Goal: Information Seeking & Learning: Learn about a topic

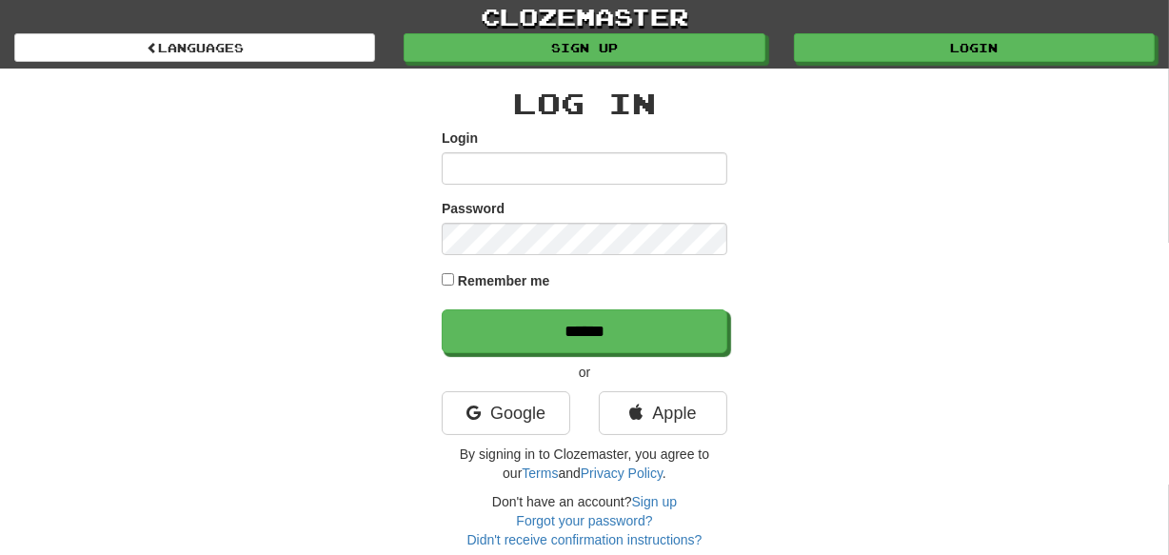
type input "********"
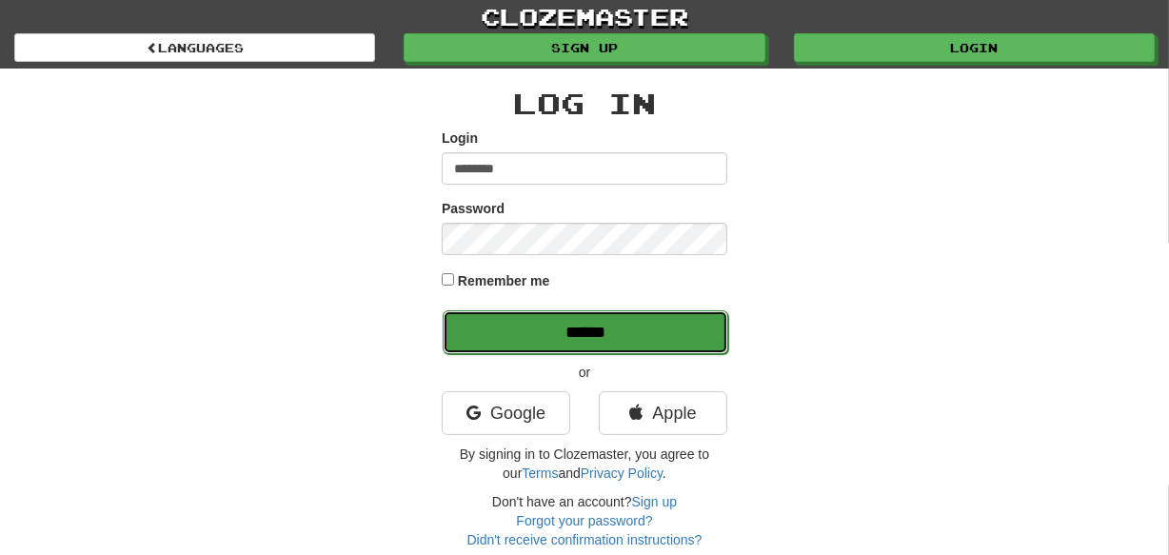
click at [590, 343] on input "******" at bounding box center [586, 332] width 286 height 44
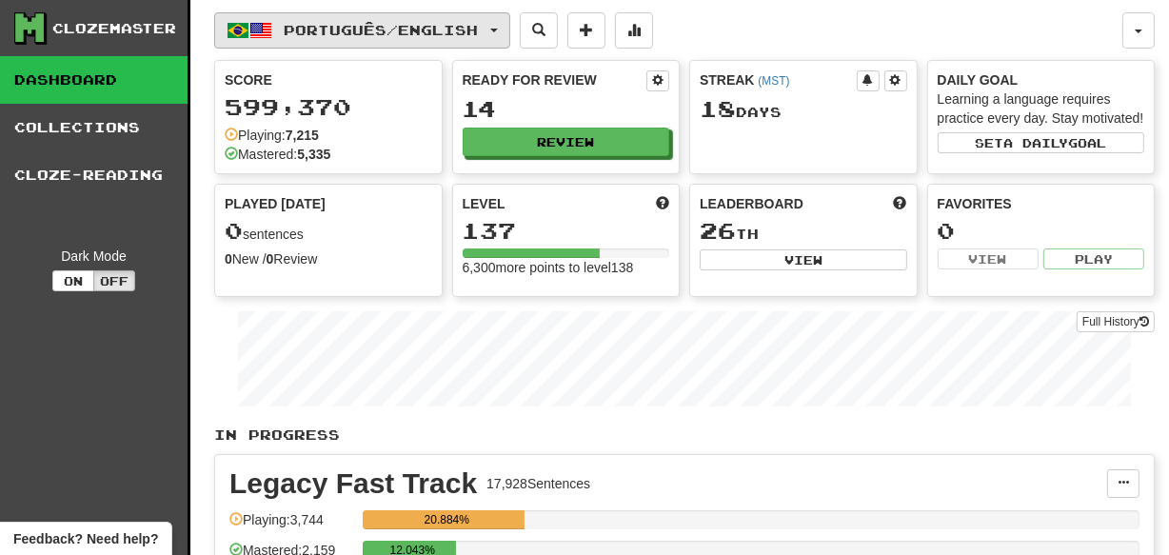
click at [498, 29] on span "button" at bounding box center [494, 31] width 8 height 4
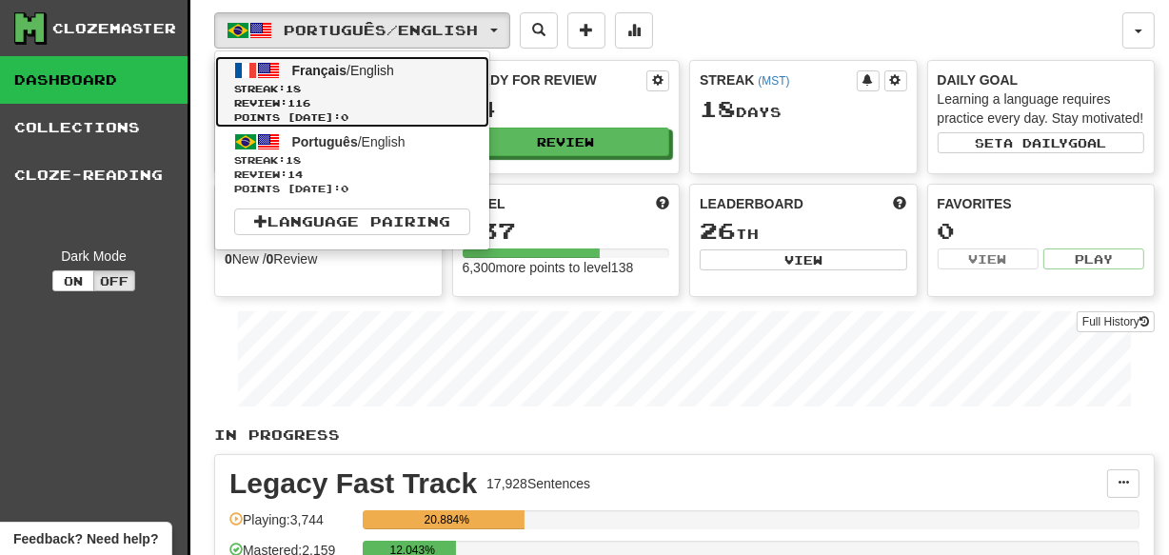
click at [403, 88] on span "Streak: 18" at bounding box center [352, 89] width 236 height 14
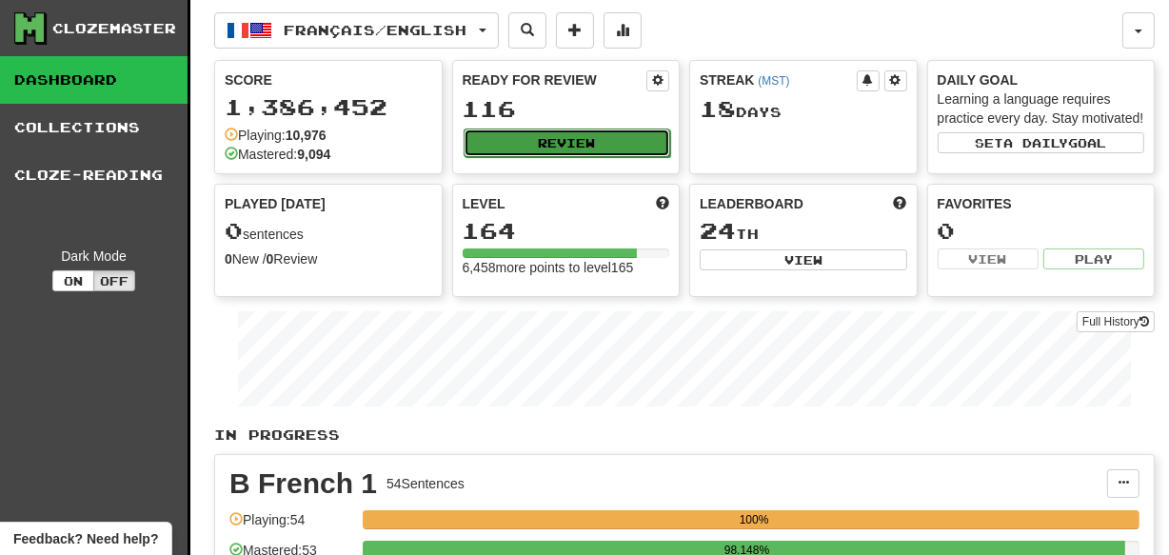
click at [609, 150] on button "Review" at bounding box center [567, 142] width 207 height 29
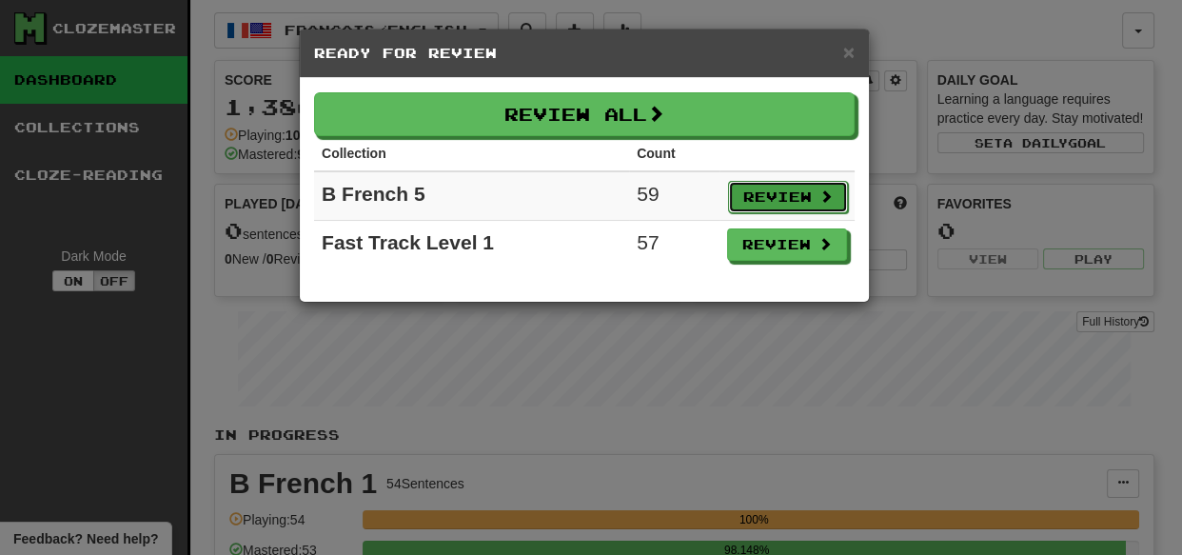
click at [801, 204] on button "Review" at bounding box center [788, 197] width 120 height 32
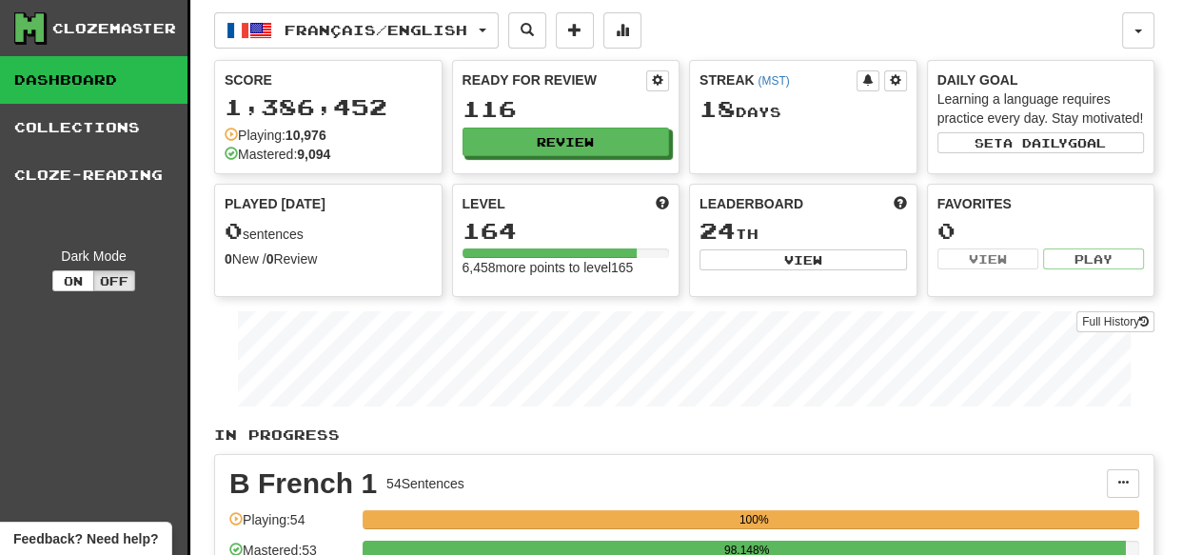
select select "***"
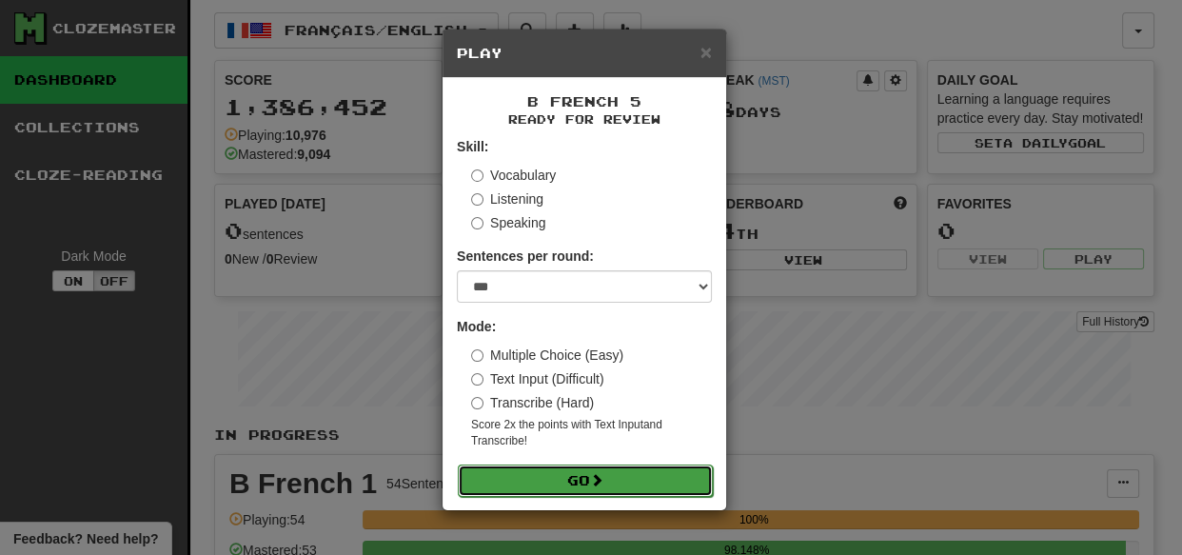
click at [632, 485] on button "Go" at bounding box center [585, 480] width 255 height 32
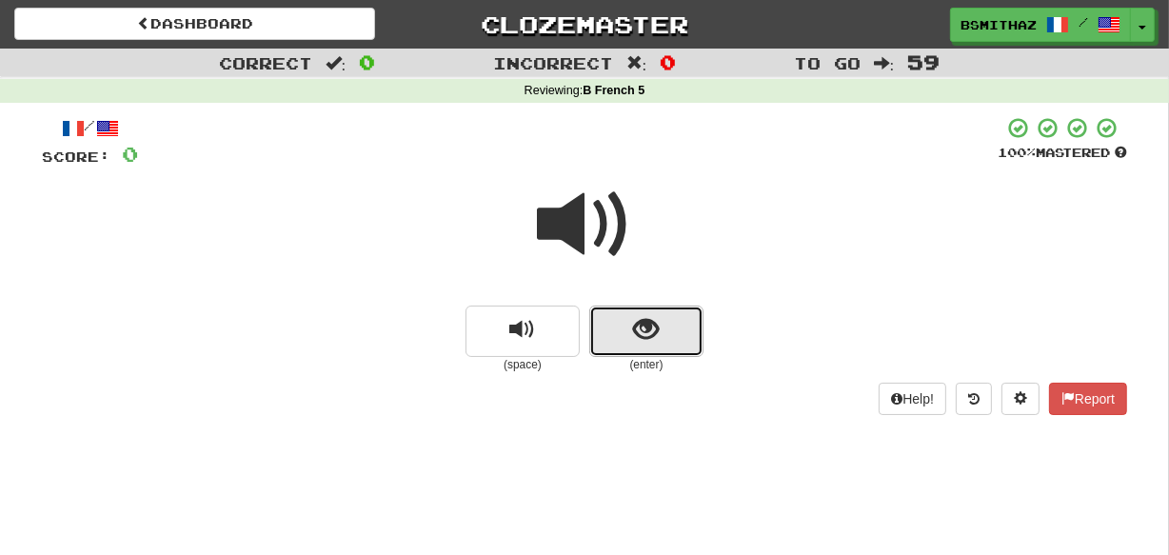
click at [670, 326] on button "show sentence" at bounding box center [646, 331] width 114 height 51
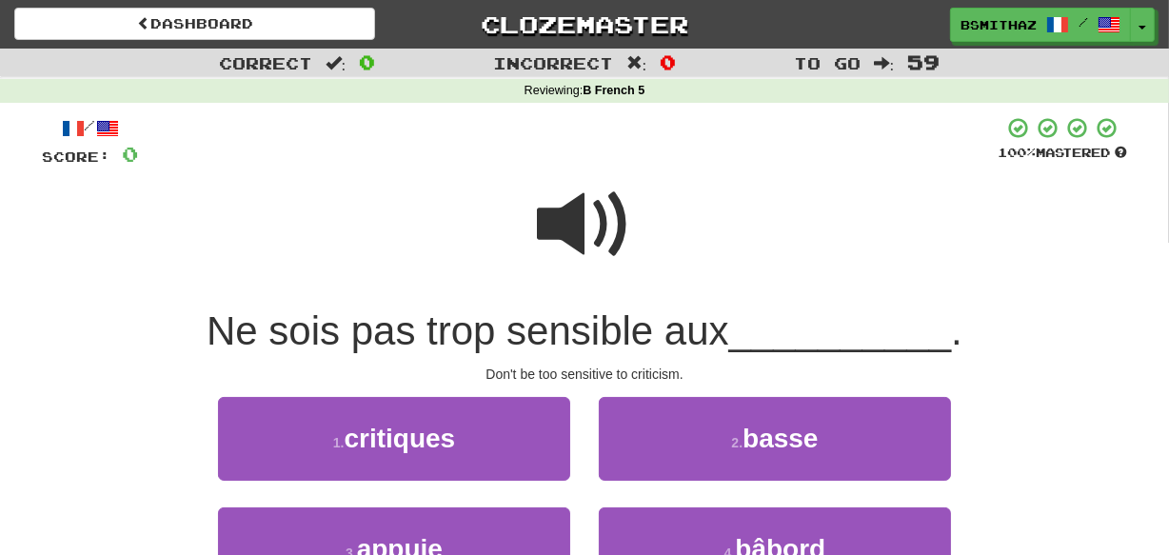
click at [584, 225] on span at bounding box center [584, 224] width 95 height 95
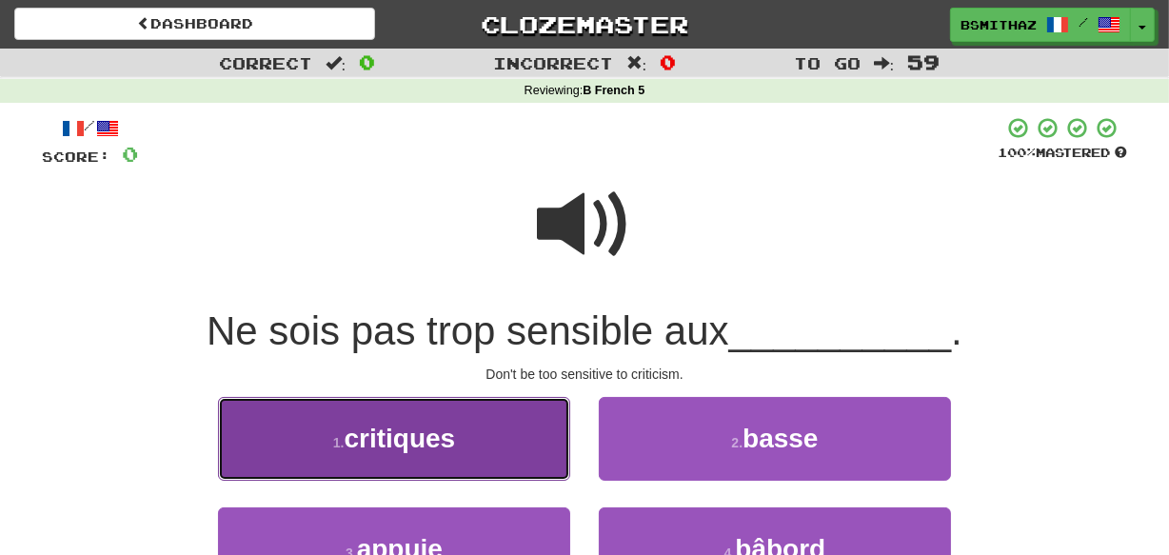
click at [553, 446] on button "1 . critiques" at bounding box center [394, 438] width 352 height 83
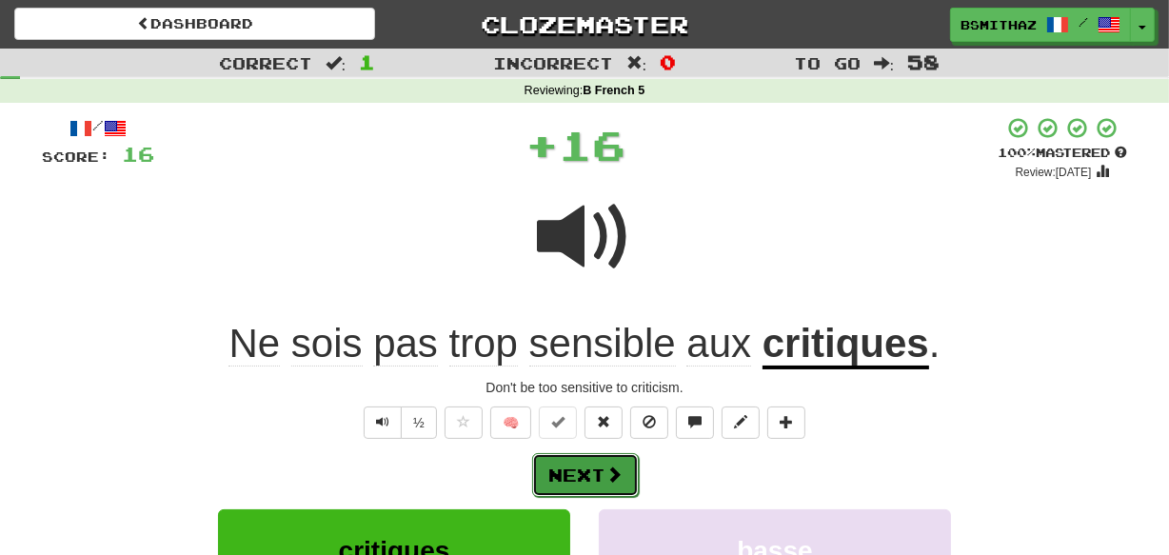
click at [636, 485] on button "Next" at bounding box center [585, 475] width 107 height 44
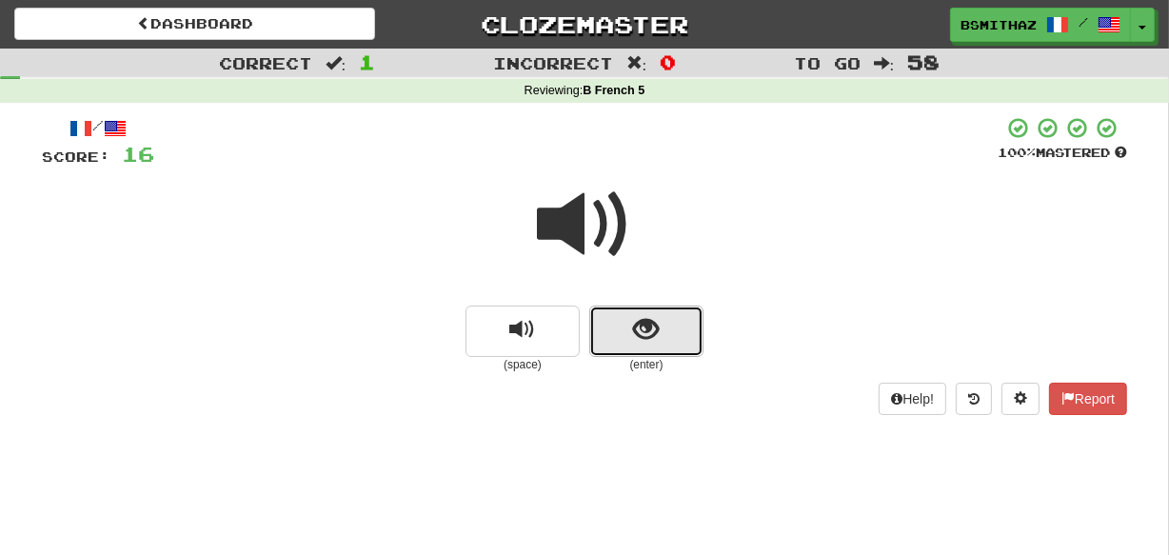
click at [668, 335] on button "show sentence" at bounding box center [646, 331] width 114 height 51
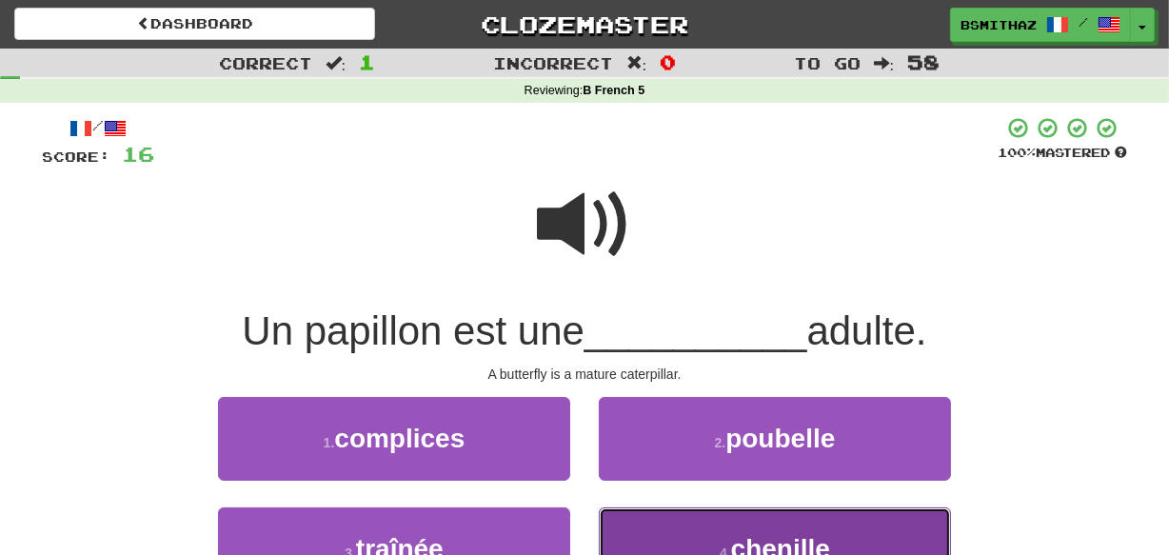
click at [712, 528] on button "4 . chenille" at bounding box center [775, 548] width 352 height 83
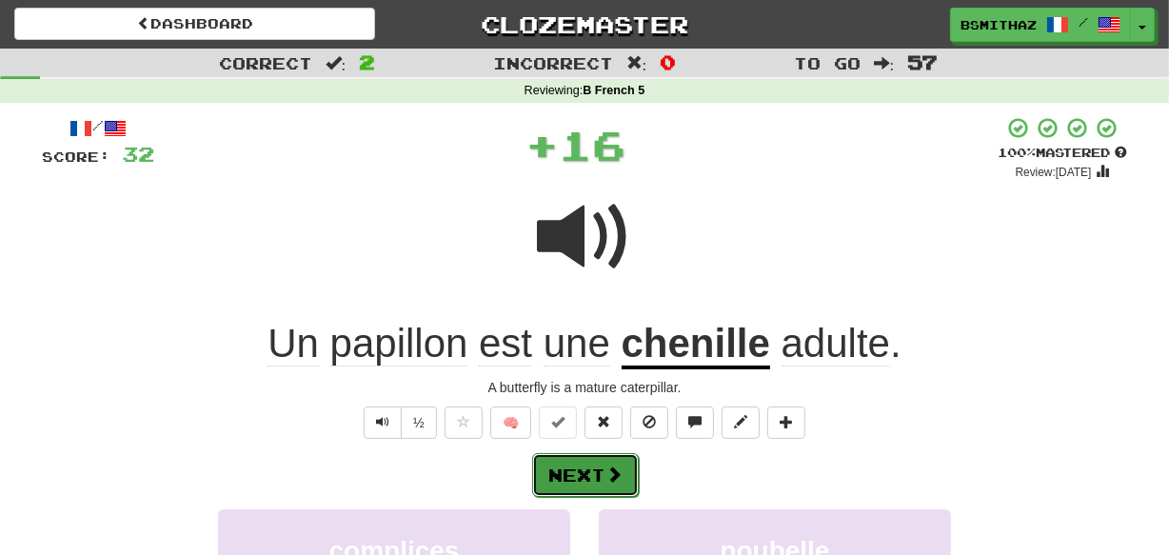
click at [609, 484] on button "Next" at bounding box center [585, 475] width 107 height 44
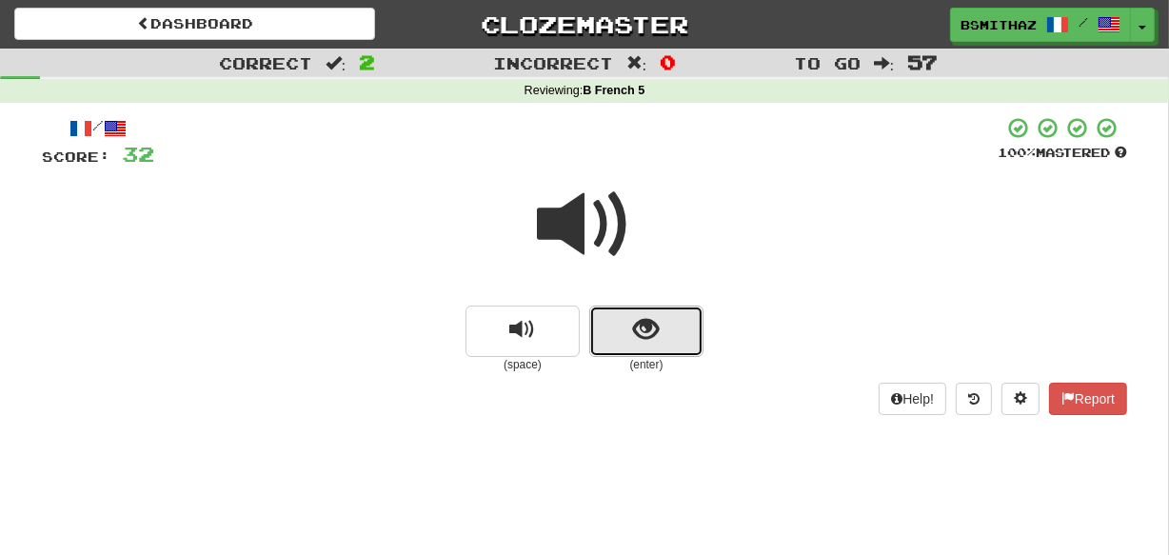
click at [672, 343] on button "show sentence" at bounding box center [646, 331] width 114 height 51
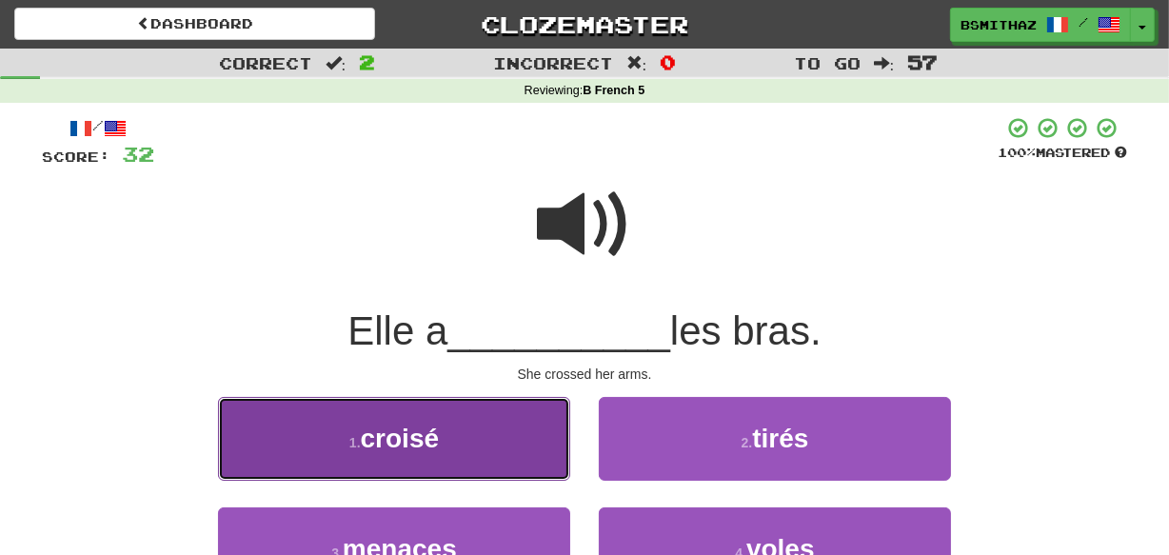
click at [542, 464] on button "1 . croisé" at bounding box center [394, 438] width 352 height 83
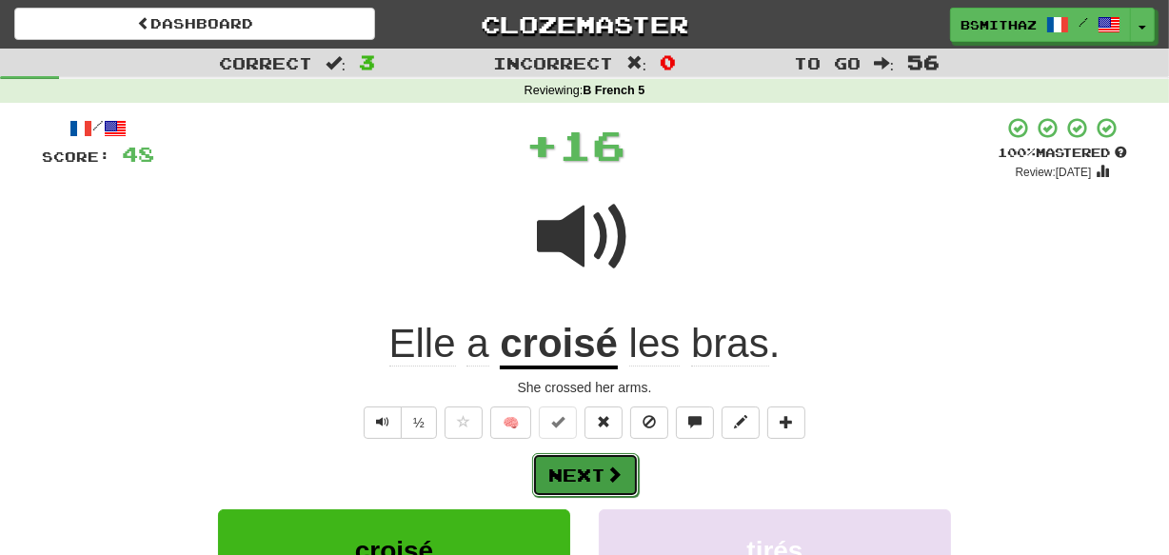
click at [619, 484] on button "Next" at bounding box center [585, 475] width 107 height 44
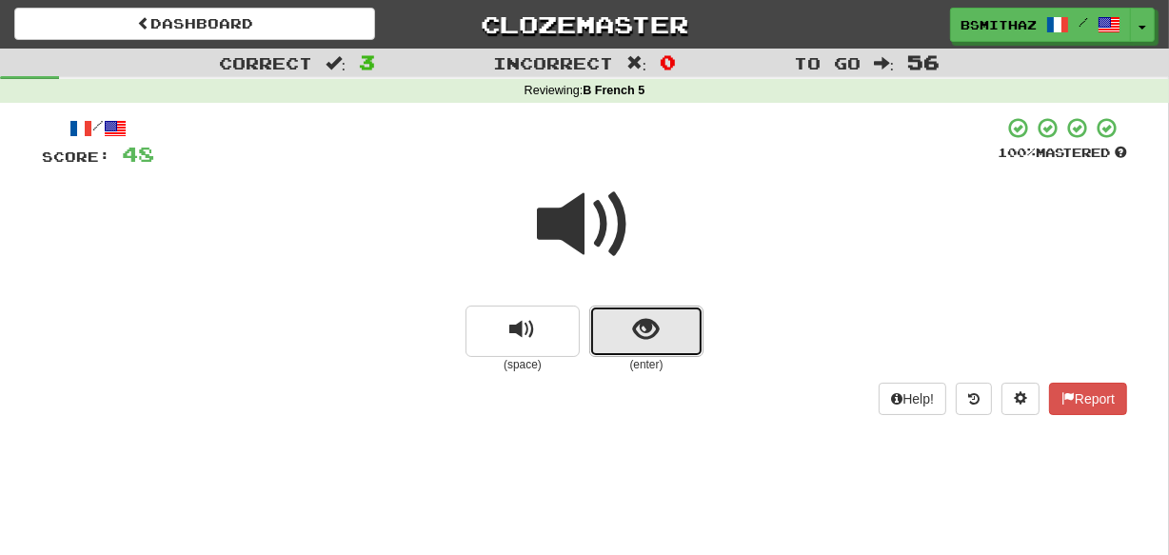
click at [672, 333] on button "show sentence" at bounding box center [646, 331] width 114 height 51
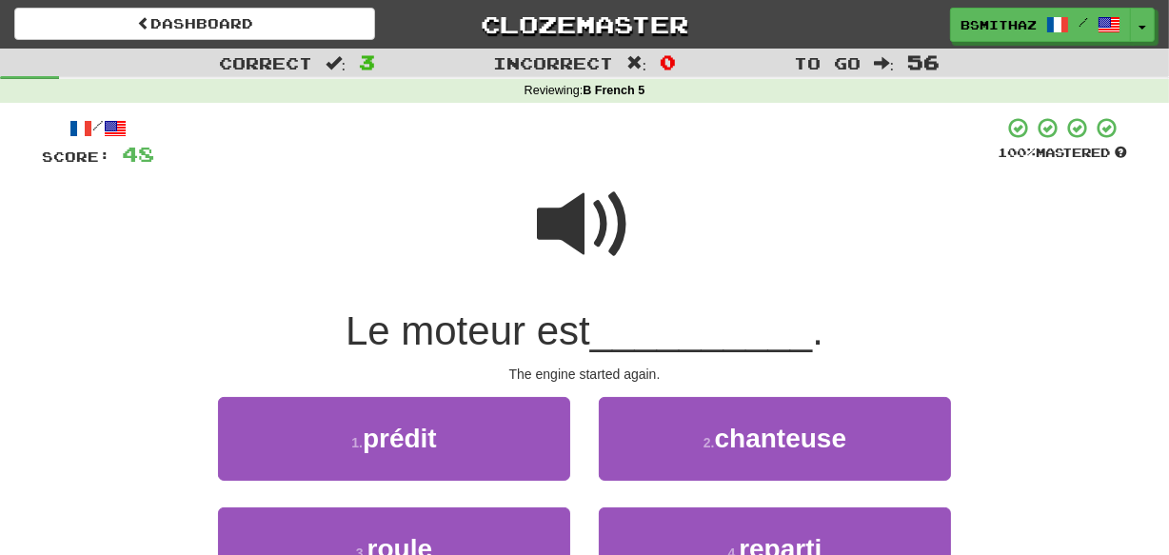
click at [651, 332] on span "__________" at bounding box center [701, 330] width 223 height 45
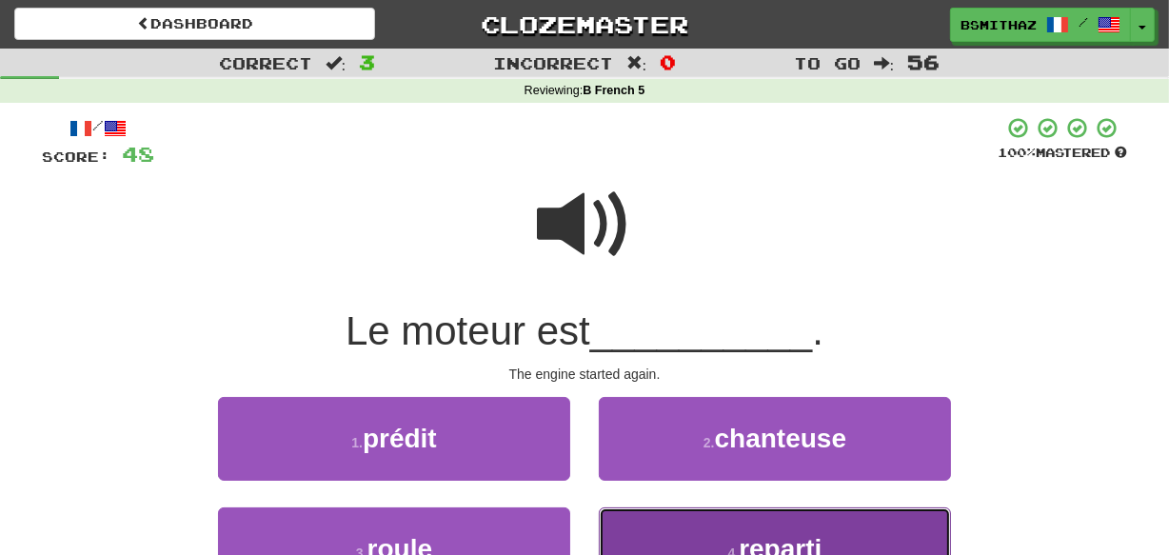
click at [715, 545] on button "4 . reparti" at bounding box center [775, 548] width 352 height 83
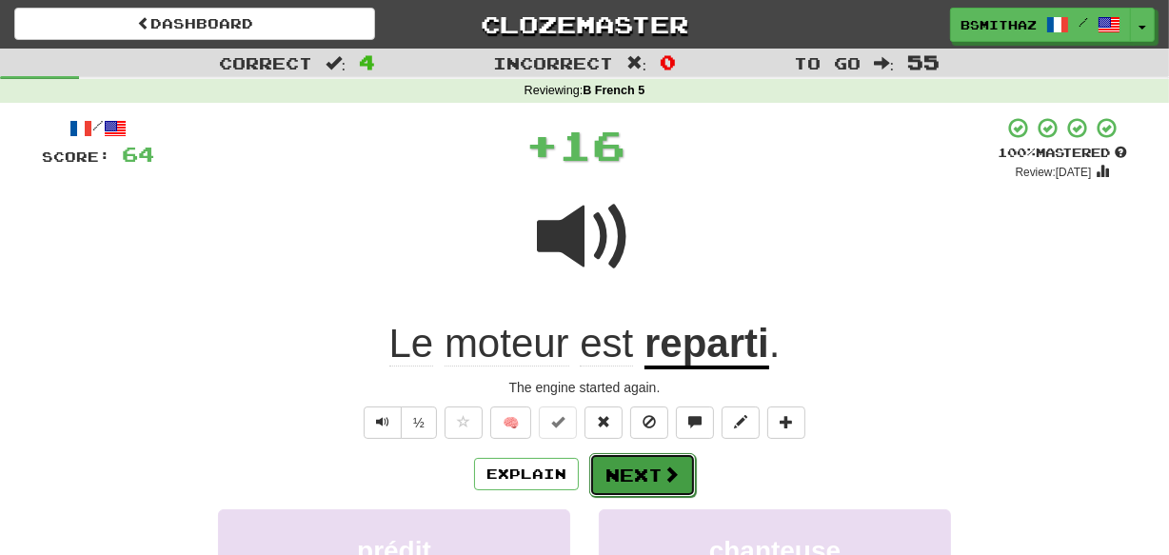
click at [646, 471] on button "Next" at bounding box center [642, 475] width 107 height 44
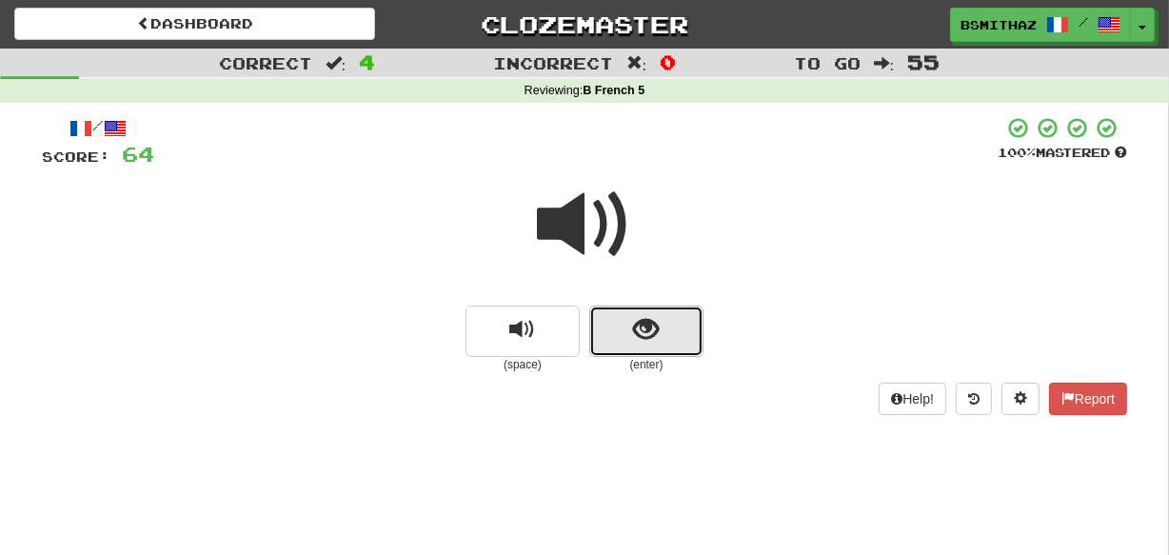
click at [670, 342] on button "show sentence" at bounding box center [646, 331] width 114 height 51
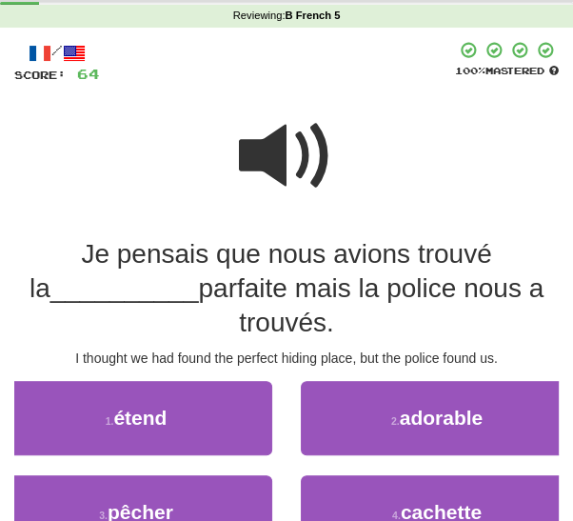
scroll to position [67, 0]
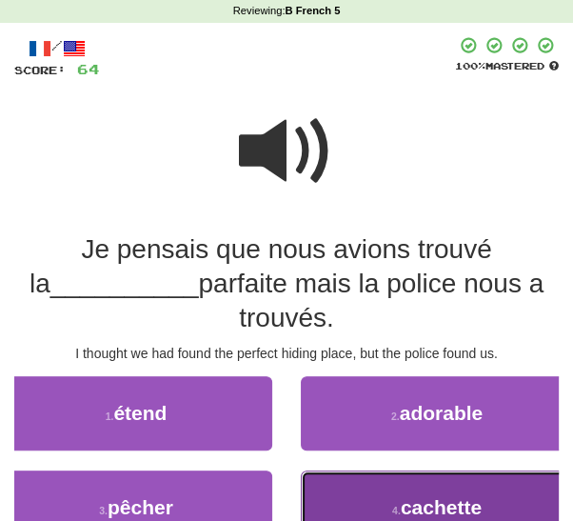
click at [427, 512] on span "cachette" at bounding box center [441, 507] width 81 height 22
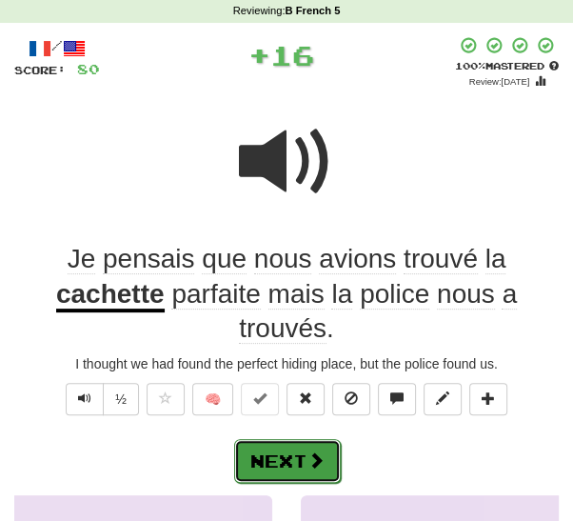
click at [299, 462] on button "Next" at bounding box center [287, 461] width 107 height 44
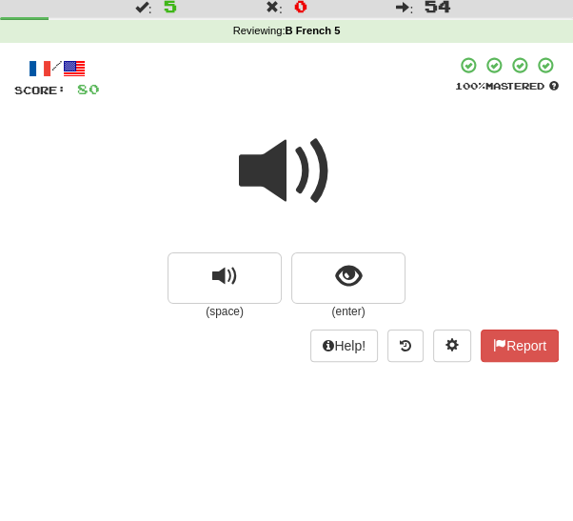
scroll to position [45, 0]
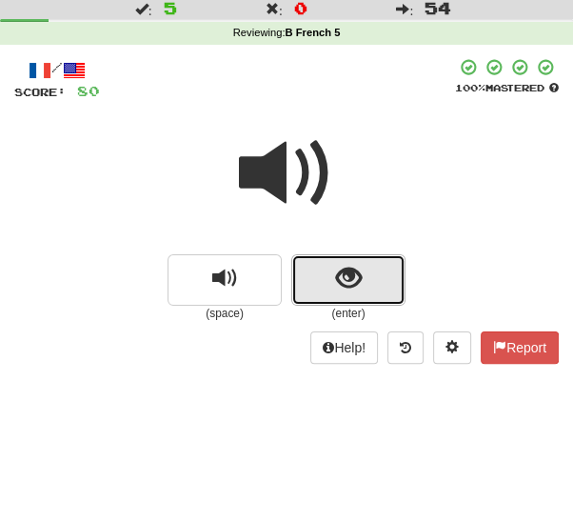
click at [371, 278] on button "show sentence" at bounding box center [348, 279] width 114 height 51
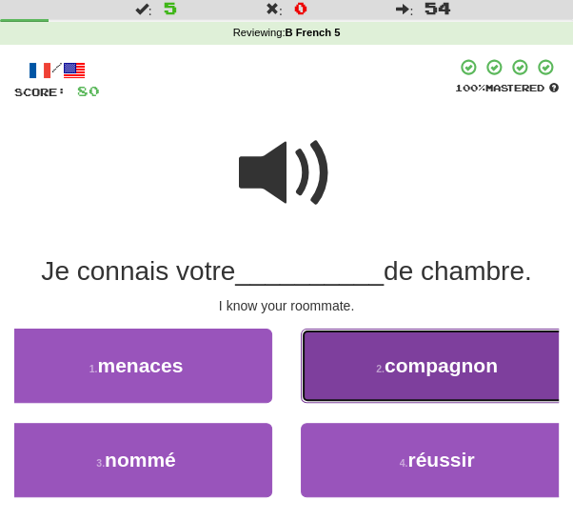
click at [484, 367] on span "compagnon" at bounding box center [441, 365] width 113 height 22
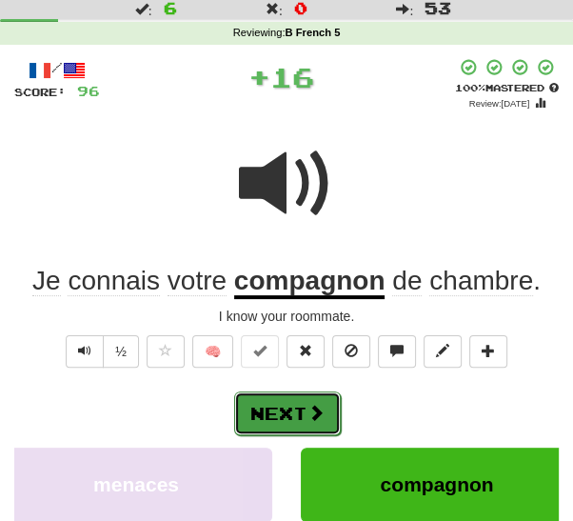
click at [320, 405] on span at bounding box center [315, 412] width 17 height 17
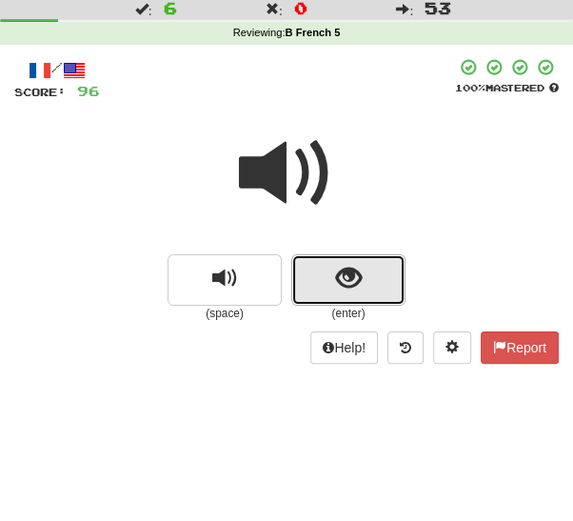
click at [375, 273] on button "show sentence" at bounding box center [348, 279] width 114 height 51
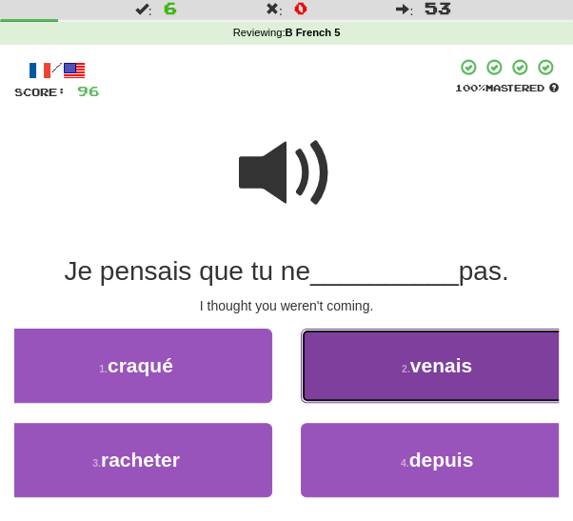
click at [430, 369] on span "venais" at bounding box center [441, 365] width 62 height 22
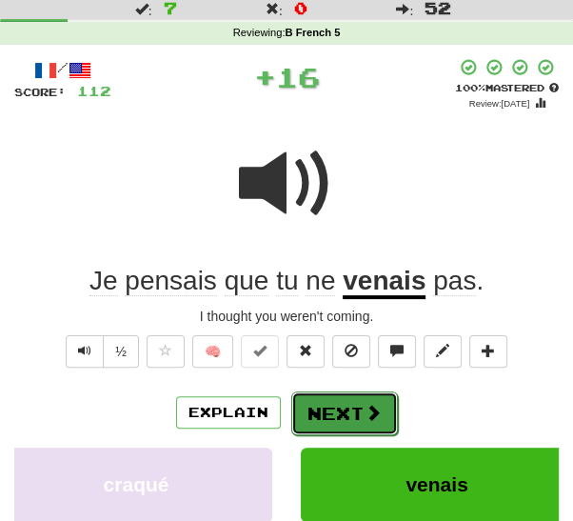
click at [369, 419] on span at bounding box center [373, 412] width 17 height 17
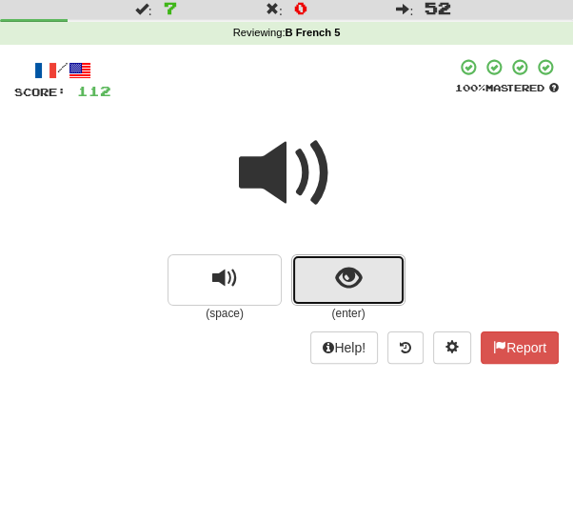
click at [386, 287] on button "show sentence" at bounding box center [348, 279] width 114 height 51
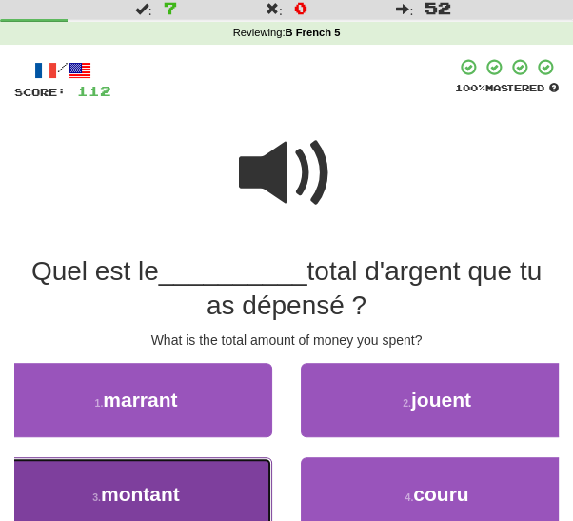
click at [235, 498] on button "3 . montant" at bounding box center [136, 494] width 272 height 74
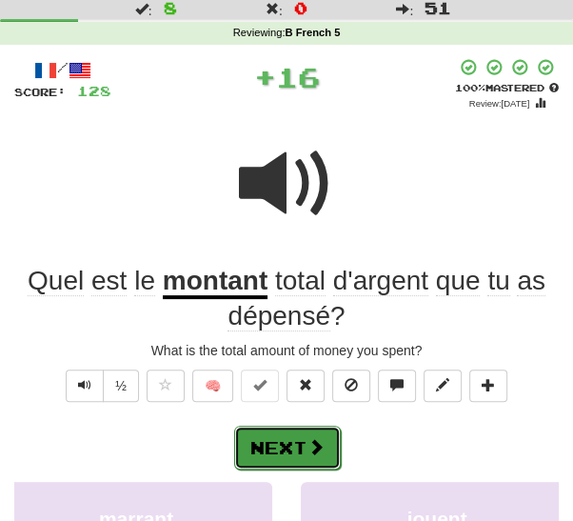
click at [328, 447] on button "Next" at bounding box center [287, 447] width 107 height 44
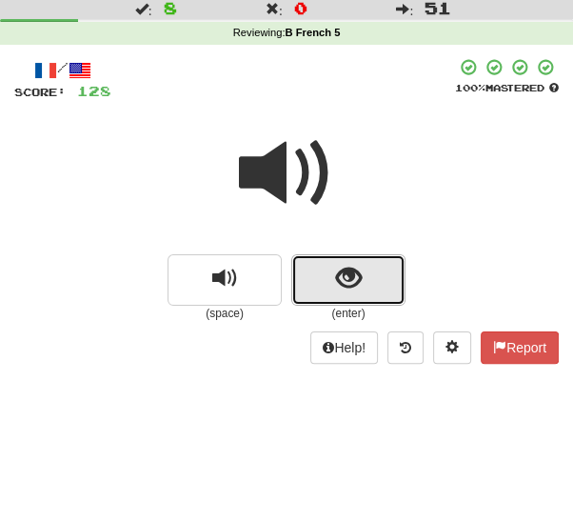
click at [387, 284] on button "show sentence" at bounding box center [348, 279] width 114 height 51
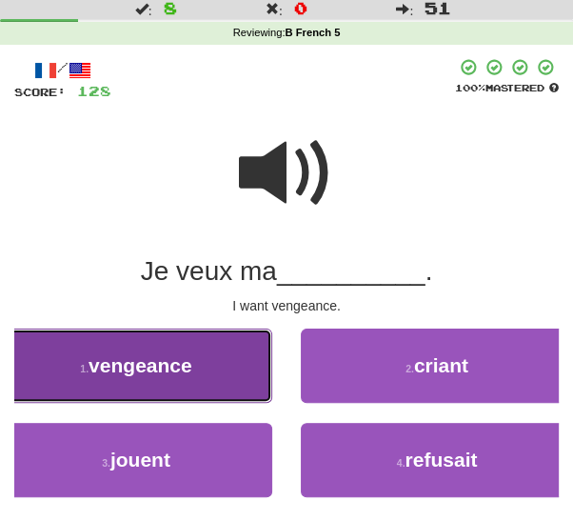
click at [249, 378] on button "1 . vengeance" at bounding box center [136, 365] width 272 height 74
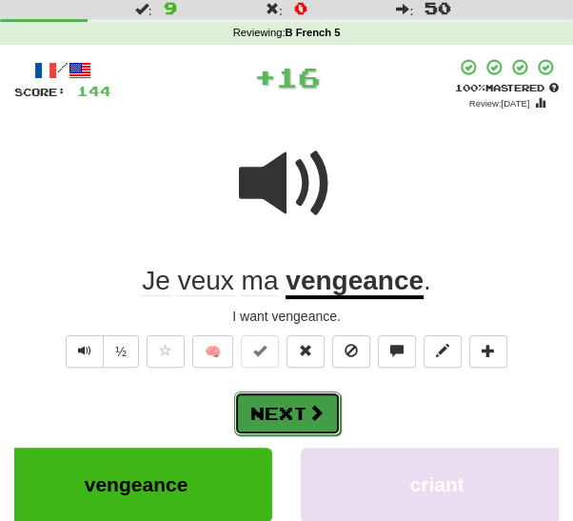
click at [312, 423] on button "Next" at bounding box center [287, 413] width 107 height 44
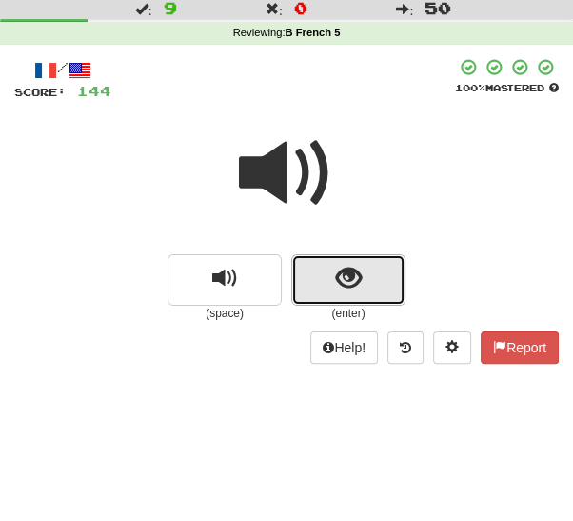
click at [372, 287] on button "show sentence" at bounding box center [348, 279] width 114 height 51
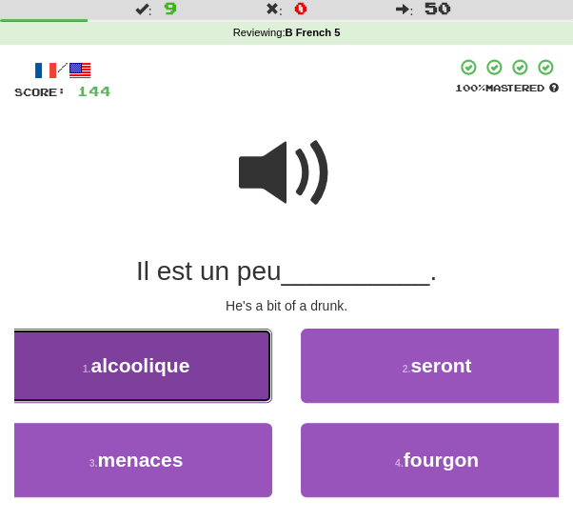
click at [244, 383] on button "1 . alcoolique" at bounding box center [136, 365] width 272 height 74
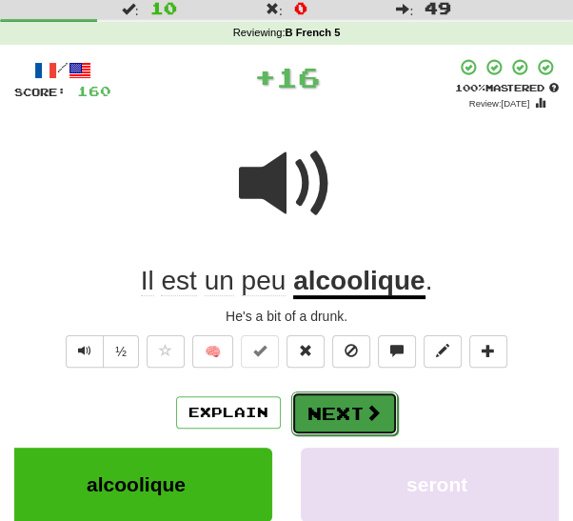
click at [342, 418] on button "Next" at bounding box center [344, 413] width 107 height 44
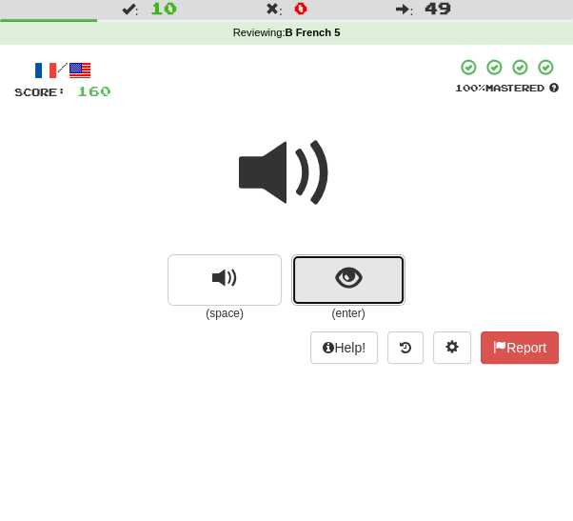
click at [366, 279] on button "show sentence" at bounding box center [348, 279] width 114 height 51
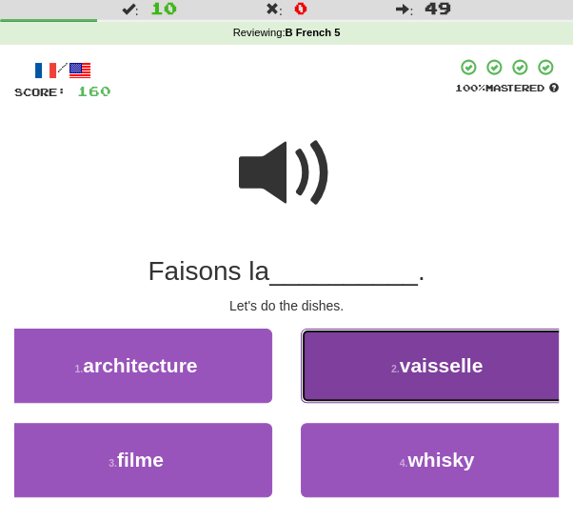
click at [445, 378] on button "2 . vaisselle" at bounding box center [437, 365] width 272 height 74
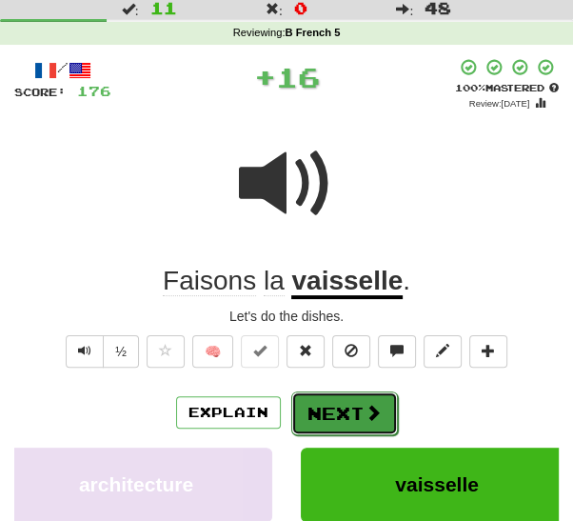
click at [347, 427] on button "Next" at bounding box center [344, 413] width 107 height 44
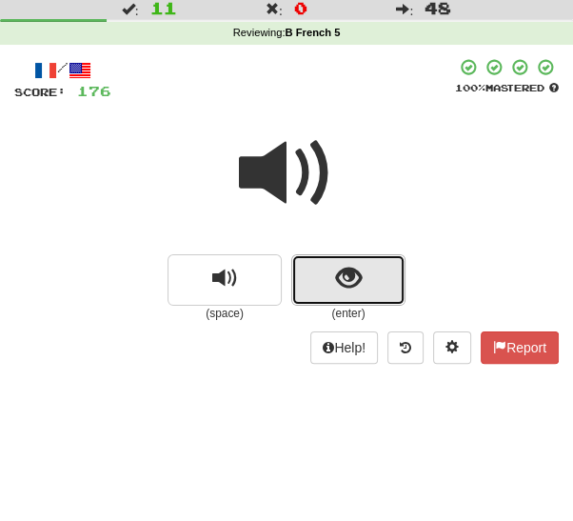
click at [384, 283] on button "show sentence" at bounding box center [348, 279] width 114 height 51
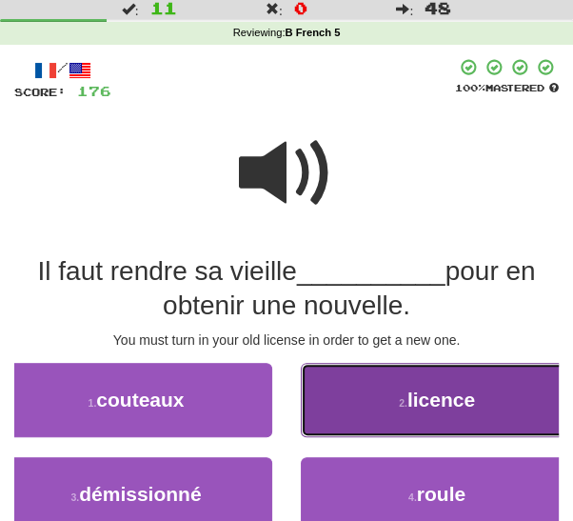
click at [390, 408] on button "2 . licence" at bounding box center [437, 400] width 272 height 74
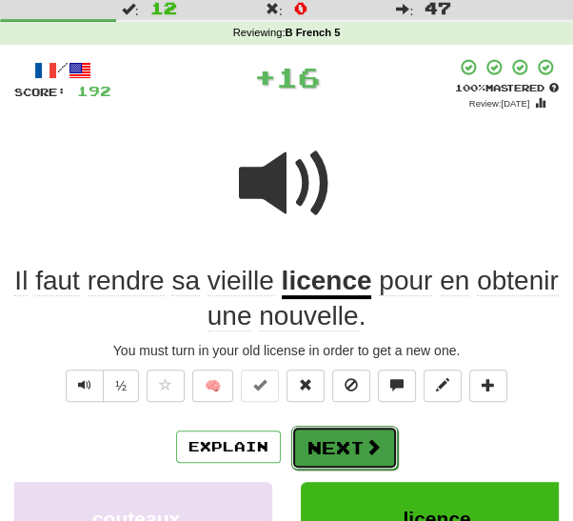
click at [359, 446] on button "Next" at bounding box center [344, 447] width 107 height 44
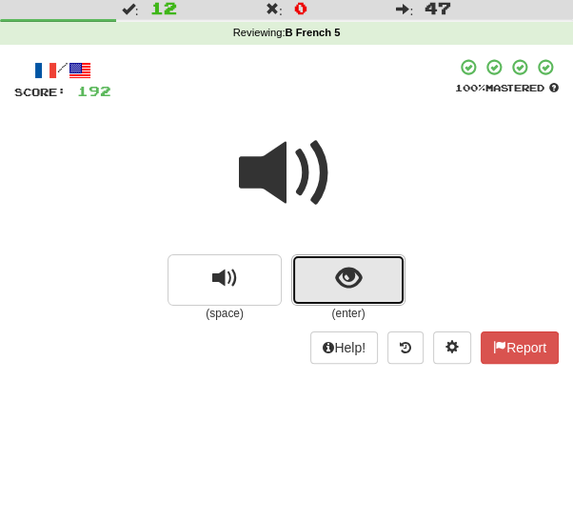
click at [392, 296] on button "show sentence" at bounding box center [348, 279] width 114 height 51
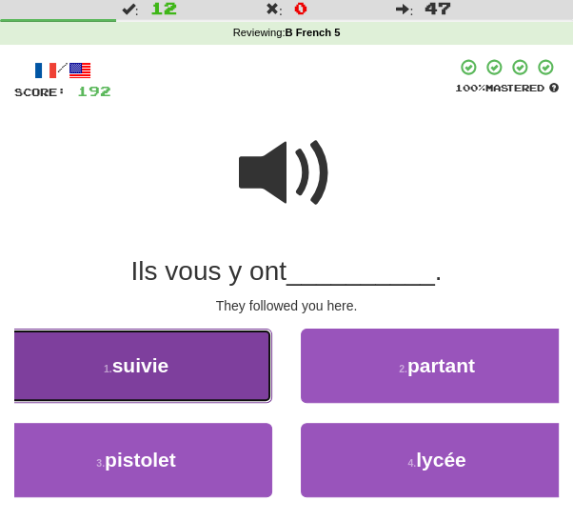
click at [228, 368] on button "1 . suivie" at bounding box center [136, 365] width 272 height 74
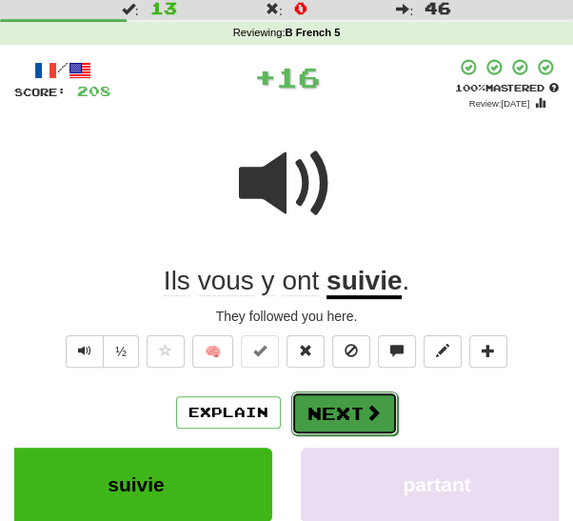
click at [365, 418] on span at bounding box center [373, 412] width 17 height 17
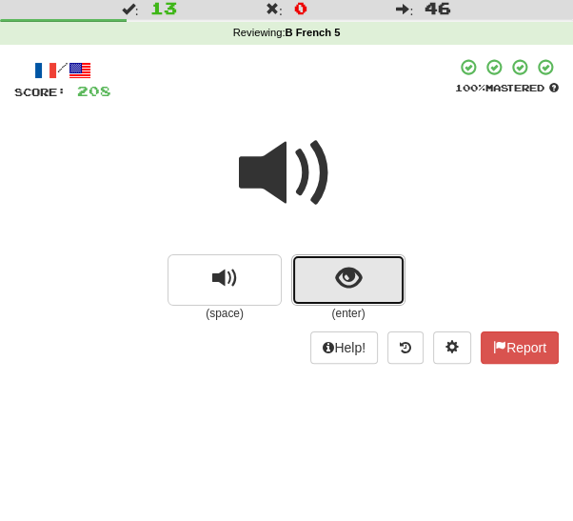
click at [403, 284] on button "show sentence" at bounding box center [348, 279] width 114 height 51
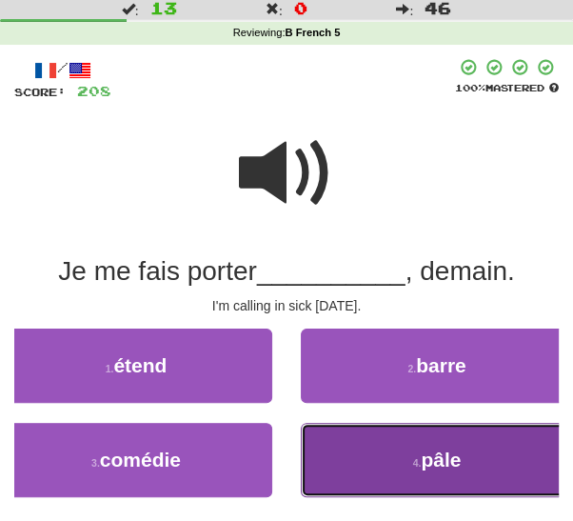
click at [388, 465] on button "4 . pâle" at bounding box center [437, 460] width 272 height 74
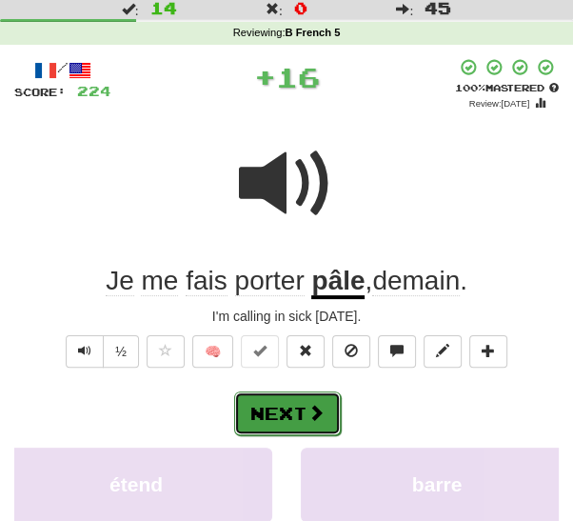
click at [328, 418] on button "Next" at bounding box center [287, 413] width 107 height 44
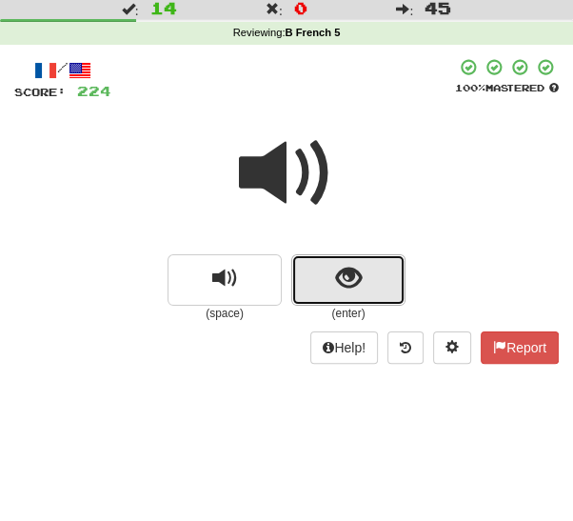
click at [386, 287] on button "show sentence" at bounding box center [348, 279] width 114 height 51
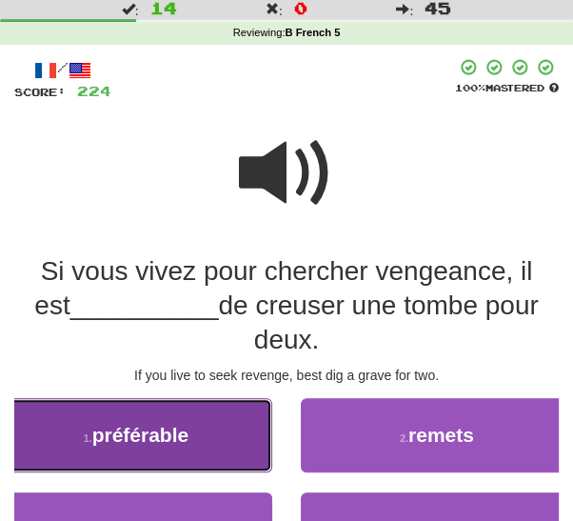
click at [239, 445] on button "1 . préférable" at bounding box center [136, 435] width 272 height 74
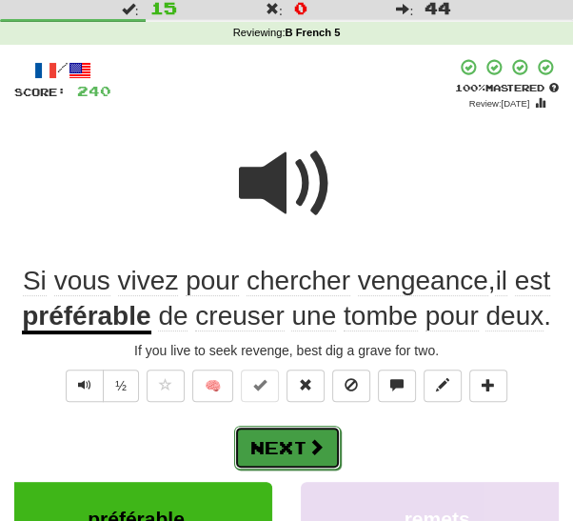
click at [311, 456] on button "Next" at bounding box center [287, 447] width 107 height 44
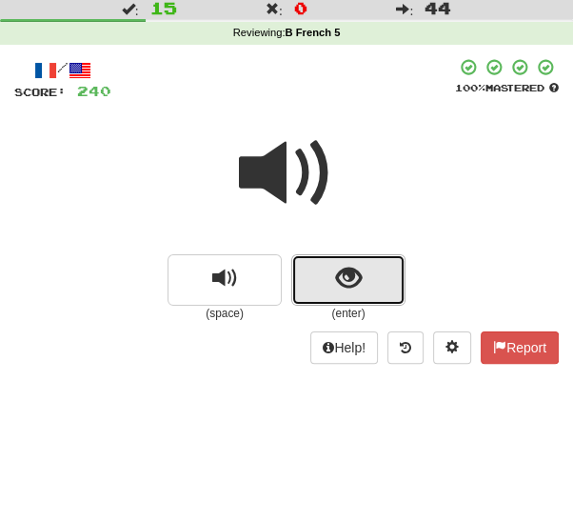
click at [394, 290] on button "show sentence" at bounding box center [348, 279] width 114 height 51
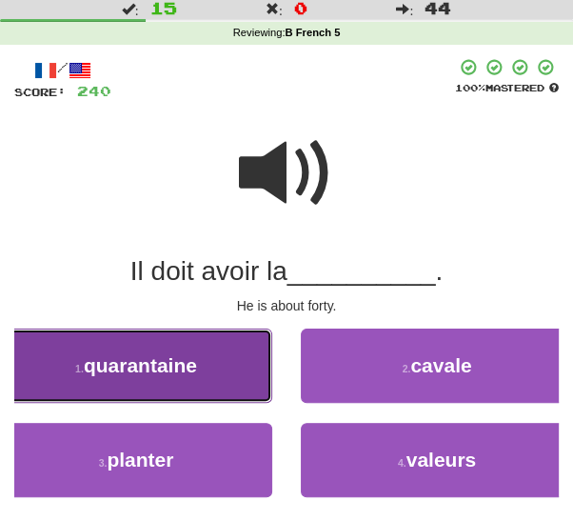
click at [249, 390] on button "1 . quarantaine" at bounding box center [136, 365] width 272 height 74
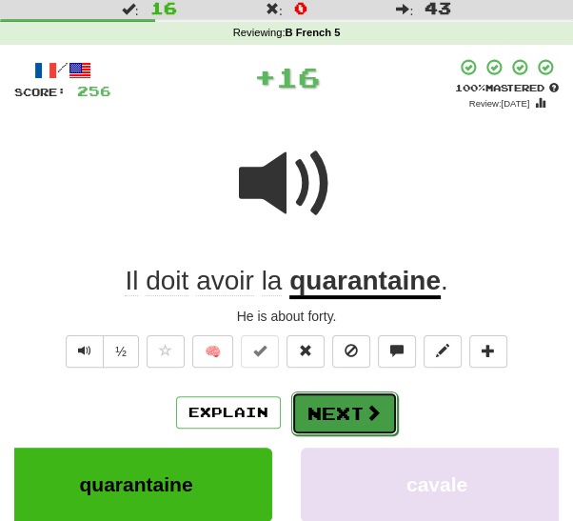
click at [333, 423] on button "Next" at bounding box center [344, 413] width 107 height 44
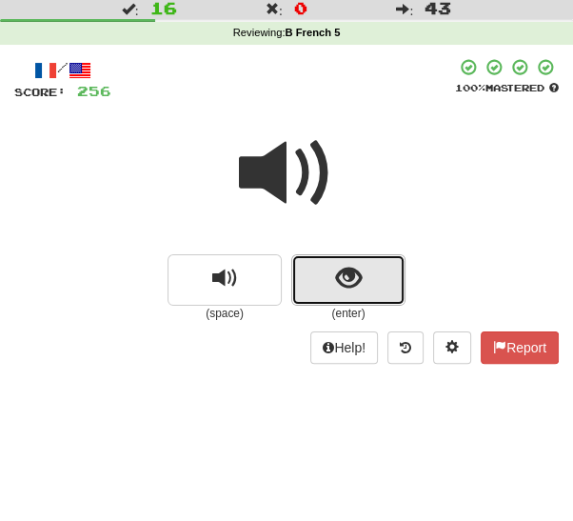
click at [386, 286] on button "show sentence" at bounding box center [348, 279] width 114 height 51
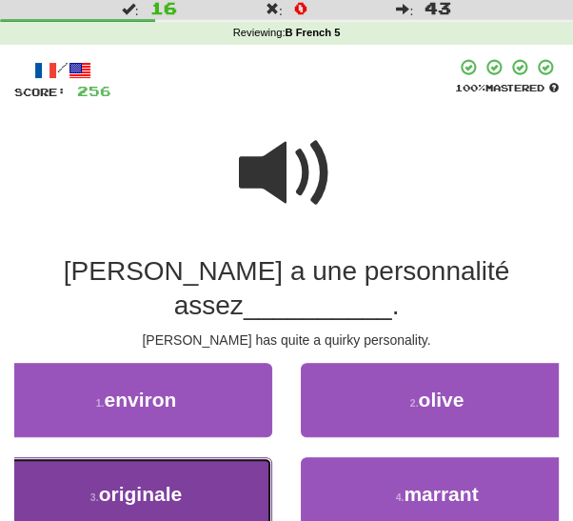
click at [261, 475] on button "3 . originale" at bounding box center [136, 494] width 272 height 74
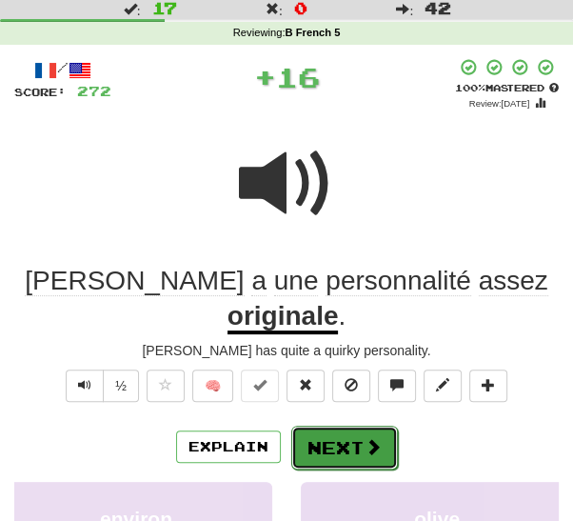
click at [331, 426] on button "Next" at bounding box center [344, 447] width 107 height 44
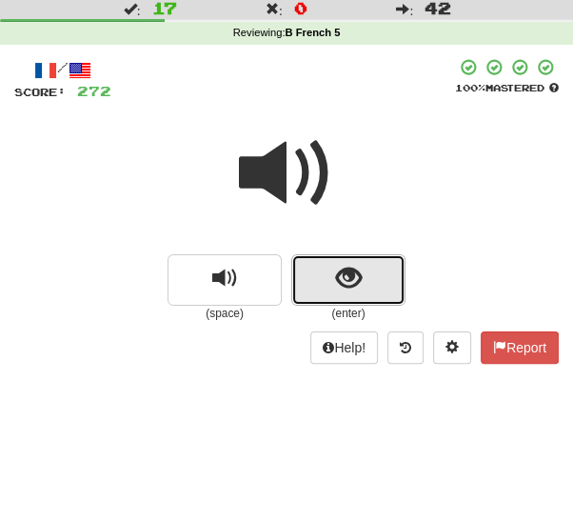
click at [368, 292] on button "show sentence" at bounding box center [348, 279] width 114 height 51
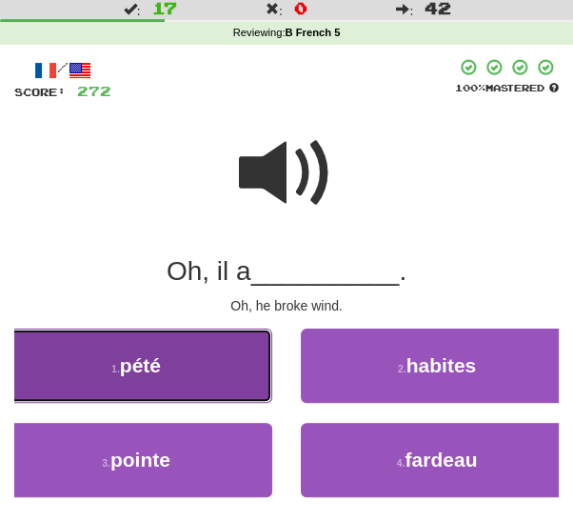
click at [247, 382] on button "1 . pété" at bounding box center [136, 365] width 272 height 74
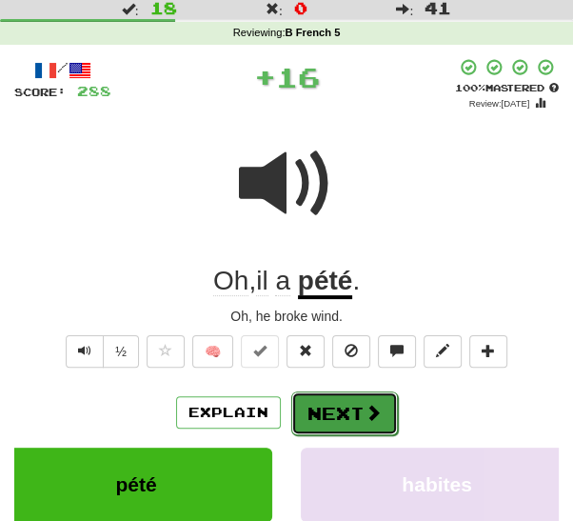
click at [328, 426] on button "Next" at bounding box center [344, 413] width 107 height 44
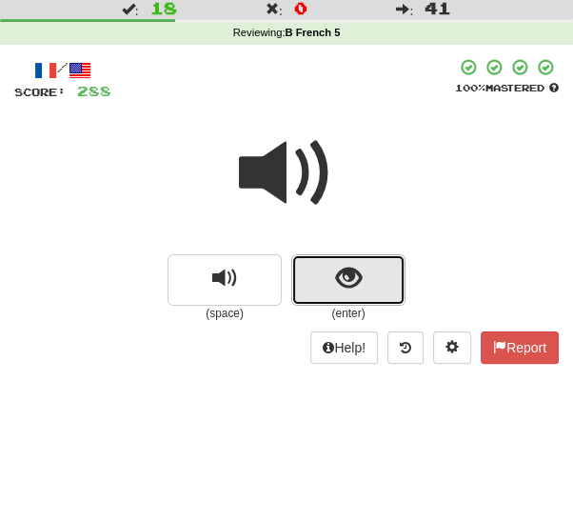
click at [376, 284] on button "show sentence" at bounding box center [348, 279] width 114 height 51
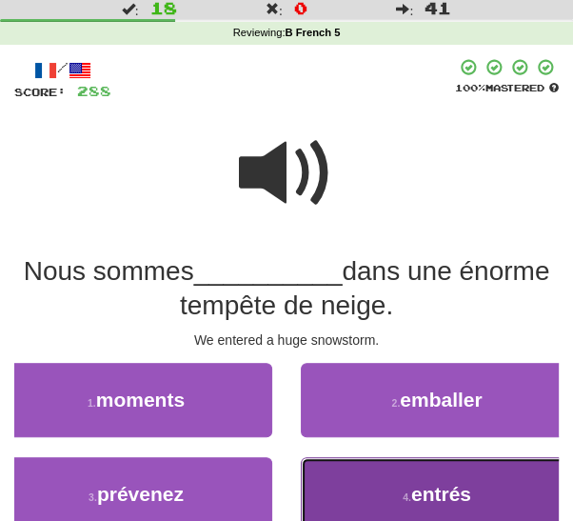
click at [326, 490] on button "4 . entrés" at bounding box center [437, 494] width 272 height 74
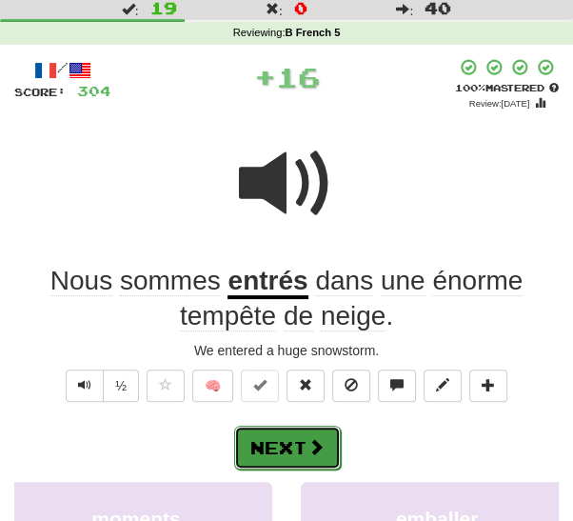
click at [307, 463] on button "Next" at bounding box center [287, 447] width 107 height 44
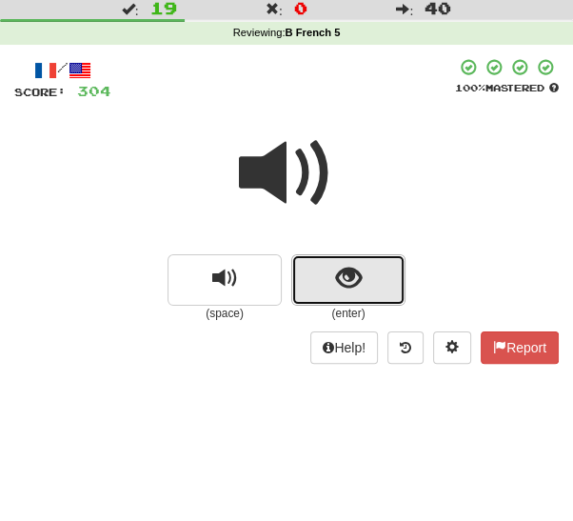
click at [375, 291] on button "show sentence" at bounding box center [348, 279] width 114 height 51
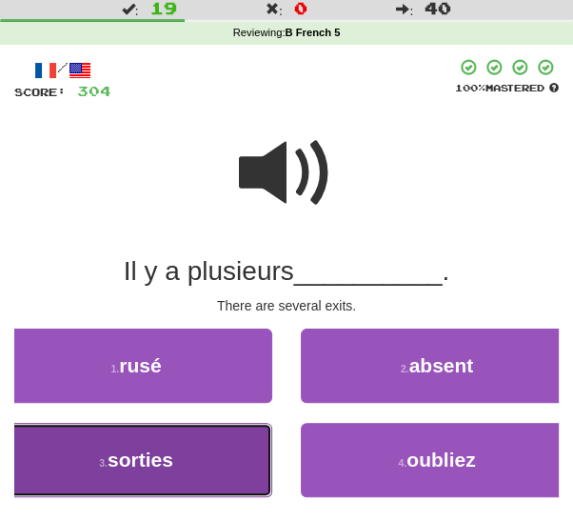
click at [262, 474] on button "3 . sorties" at bounding box center [136, 460] width 272 height 74
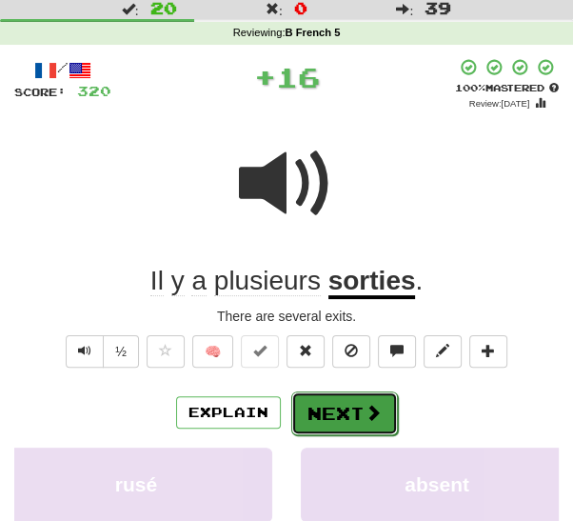
click at [340, 419] on button "Next" at bounding box center [344, 413] width 107 height 44
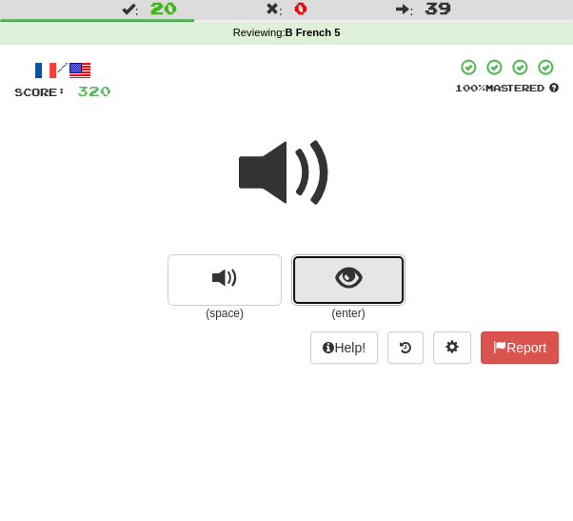
click at [376, 287] on button "show sentence" at bounding box center [348, 279] width 114 height 51
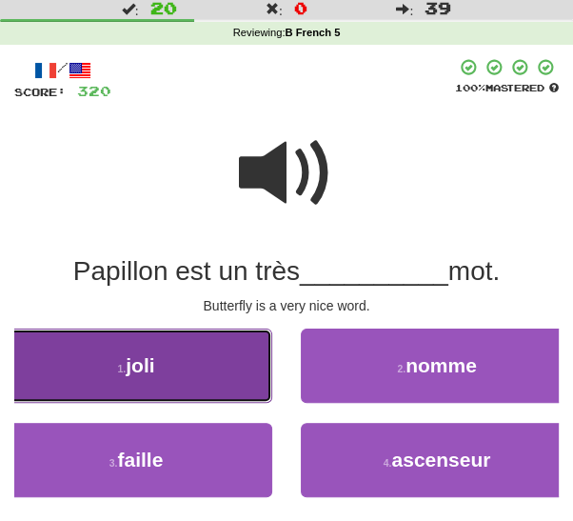
click at [250, 382] on button "1 . joli" at bounding box center [136, 365] width 272 height 74
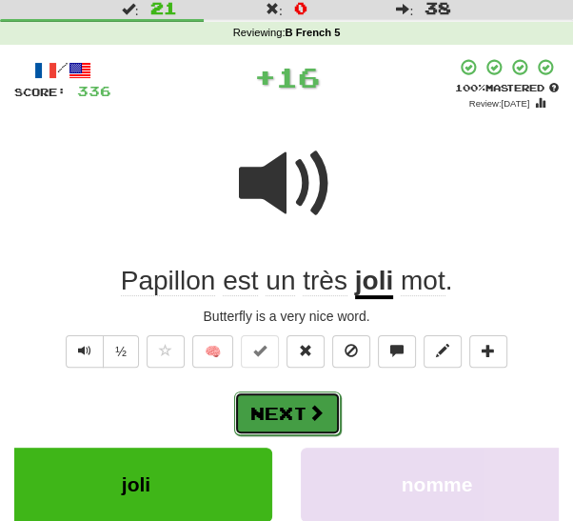
click at [295, 427] on button "Next" at bounding box center [287, 413] width 107 height 44
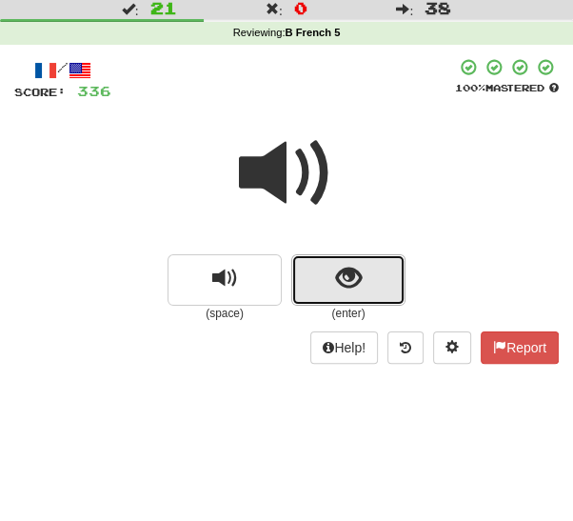
click at [369, 290] on button "show sentence" at bounding box center [348, 279] width 114 height 51
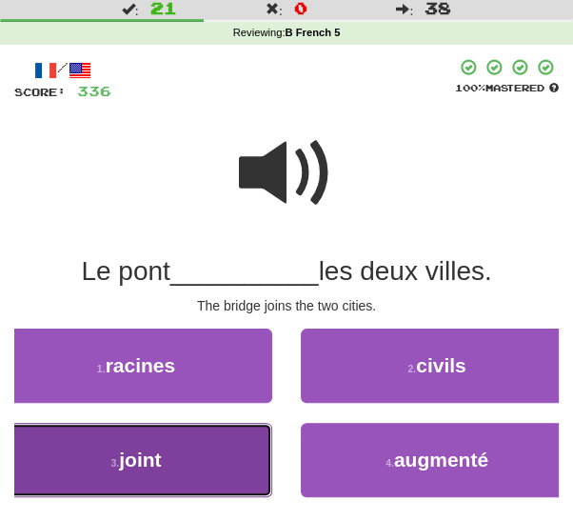
click at [261, 469] on button "3 . joint" at bounding box center [136, 460] width 272 height 74
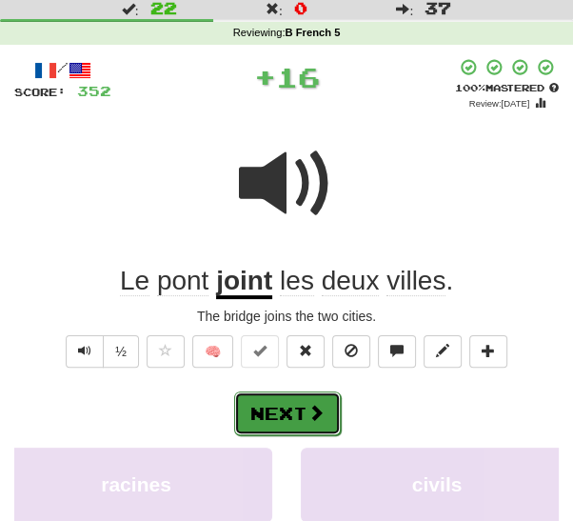
click at [307, 427] on button "Next" at bounding box center [287, 413] width 107 height 44
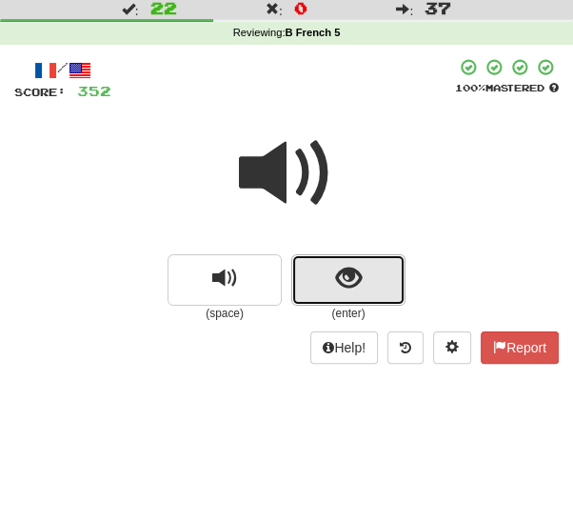
click at [365, 294] on button "show sentence" at bounding box center [348, 279] width 114 height 51
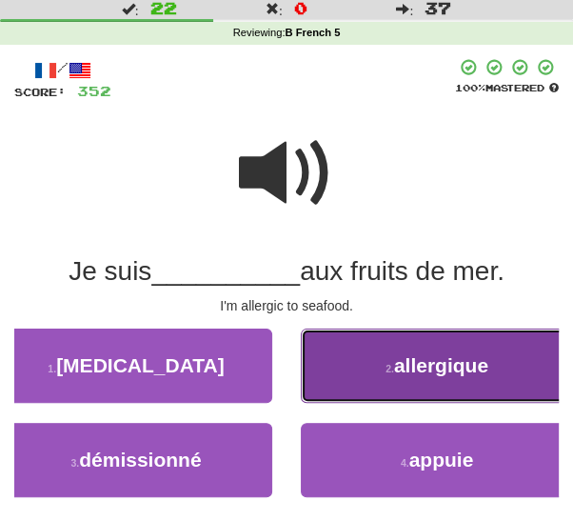
click at [350, 376] on button "2 . allergique" at bounding box center [437, 365] width 272 height 74
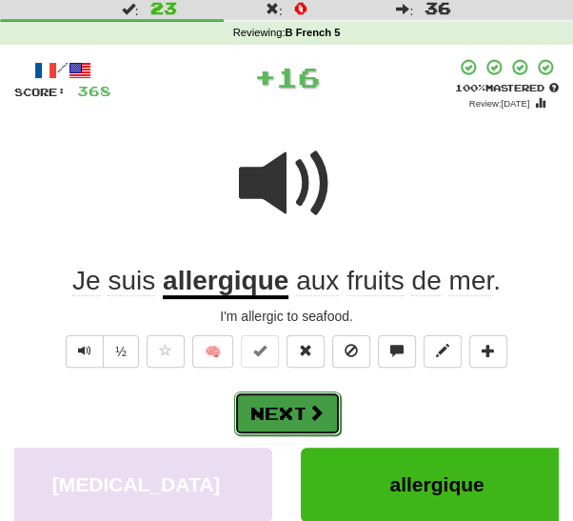
click at [306, 424] on button "Next" at bounding box center [287, 413] width 107 height 44
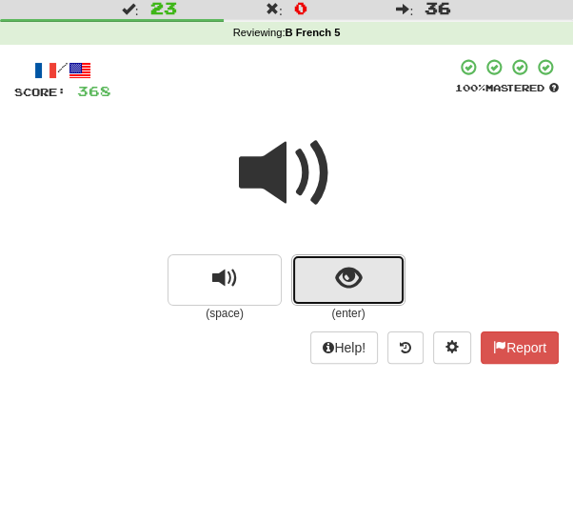
click at [358, 287] on span "show sentence" at bounding box center [349, 279] width 26 height 26
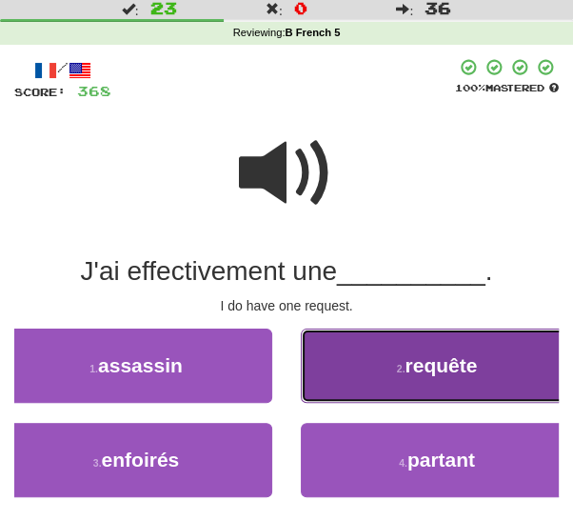
click at [378, 363] on button "2 . requête" at bounding box center [437, 365] width 272 height 74
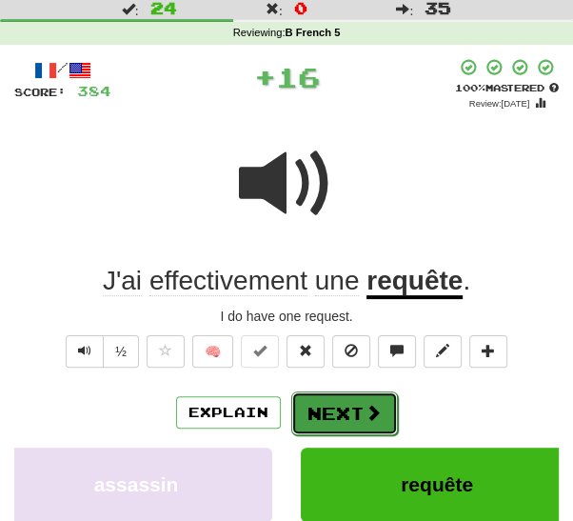
click at [331, 424] on button "Next" at bounding box center [344, 413] width 107 height 44
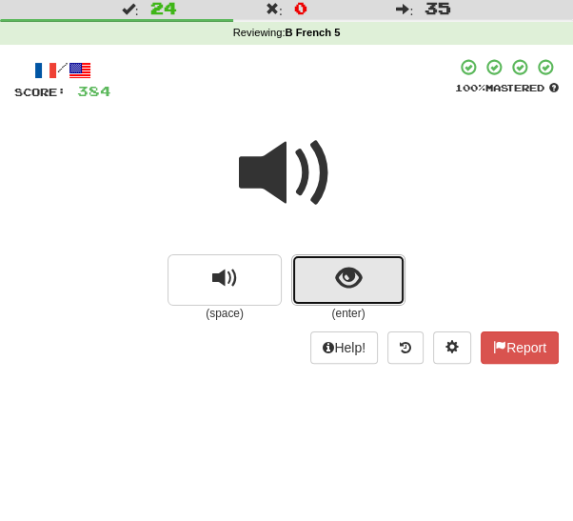
click at [376, 287] on button "show sentence" at bounding box center [348, 279] width 114 height 51
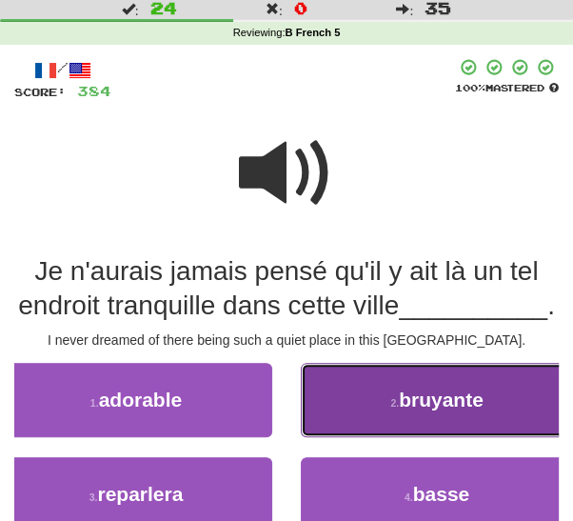
click at [382, 407] on button "2 . bruyante" at bounding box center [437, 400] width 272 height 74
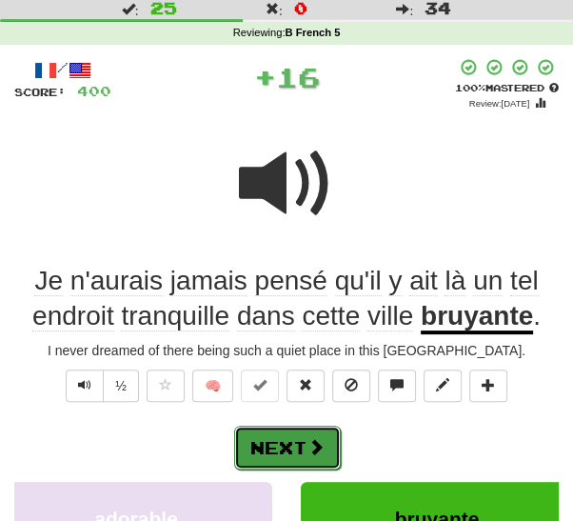
click at [314, 456] on button "Next" at bounding box center [287, 447] width 107 height 44
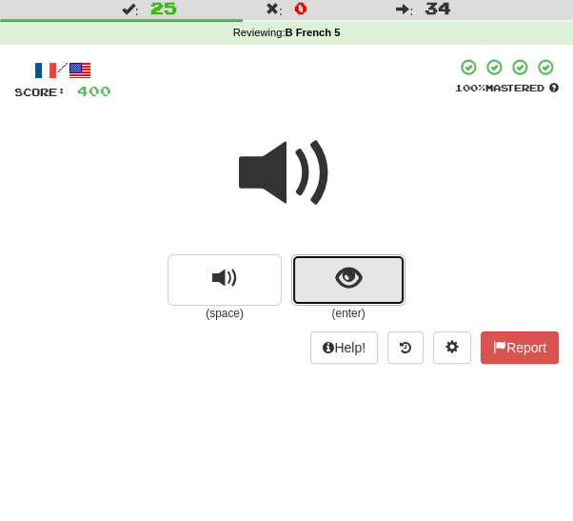
click at [393, 282] on button "show sentence" at bounding box center [348, 279] width 114 height 51
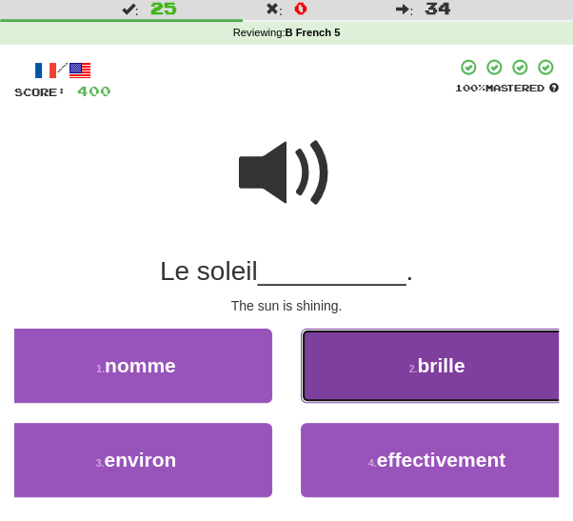
click at [369, 387] on button "2 . brille" at bounding box center [437, 365] width 272 height 74
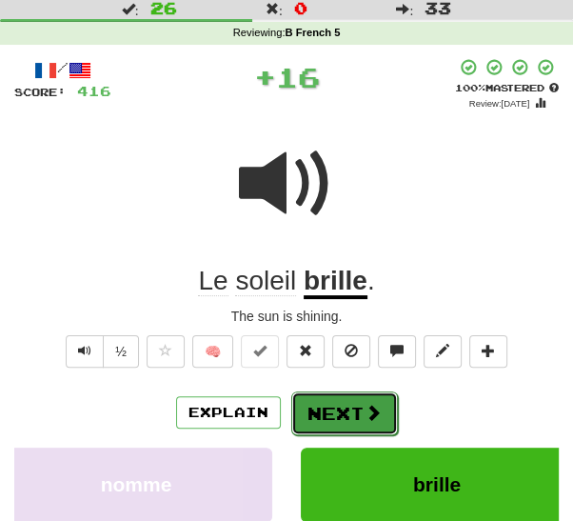
click at [331, 422] on button "Next" at bounding box center [344, 413] width 107 height 44
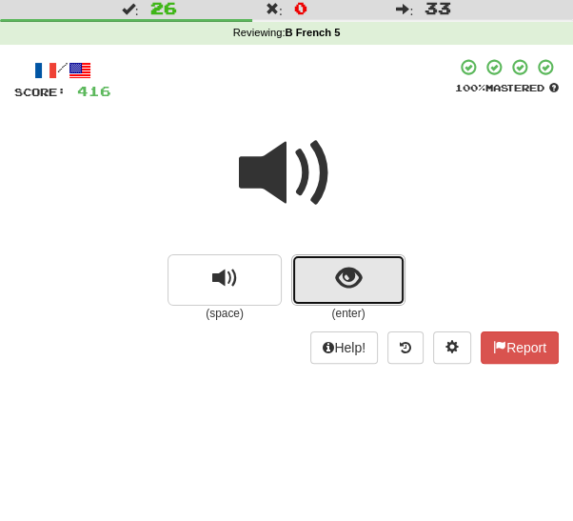
click at [378, 287] on button "show sentence" at bounding box center [348, 279] width 114 height 51
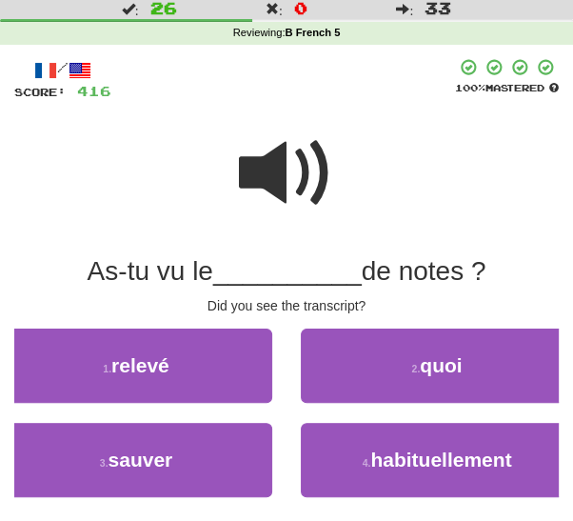
click at [308, 194] on span at bounding box center [286, 173] width 95 height 95
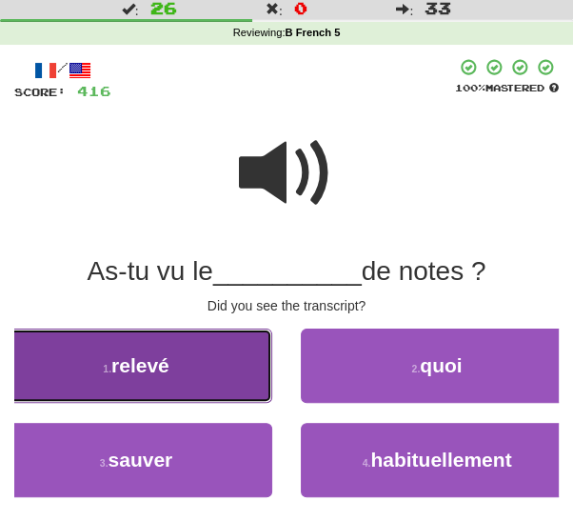
click at [228, 391] on button "1 . relevé" at bounding box center [136, 365] width 272 height 74
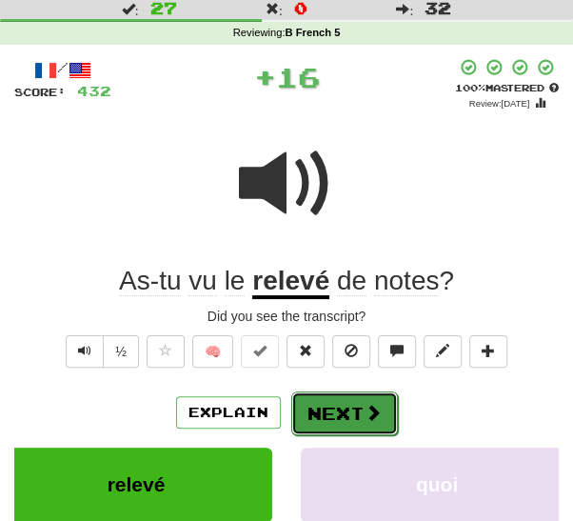
click at [329, 419] on button "Next" at bounding box center [344, 413] width 107 height 44
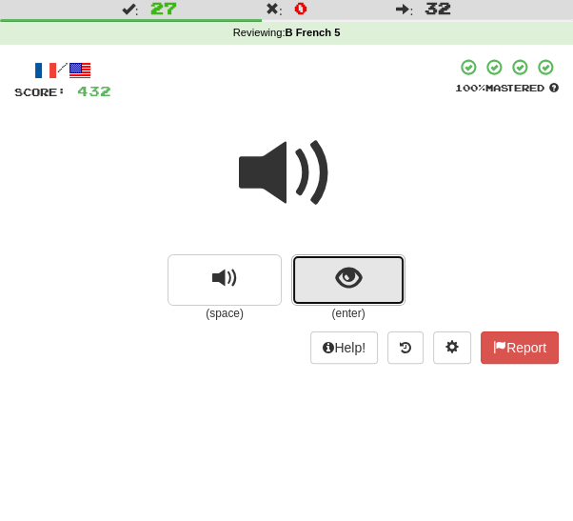
click at [360, 291] on span "show sentence" at bounding box center [349, 279] width 26 height 26
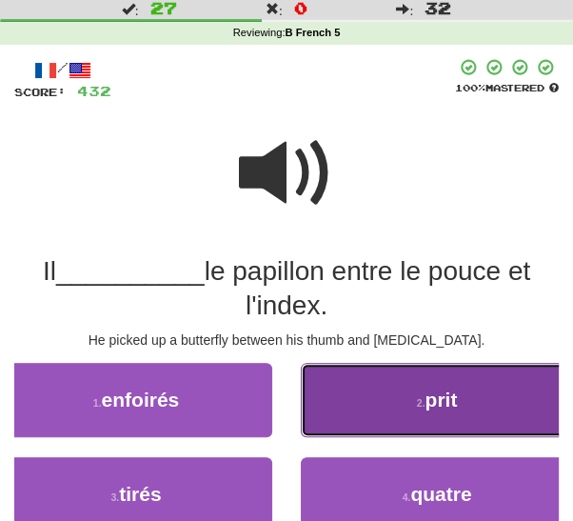
click at [352, 410] on button "2 . prit" at bounding box center [437, 400] width 272 height 74
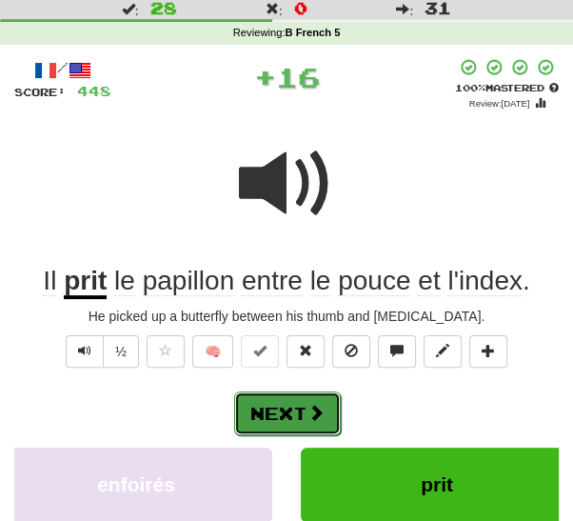
click at [305, 425] on button "Next" at bounding box center [287, 413] width 107 height 44
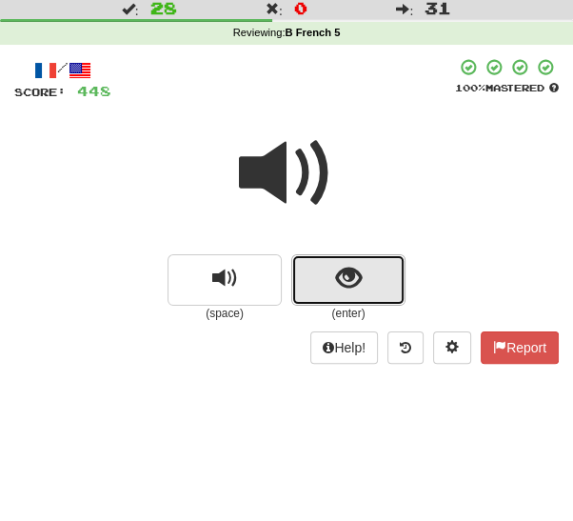
click at [376, 284] on button "show sentence" at bounding box center [348, 279] width 114 height 51
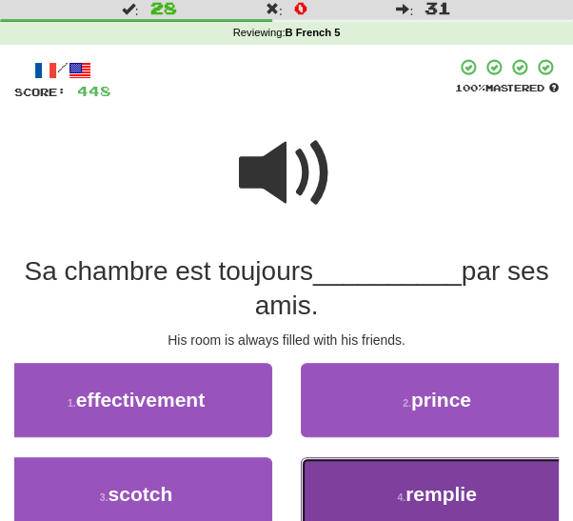
click at [409, 496] on span "remplie" at bounding box center [440, 494] width 71 height 22
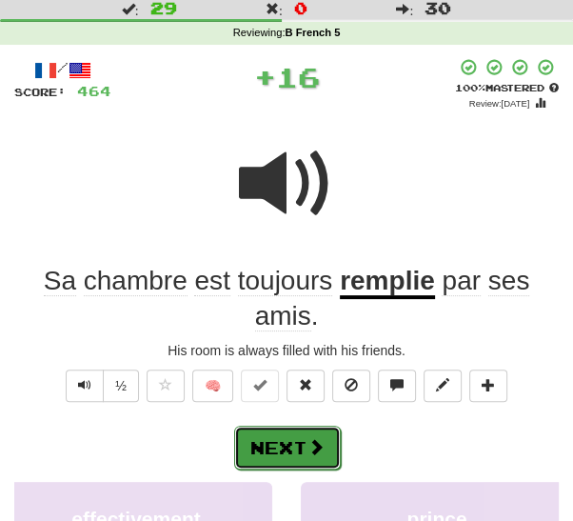
click at [318, 444] on span at bounding box center [315, 446] width 17 height 17
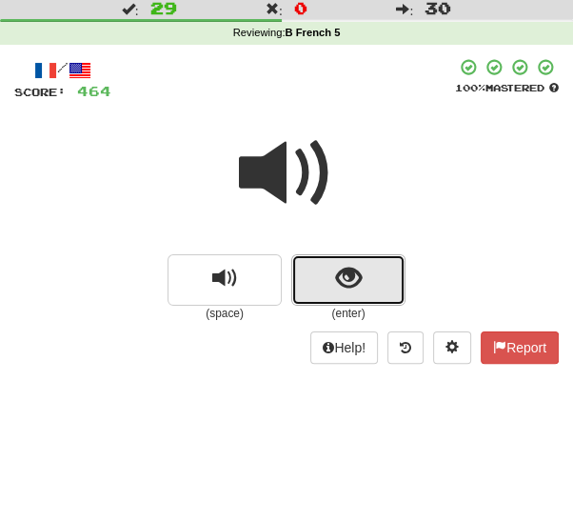
click at [392, 289] on button "show sentence" at bounding box center [348, 279] width 114 height 51
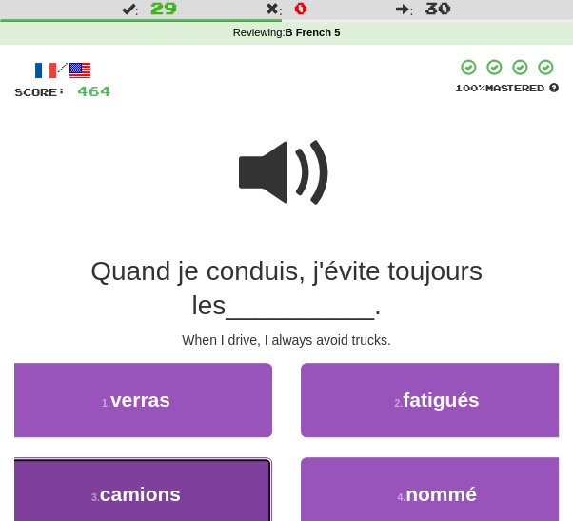
click at [245, 491] on button "3 . camions" at bounding box center [136, 494] width 272 height 74
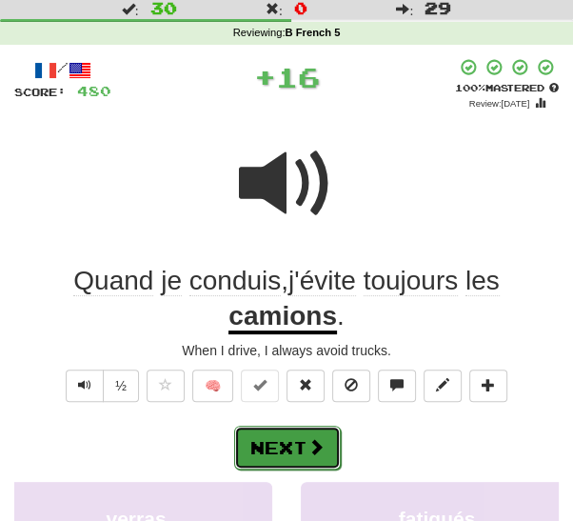
click at [307, 450] on span at bounding box center [315, 446] width 17 height 17
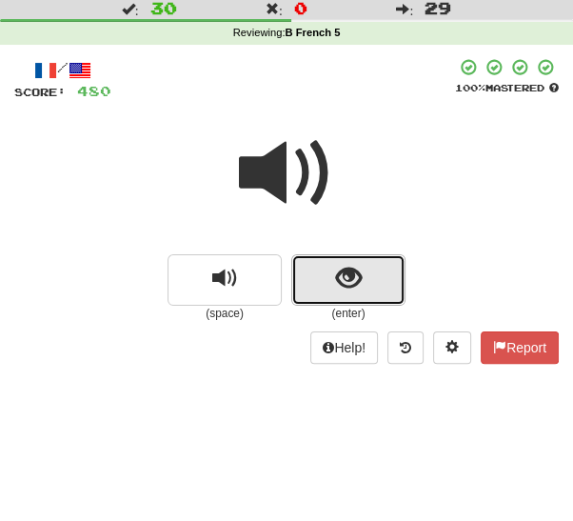
click at [373, 294] on button "show sentence" at bounding box center [348, 279] width 114 height 51
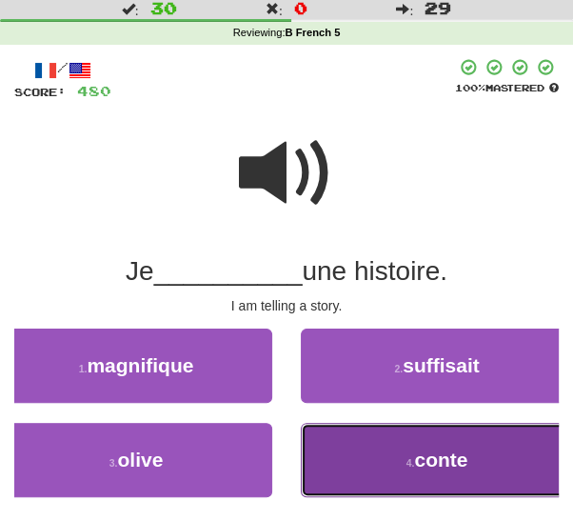
click at [328, 464] on button "4 . conte" at bounding box center [437, 460] width 272 height 74
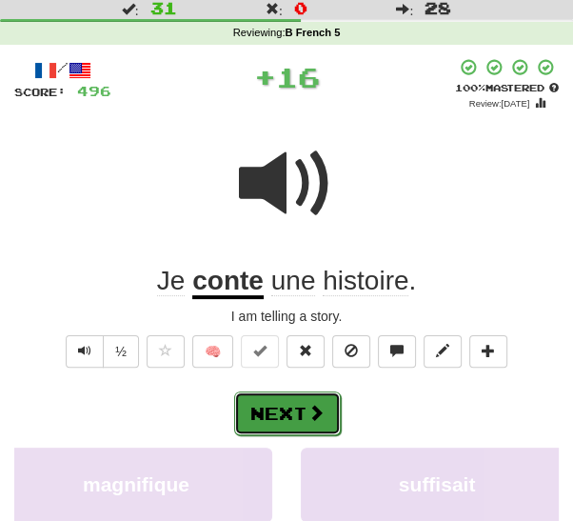
click at [313, 421] on button "Next" at bounding box center [287, 413] width 107 height 44
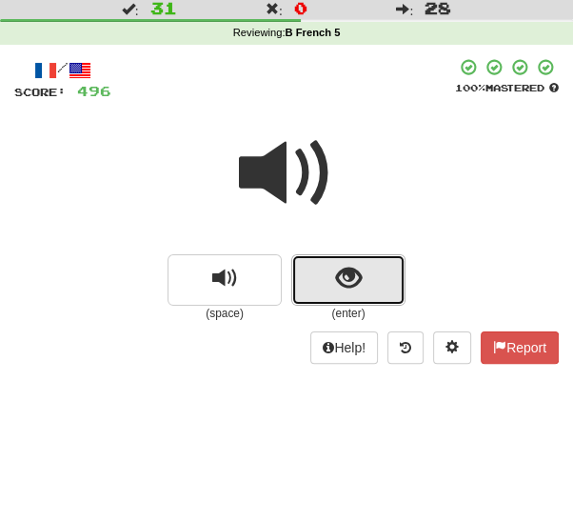
click at [384, 284] on button "show sentence" at bounding box center [348, 279] width 114 height 51
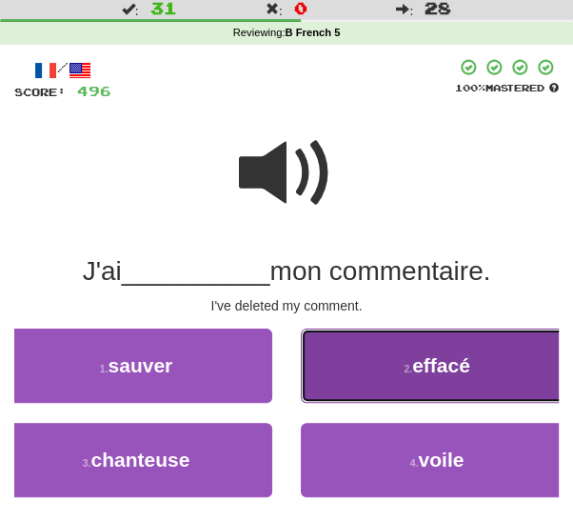
click at [351, 391] on button "2 . effacé" at bounding box center [437, 365] width 272 height 74
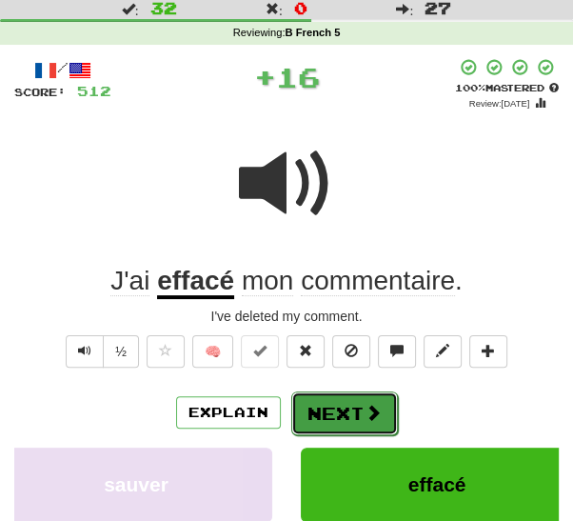
click at [333, 412] on button "Next" at bounding box center [344, 413] width 107 height 44
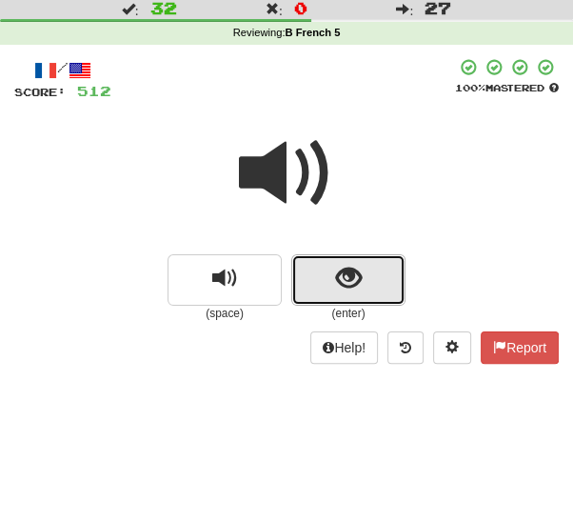
click at [371, 291] on button "show sentence" at bounding box center [348, 279] width 114 height 51
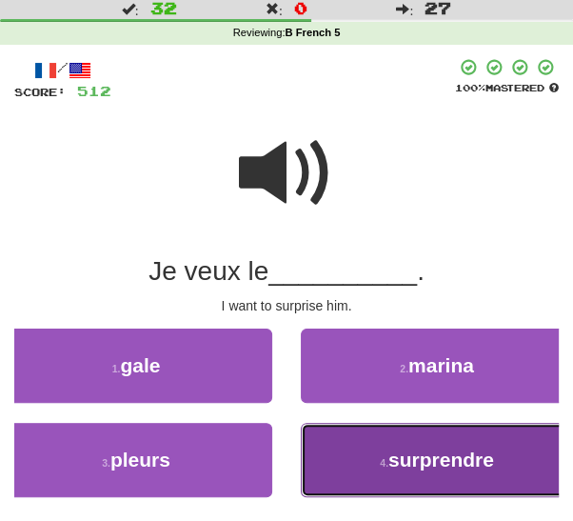
click at [337, 460] on button "4 . surprendre" at bounding box center [437, 460] width 272 height 74
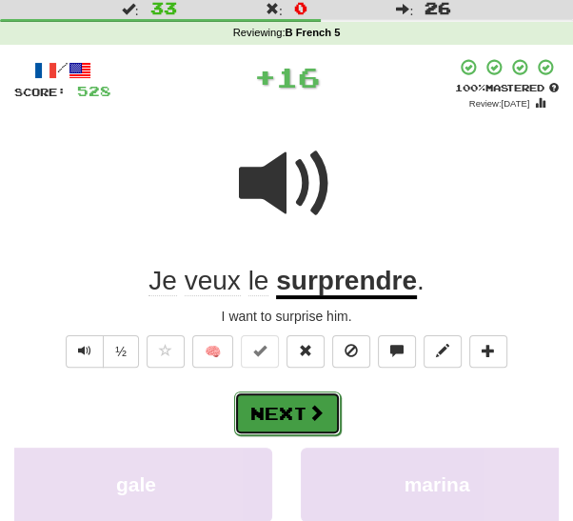
click at [309, 425] on button "Next" at bounding box center [287, 413] width 107 height 44
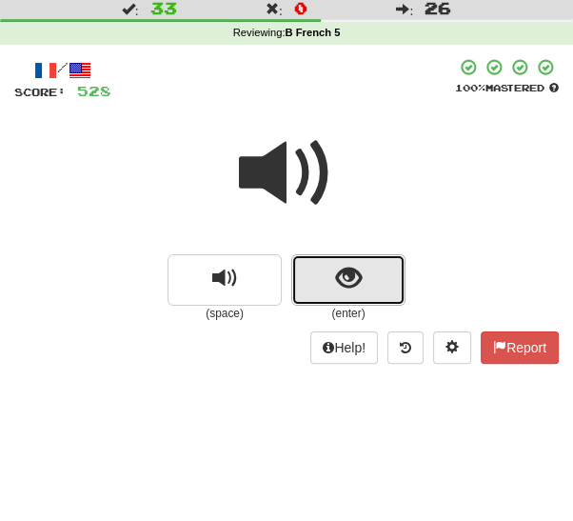
click at [371, 287] on button "show sentence" at bounding box center [348, 279] width 114 height 51
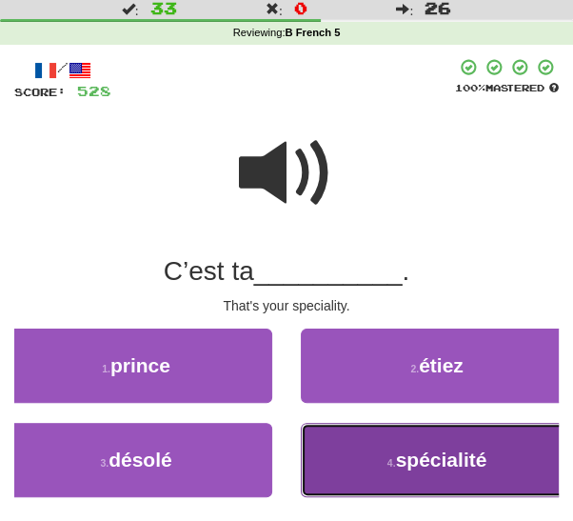
click at [350, 475] on button "4 . spécialité" at bounding box center [437, 460] width 272 height 74
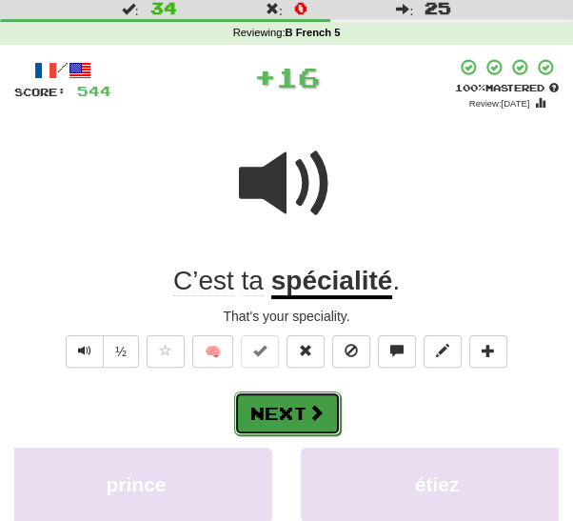
click at [314, 416] on span at bounding box center [315, 412] width 17 height 17
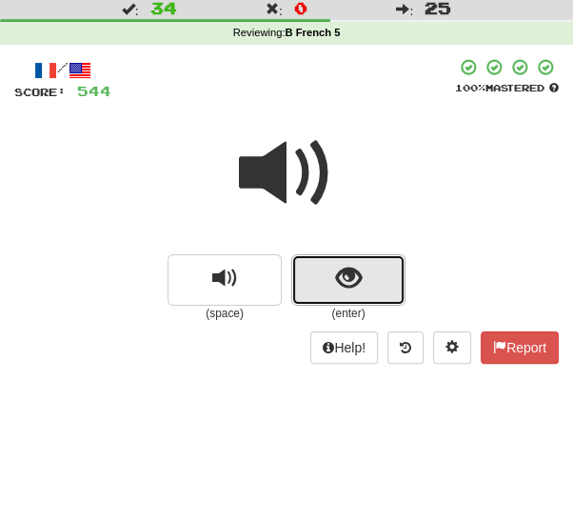
click at [373, 287] on button "show sentence" at bounding box center [348, 279] width 114 height 51
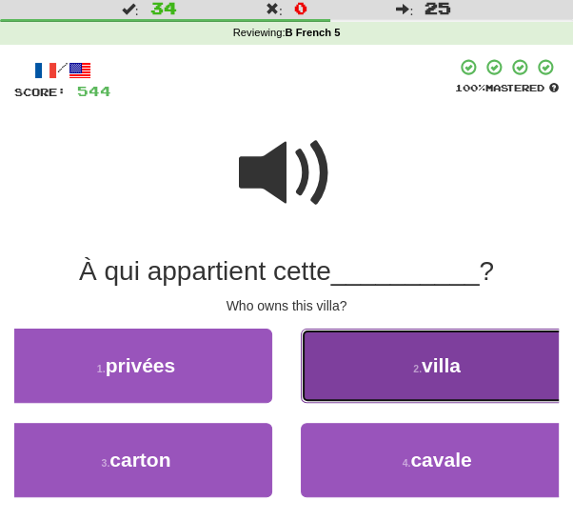
click at [355, 381] on button "2 . villa" at bounding box center [437, 365] width 272 height 74
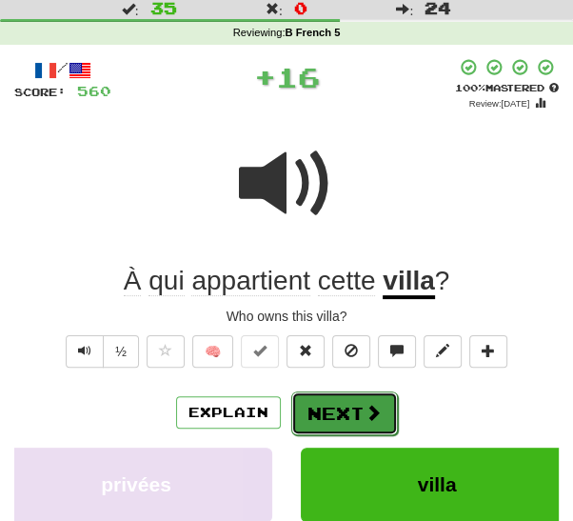
click at [326, 427] on button "Next" at bounding box center [344, 413] width 107 height 44
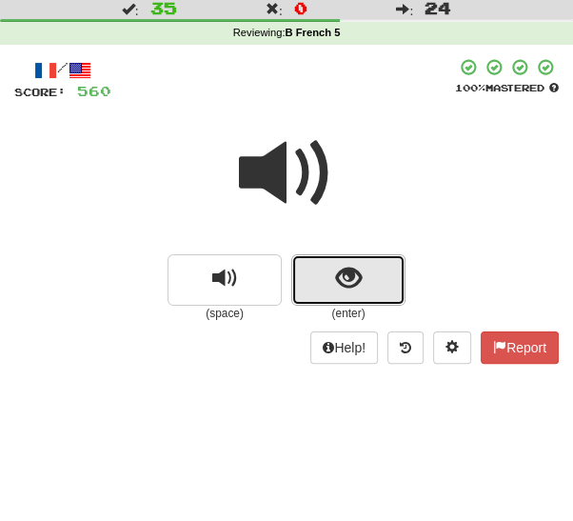
click at [380, 279] on button "show sentence" at bounding box center [348, 279] width 114 height 51
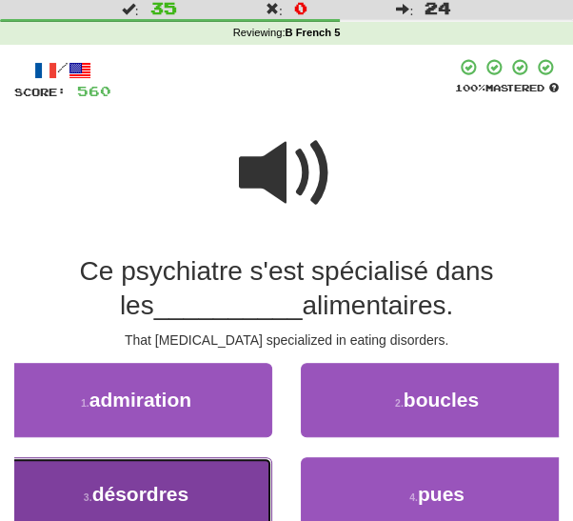
click at [250, 489] on button "3 . désordres" at bounding box center [136, 494] width 272 height 74
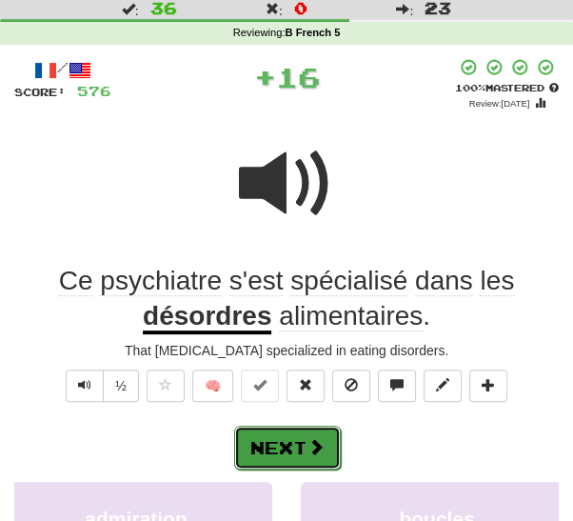
click at [295, 446] on button "Next" at bounding box center [287, 447] width 107 height 44
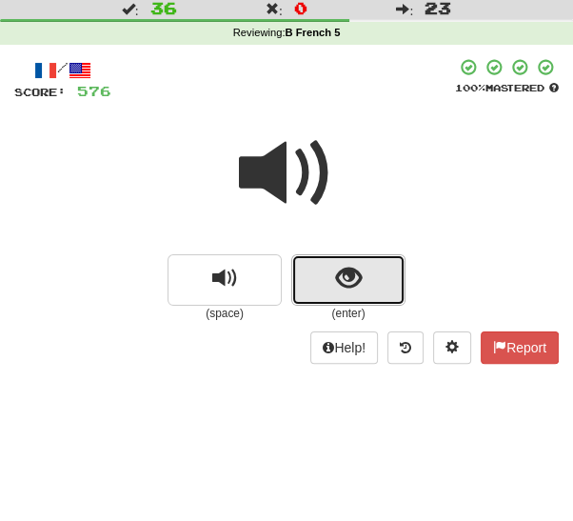
click at [368, 301] on button "show sentence" at bounding box center [348, 279] width 114 height 51
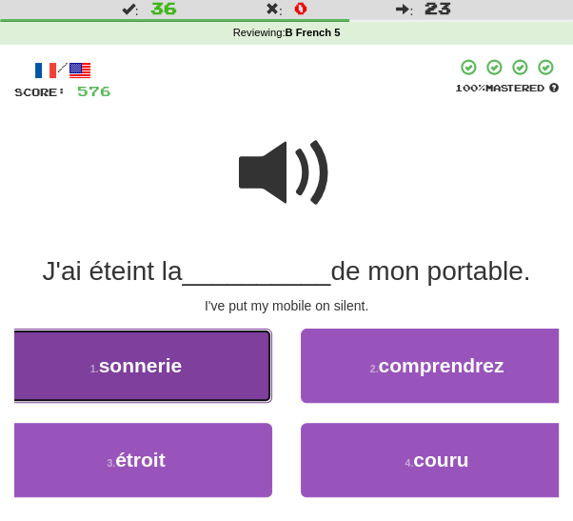
click at [250, 387] on button "1 . sonnerie" at bounding box center [136, 365] width 272 height 74
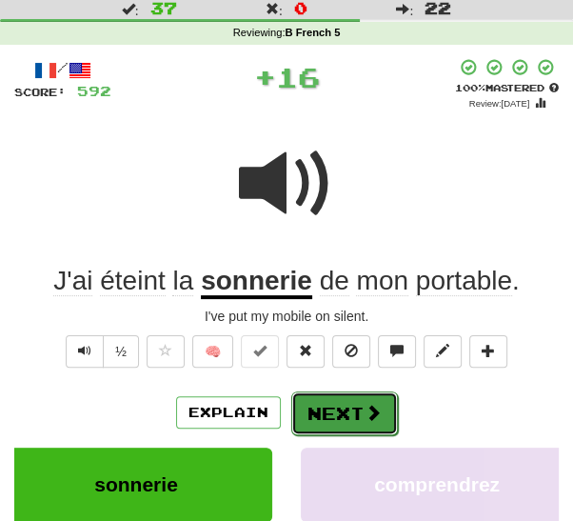
click at [323, 413] on button "Next" at bounding box center [344, 413] width 107 height 44
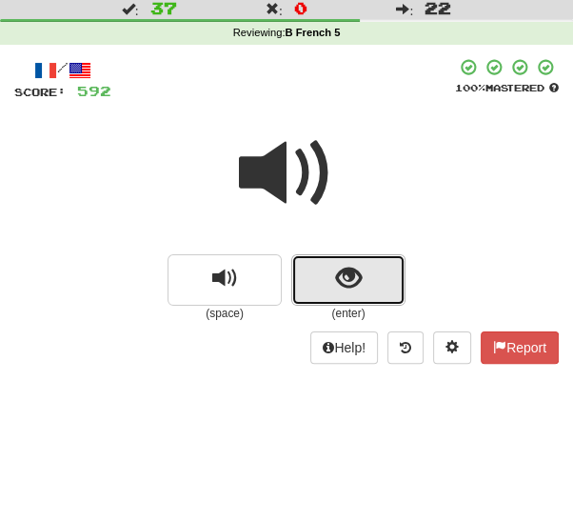
click at [376, 286] on button "show sentence" at bounding box center [348, 279] width 114 height 51
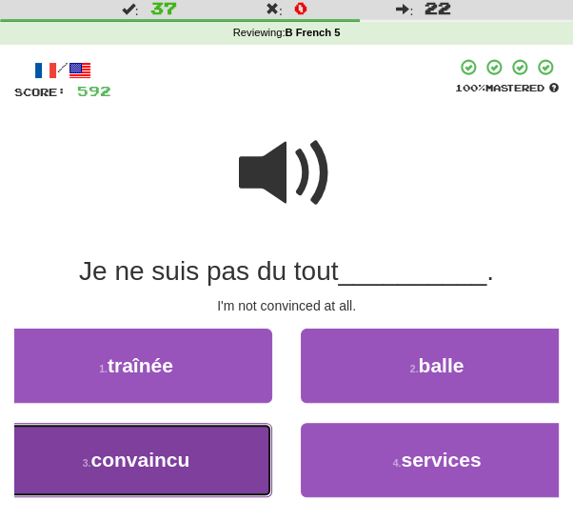
click at [261, 474] on button "3 . convaincu" at bounding box center [136, 460] width 272 height 74
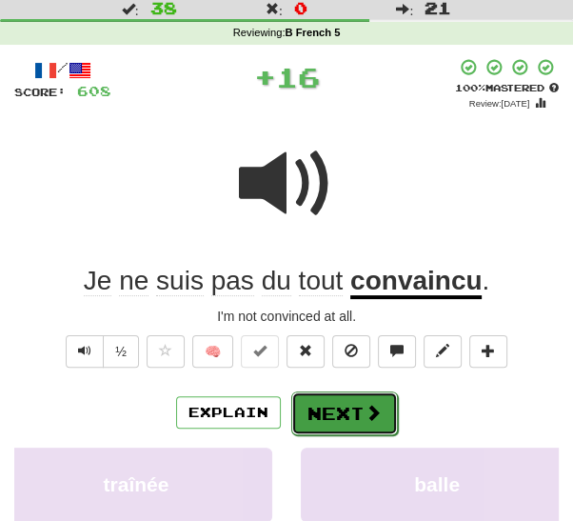
click at [331, 410] on button "Next" at bounding box center [344, 413] width 107 height 44
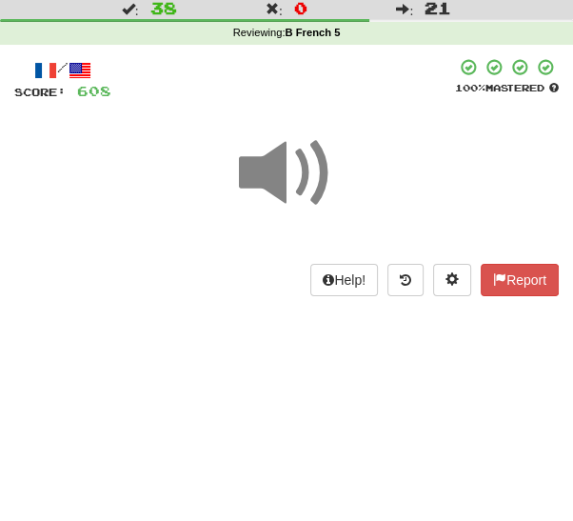
click at [295, 171] on span at bounding box center [286, 173] width 95 height 95
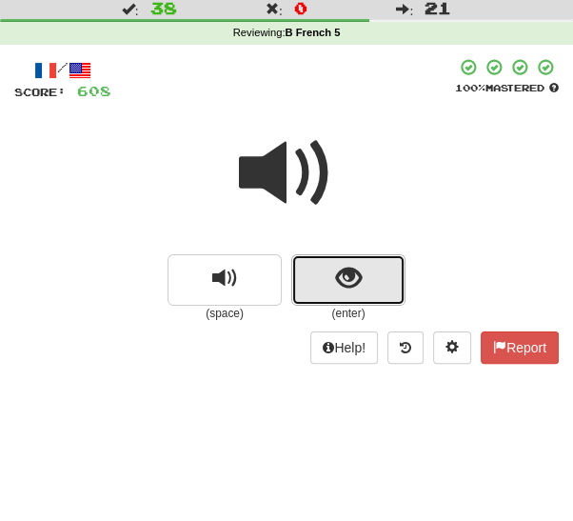
click at [388, 280] on button "show sentence" at bounding box center [348, 279] width 114 height 51
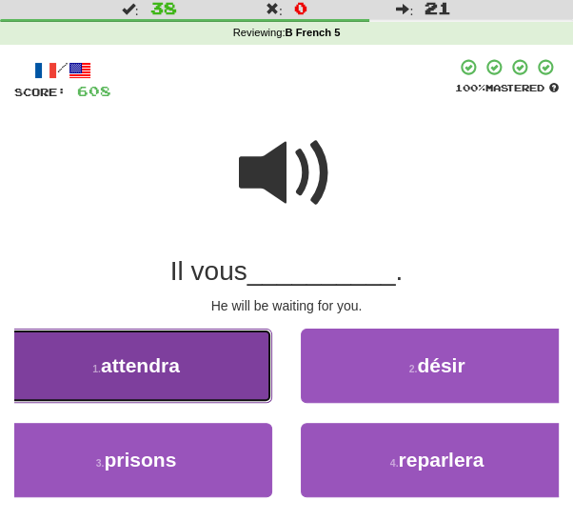
click at [248, 391] on button "1 . attendra" at bounding box center [136, 365] width 272 height 74
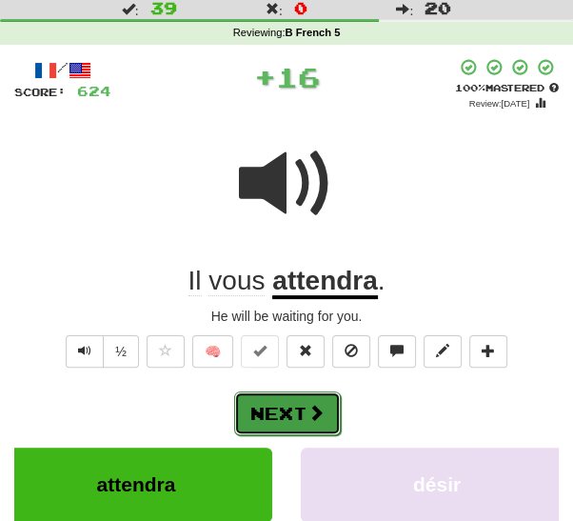
click at [309, 410] on span at bounding box center [315, 412] width 17 height 17
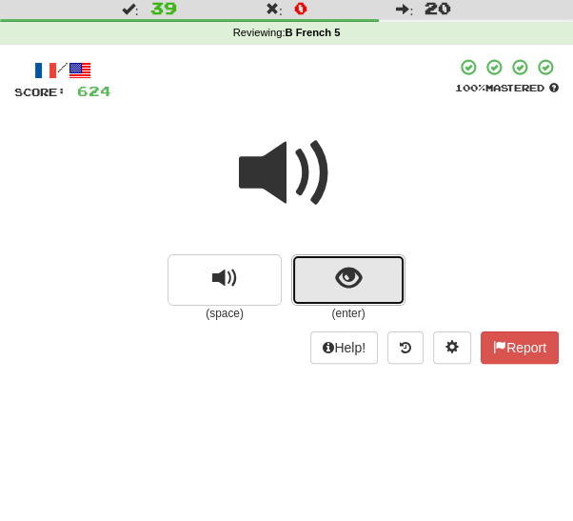
click at [361, 287] on span "show sentence" at bounding box center [349, 279] width 26 height 26
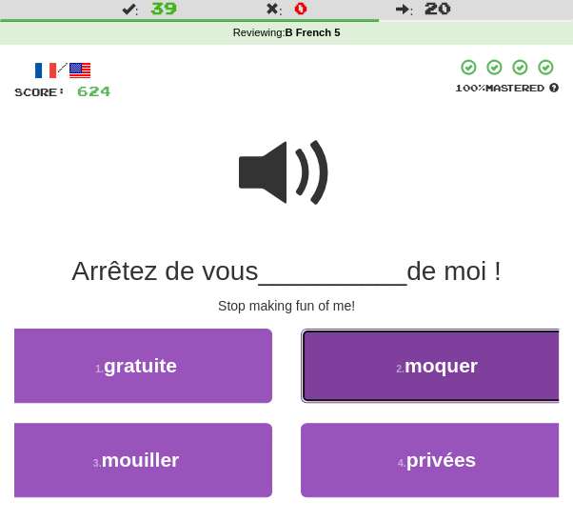
click at [365, 371] on button "2 . moquer" at bounding box center [437, 365] width 272 height 74
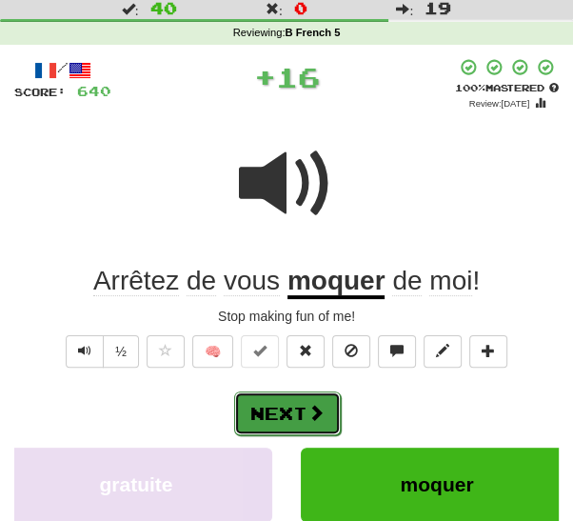
click at [307, 418] on span at bounding box center [315, 412] width 17 height 17
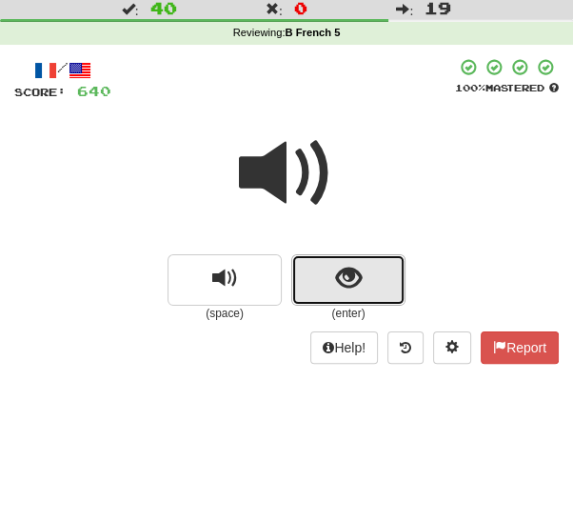
click at [368, 282] on button "show sentence" at bounding box center [348, 279] width 114 height 51
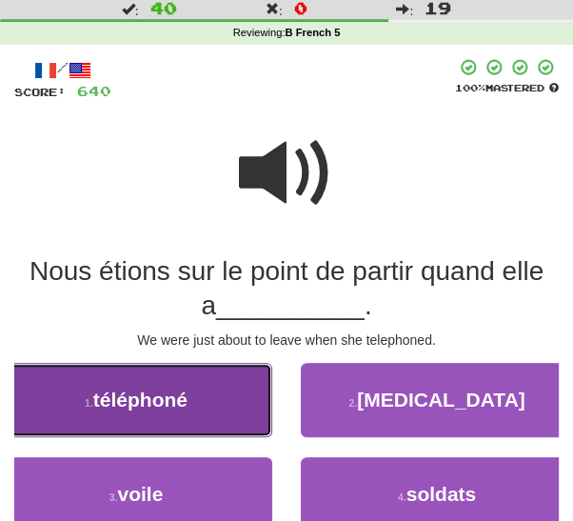
click at [252, 427] on button "1 . téléphoné" at bounding box center [136, 400] width 272 height 74
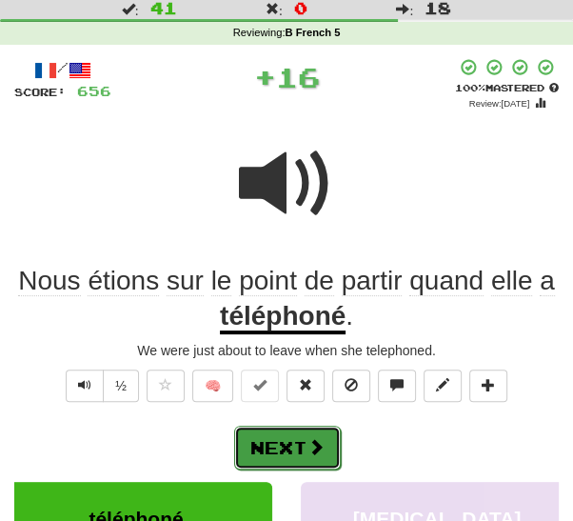
click at [288, 446] on button "Next" at bounding box center [287, 447] width 107 height 44
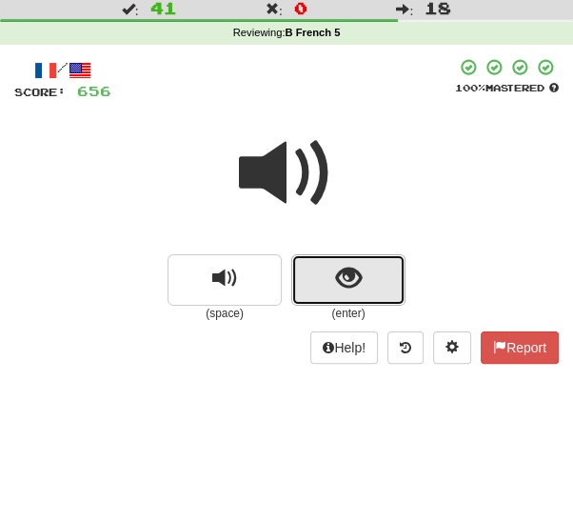
click at [350, 287] on span "show sentence" at bounding box center [349, 279] width 26 height 26
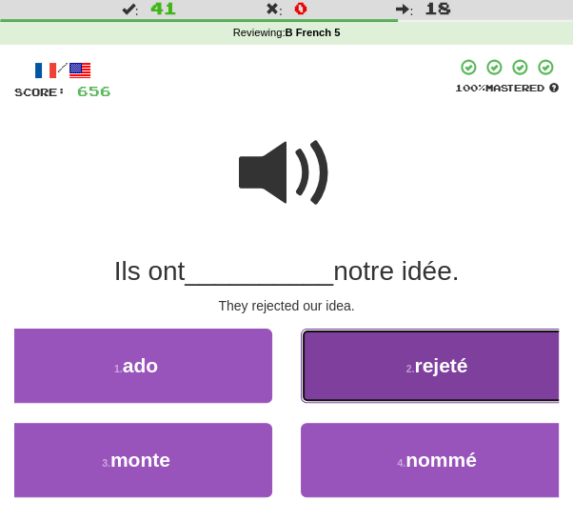
click at [350, 378] on button "2 . rejeté" at bounding box center [437, 365] width 272 height 74
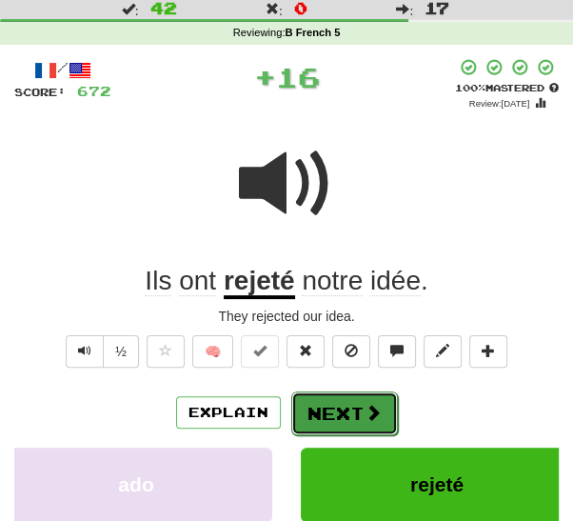
click at [318, 423] on button "Next" at bounding box center [344, 413] width 107 height 44
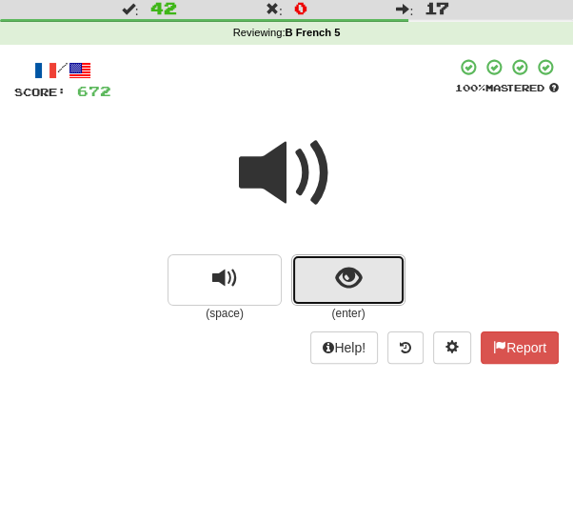
click at [358, 296] on button "show sentence" at bounding box center [348, 279] width 114 height 51
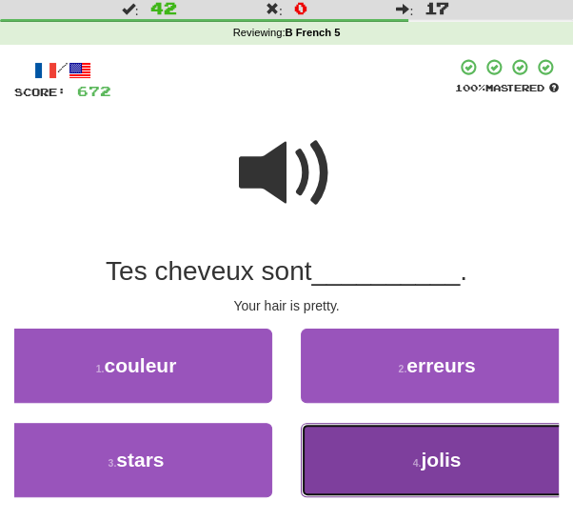
click at [341, 459] on button "4 . jolis" at bounding box center [437, 460] width 272 height 74
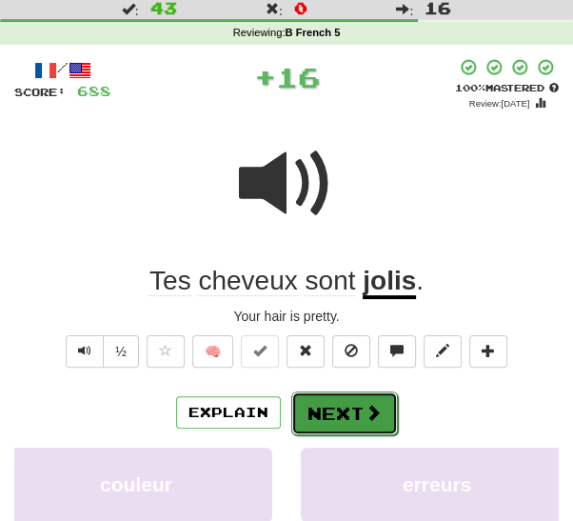
click at [319, 416] on button "Next" at bounding box center [344, 413] width 107 height 44
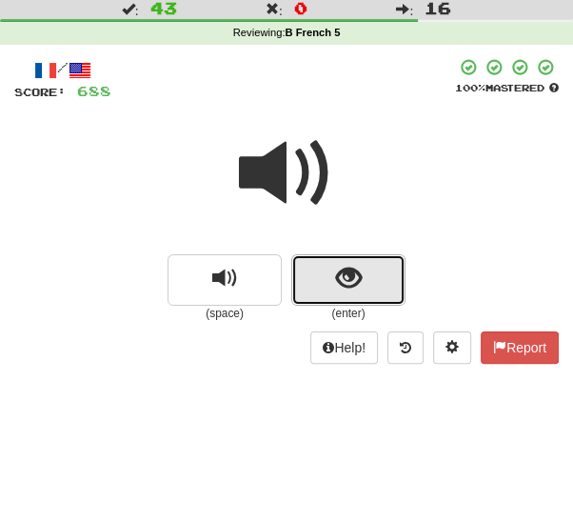
click at [366, 287] on button "show sentence" at bounding box center [348, 279] width 114 height 51
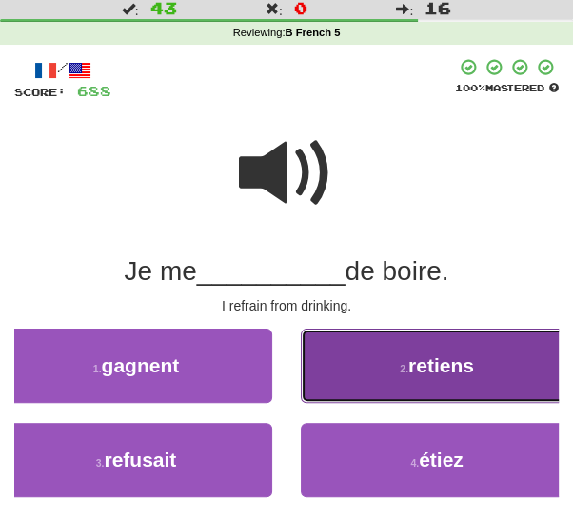
click at [364, 381] on button "2 . retiens" at bounding box center [437, 365] width 272 height 74
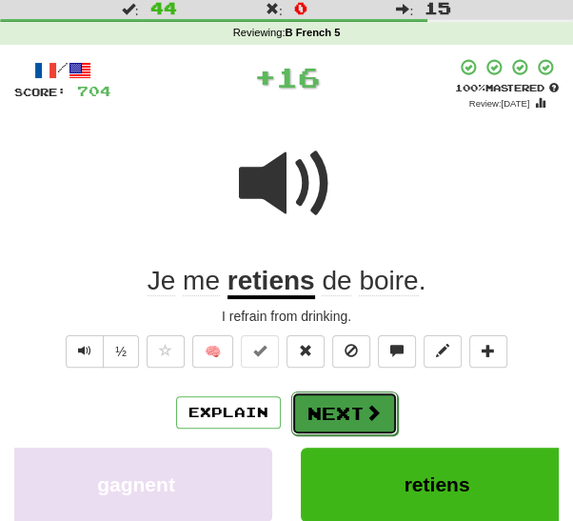
click at [325, 428] on button "Next" at bounding box center [344, 413] width 107 height 44
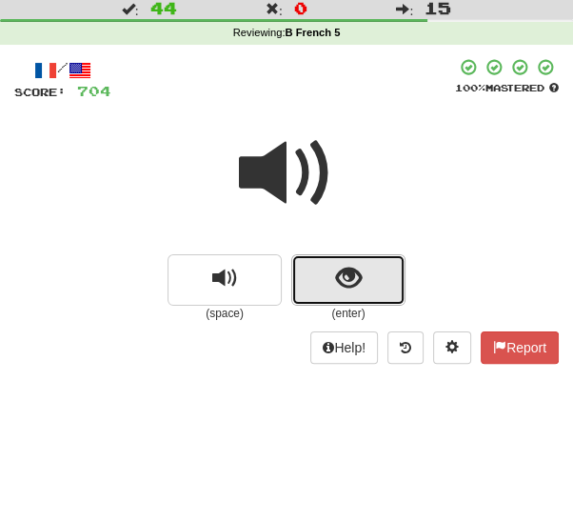
click at [369, 287] on button "show sentence" at bounding box center [348, 279] width 114 height 51
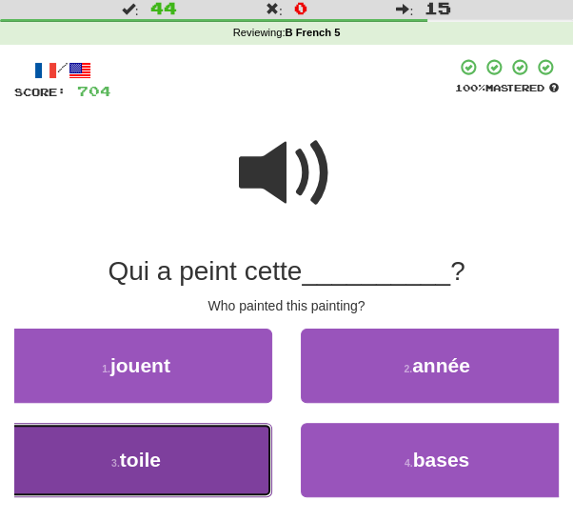
click at [237, 479] on button "3 . toile" at bounding box center [136, 460] width 272 height 74
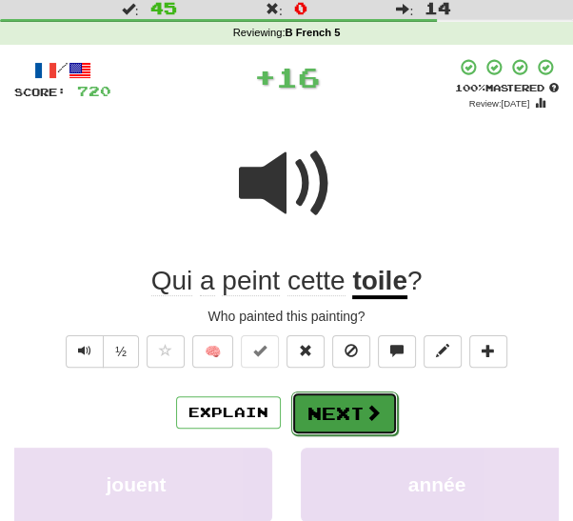
click at [334, 415] on button "Next" at bounding box center [344, 413] width 107 height 44
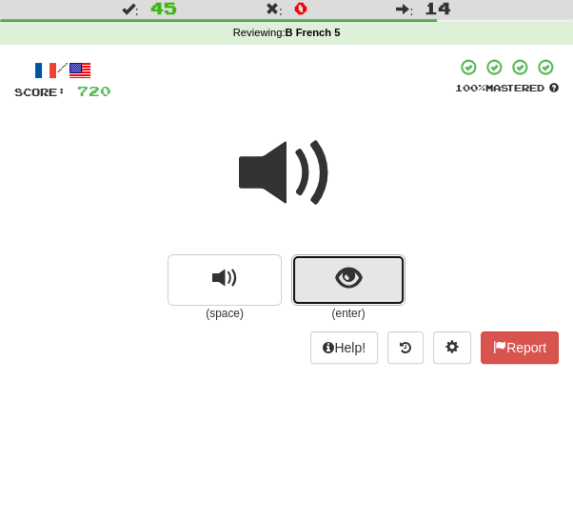
click at [373, 279] on button "show sentence" at bounding box center [348, 279] width 114 height 51
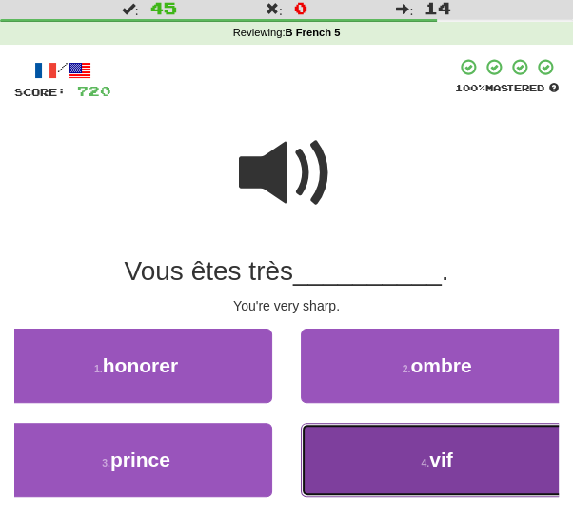
click at [338, 457] on button "4 . vif" at bounding box center [437, 460] width 272 height 74
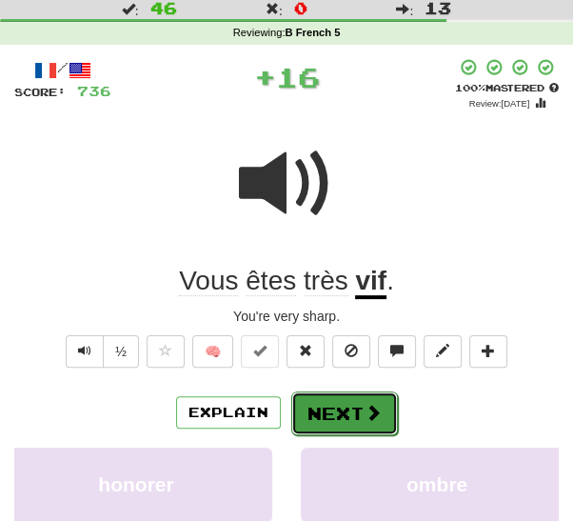
click at [335, 418] on button "Next" at bounding box center [344, 413] width 107 height 44
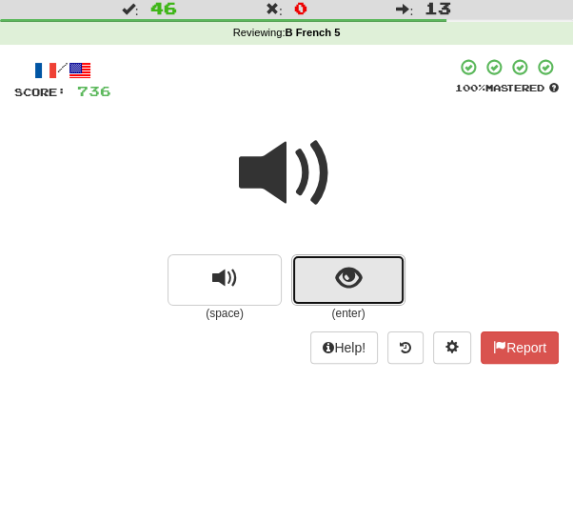
click at [365, 290] on button "show sentence" at bounding box center [348, 279] width 114 height 51
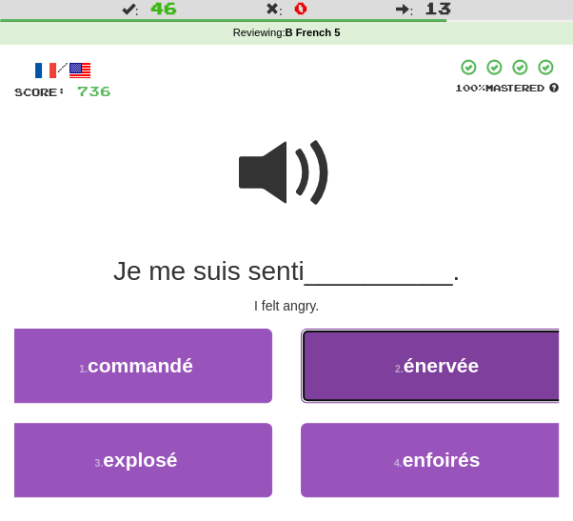
click at [367, 369] on button "2 . énervée" at bounding box center [437, 365] width 272 height 74
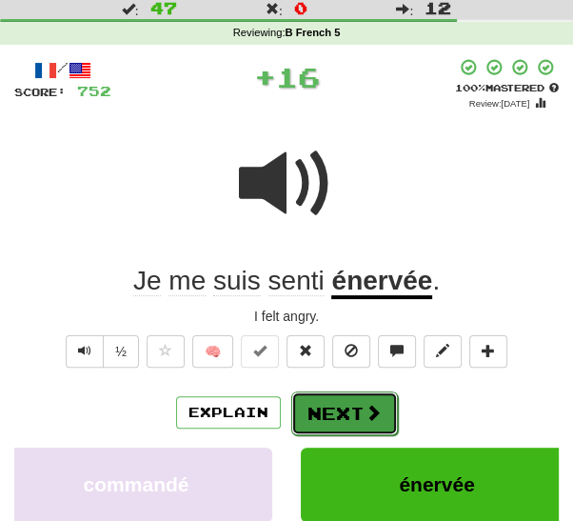
click at [333, 428] on button "Next" at bounding box center [344, 413] width 107 height 44
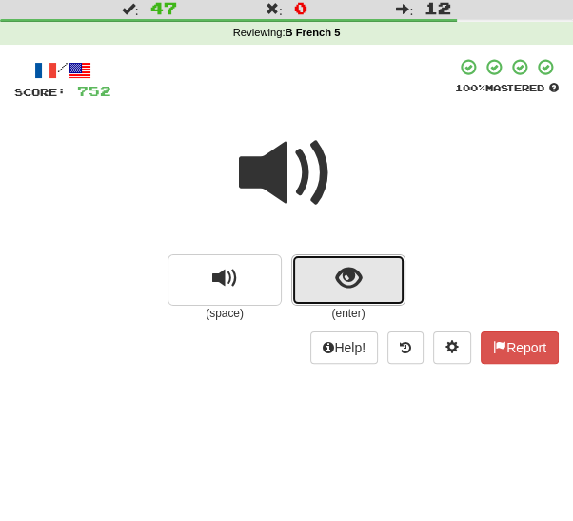
click at [372, 273] on button "show sentence" at bounding box center [348, 279] width 114 height 51
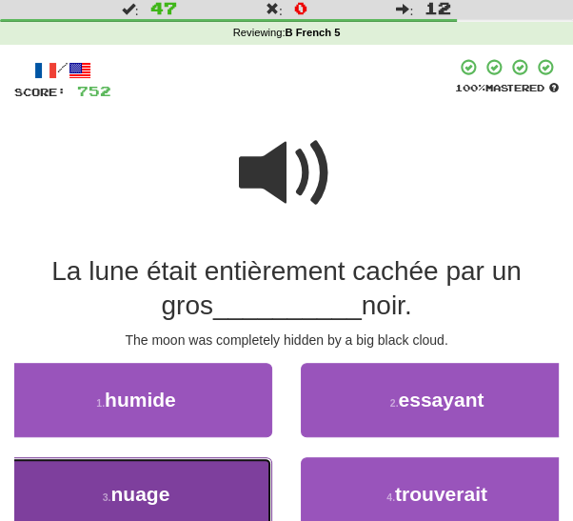
click at [239, 511] on button "3 . nuage" at bounding box center [136, 494] width 272 height 74
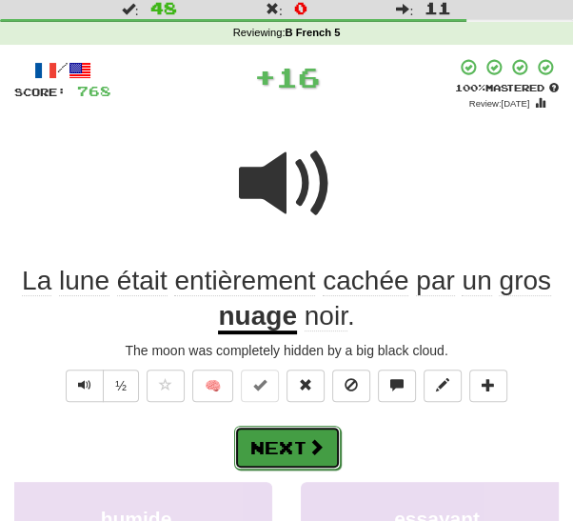
click at [303, 442] on button "Next" at bounding box center [287, 447] width 107 height 44
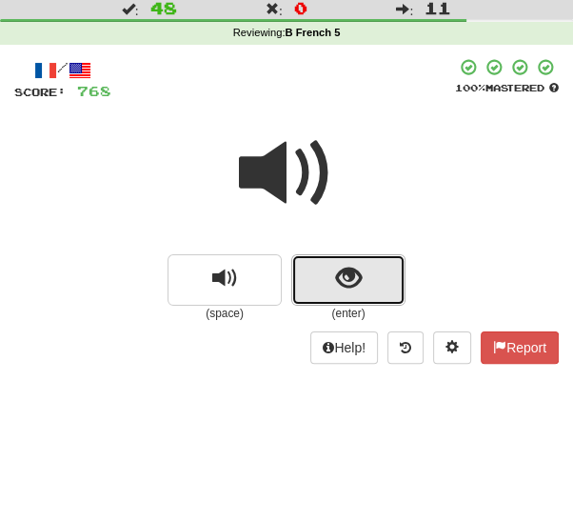
click at [368, 287] on button "show sentence" at bounding box center [348, 279] width 114 height 51
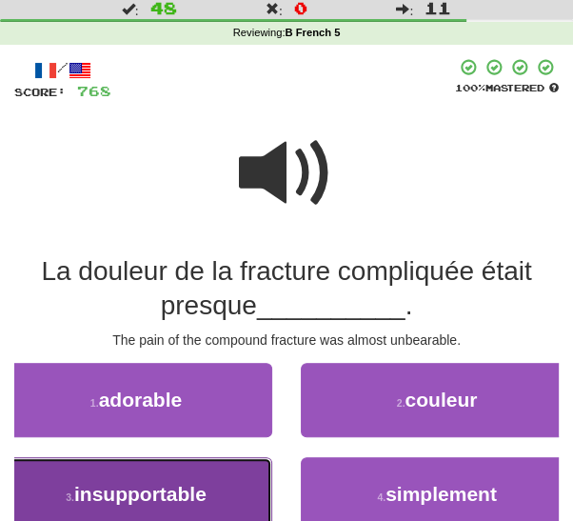
click at [238, 500] on button "3 . insupportable" at bounding box center [136, 494] width 272 height 74
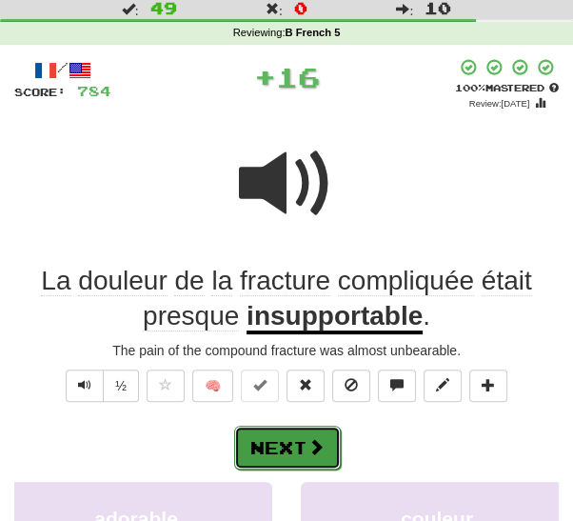
click at [286, 460] on button "Next" at bounding box center [287, 447] width 107 height 44
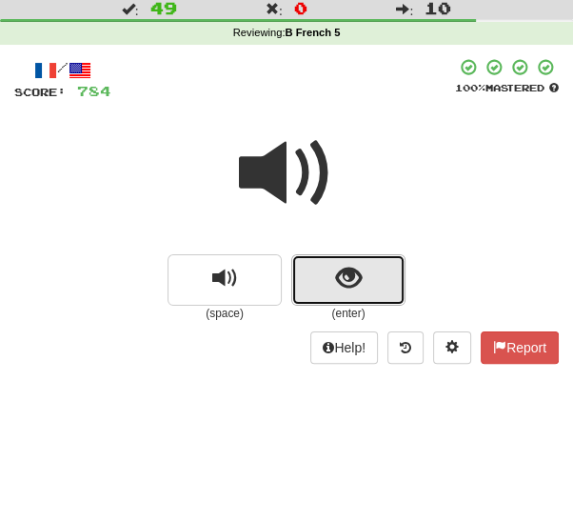
click at [362, 294] on button "show sentence" at bounding box center [348, 279] width 114 height 51
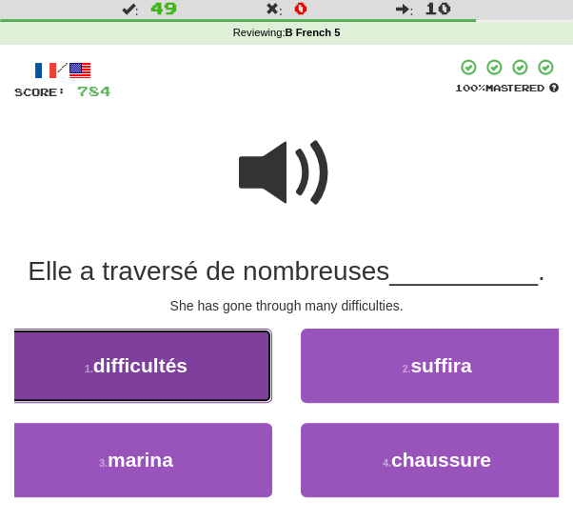
click at [250, 390] on button "1 . difficultés" at bounding box center [136, 365] width 272 height 74
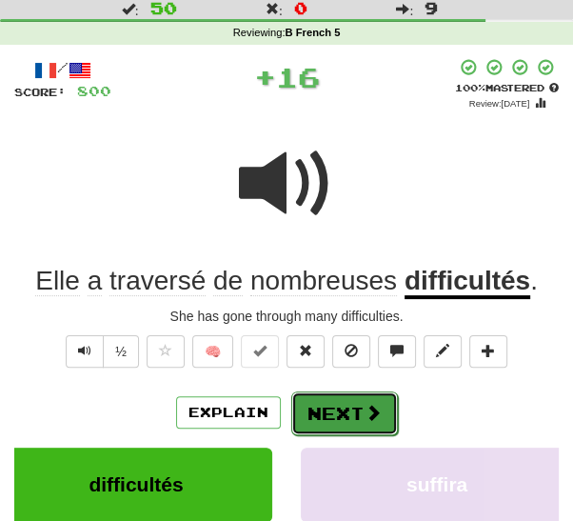
click at [326, 411] on button "Next" at bounding box center [344, 413] width 107 height 44
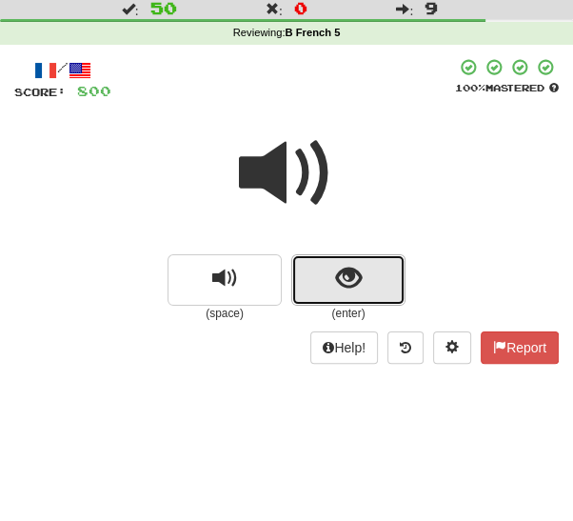
click at [356, 291] on span "show sentence" at bounding box center [349, 279] width 26 height 26
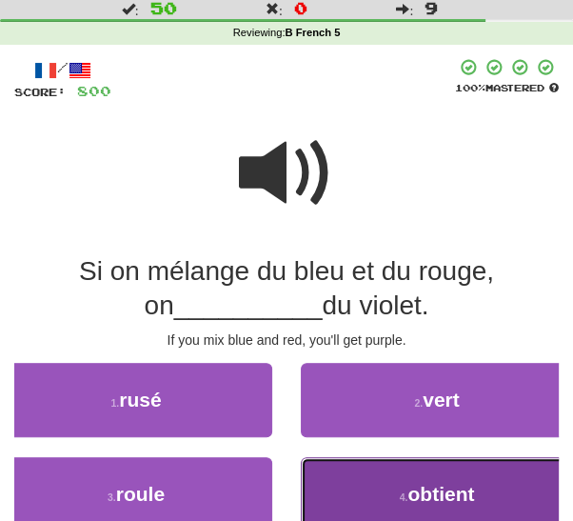
click at [339, 493] on button "4 . obtient" at bounding box center [437, 494] width 272 height 74
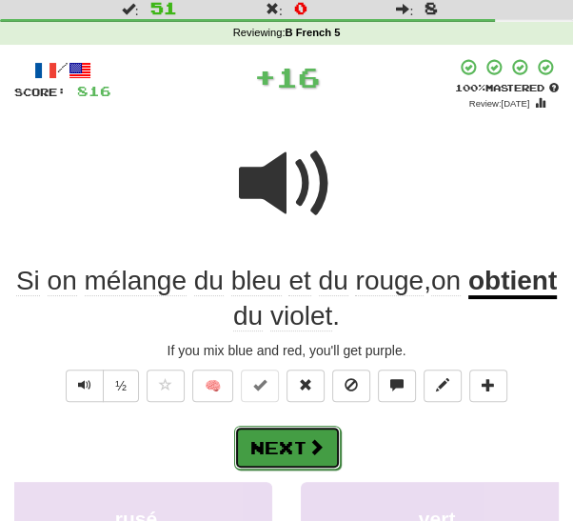
click at [307, 448] on span at bounding box center [315, 446] width 17 height 17
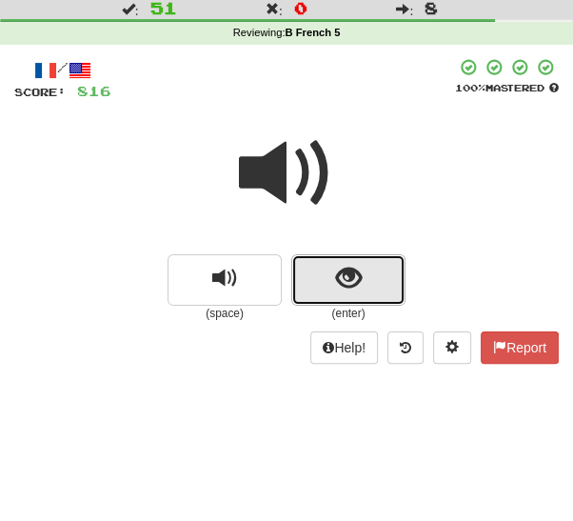
click at [356, 288] on span "show sentence" at bounding box center [349, 279] width 26 height 26
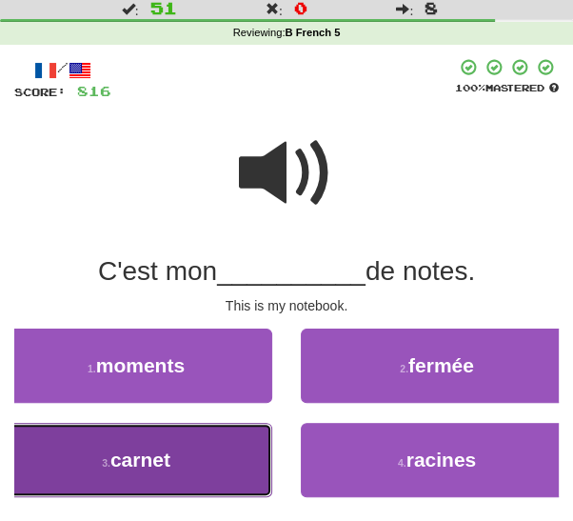
click at [234, 484] on button "3 . carnet" at bounding box center [136, 460] width 272 height 74
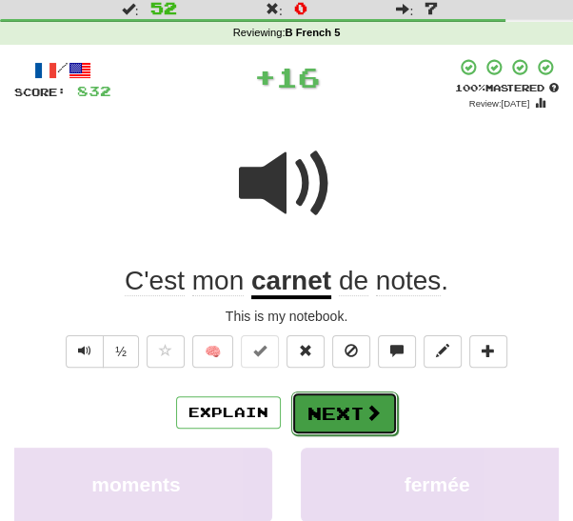
click at [342, 408] on button "Next" at bounding box center [344, 413] width 107 height 44
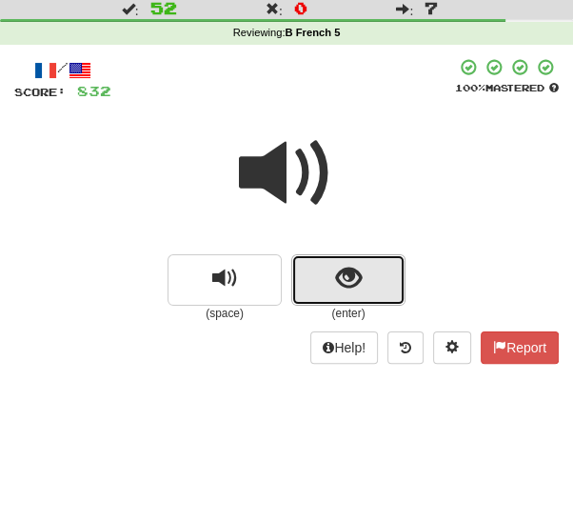
click at [371, 283] on button "show sentence" at bounding box center [348, 279] width 114 height 51
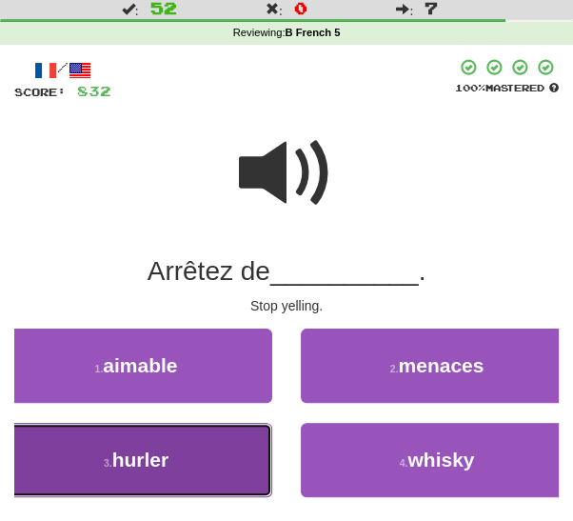
click at [247, 475] on button "3 . hurler" at bounding box center [136, 460] width 272 height 74
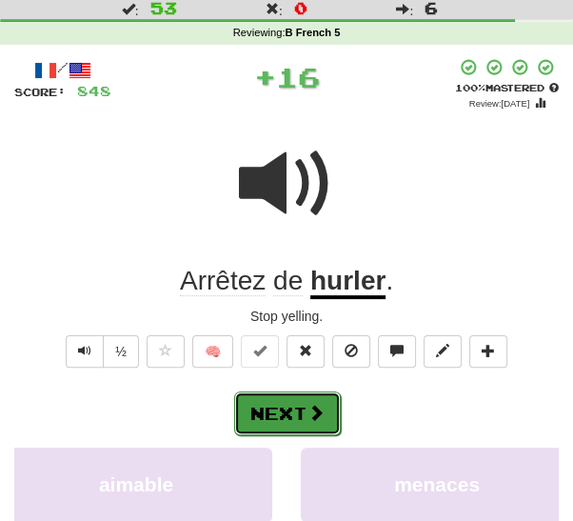
click at [312, 420] on button "Next" at bounding box center [287, 413] width 107 height 44
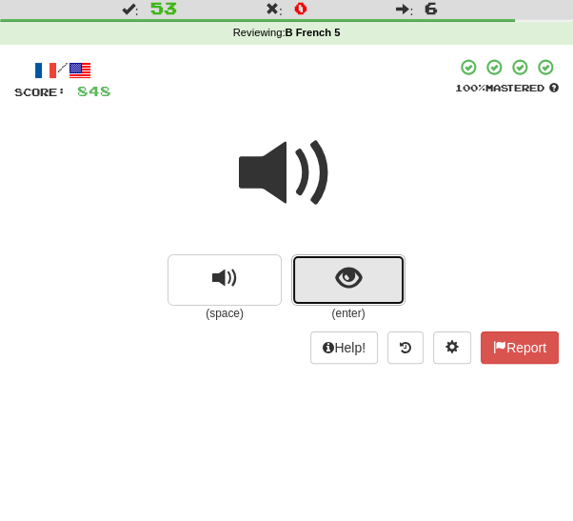
click at [361, 287] on span "show sentence" at bounding box center [349, 279] width 26 height 26
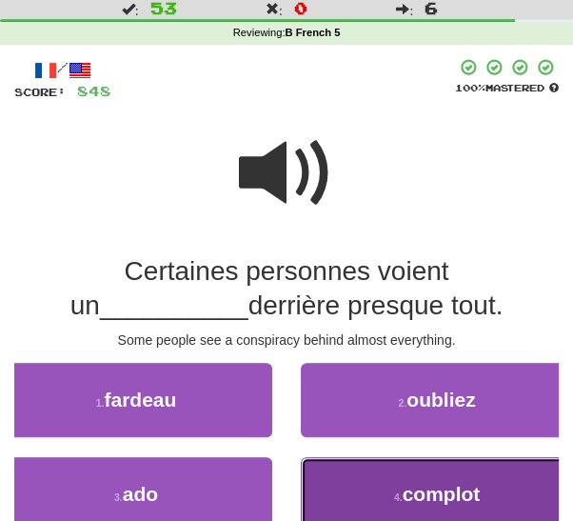
click at [350, 484] on button "4 . complot" at bounding box center [437, 494] width 272 height 74
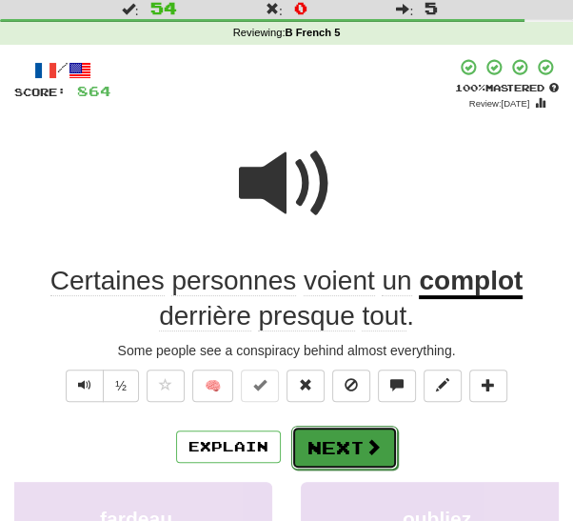
click at [324, 453] on button "Next" at bounding box center [344, 447] width 107 height 44
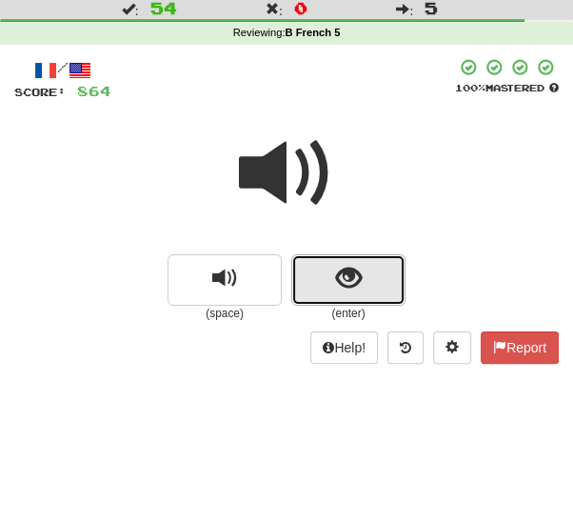
click at [361, 292] on button "show sentence" at bounding box center [348, 279] width 114 height 51
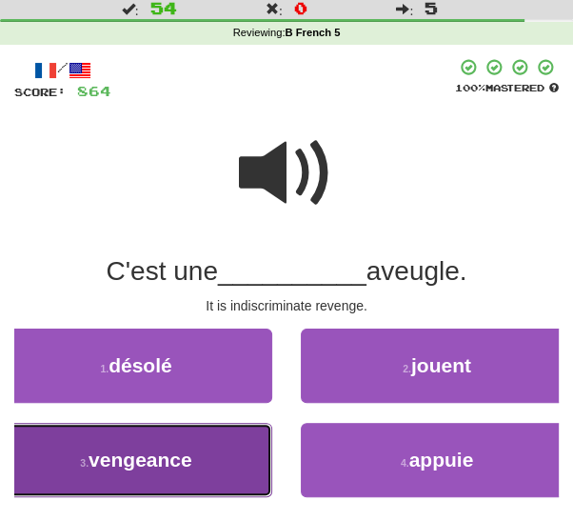
click at [226, 475] on button "3 . vengeance" at bounding box center [136, 460] width 272 height 74
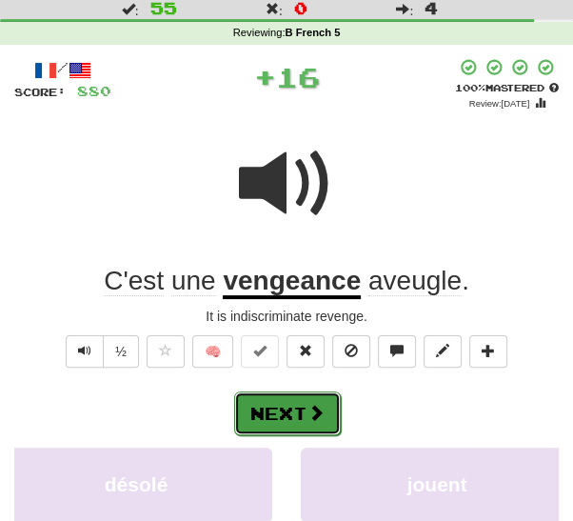
click at [309, 418] on span at bounding box center [315, 412] width 17 height 17
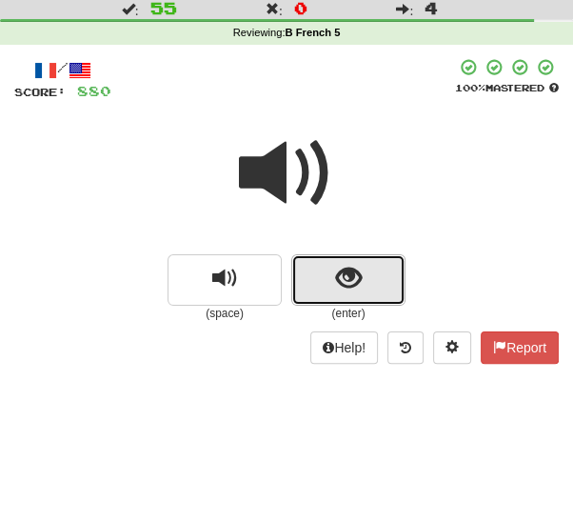
click at [353, 276] on span "show sentence" at bounding box center [349, 279] width 26 height 26
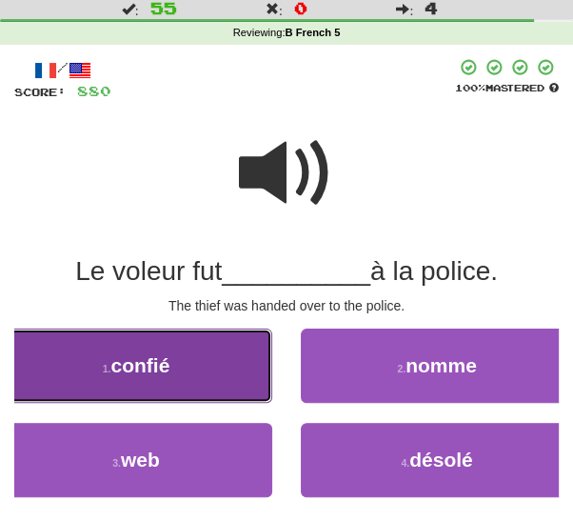
click at [243, 377] on button "1 . confié" at bounding box center [136, 365] width 272 height 74
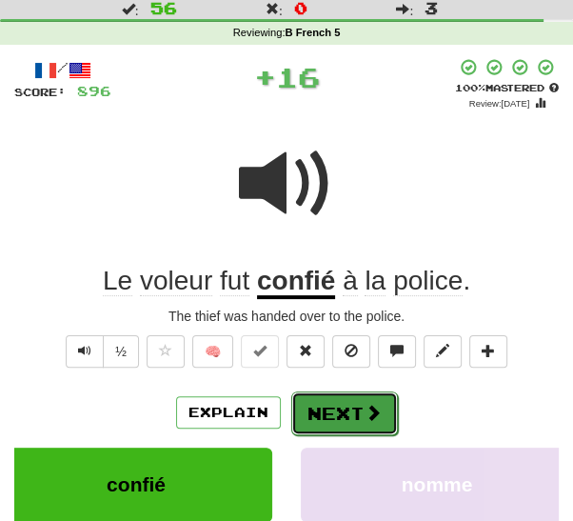
click at [358, 400] on button "Next" at bounding box center [344, 413] width 107 height 44
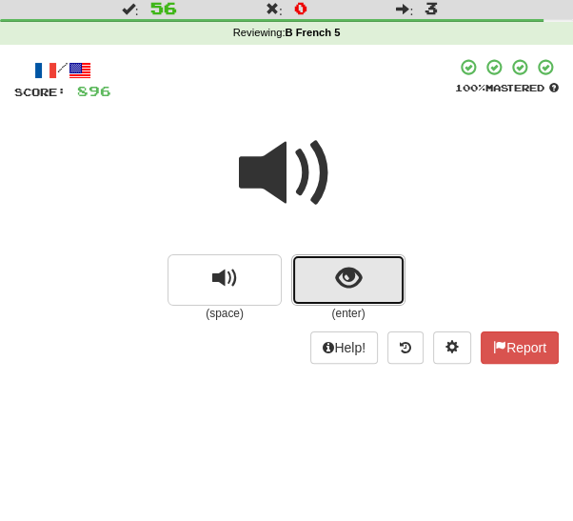
click at [374, 290] on button "show sentence" at bounding box center [348, 279] width 114 height 51
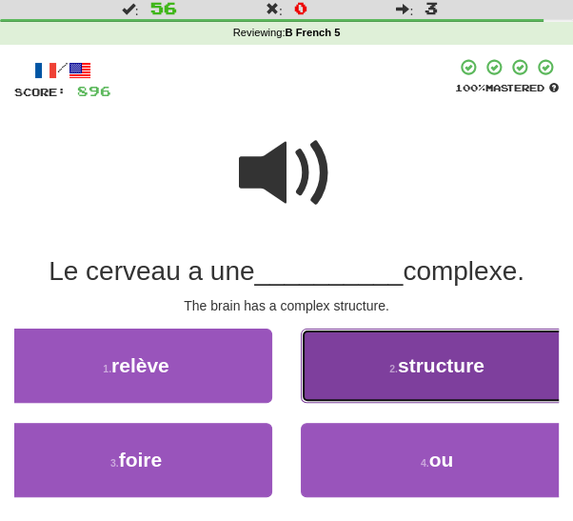
click at [386, 360] on button "2 . structure" at bounding box center [437, 365] width 272 height 74
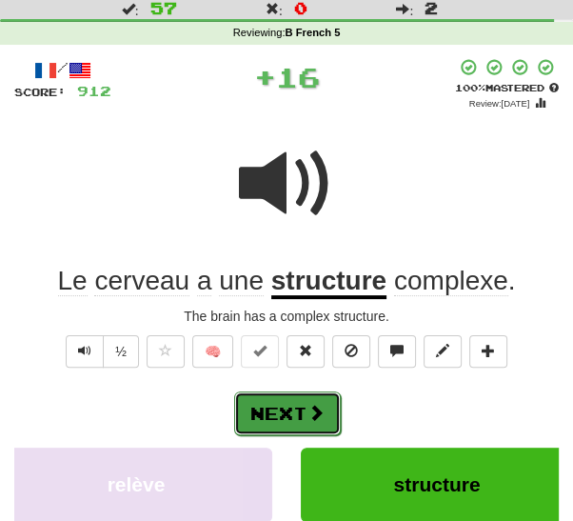
click at [302, 410] on button "Next" at bounding box center [287, 413] width 107 height 44
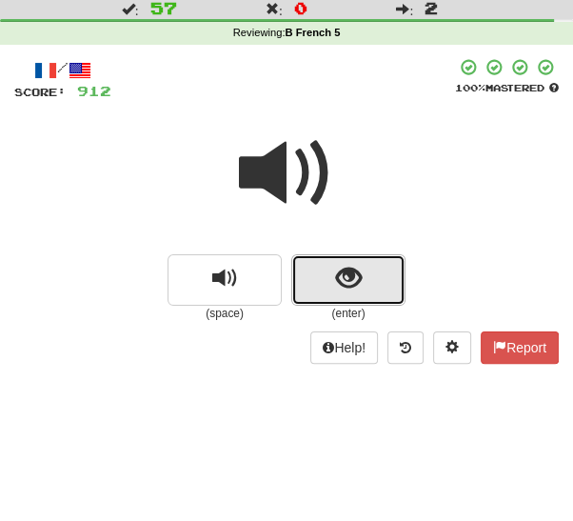
click at [374, 291] on button "show sentence" at bounding box center [348, 279] width 114 height 51
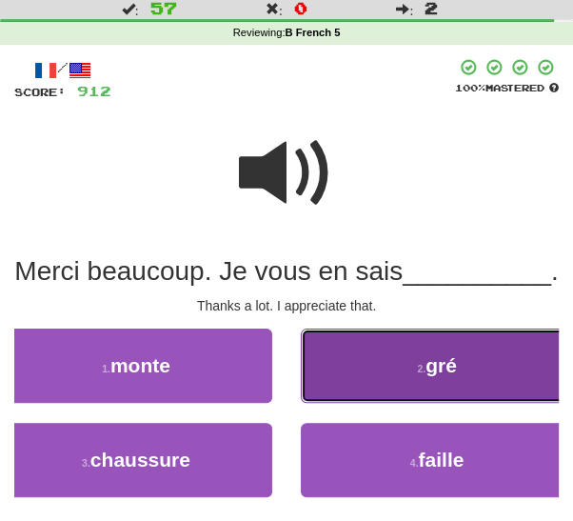
click at [439, 376] on span "gré" at bounding box center [440, 365] width 31 height 22
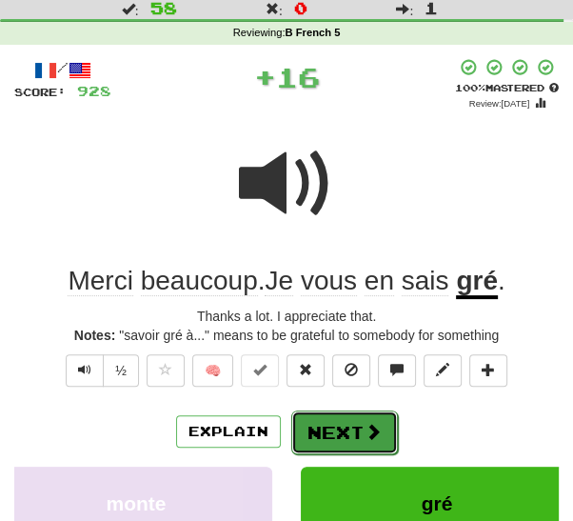
click at [346, 430] on button "Next" at bounding box center [344, 432] width 107 height 44
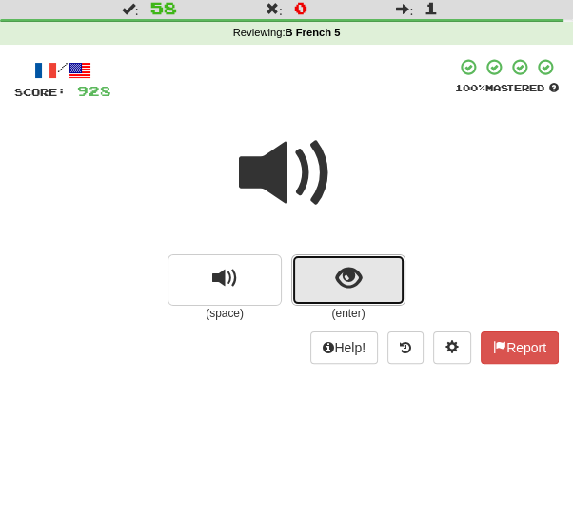
click at [371, 282] on button "show sentence" at bounding box center [348, 279] width 114 height 51
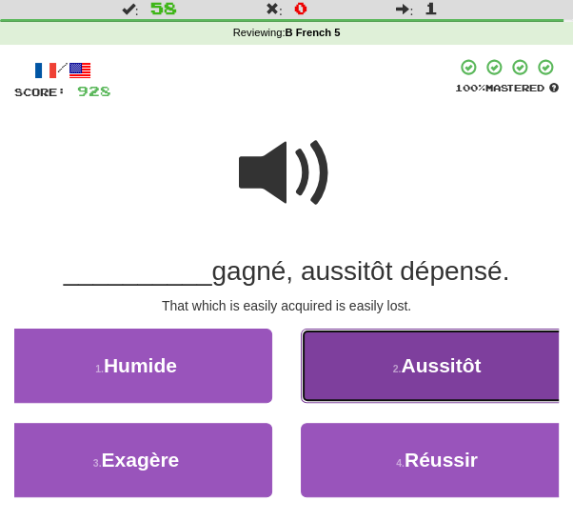
click at [381, 375] on button "2 . Aussitôt" at bounding box center [437, 365] width 272 height 74
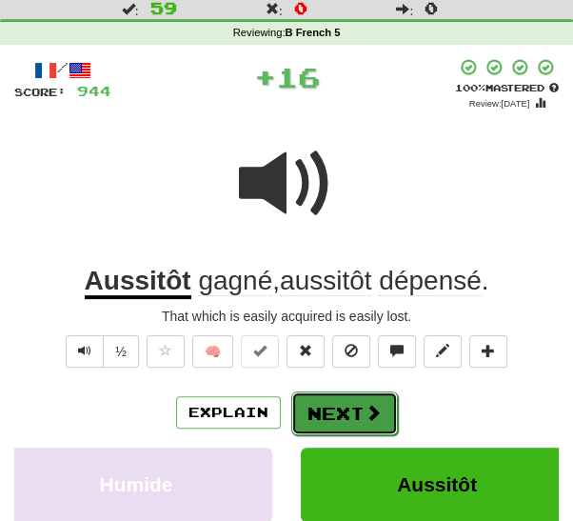
click at [326, 426] on button "Next" at bounding box center [344, 413] width 107 height 44
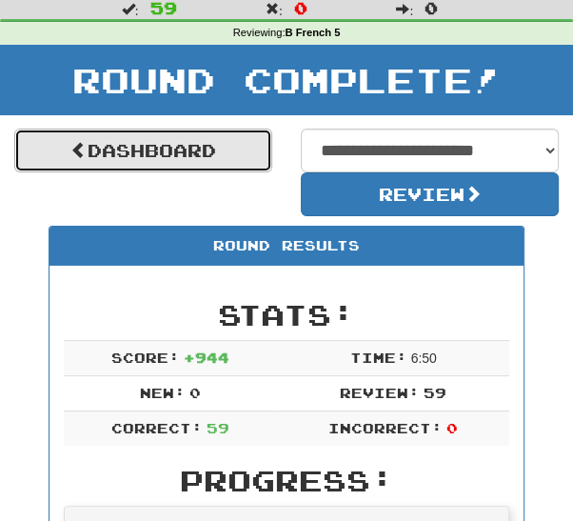
click at [188, 159] on link "Dashboard" at bounding box center [143, 150] width 258 height 44
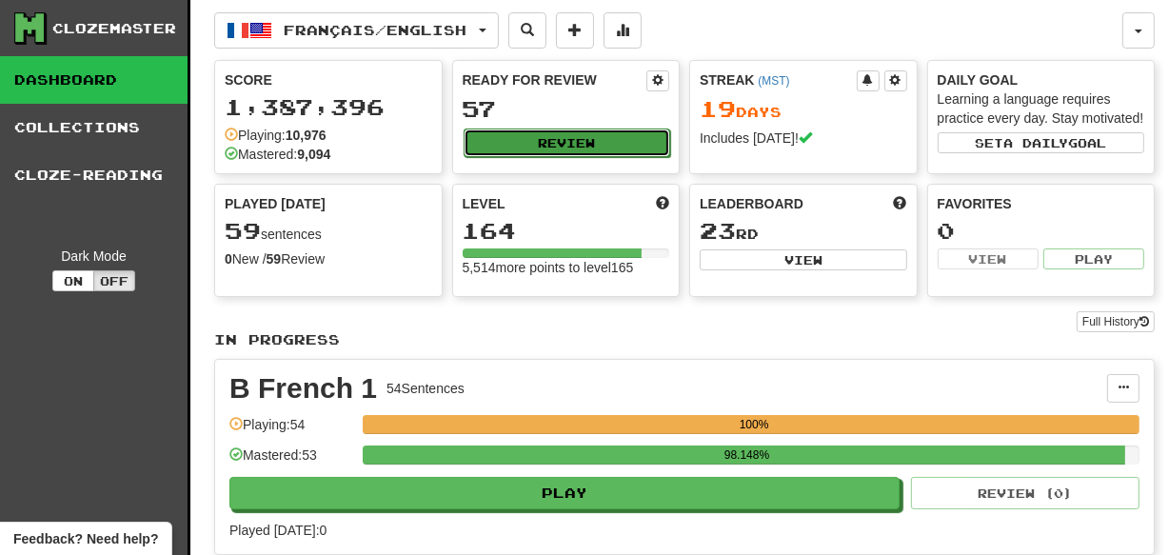
click at [572, 144] on button "Review" at bounding box center [567, 142] width 207 height 29
select select "***"
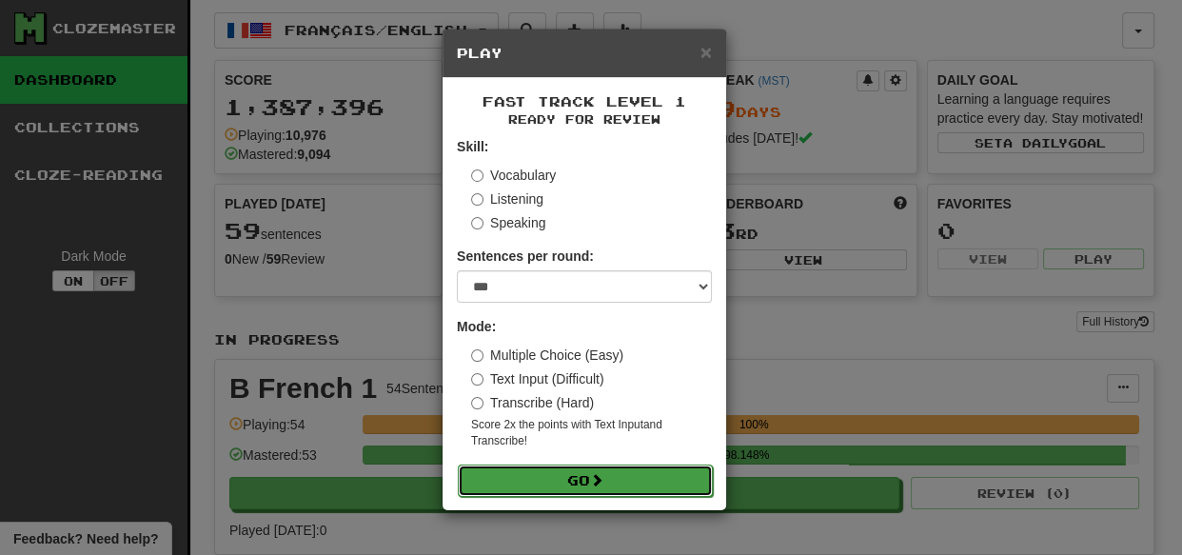
click at [572, 488] on button "Go" at bounding box center [585, 480] width 255 height 32
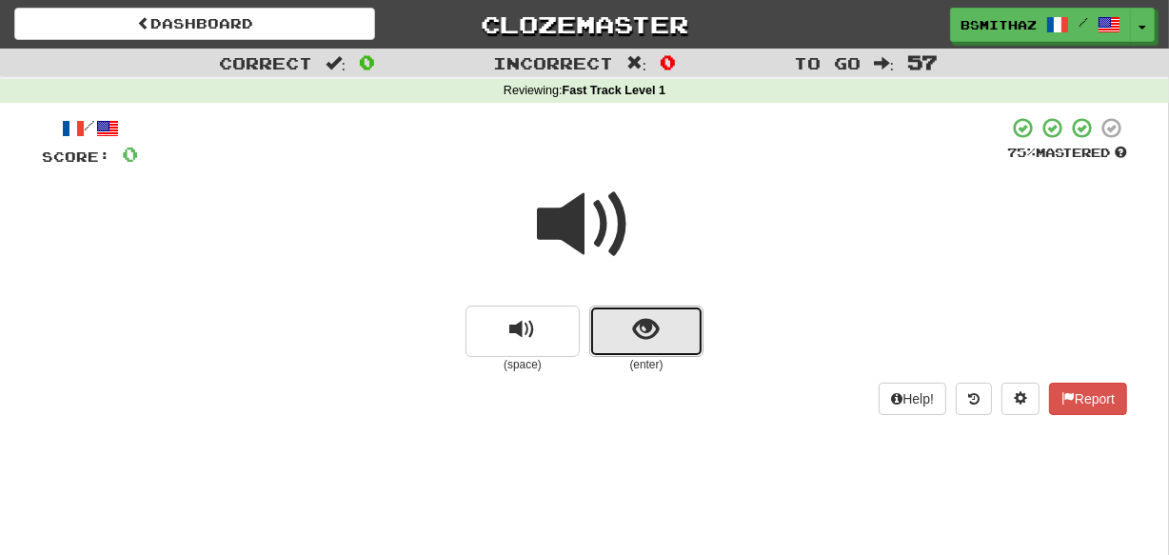
click at [647, 331] on span "show sentence" at bounding box center [647, 330] width 26 height 26
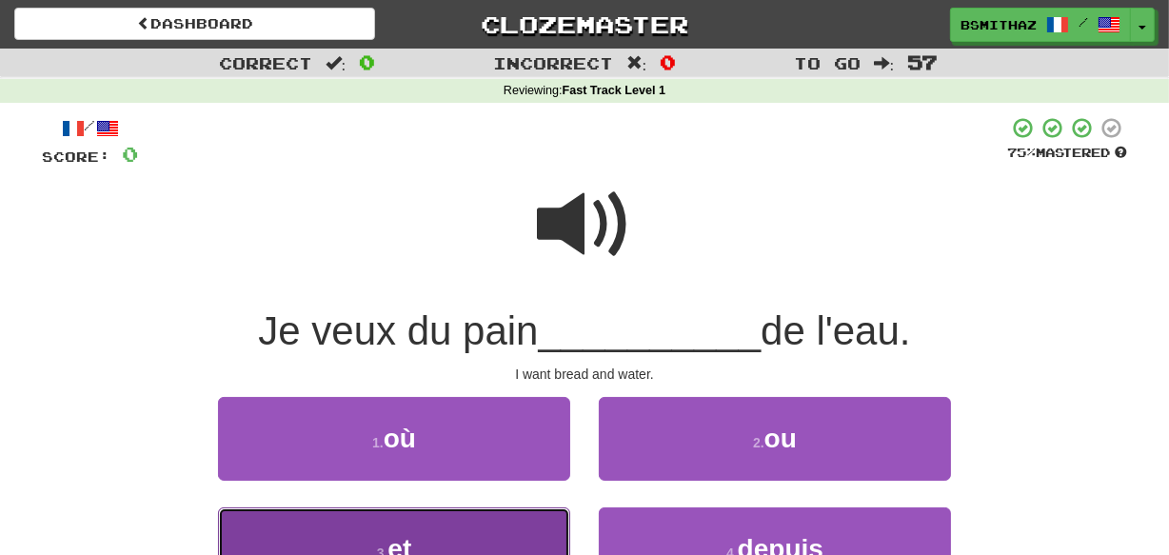
click at [496, 528] on button "3 . et" at bounding box center [394, 548] width 352 height 83
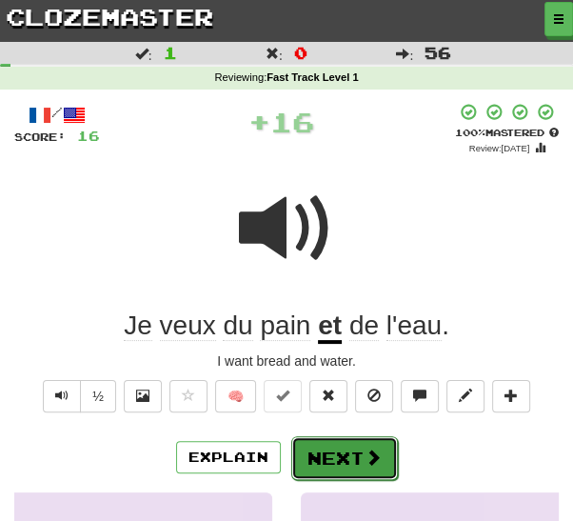
click at [346, 469] on button "Next" at bounding box center [344, 458] width 107 height 44
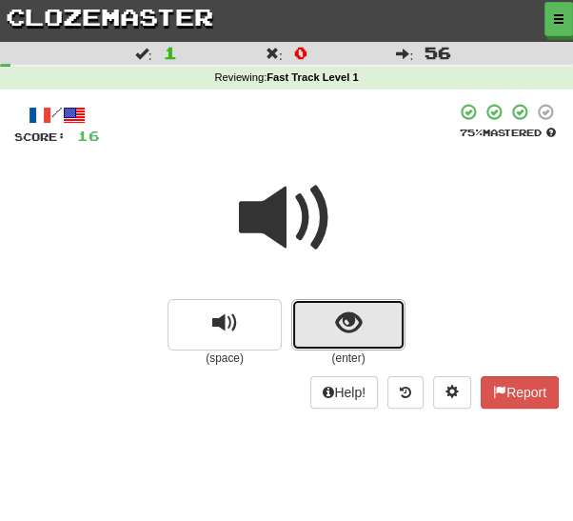
click at [390, 325] on button "show sentence" at bounding box center [348, 324] width 114 height 51
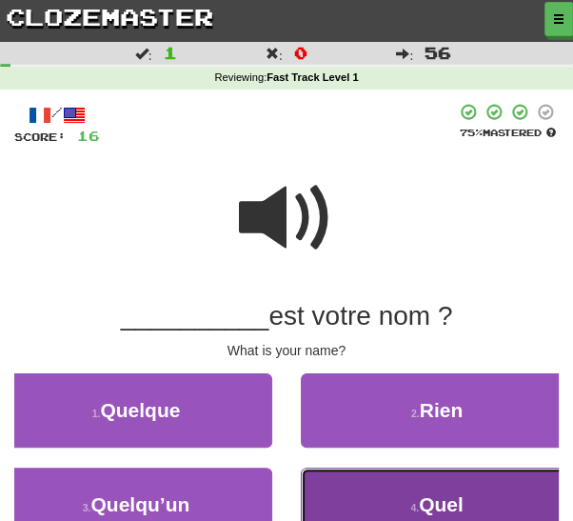
click at [382, 518] on button "4 . Quel" at bounding box center [437, 504] width 272 height 74
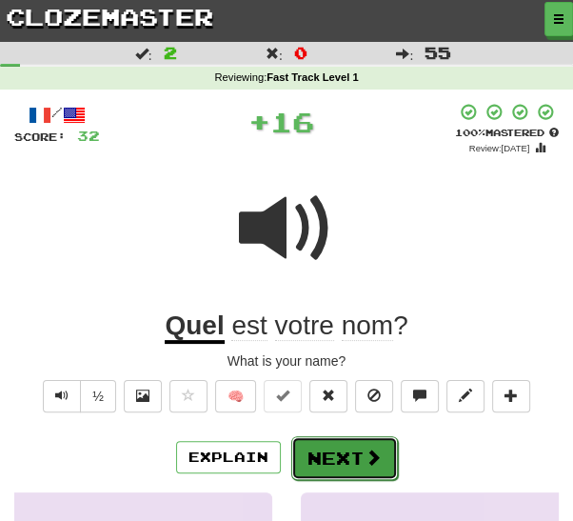
click at [338, 447] on button "Next" at bounding box center [344, 458] width 107 height 44
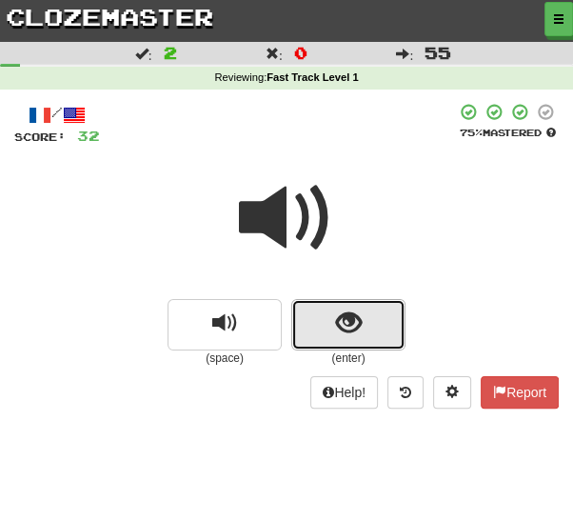
click at [371, 327] on button "show sentence" at bounding box center [348, 324] width 114 height 51
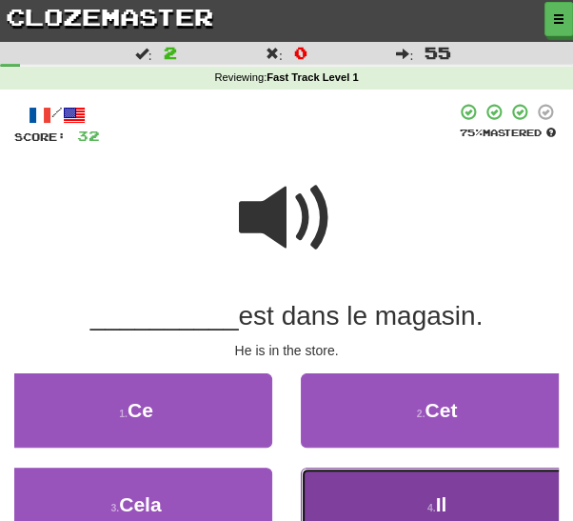
click at [400, 508] on button "4 . Il" at bounding box center [437, 504] width 272 height 74
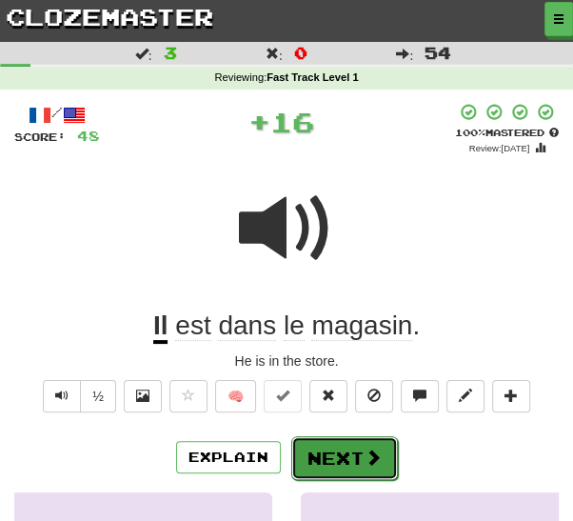
click at [352, 445] on button "Next" at bounding box center [344, 458] width 107 height 44
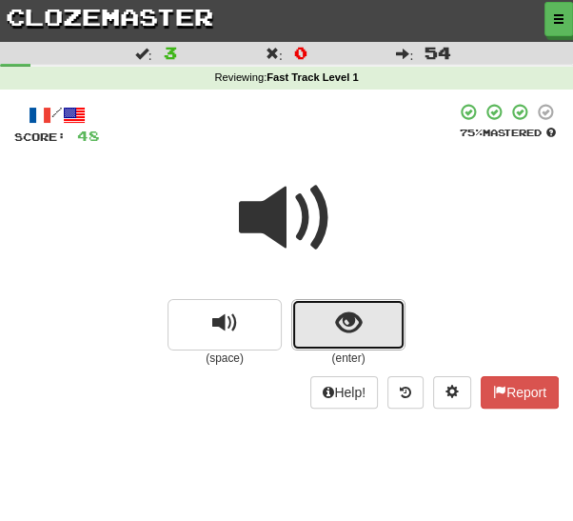
click at [369, 341] on button "show sentence" at bounding box center [348, 324] width 114 height 51
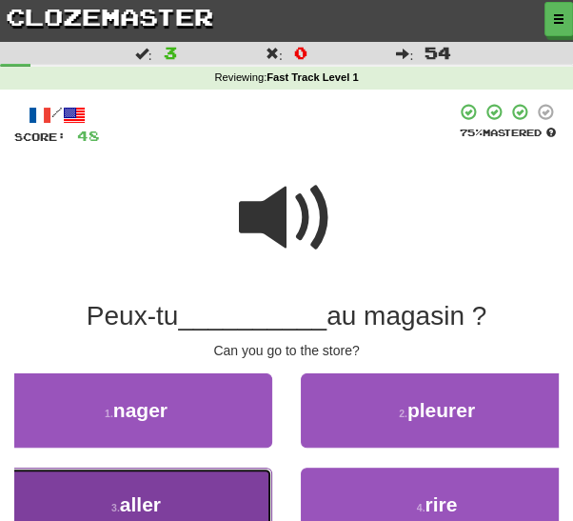
click at [218, 504] on button "3 . aller" at bounding box center [136, 504] width 272 height 74
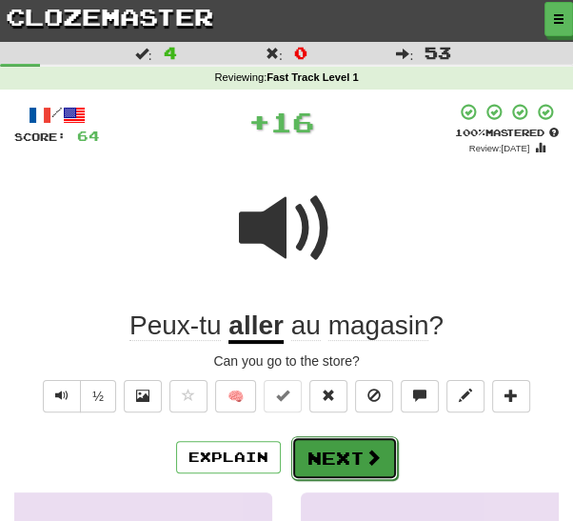
click at [333, 457] on button "Next" at bounding box center [344, 458] width 107 height 44
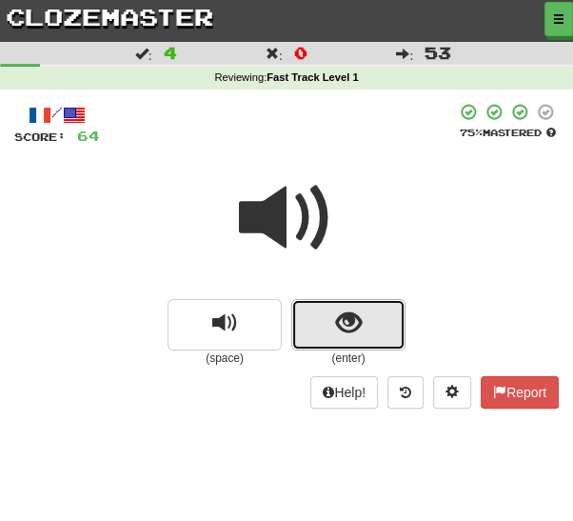
click at [374, 332] on button "show sentence" at bounding box center [348, 324] width 114 height 51
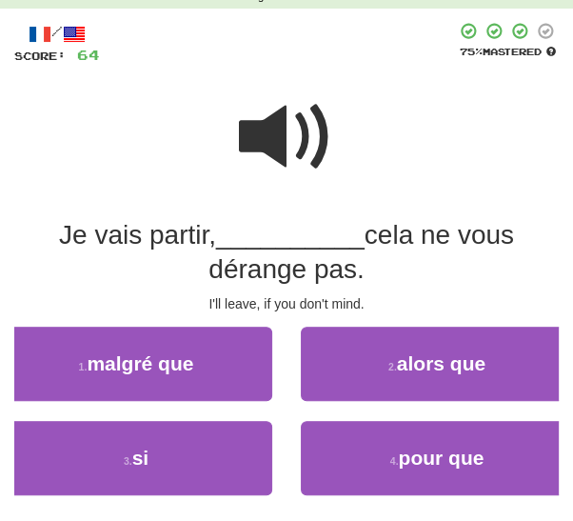
scroll to position [87, 0]
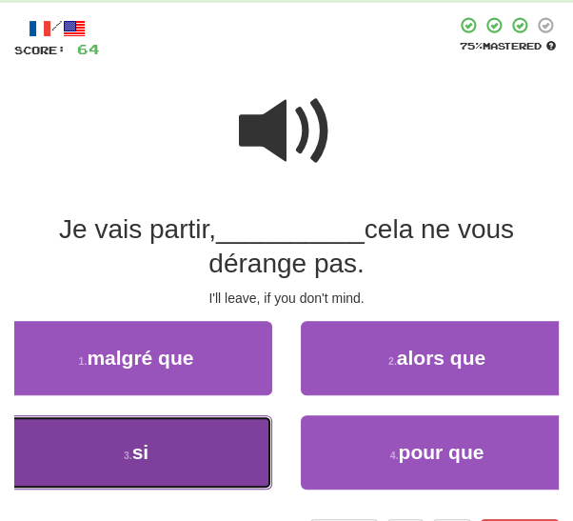
click at [221, 465] on button "3 . si" at bounding box center [136, 452] width 272 height 74
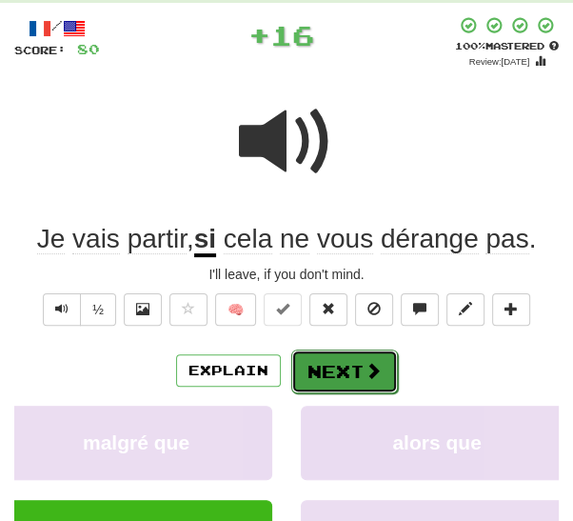
click at [350, 362] on button "Next" at bounding box center [344, 371] width 107 height 44
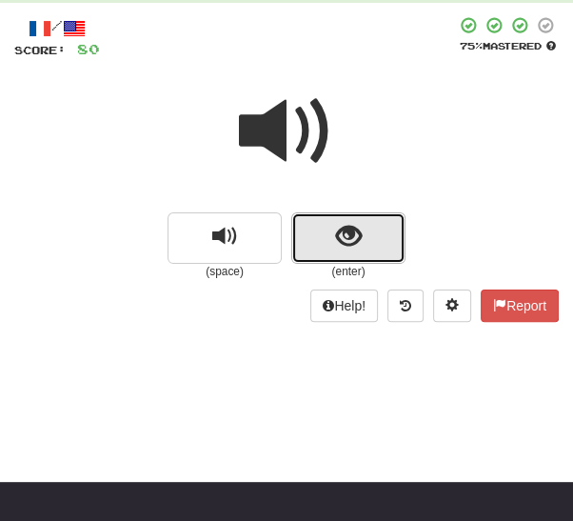
click at [388, 240] on button "show sentence" at bounding box center [348, 237] width 114 height 51
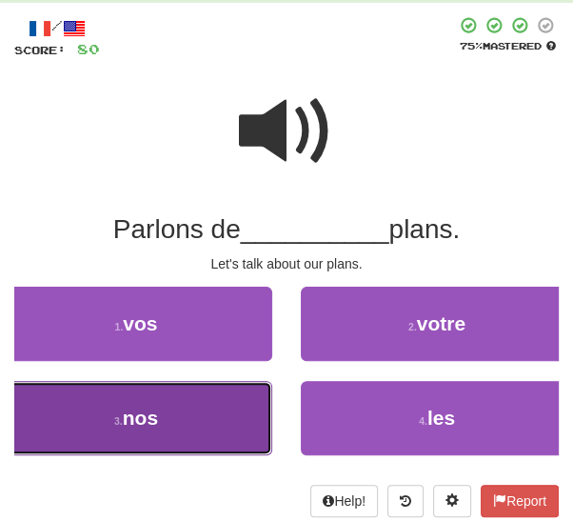
click at [233, 436] on button "3 . nos" at bounding box center [136, 418] width 272 height 74
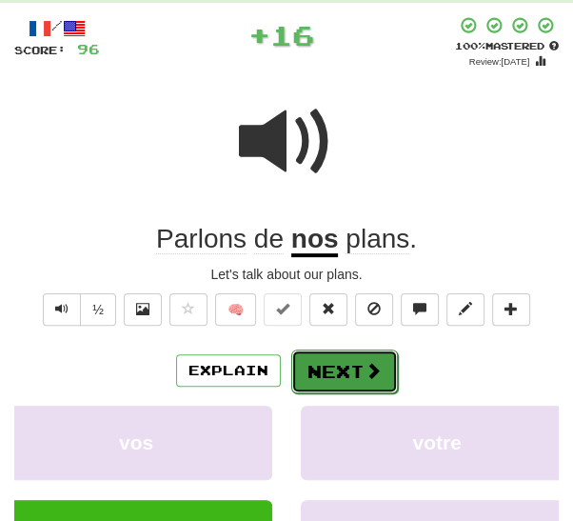
click at [352, 376] on button "Next" at bounding box center [344, 371] width 107 height 44
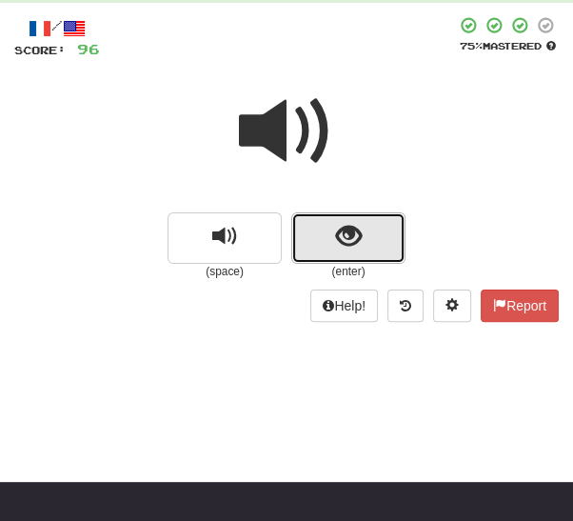
click at [373, 230] on button "show sentence" at bounding box center [348, 237] width 114 height 51
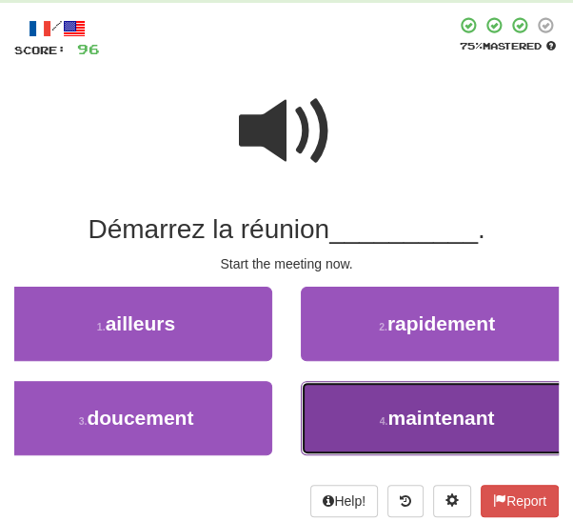
click at [409, 424] on span "maintenant" at bounding box center [440, 417] width 107 height 22
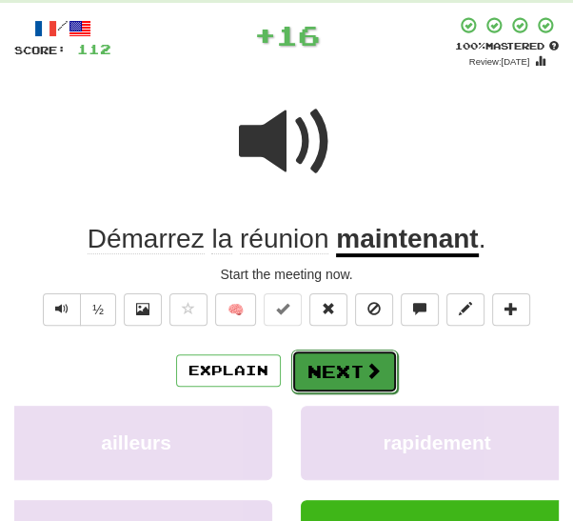
click at [340, 371] on button "Next" at bounding box center [344, 371] width 107 height 44
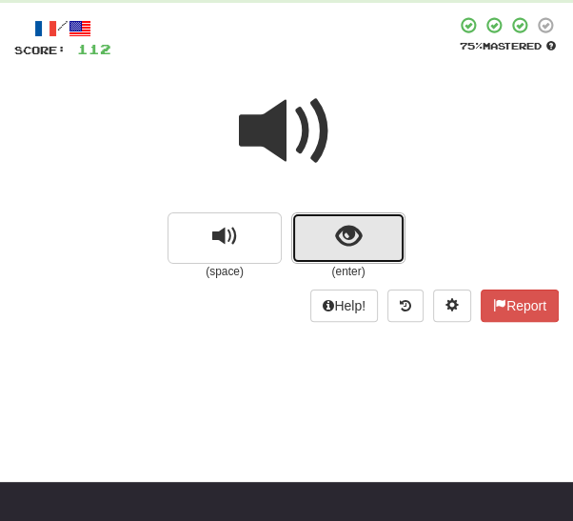
click at [387, 246] on button "show sentence" at bounding box center [348, 237] width 114 height 51
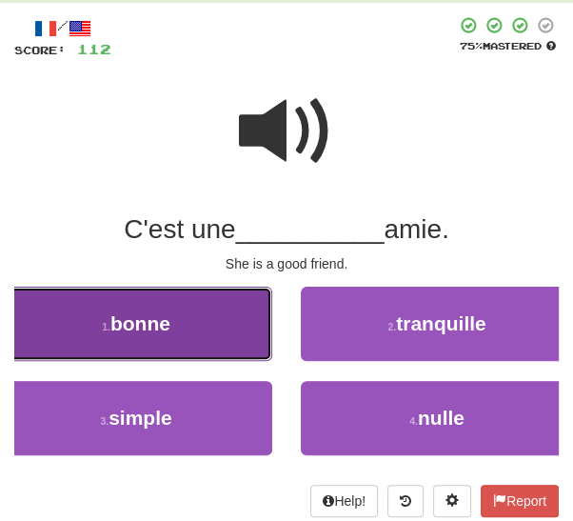
click at [256, 328] on button "1 . bonne" at bounding box center [136, 324] width 272 height 74
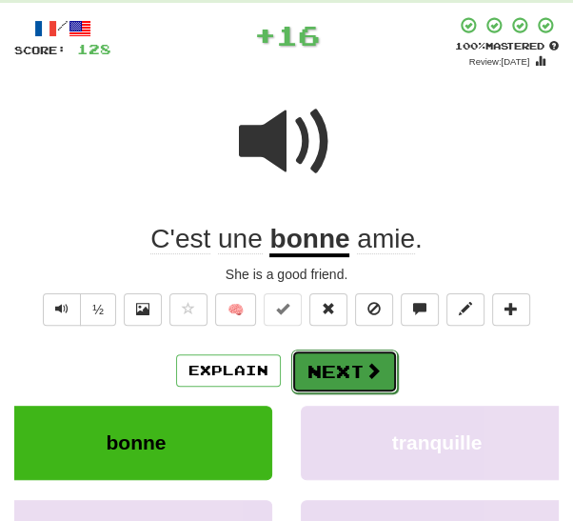
click at [347, 368] on button "Next" at bounding box center [344, 371] width 107 height 44
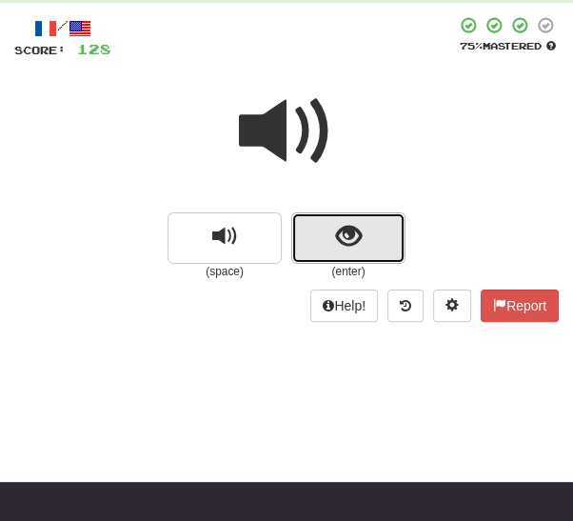
click at [370, 247] on button "show sentence" at bounding box center [348, 237] width 114 height 51
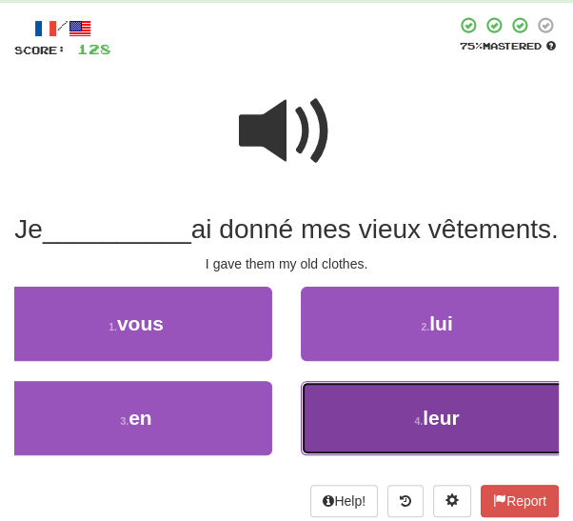
click at [376, 455] on button "4 . leur" at bounding box center [437, 418] width 272 height 74
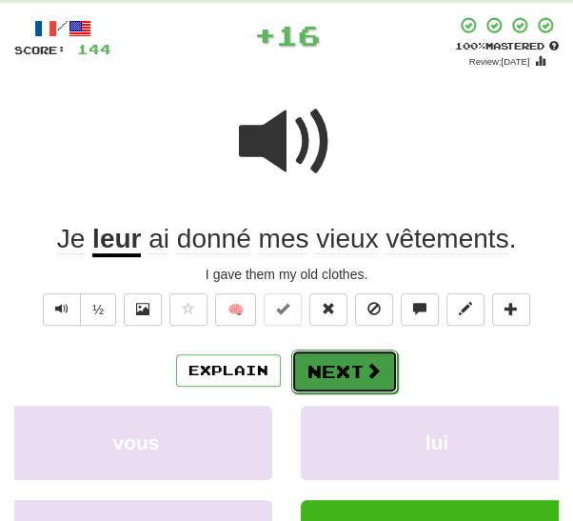
click at [340, 384] on button "Next" at bounding box center [344, 371] width 107 height 44
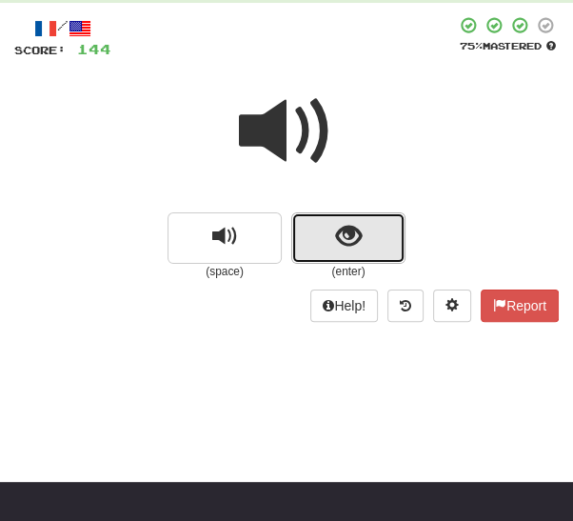
click at [378, 247] on button "show sentence" at bounding box center [348, 237] width 114 height 51
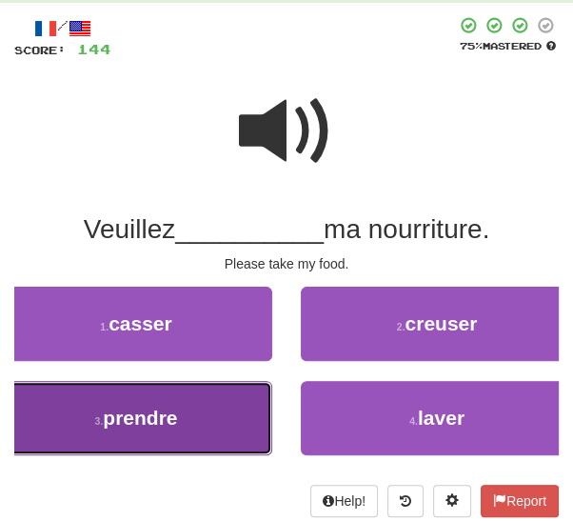
click at [252, 447] on button "3 . prendre" at bounding box center [136, 418] width 272 height 74
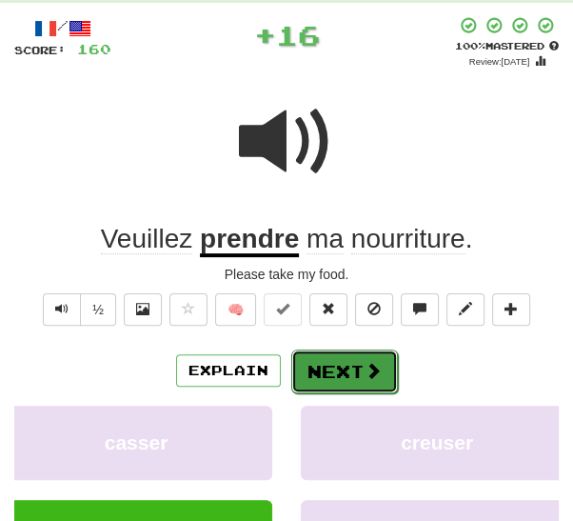
click at [356, 364] on button "Next" at bounding box center [344, 371] width 107 height 44
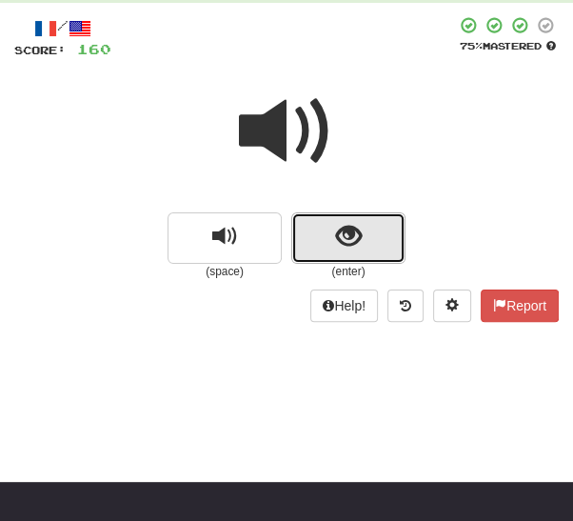
click at [379, 247] on button "show sentence" at bounding box center [348, 237] width 114 height 51
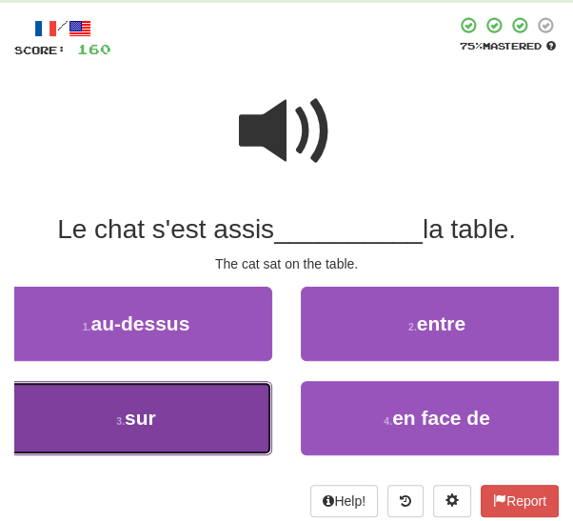
click at [254, 443] on button "3 . sur" at bounding box center [136, 418] width 272 height 74
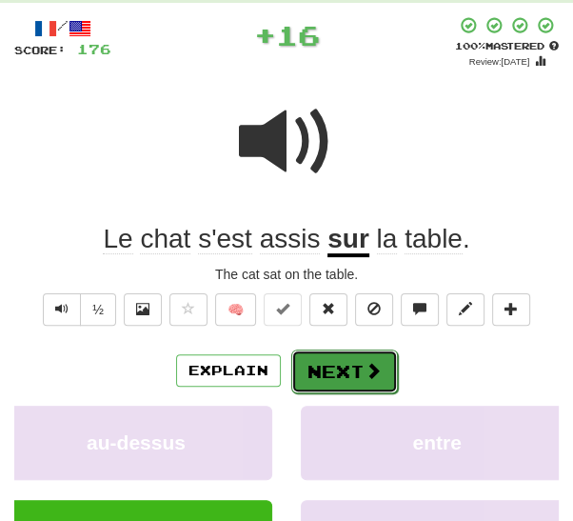
click at [346, 381] on button "Next" at bounding box center [344, 371] width 107 height 44
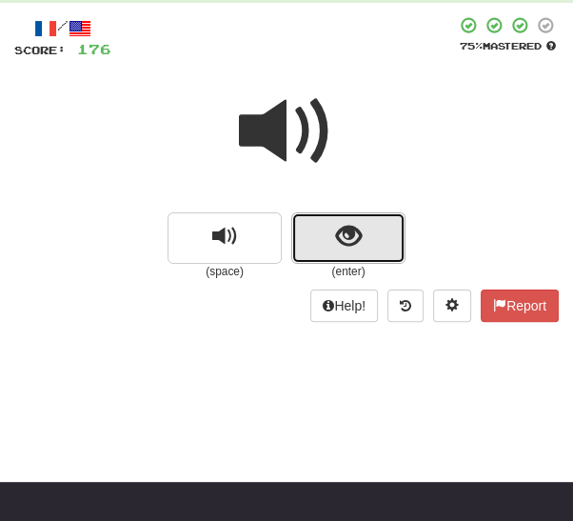
click at [382, 246] on button "show sentence" at bounding box center [348, 237] width 114 height 51
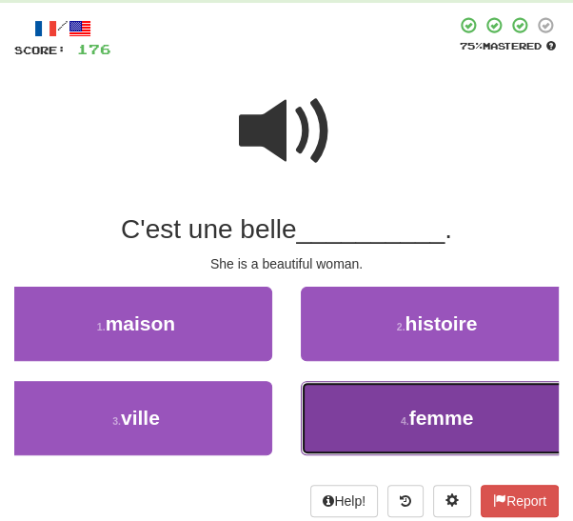
click at [370, 415] on button "4 . femme" at bounding box center [437, 418] width 272 height 74
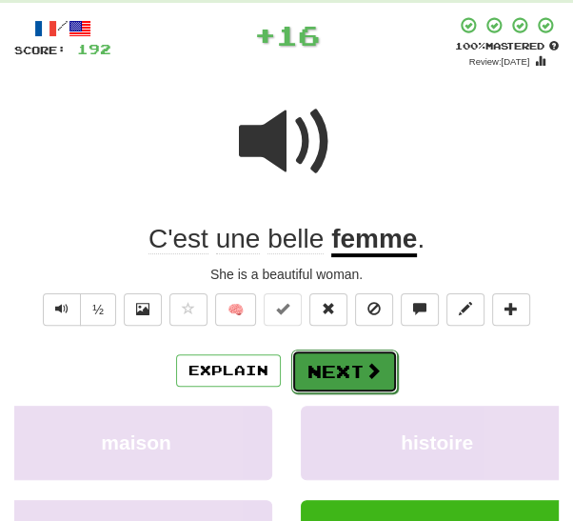
click at [314, 382] on button "Next" at bounding box center [344, 371] width 107 height 44
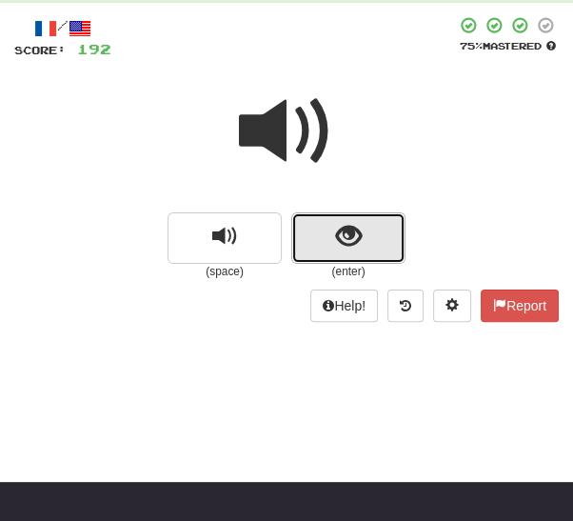
click at [373, 249] on button "show sentence" at bounding box center [348, 237] width 114 height 51
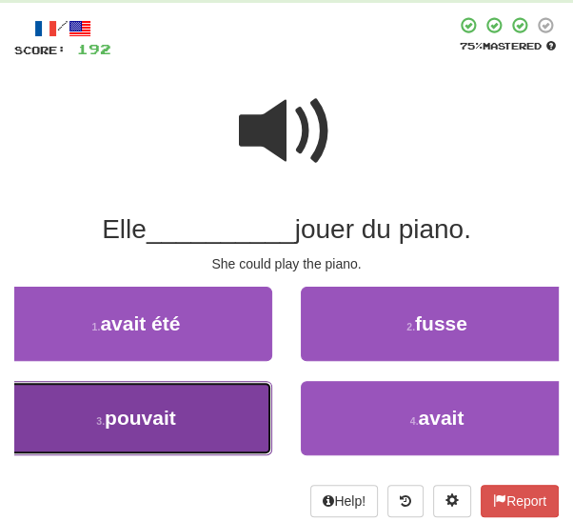
click at [250, 427] on button "3 . pouvait" at bounding box center [136, 418] width 272 height 74
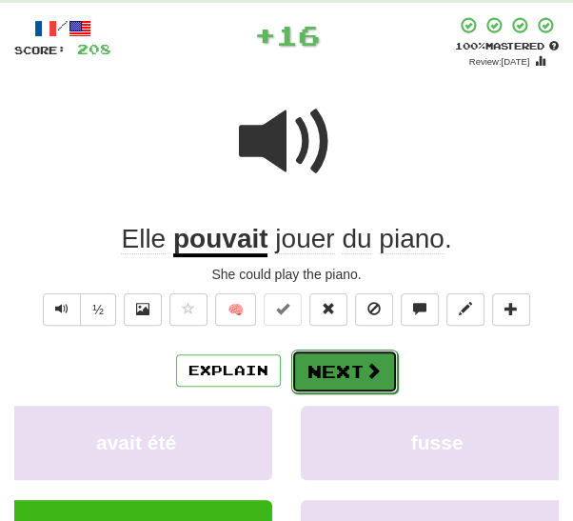
click at [348, 366] on button "Next" at bounding box center [344, 371] width 107 height 44
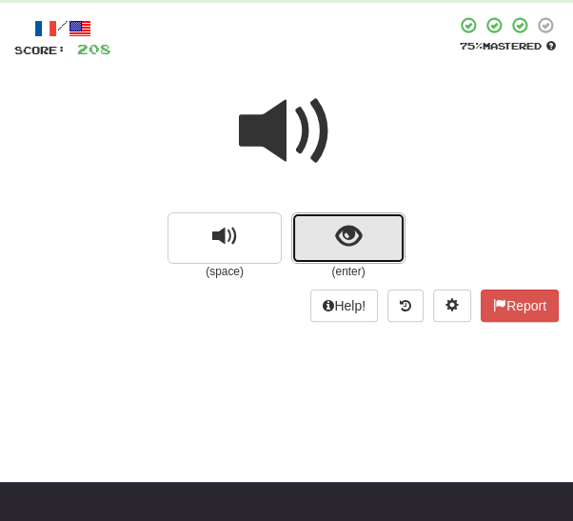
click at [380, 241] on button "show sentence" at bounding box center [348, 237] width 114 height 51
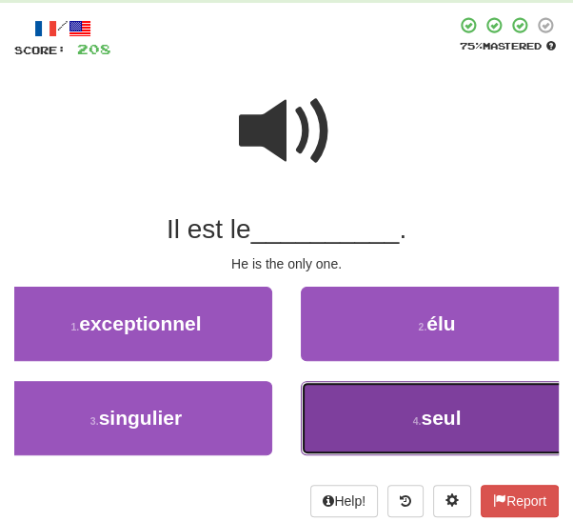
click at [413, 422] on small "4 ." at bounding box center [417, 420] width 9 height 11
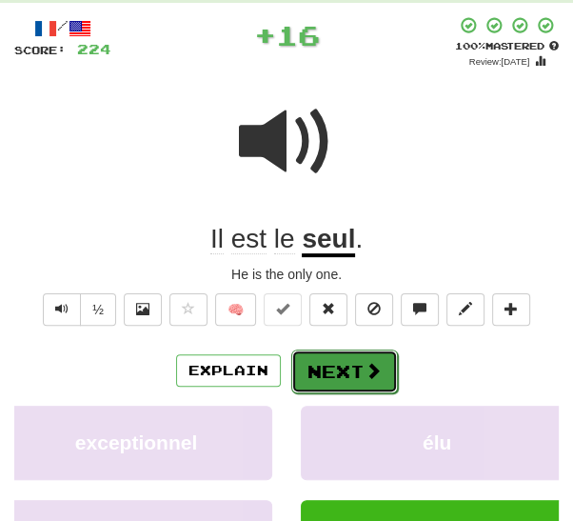
click at [349, 368] on button "Next" at bounding box center [344, 371] width 107 height 44
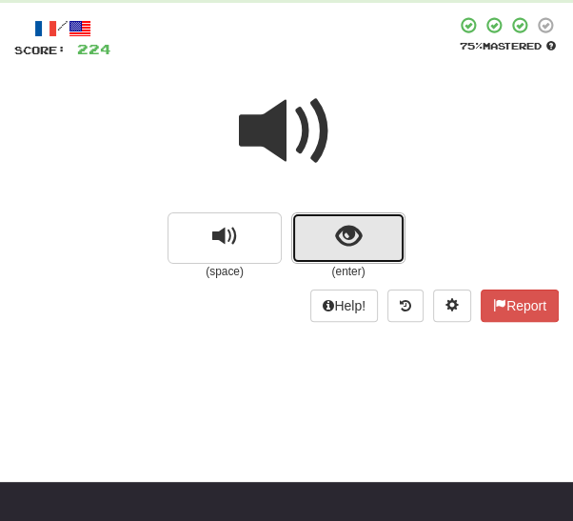
click at [392, 236] on button "show sentence" at bounding box center [348, 237] width 114 height 51
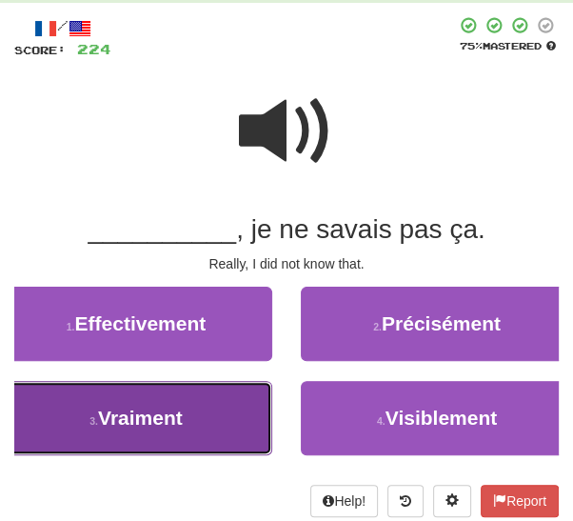
click at [227, 449] on button "3 . Vraiment" at bounding box center [136, 418] width 272 height 74
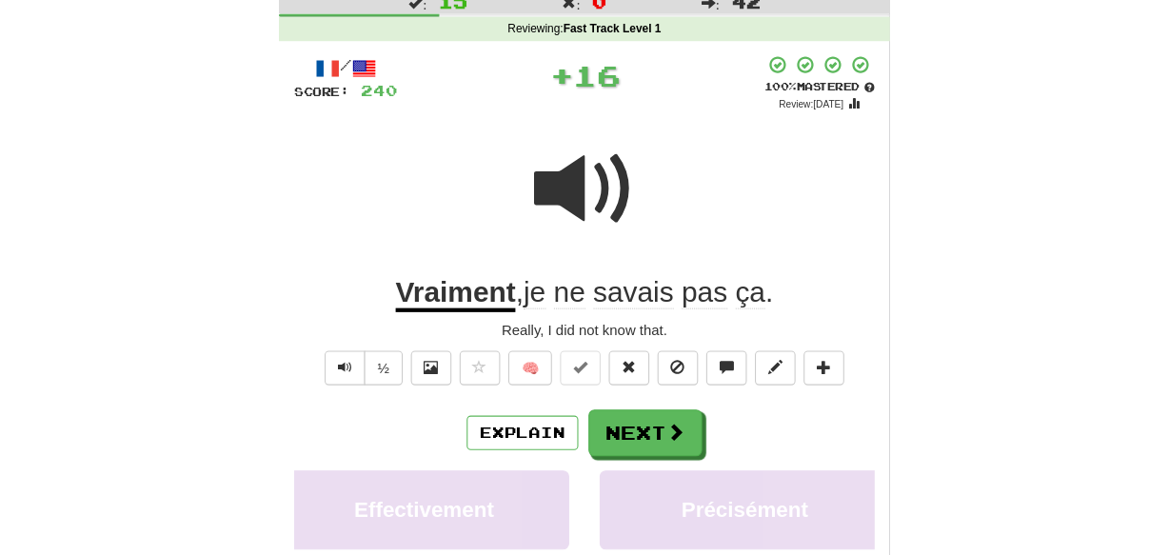
scroll to position [49, 0]
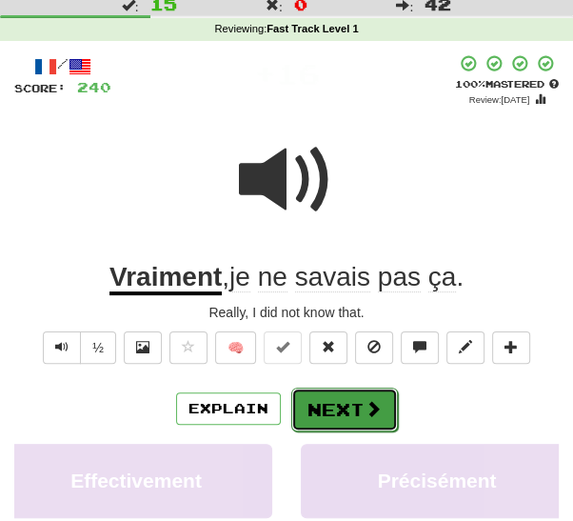
click at [366, 414] on span at bounding box center [373, 408] width 17 height 17
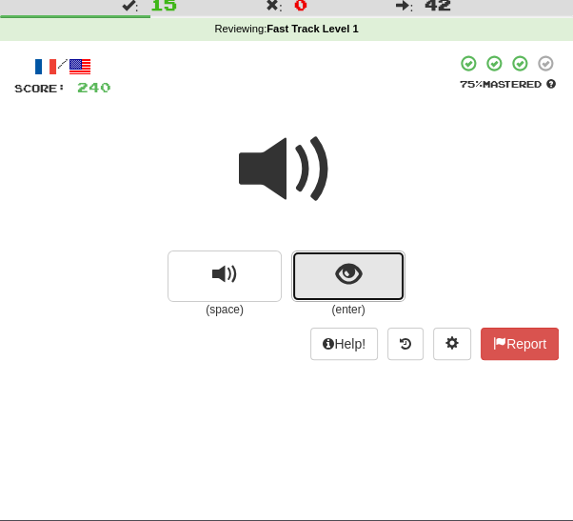
click at [370, 282] on button "show sentence" at bounding box center [348, 275] width 114 height 51
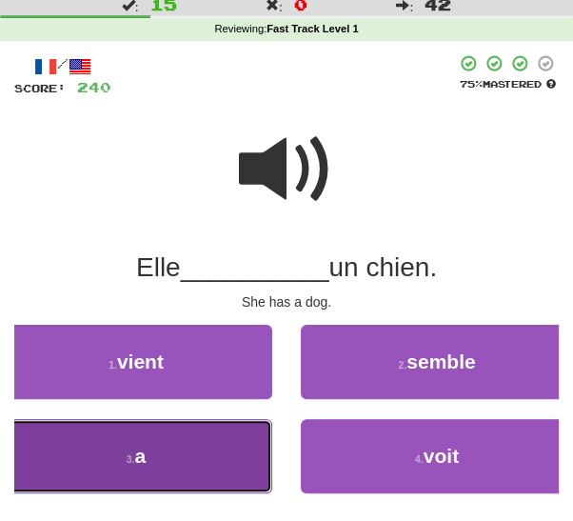
click at [249, 475] on button "3 . a" at bounding box center [136, 456] width 272 height 74
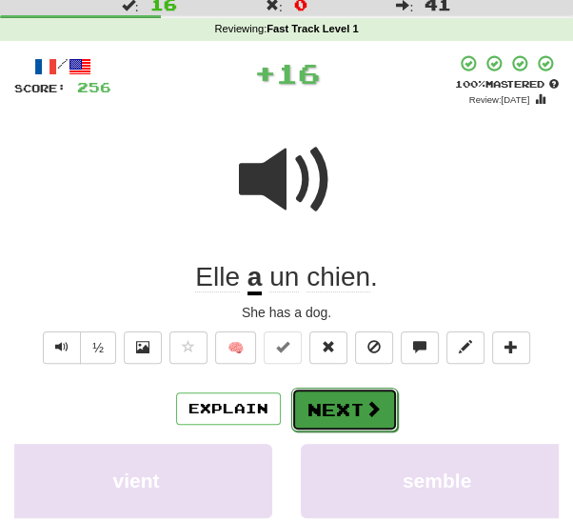
click at [355, 396] on button "Next" at bounding box center [344, 409] width 107 height 44
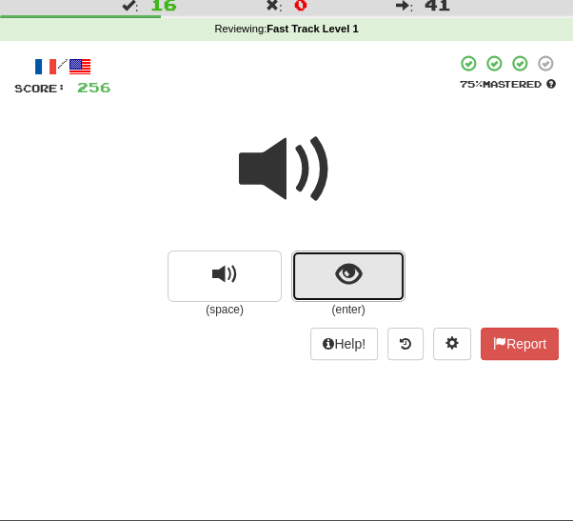
click at [368, 279] on button "show sentence" at bounding box center [348, 275] width 114 height 51
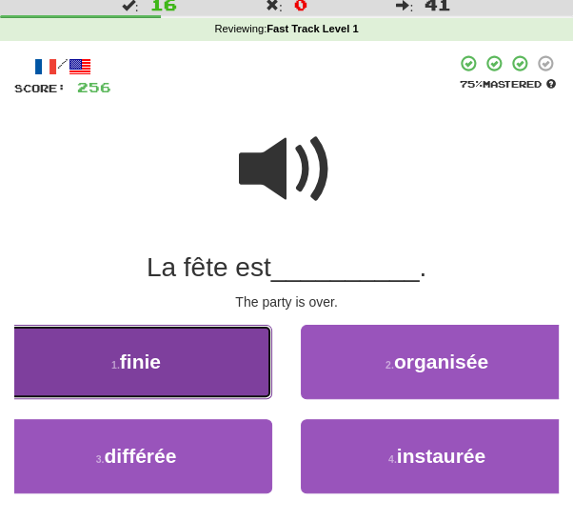
click at [229, 373] on button "1 . finie" at bounding box center [136, 362] width 272 height 74
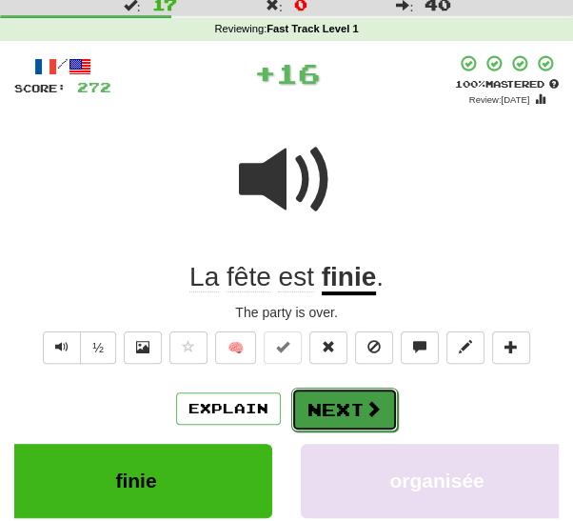
click at [335, 412] on button "Next" at bounding box center [344, 409] width 107 height 44
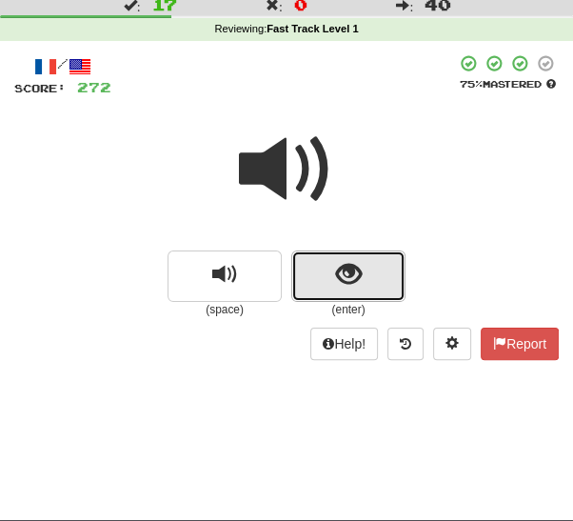
click at [371, 277] on button "show sentence" at bounding box center [348, 275] width 114 height 51
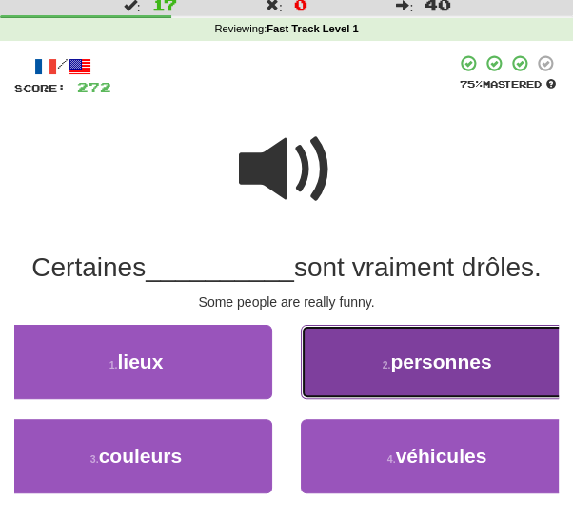
click at [394, 366] on span "personnes" at bounding box center [440, 361] width 101 height 22
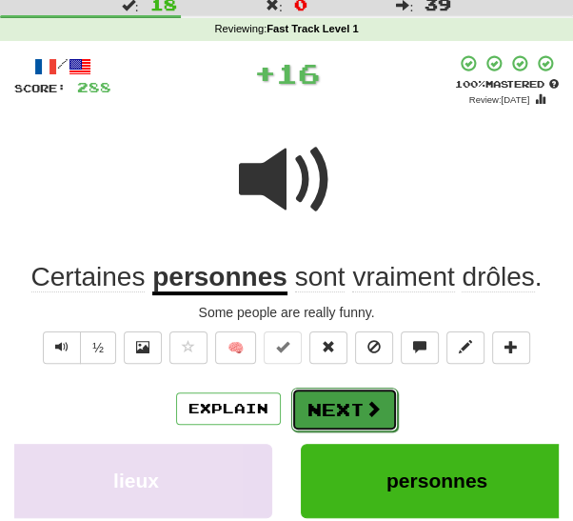
click at [332, 410] on button "Next" at bounding box center [344, 409] width 107 height 44
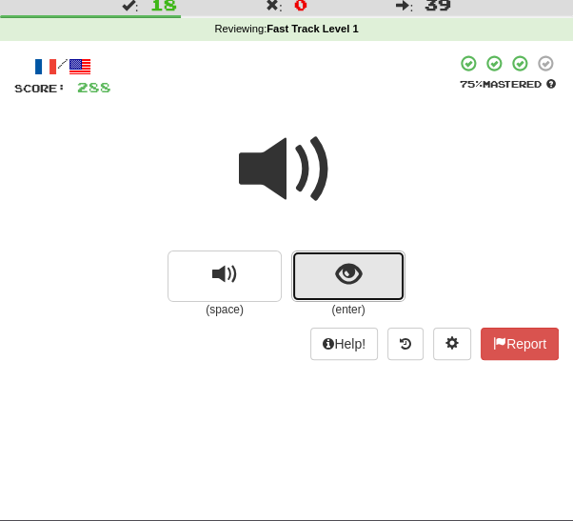
click at [351, 290] on button "show sentence" at bounding box center [348, 275] width 114 height 51
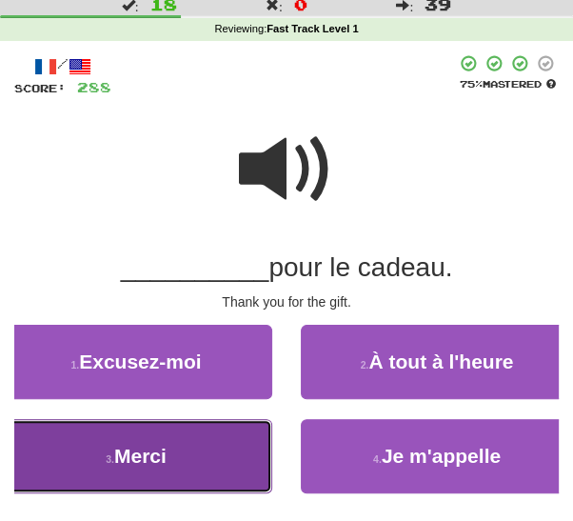
click at [235, 483] on button "3 . Merci" at bounding box center [136, 456] width 272 height 74
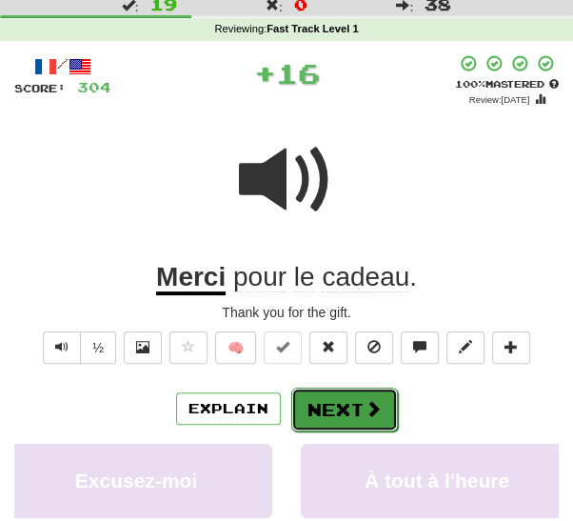
click at [348, 404] on button "Next" at bounding box center [344, 409] width 107 height 44
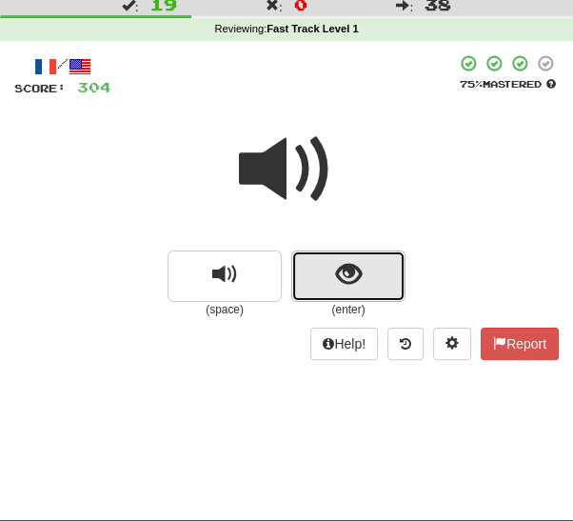
click at [372, 278] on button "show sentence" at bounding box center [348, 275] width 114 height 51
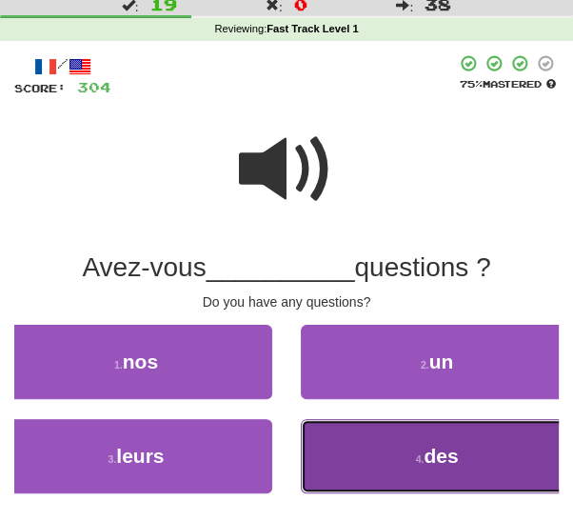
click at [375, 457] on button "4 . des" at bounding box center [437, 456] width 272 height 74
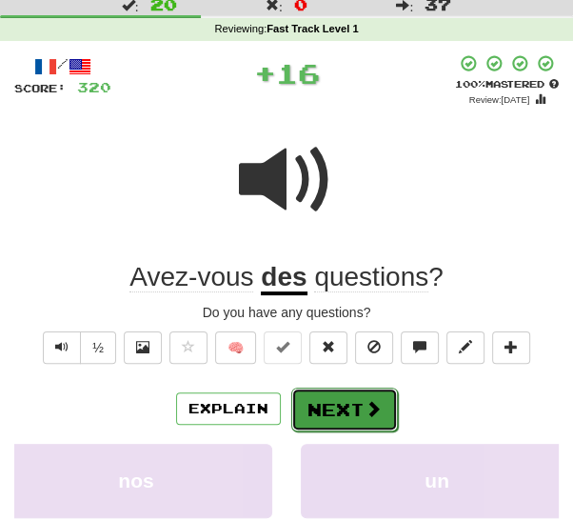
click at [334, 408] on button "Next" at bounding box center [344, 409] width 107 height 44
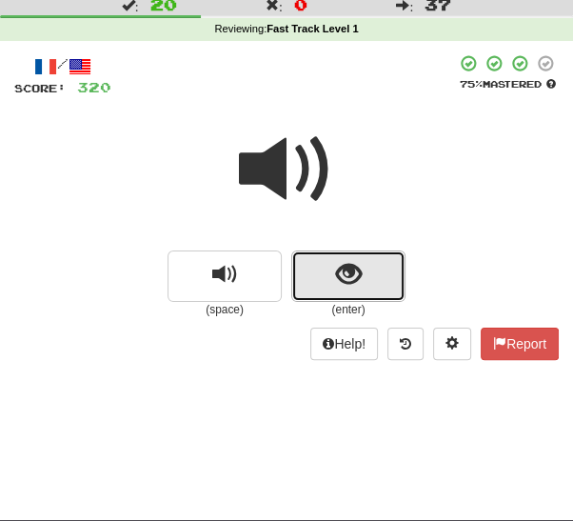
click at [346, 281] on span "show sentence" at bounding box center [349, 275] width 26 height 26
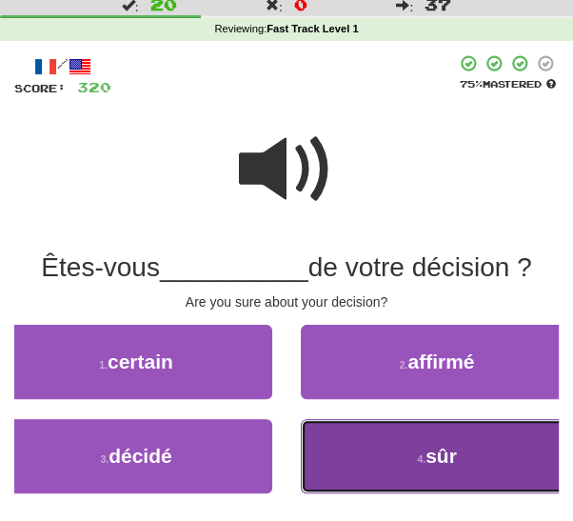
click at [369, 462] on button "4 . sûr" at bounding box center [437, 456] width 272 height 74
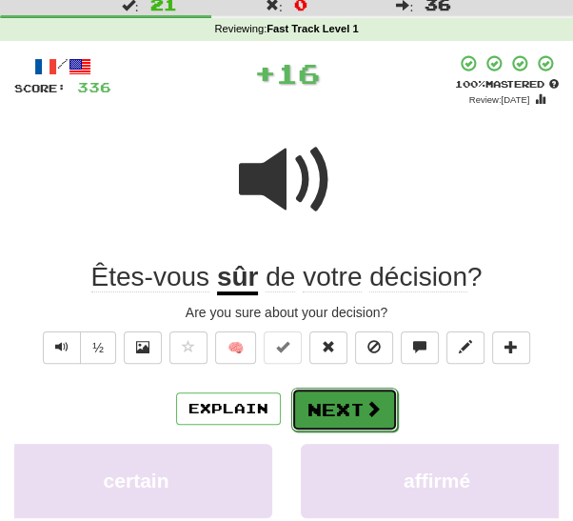
click at [345, 405] on button "Next" at bounding box center [344, 409] width 107 height 44
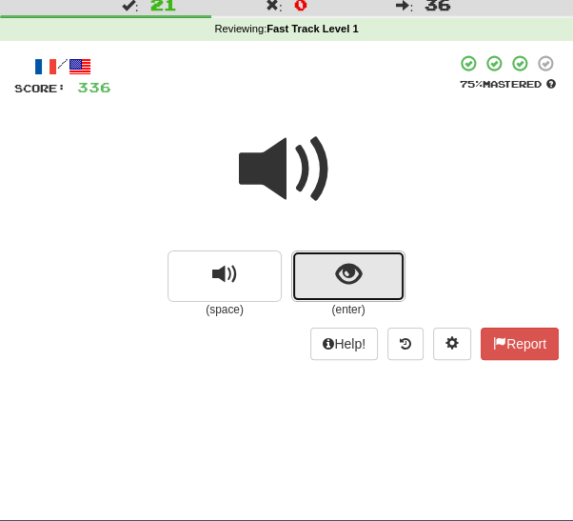
click at [374, 279] on button "show sentence" at bounding box center [348, 275] width 114 height 51
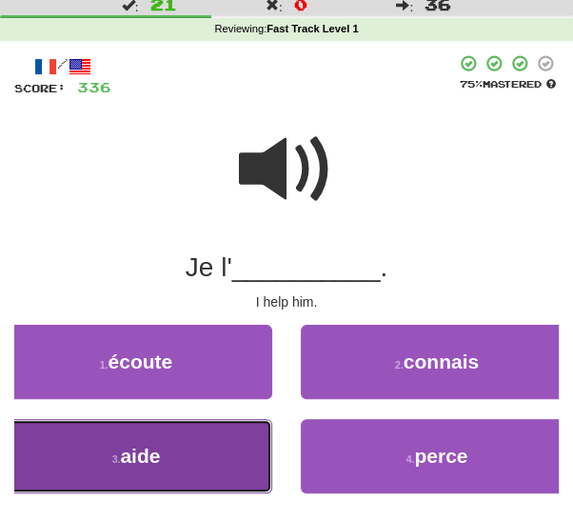
click at [238, 465] on button "3 . aide" at bounding box center [136, 456] width 272 height 74
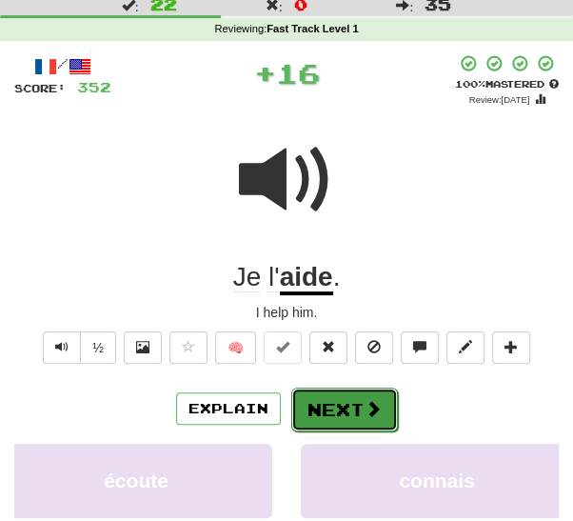
click at [346, 408] on button "Next" at bounding box center [344, 409] width 107 height 44
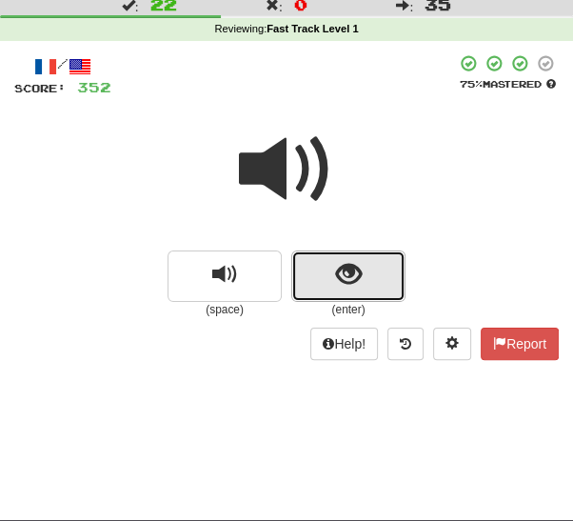
click at [350, 281] on span "show sentence" at bounding box center [349, 275] width 26 height 26
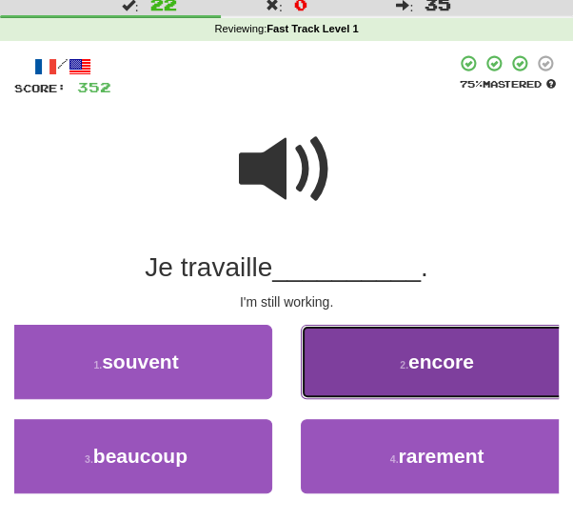
click at [404, 371] on button "2 . encore" at bounding box center [437, 362] width 272 height 74
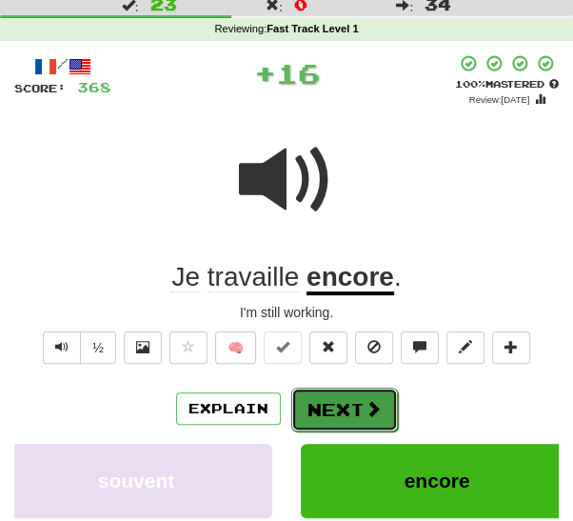
click at [342, 405] on button "Next" at bounding box center [344, 409] width 107 height 44
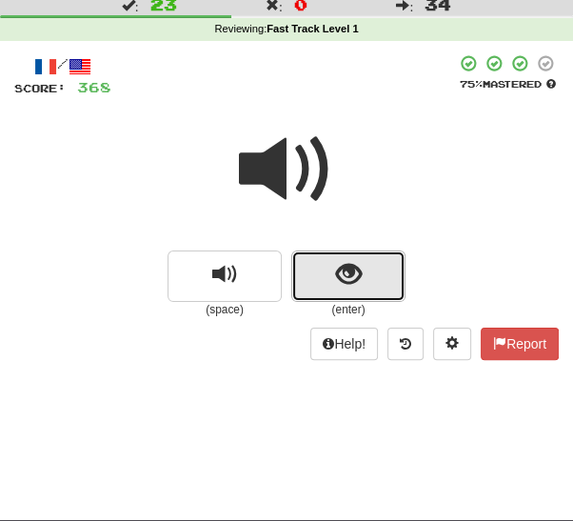
click at [370, 282] on button "show sentence" at bounding box center [348, 275] width 114 height 51
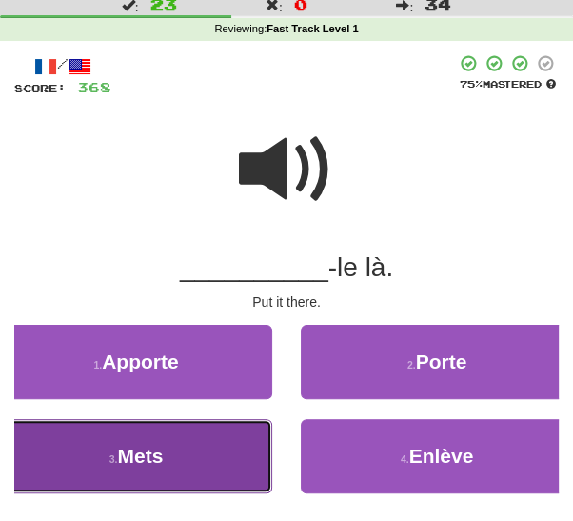
click at [227, 484] on button "3 . Mets" at bounding box center [136, 456] width 272 height 74
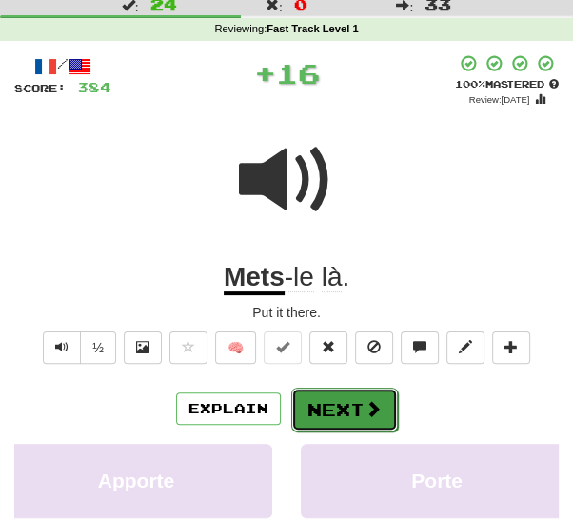
click at [345, 400] on button "Next" at bounding box center [344, 409] width 107 height 44
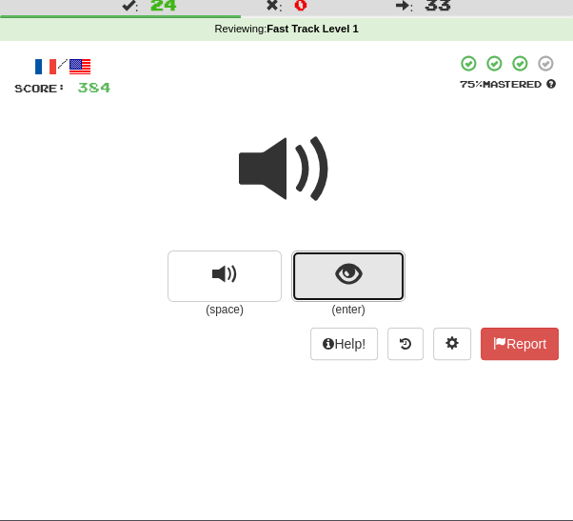
click at [369, 270] on button "show sentence" at bounding box center [348, 275] width 114 height 51
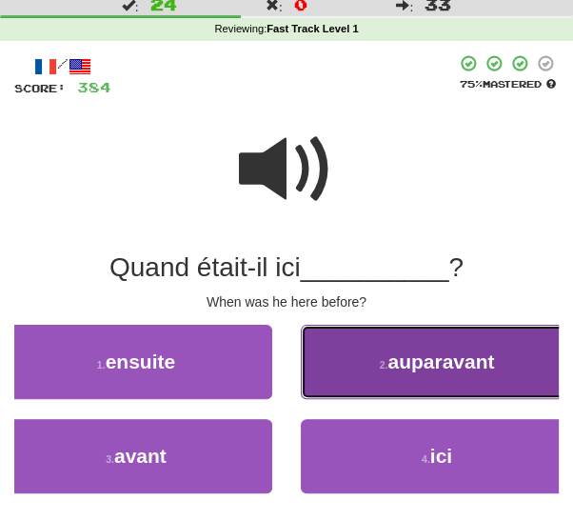
click at [376, 356] on button "2 . auparavant" at bounding box center [437, 362] width 272 height 74
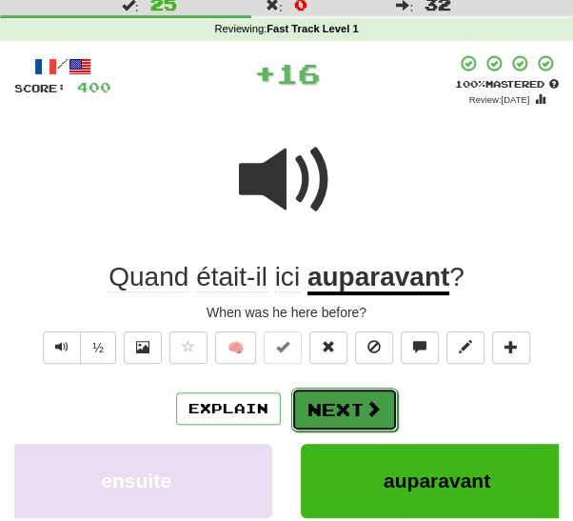
click at [325, 413] on button "Next" at bounding box center [344, 409] width 107 height 44
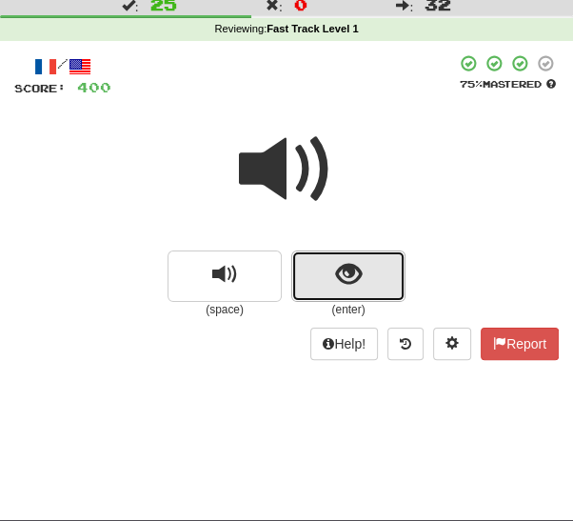
click at [354, 288] on button "show sentence" at bounding box center [348, 275] width 114 height 51
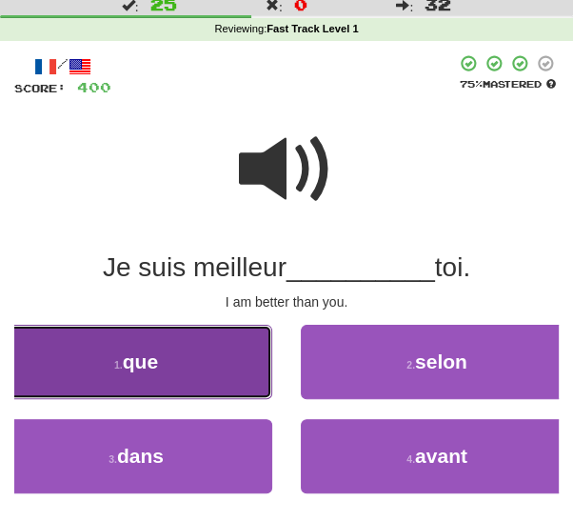
click at [258, 371] on button "1 . que" at bounding box center [136, 362] width 272 height 74
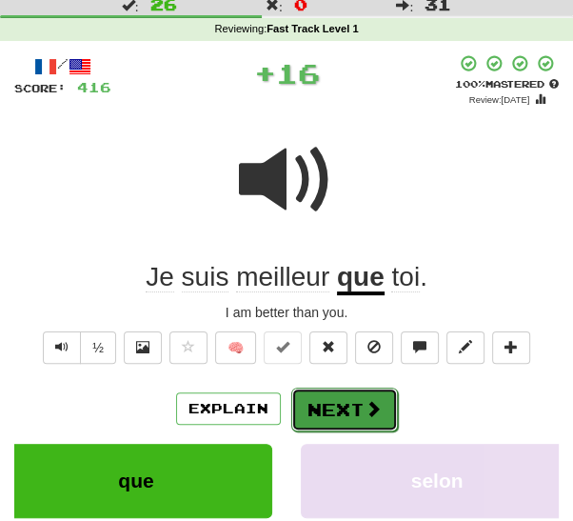
click at [350, 405] on button "Next" at bounding box center [344, 409] width 107 height 44
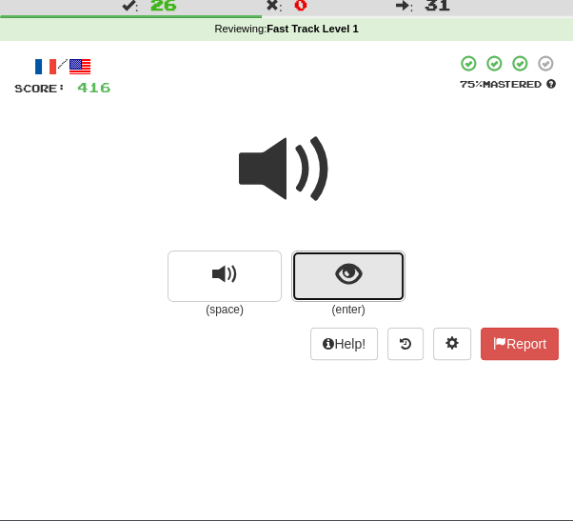
click at [358, 286] on span "show sentence" at bounding box center [349, 275] width 26 height 26
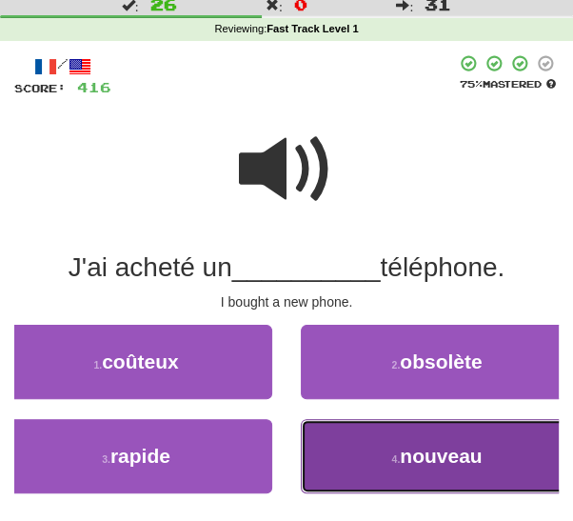
click at [389, 464] on button "4 . nouveau" at bounding box center [437, 456] width 272 height 74
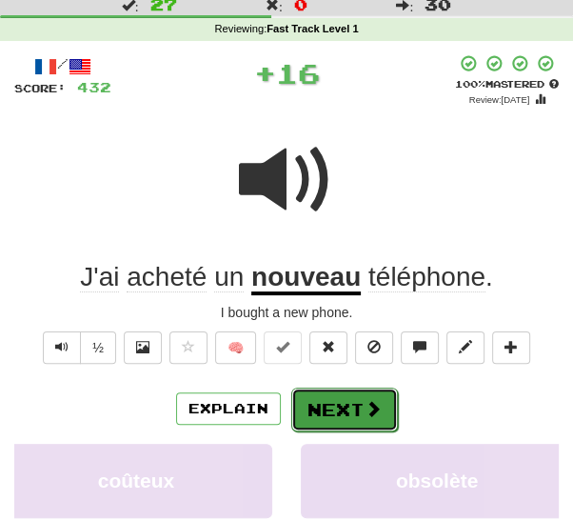
click at [334, 402] on button "Next" at bounding box center [344, 409] width 107 height 44
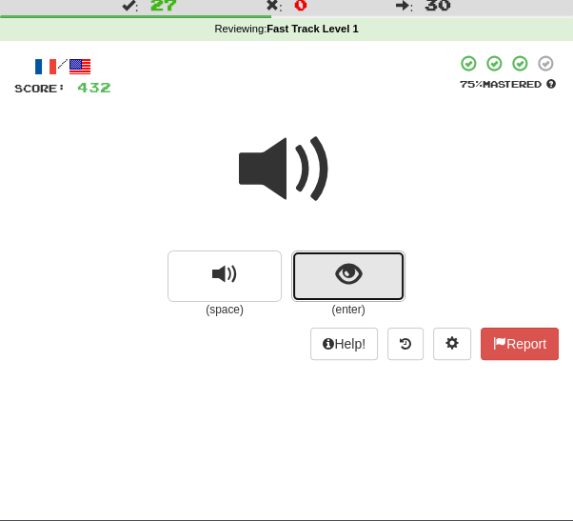
click at [361, 270] on span "show sentence" at bounding box center [349, 275] width 26 height 26
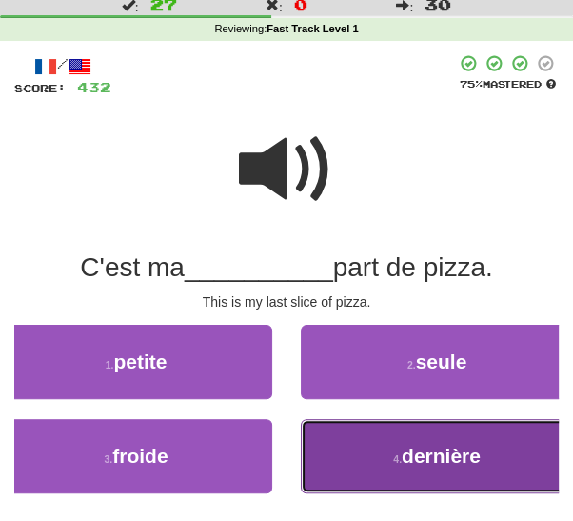
click at [344, 460] on button "4 . dernière" at bounding box center [437, 456] width 272 height 74
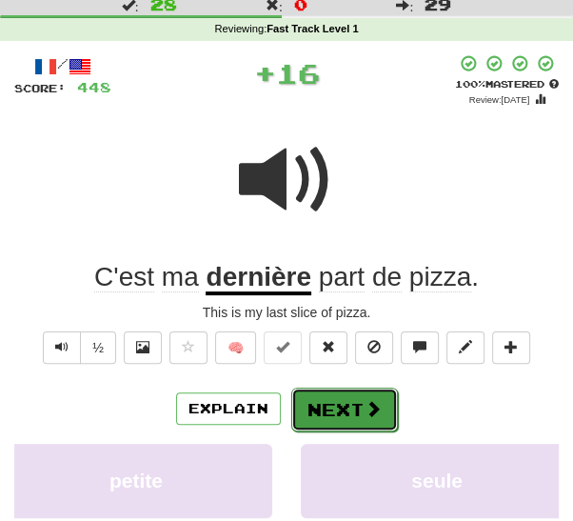
click at [346, 418] on button "Next" at bounding box center [344, 409] width 107 height 44
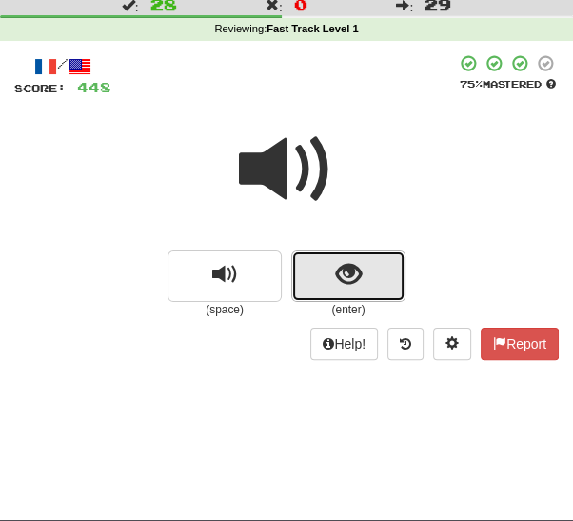
click at [369, 286] on button "show sentence" at bounding box center [348, 275] width 114 height 51
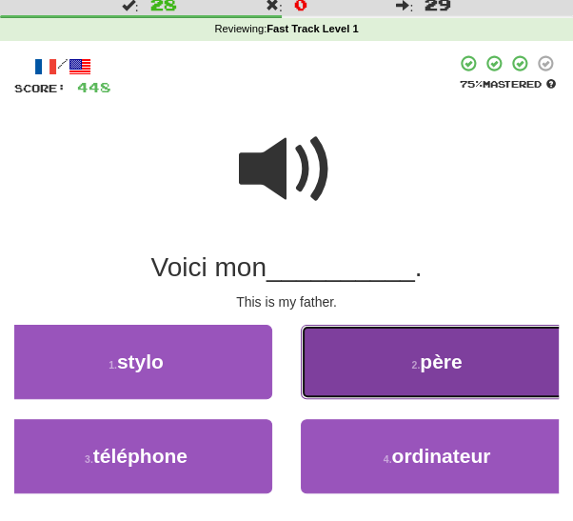
click at [388, 364] on button "2 . père" at bounding box center [437, 362] width 272 height 74
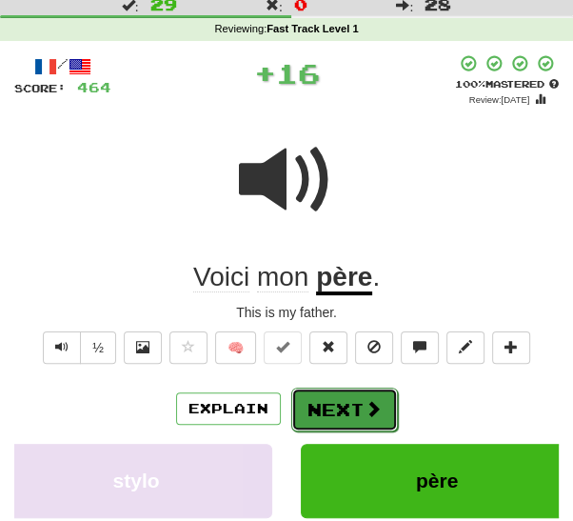
click at [333, 404] on button "Next" at bounding box center [344, 409] width 107 height 44
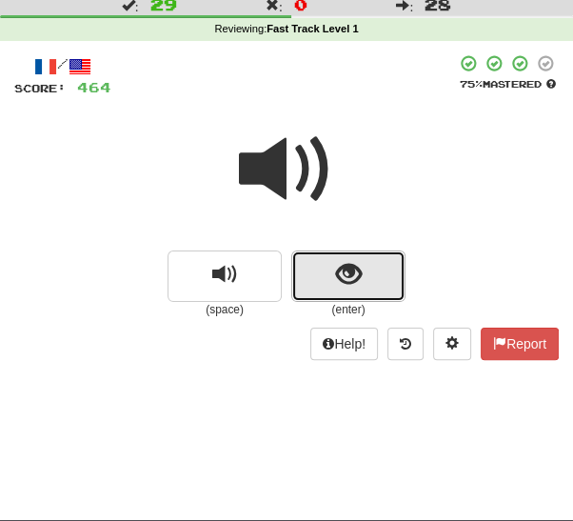
click at [371, 282] on button "show sentence" at bounding box center [348, 275] width 114 height 51
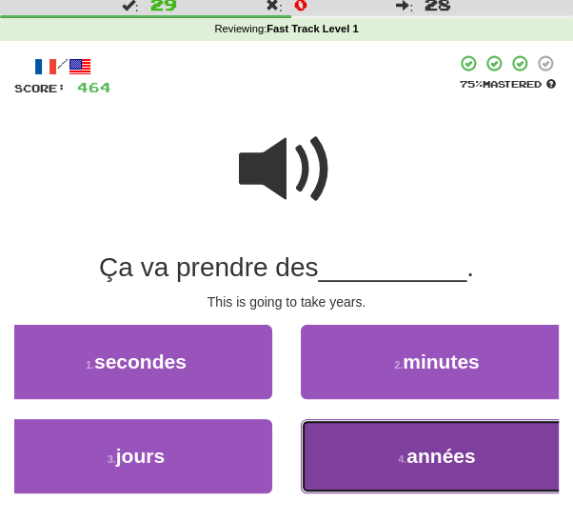
click at [348, 451] on button "4 . années" at bounding box center [437, 456] width 272 height 74
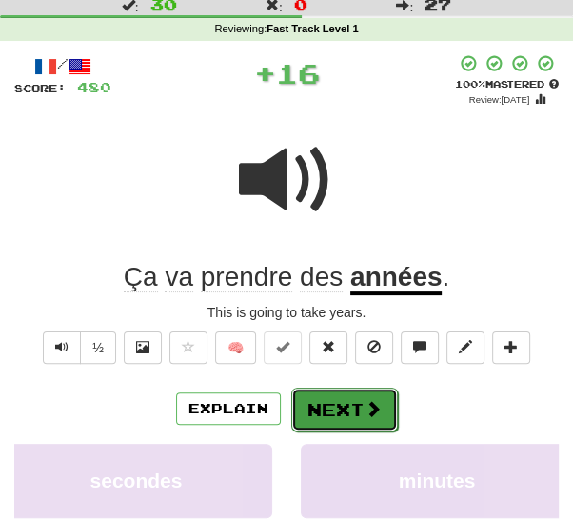
click at [324, 418] on button "Next" at bounding box center [344, 409] width 107 height 44
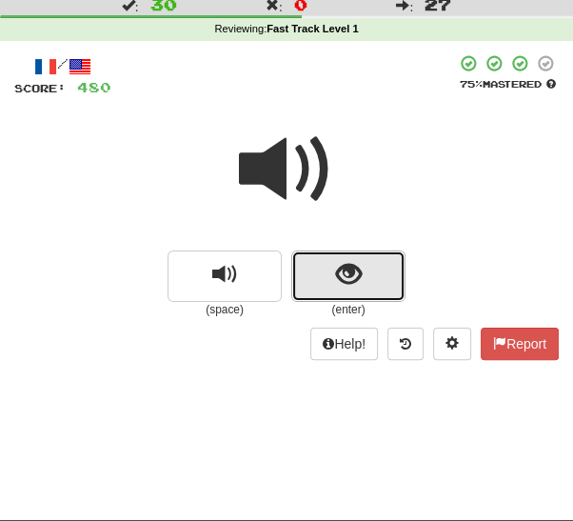
click at [371, 280] on button "show sentence" at bounding box center [348, 275] width 114 height 51
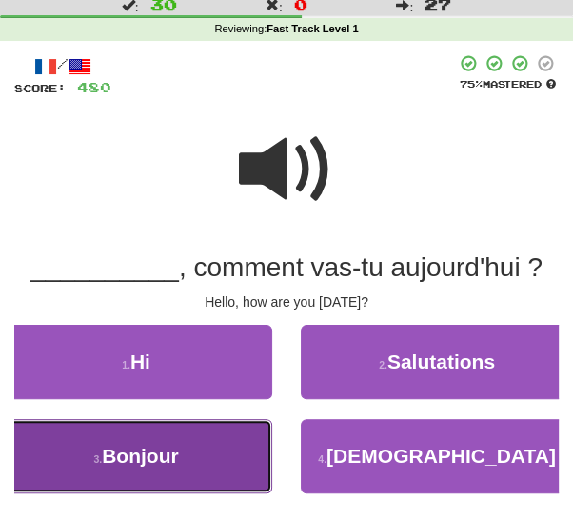
click at [256, 465] on button "3 . Bonjour" at bounding box center [136, 456] width 272 height 74
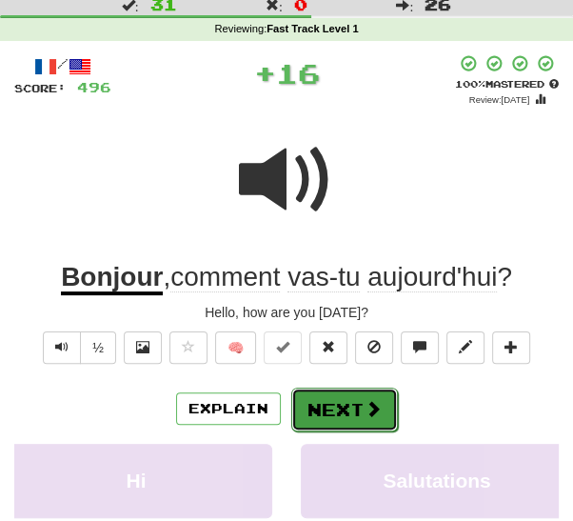
click at [348, 406] on button "Next" at bounding box center [344, 409] width 107 height 44
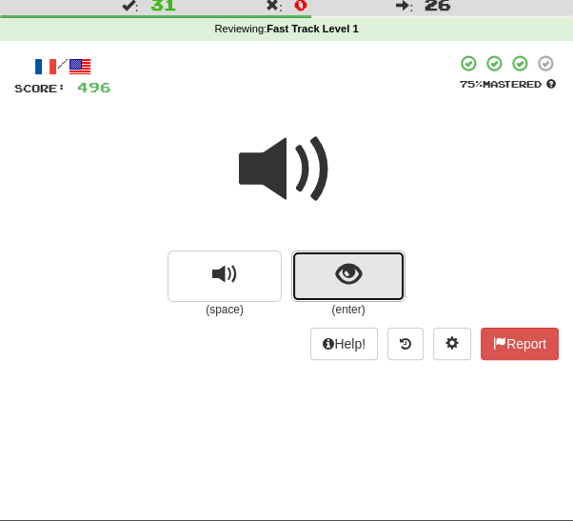
click at [363, 281] on button "show sentence" at bounding box center [348, 275] width 114 height 51
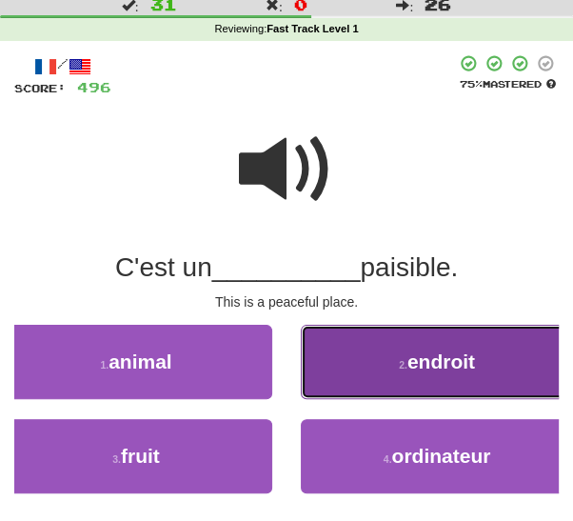
click at [368, 368] on button "2 . endroit" at bounding box center [437, 362] width 272 height 74
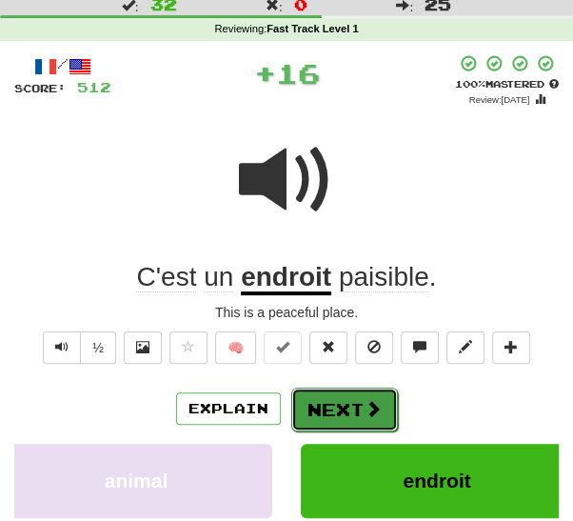
click at [343, 405] on button "Next" at bounding box center [344, 409] width 107 height 44
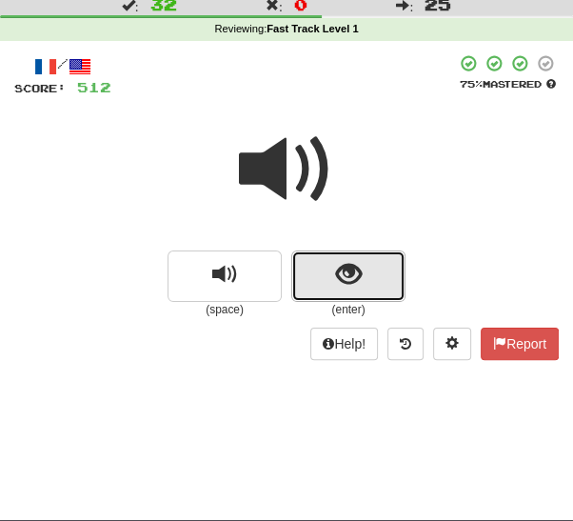
click at [367, 270] on button "show sentence" at bounding box center [348, 275] width 114 height 51
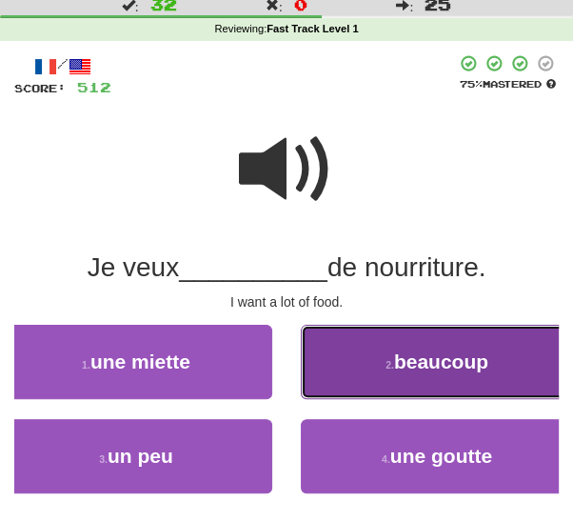
click at [381, 375] on button "2 . beaucoup" at bounding box center [437, 362] width 272 height 74
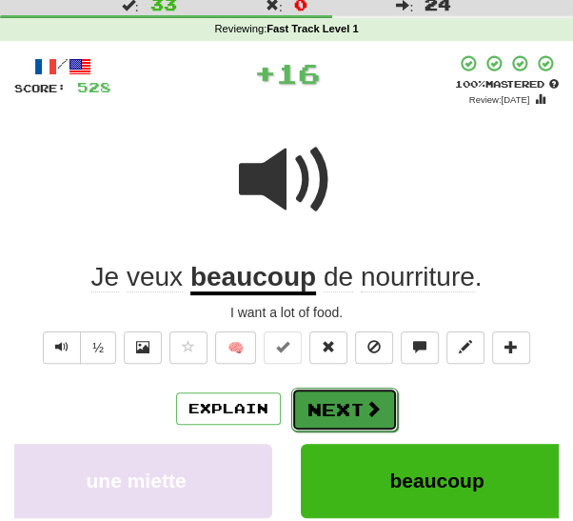
click at [343, 410] on button "Next" at bounding box center [344, 409] width 107 height 44
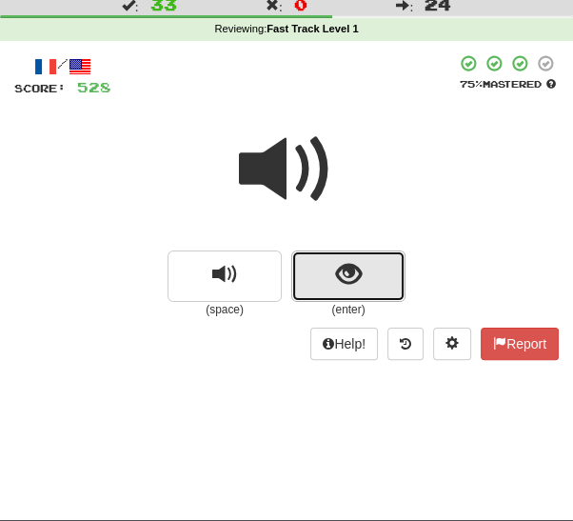
click at [371, 276] on button "show sentence" at bounding box center [348, 275] width 114 height 51
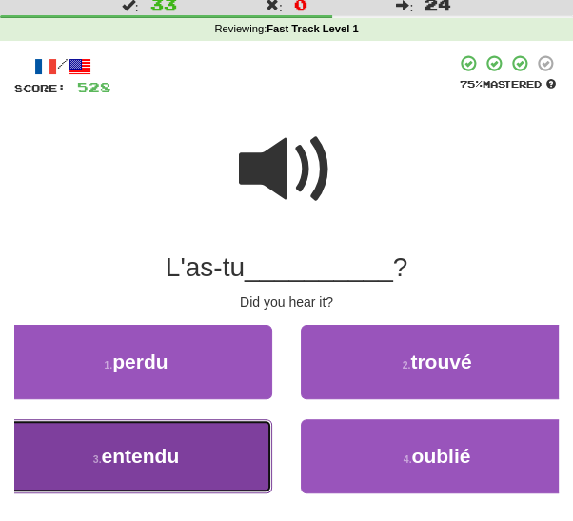
click at [225, 487] on button "3 . entendu" at bounding box center [136, 456] width 272 height 74
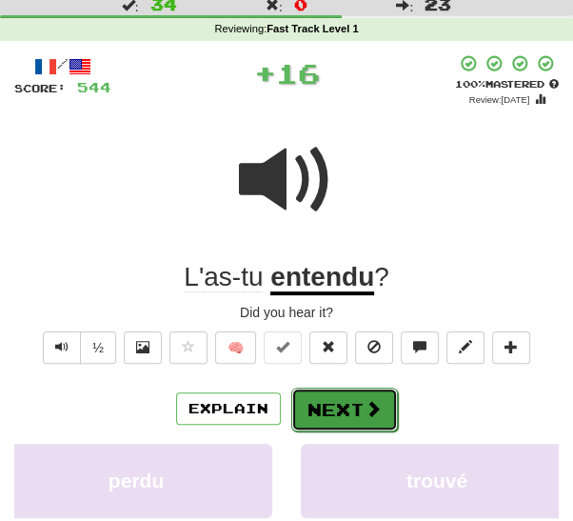
click at [346, 399] on button "Next" at bounding box center [344, 409] width 107 height 44
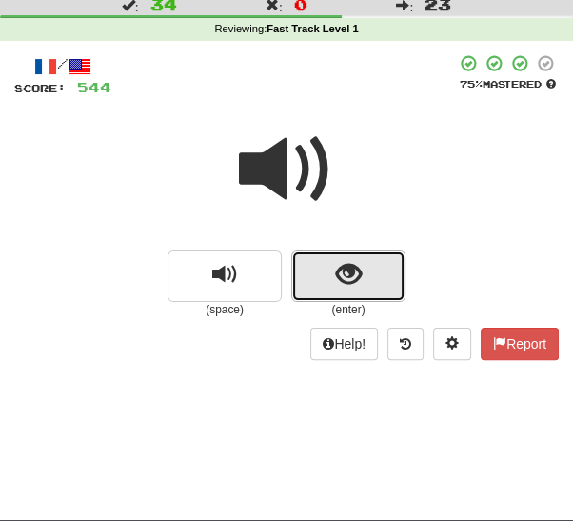
click at [362, 282] on button "show sentence" at bounding box center [348, 275] width 114 height 51
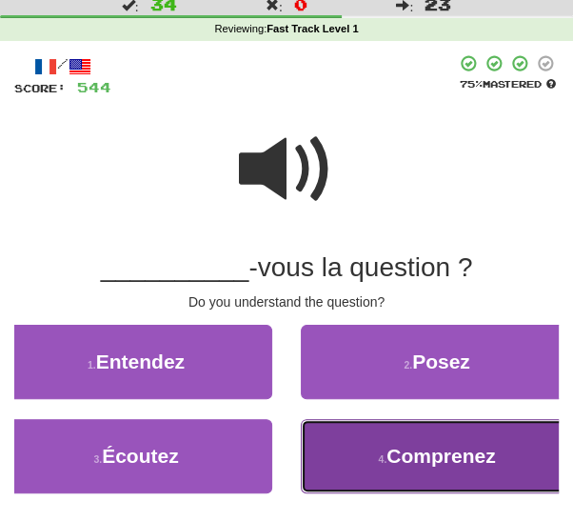
click at [384, 473] on button "4 . Comprenez" at bounding box center [437, 456] width 272 height 74
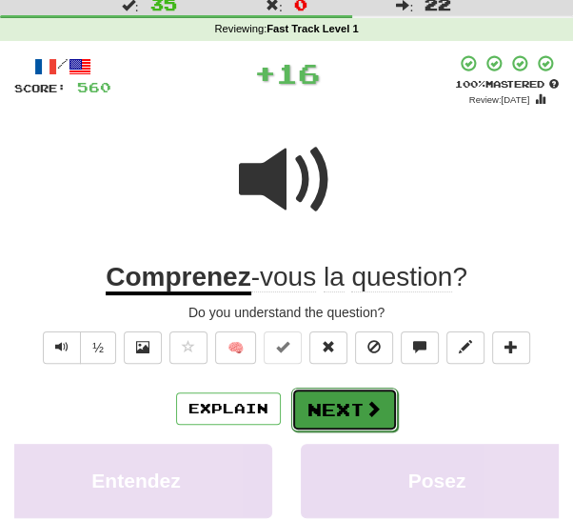
click at [352, 398] on button "Next" at bounding box center [344, 409] width 107 height 44
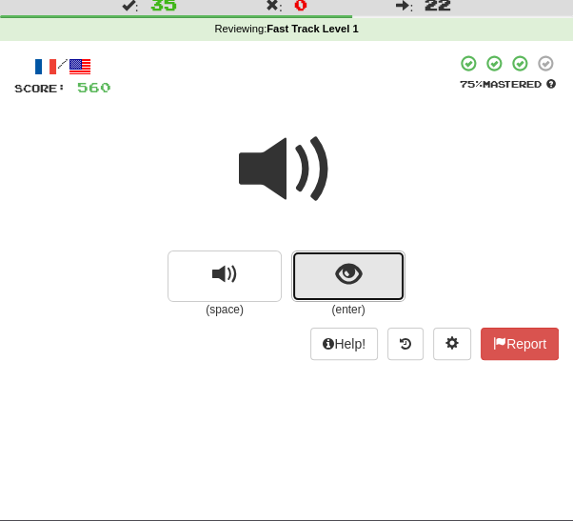
click at [384, 284] on button "show sentence" at bounding box center [348, 275] width 114 height 51
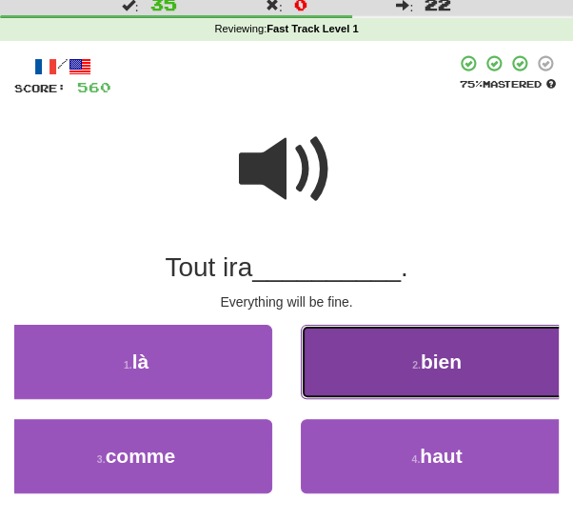
click at [408, 368] on button "2 . bien" at bounding box center [437, 362] width 272 height 74
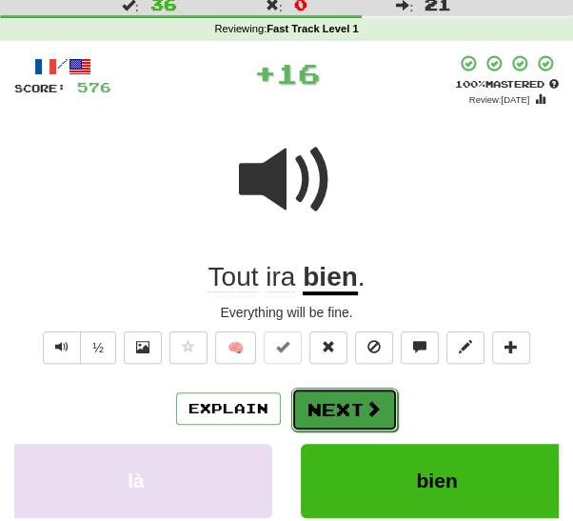
click at [331, 414] on button "Next" at bounding box center [344, 409] width 107 height 44
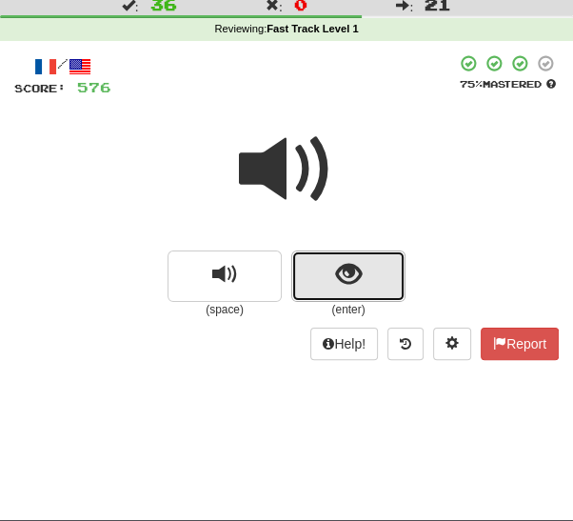
click at [370, 286] on button "show sentence" at bounding box center [348, 275] width 114 height 51
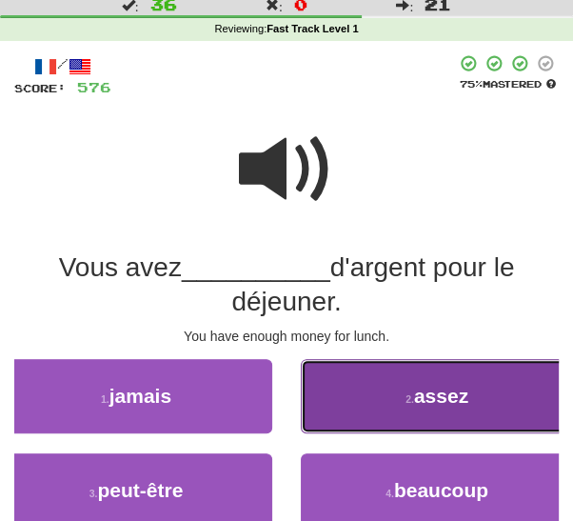
click at [384, 397] on button "2 . assez" at bounding box center [437, 396] width 272 height 74
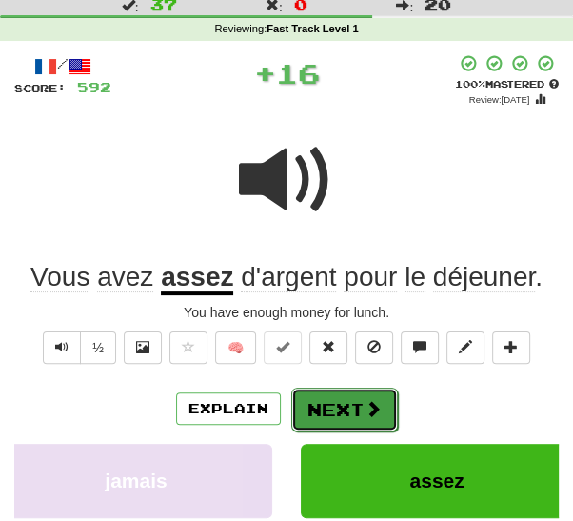
click at [346, 413] on button "Next" at bounding box center [344, 409] width 107 height 44
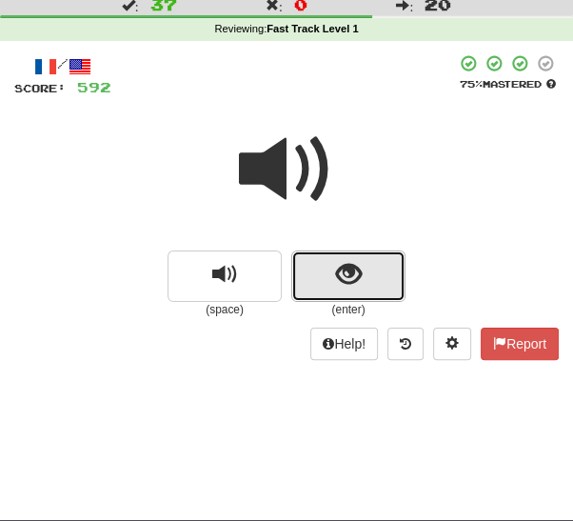
click at [362, 283] on button "show sentence" at bounding box center [348, 275] width 114 height 51
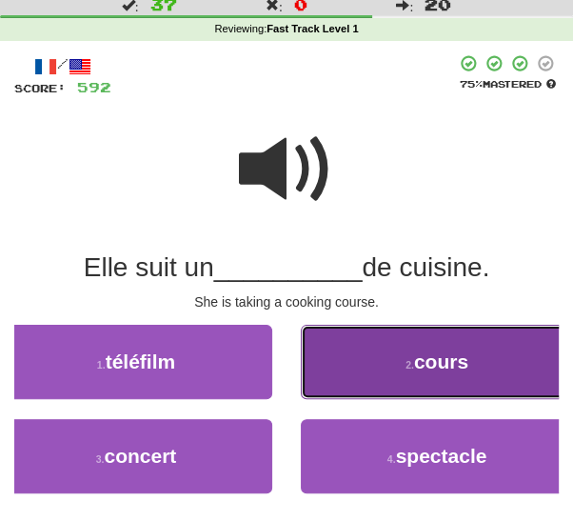
click at [376, 366] on button "2 . cours" at bounding box center [437, 362] width 272 height 74
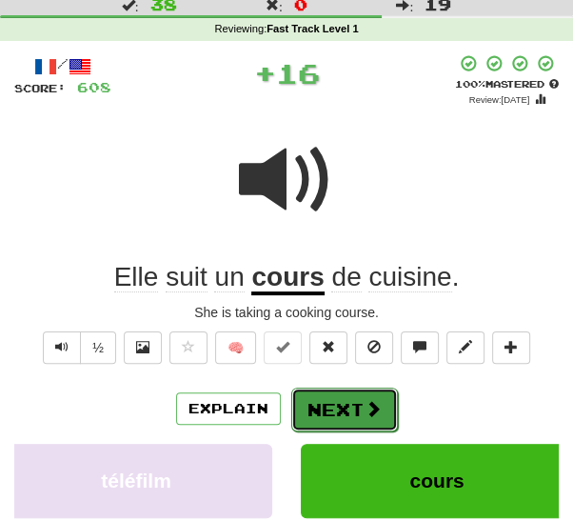
click at [335, 410] on button "Next" at bounding box center [344, 409] width 107 height 44
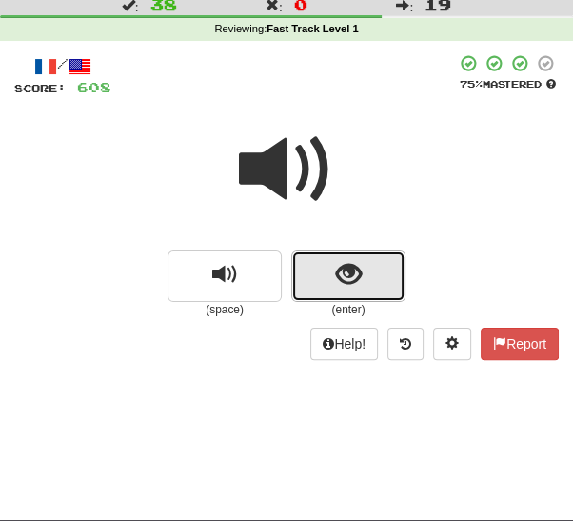
click at [371, 286] on button "show sentence" at bounding box center [348, 275] width 114 height 51
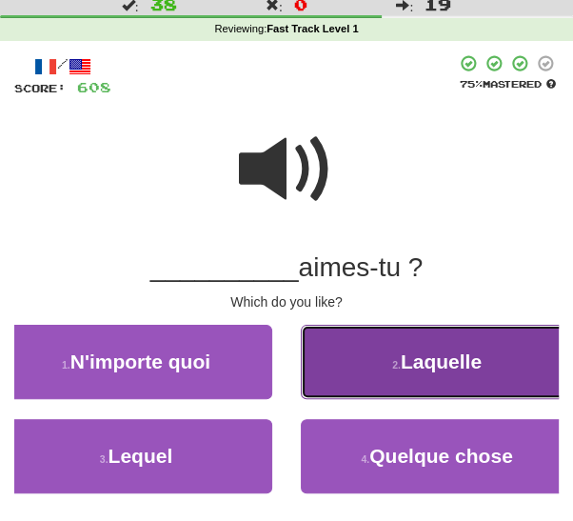
click at [382, 371] on button "2 . Laquelle" at bounding box center [437, 362] width 272 height 74
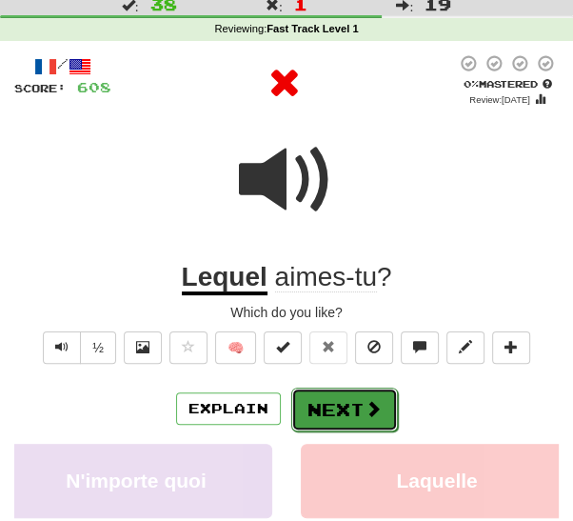
click at [346, 411] on button "Next" at bounding box center [344, 409] width 107 height 44
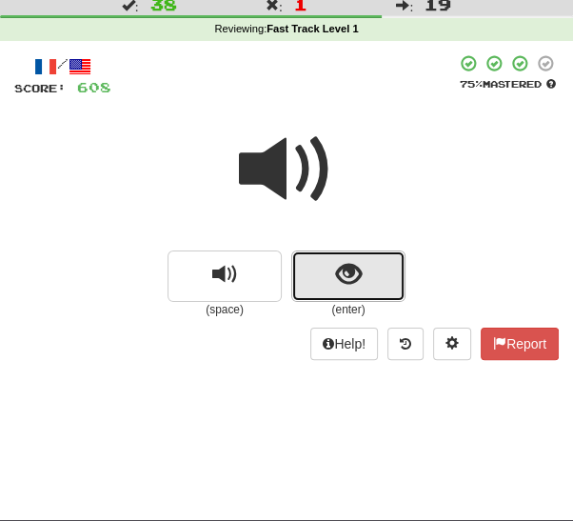
click at [365, 286] on button "show sentence" at bounding box center [348, 275] width 114 height 51
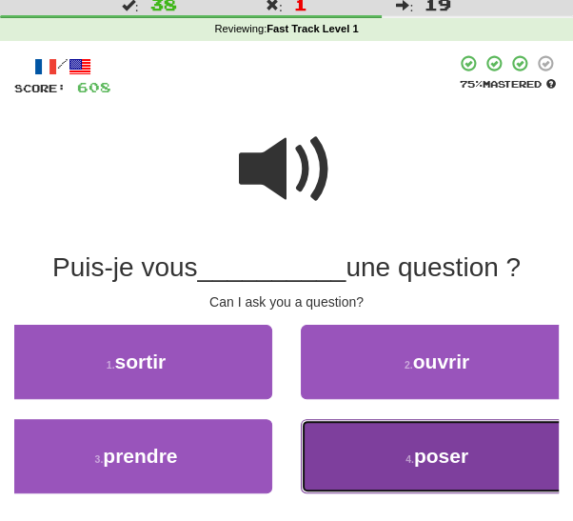
click at [358, 481] on button "4 . poser" at bounding box center [437, 456] width 272 height 74
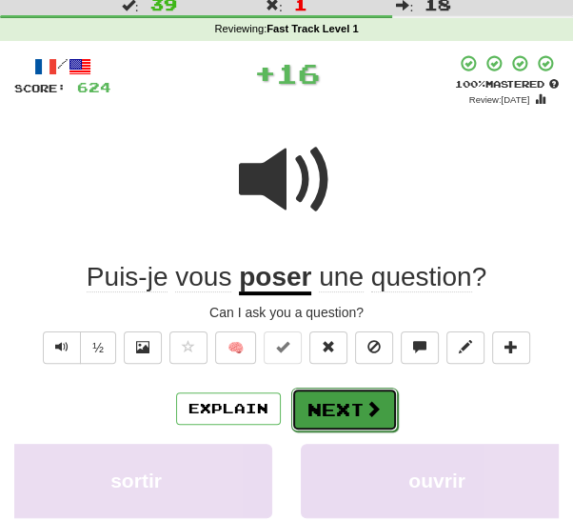
click at [337, 410] on button "Next" at bounding box center [344, 409] width 107 height 44
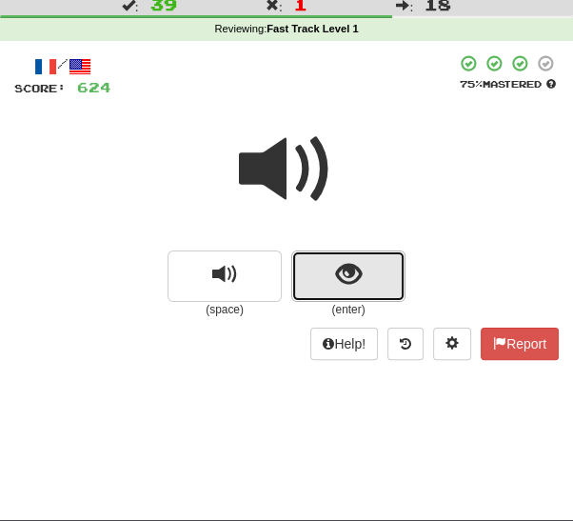
click at [365, 279] on button "show sentence" at bounding box center [348, 275] width 114 height 51
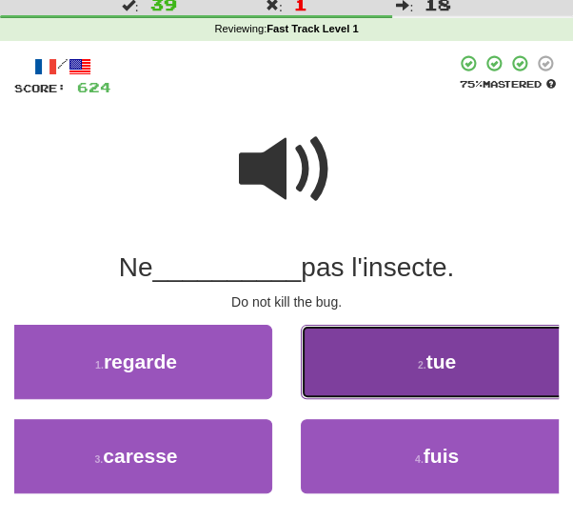
click at [381, 366] on button "2 . tue" at bounding box center [437, 362] width 272 height 74
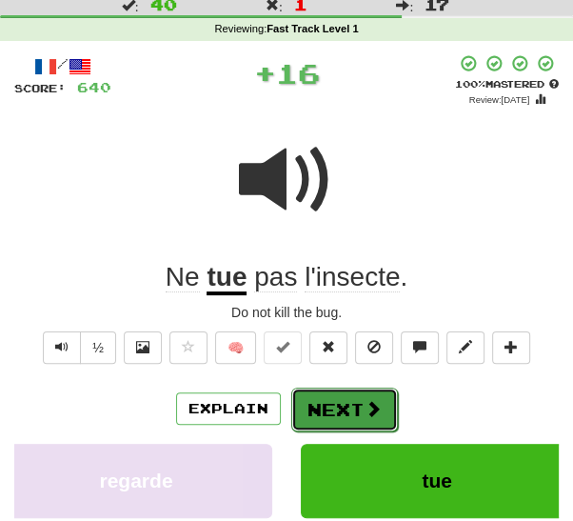
click at [337, 419] on button "Next" at bounding box center [344, 409] width 107 height 44
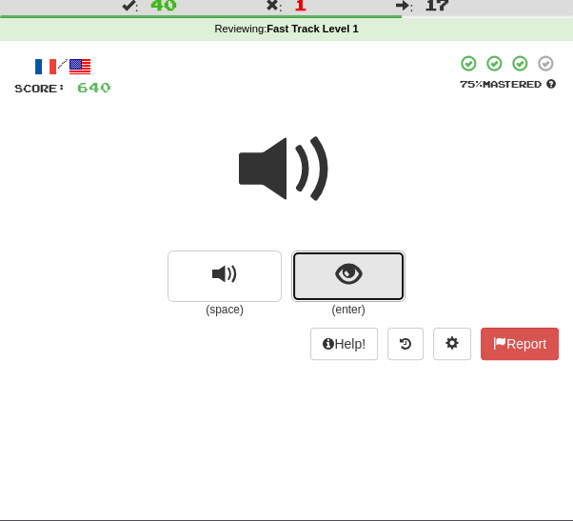
click at [358, 280] on span "show sentence" at bounding box center [349, 275] width 26 height 26
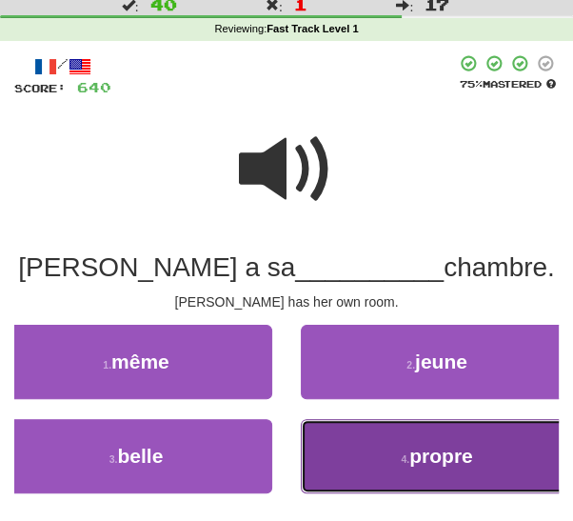
click at [386, 453] on button "4 . propre" at bounding box center [437, 456] width 272 height 74
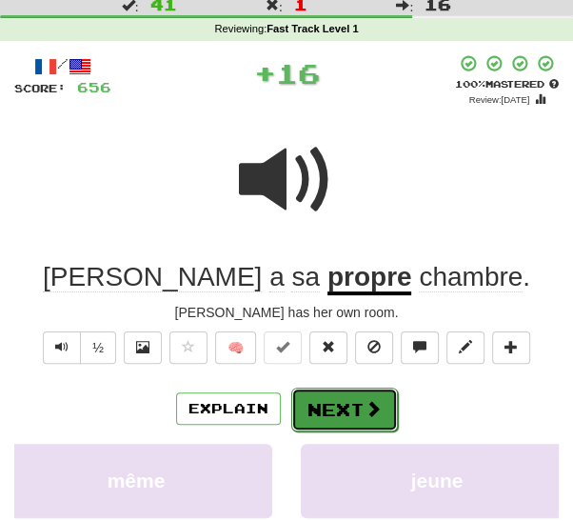
click at [346, 408] on button "Next" at bounding box center [344, 409] width 107 height 44
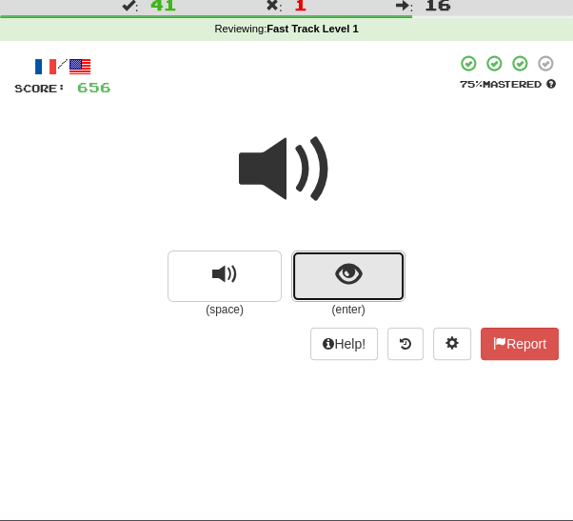
click at [371, 285] on button "show sentence" at bounding box center [348, 275] width 114 height 51
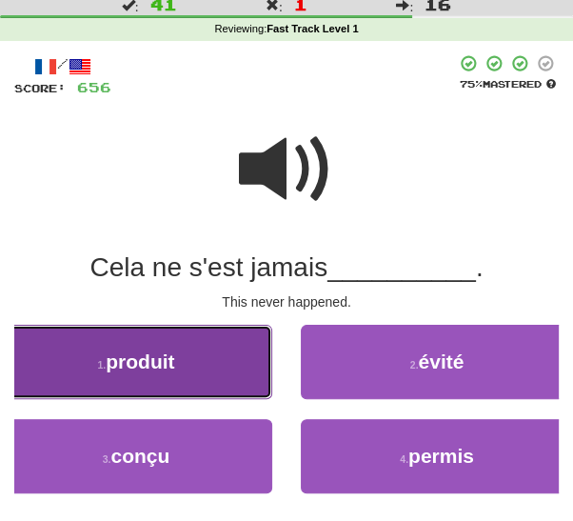
click at [232, 378] on button "1 . produit" at bounding box center [136, 362] width 272 height 74
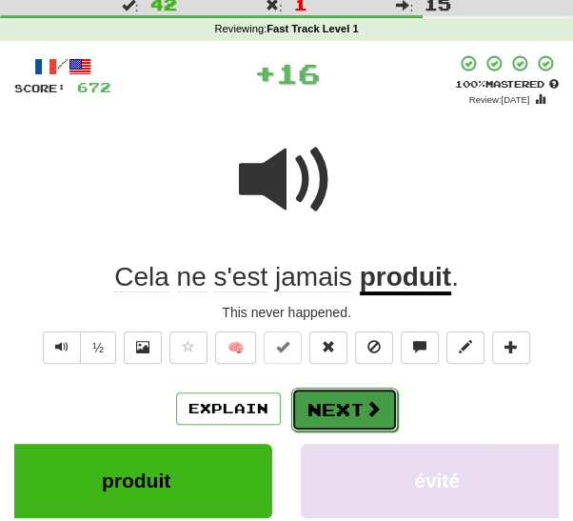
click at [333, 401] on button "Next" at bounding box center [344, 409] width 107 height 44
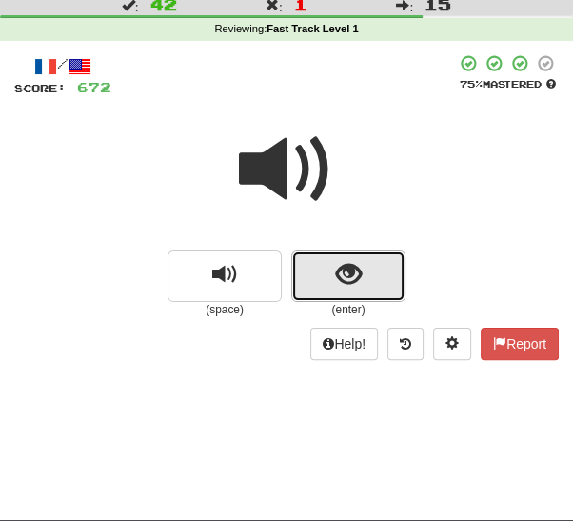
click at [346, 281] on span "show sentence" at bounding box center [349, 275] width 26 height 26
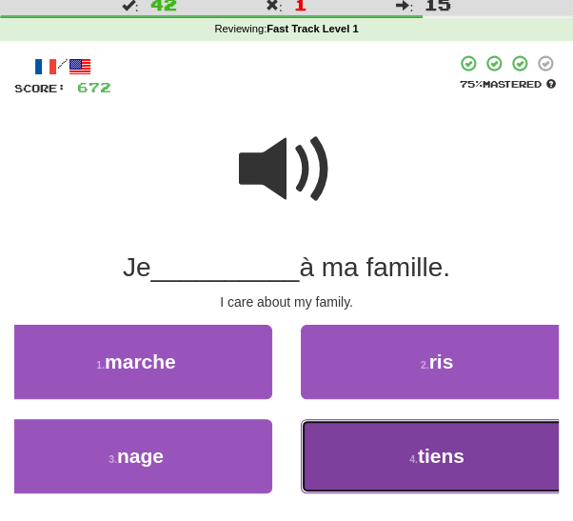
click at [385, 456] on button "4 . tiens" at bounding box center [437, 456] width 272 height 74
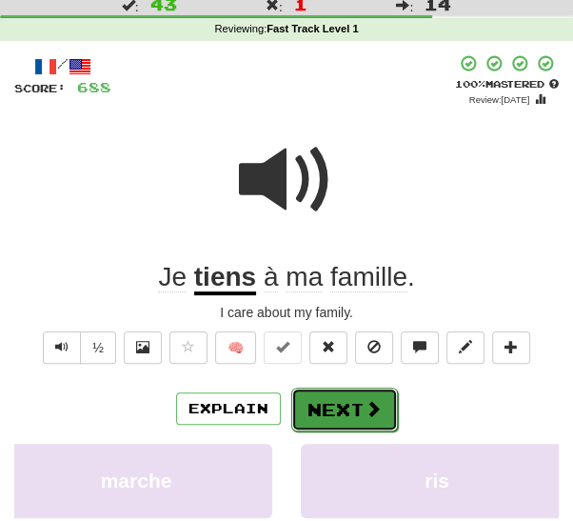
click at [354, 403] on button "Next" at bounding box center [344, 409] width 107 height 44
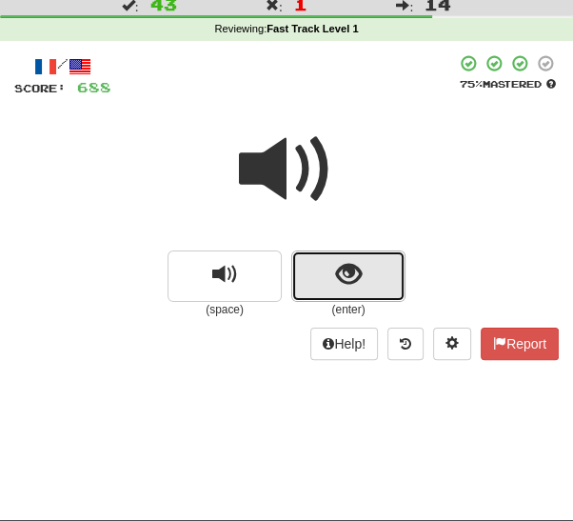
click at [377, 282] on button "show sentence" at bounding box center [348, 275] width 114 height 51
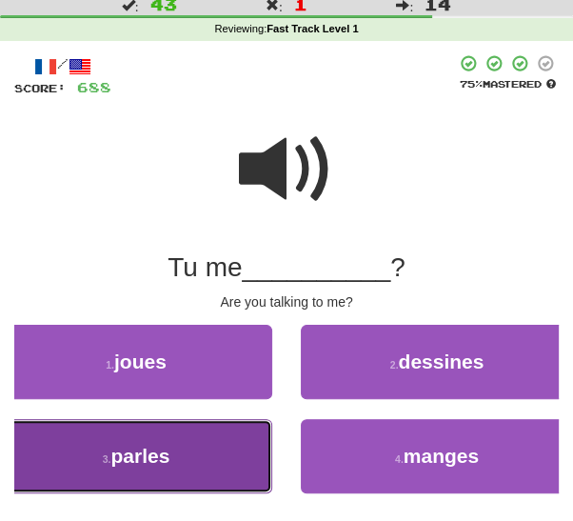
click at [225, 473] on button "3 . parles" at bounding box center [136, 456] width 272 height 74
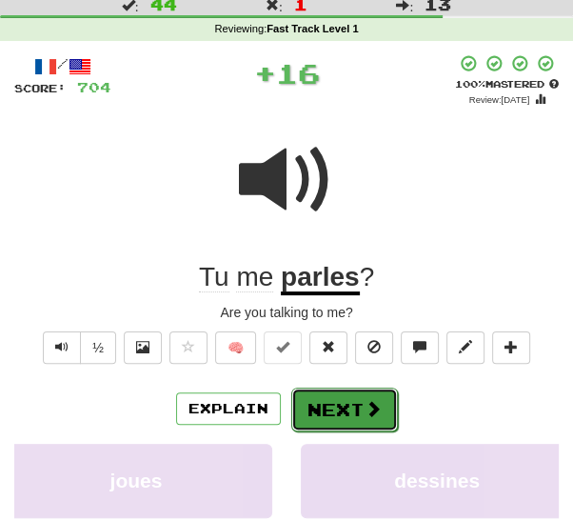
click at [347, 405] on button "Next" at bounding box center [344, 409] width 107 height 44
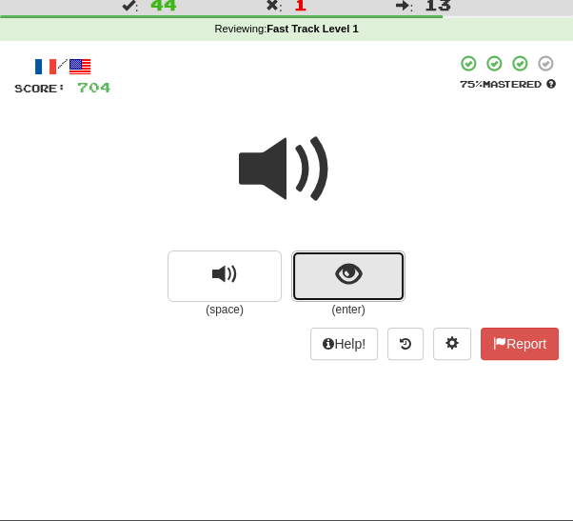
click at [351, 282] on span "show sentence" at bounding box center [349, 275] width 26 height 26
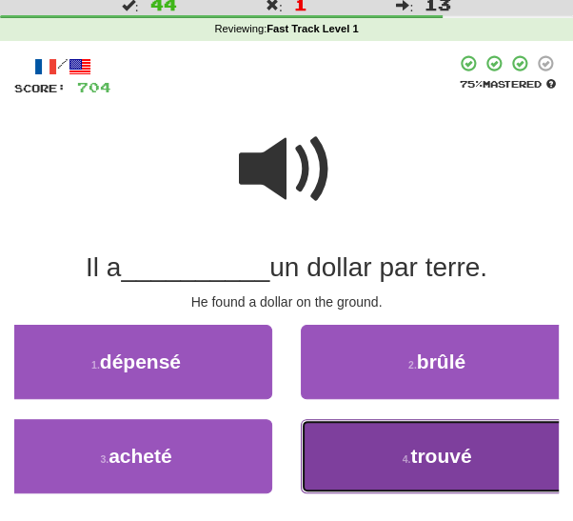
click at [371, 464] on button "4 . trouvé" at bounding box center [437, 456] width 272 height 74
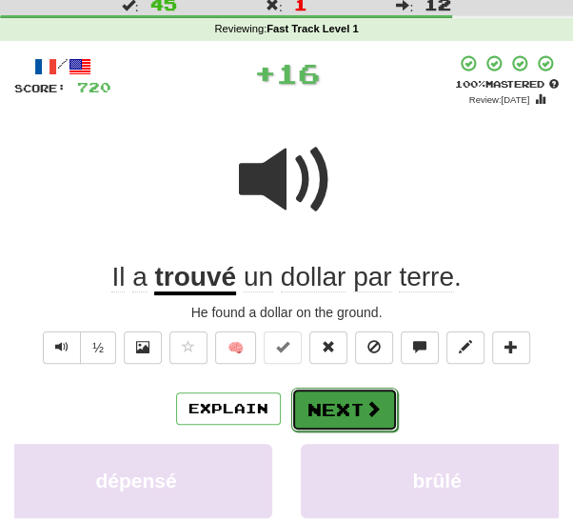
click at [335, 407] on button "Next" at bounding box center [344, 409] width 107 height 44
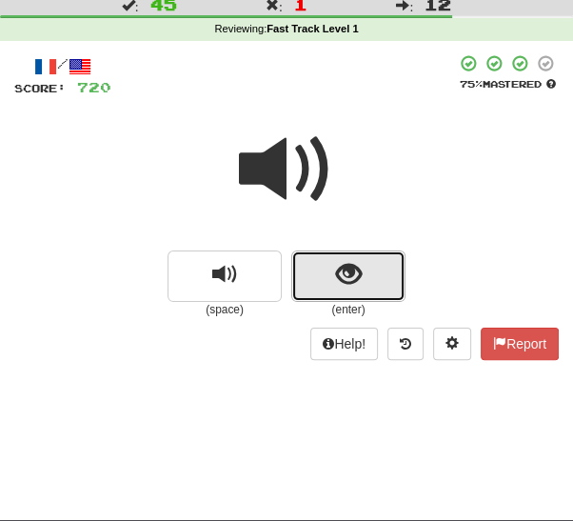
click at [352, 283] on span "show sentence" at bounding box center [349, 275] width 26 height 26
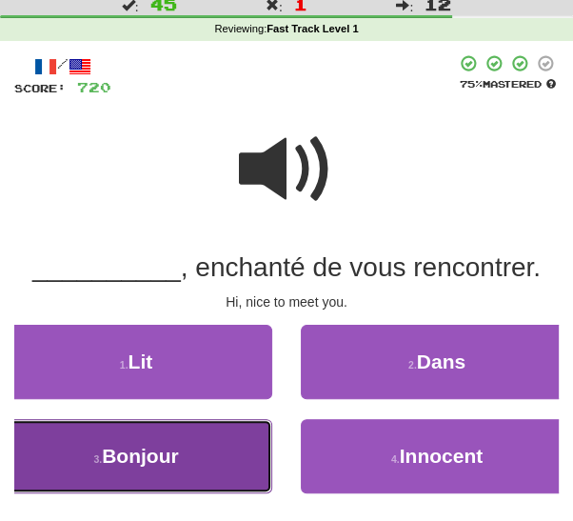
click at [243, 462] on button "3 . Bonjour" at bounding box center [136, 456] width 272 height 74
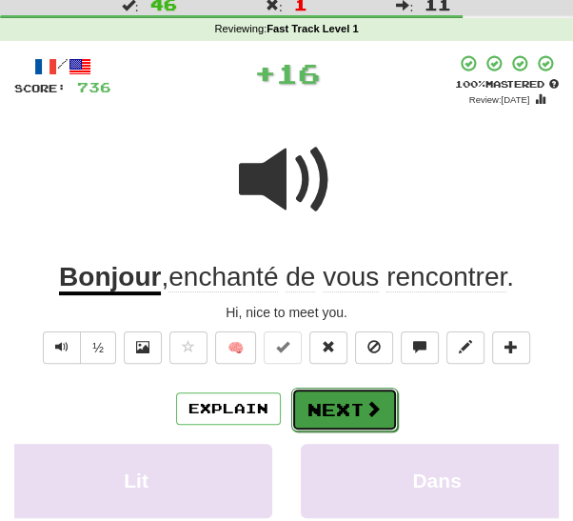
click at [344, 403] on button "Next" at bounding box center [344, 409] width 107 height 44
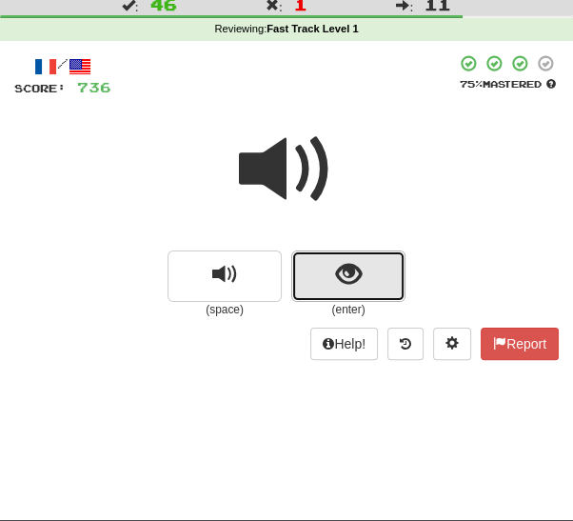
click at [353, 276] on span "show sentence" at bounding box center [349, 275] width 26 height 26
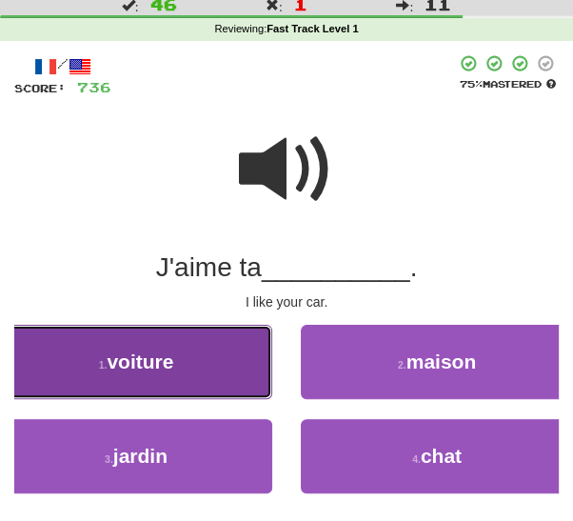
click at [230, 371] on button "1 . voiture" at bounding box center [136, 362] width 272 height 74
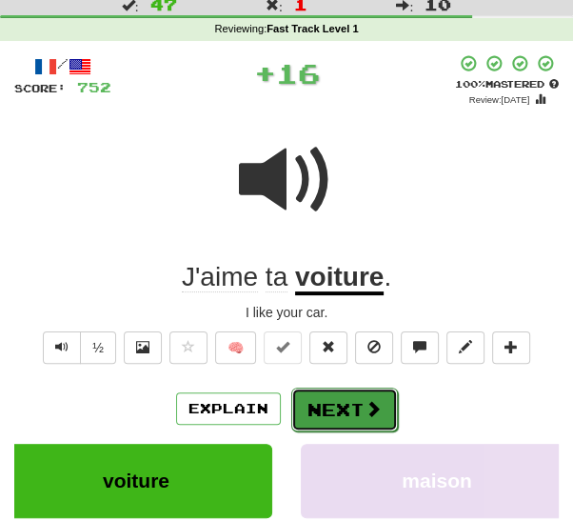
click at [348, 403] on button "Next" at bounding box center [344, 409] width 107 height 44
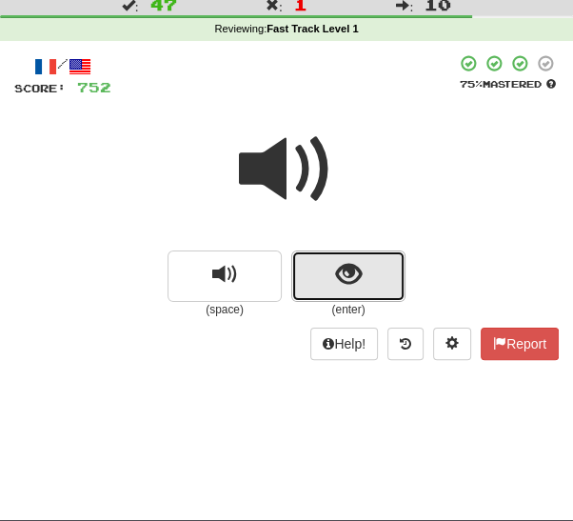
click at [362, 275] on button "show sentence" at bounding box center [348, 275] width 114 height 51
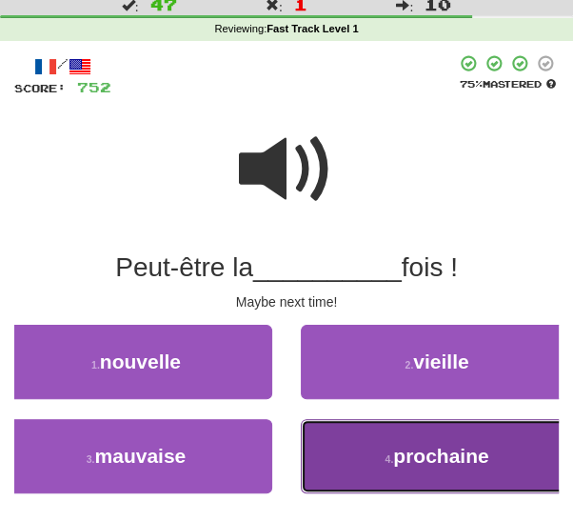
click at [367, 462] on button "4 . prochaine" at bounding box center [437, 456] width 272 height 74
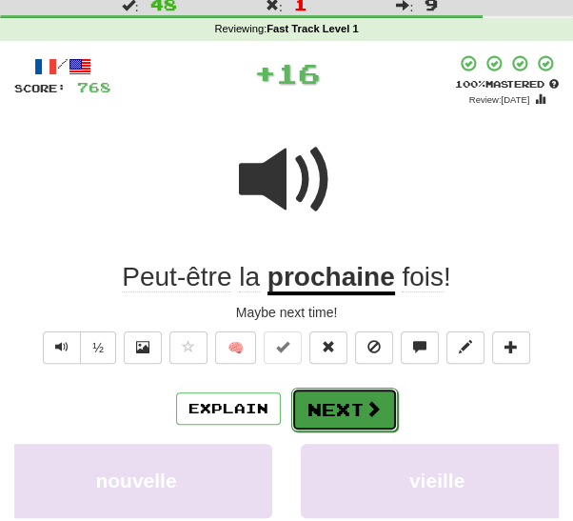
click at [339, 407] on button "Next" at bounding box center [344, 409] width 107 height 44
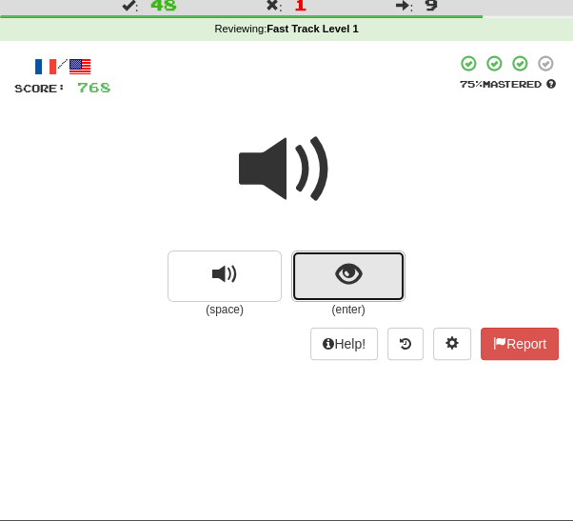
click at [352, 271] on span "show sentence" at bounding box center [349, 275] width 26 height 26
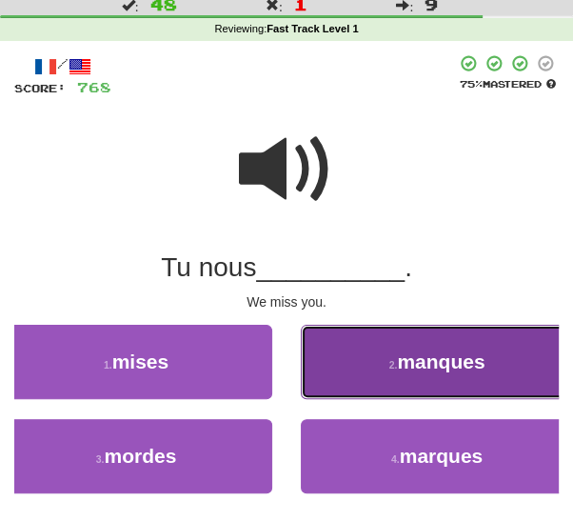
click at [372, 369] on button "2 . manques" at bounding box center [437, 362] width 272 height 74
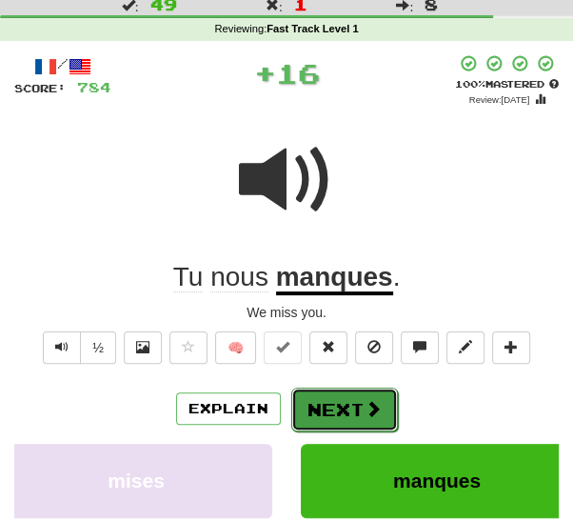
click at [333, 415] on button "Next" at bounding box center [344, 409] width 107 height 44
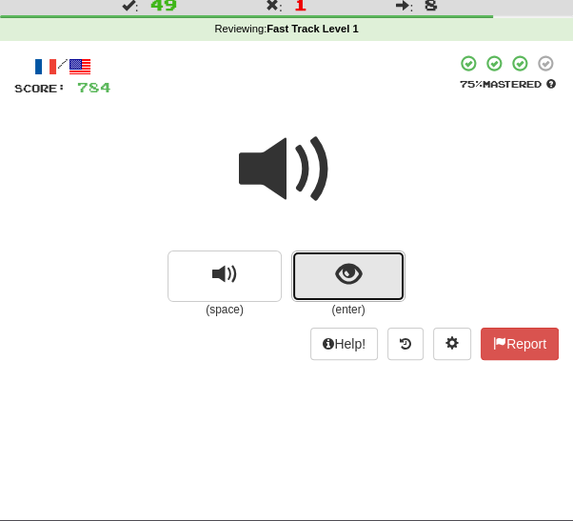
click at [357, 283] on span "show sentence" at bounding box center [349, 275] width 26 height 26
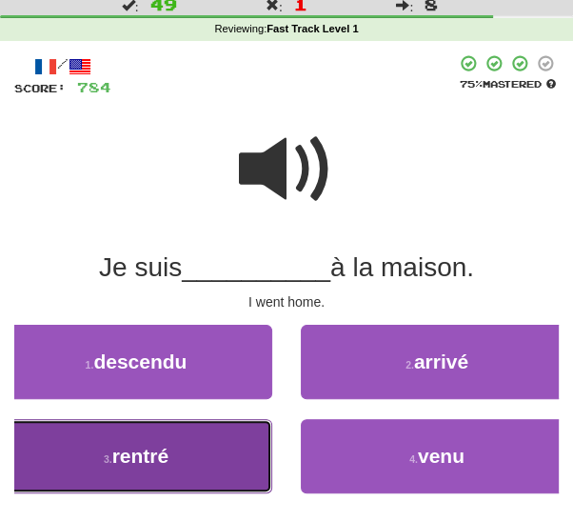
click at [242, 482] on button "3 . rentré" at bounding box center [136, 456] width 272 height 74
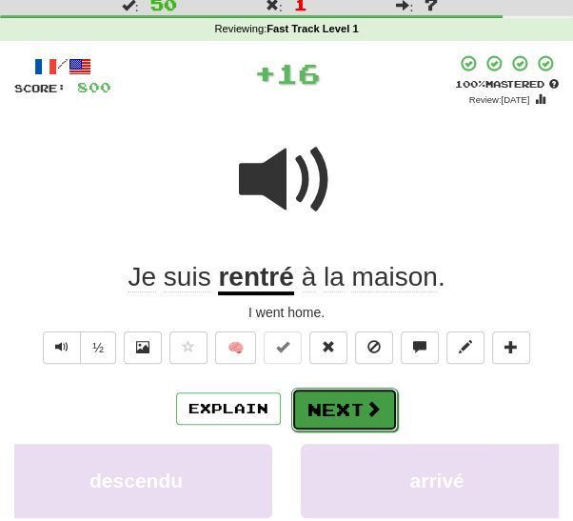
click at [344, 406] on button "Next" at bounding box center [344, 409] width 107 height 44
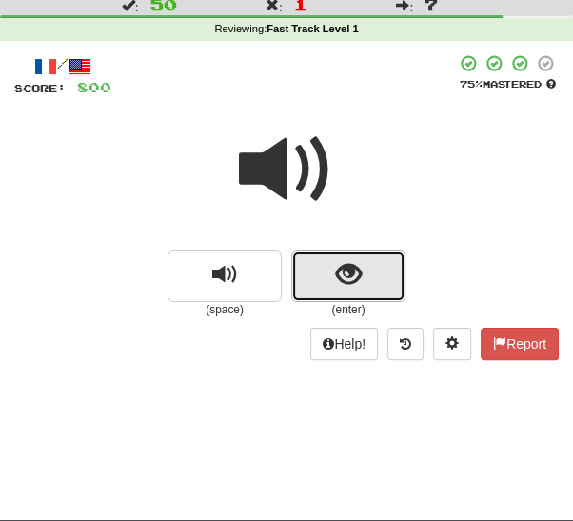
click at [356, 273] on span "show sentence" at bounding box center [349, 275] width 26 height 26
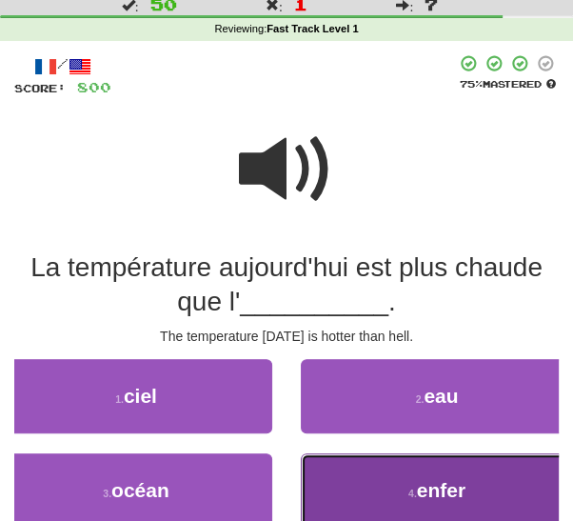
click at [403, 502] on button "4 . enfer" at bounding box center [437, 490] width 272 height 74
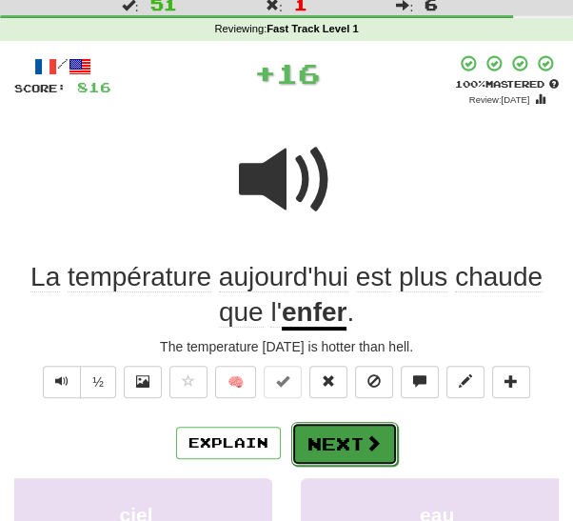
click at [356, 437] on button "Next" at bounding box center [344, 444] width 107 height 44
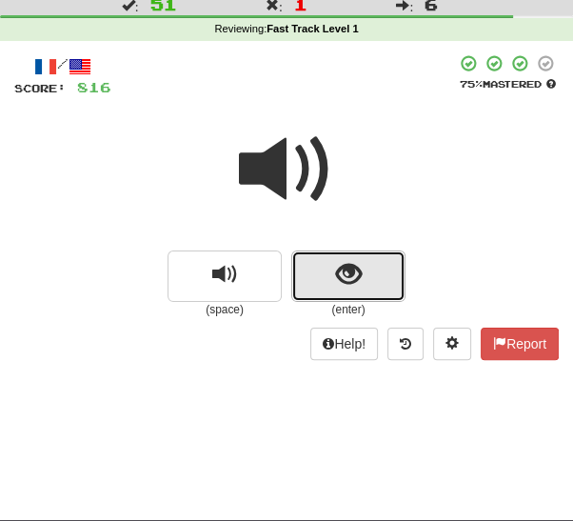
click at [377, 283] on button "show sentence" at bounding box center [348, 275] width 114 height 51
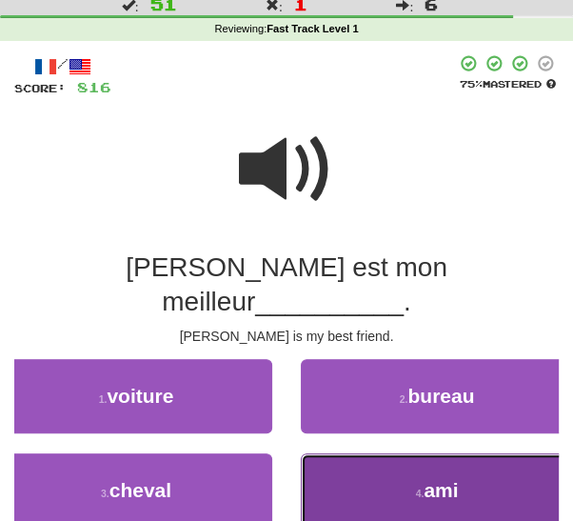
click at [388, 465] on button "4 . ami" at bounding box center [437, 490] width 272 height 74
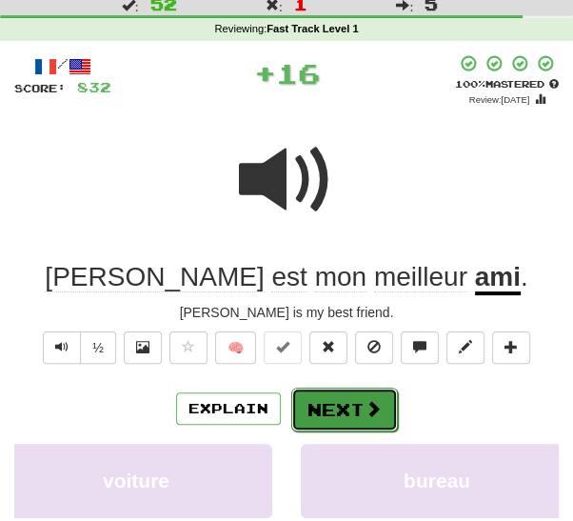
click at [350, 404] on button "Next" at bounding box center [344, 409] width 107 height 44
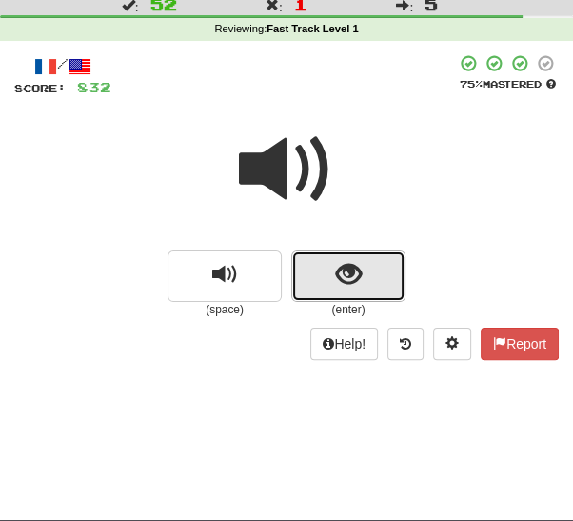
click at [374, 273] on button "show sentence" at bounding box center [348, 275] width 114 height 51
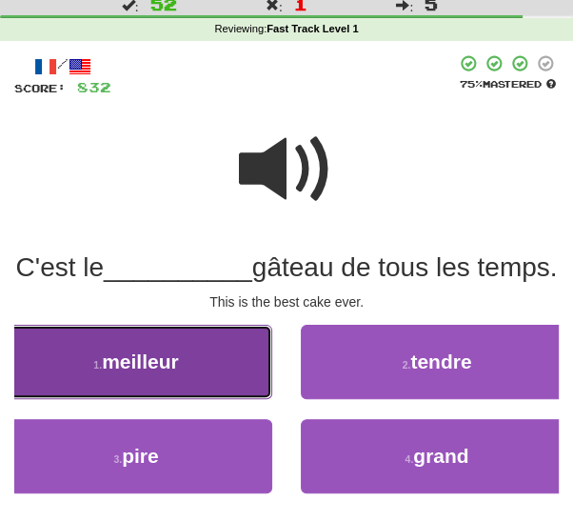
click at [246, 399] on button "1 . meilleur" at bounding box center [136, 362] width 272 height 74
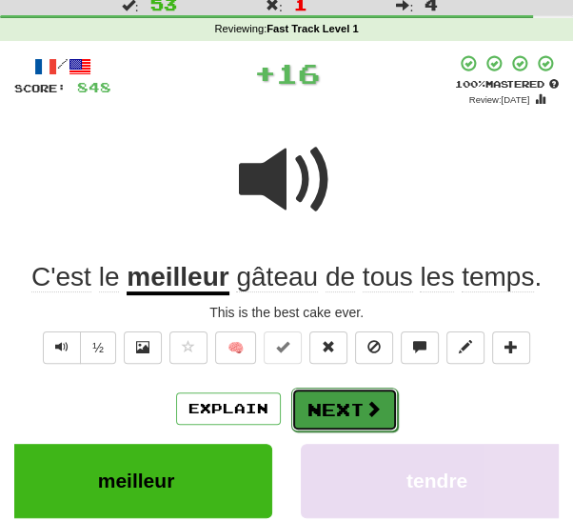
click at [351, 403] on button "Next" at bounding box center [344, 409] width 107 height 44
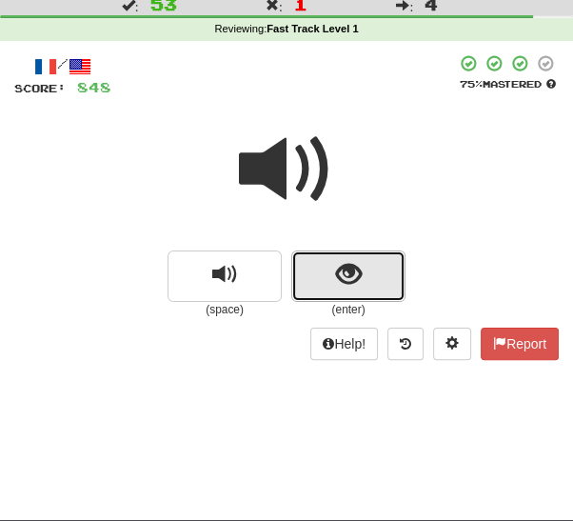
click at [368, 284] on button "show sentence" at bounding box center [348, 275] width 114 height 51
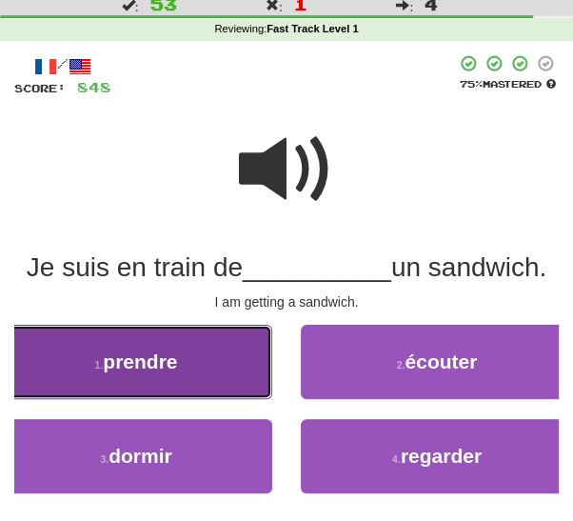
click at [242, 375] on button "1 . prendre" at bounding box center [136, 362] width 272 height 74
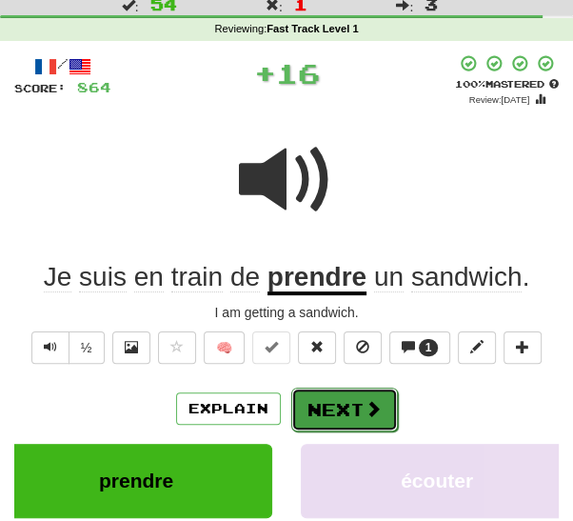
click at [347, 407] on button "Next" at bounding box center [344, 409] width 107 height 44
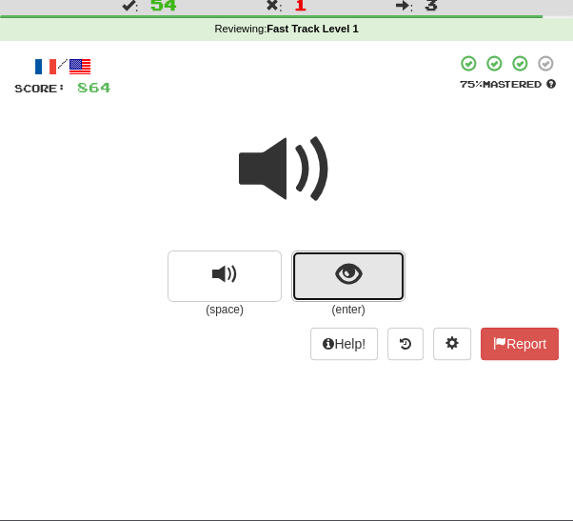
click at [371, 280] on button "show sentence" at bounding box center [348, 275] width 114 height 51
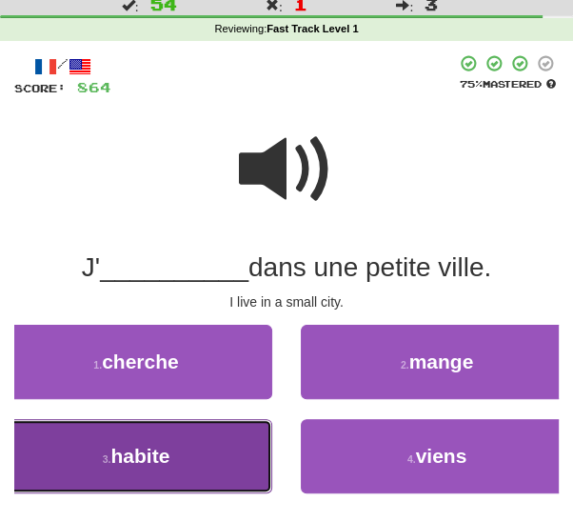
click at [239, 467] on button "3 . habite" at bounding box center [136, 456] width 272 height 74
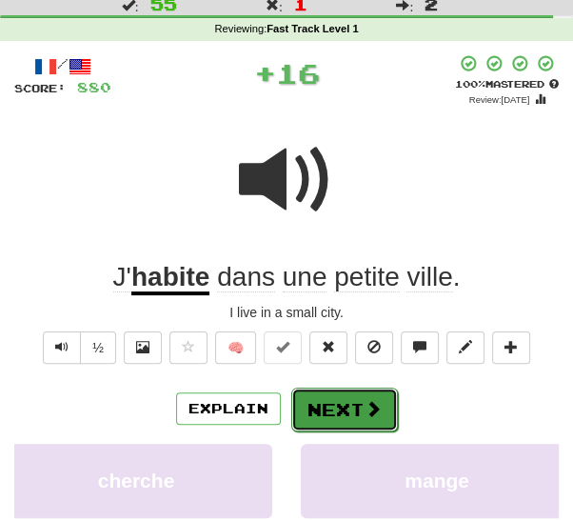
click at [345, 397] on button "Next" at bounding box center [344, 409] width 107 height 44
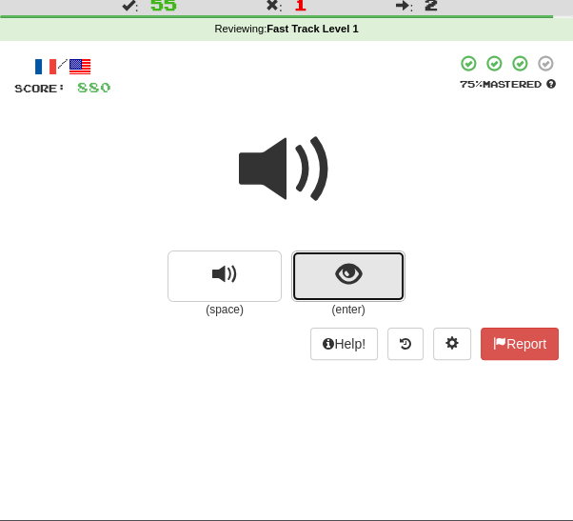
click at [367, 282] on button "show sentence" at bounding box center [348, 275] width 114 height 51
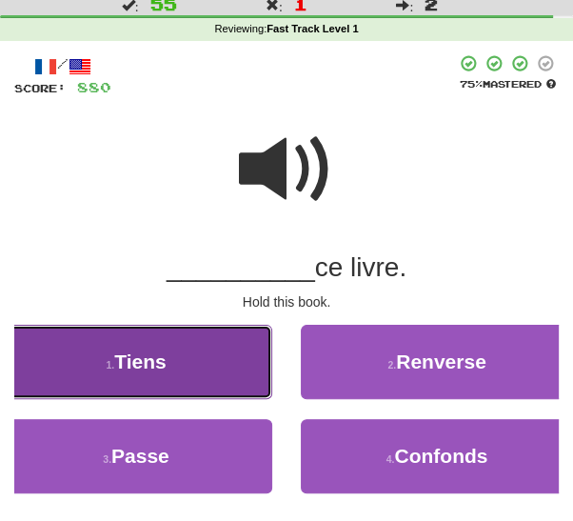
click at [239, 372] on button "1 . Tiens" at bounding box center [136, 362] width 272 height 74
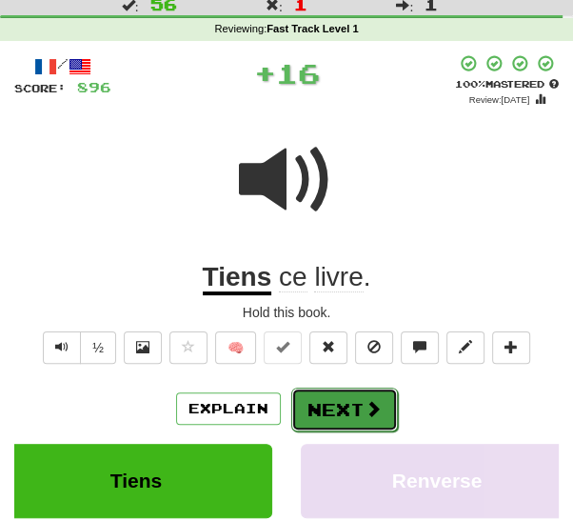
click at [328, 401] on button "Next" at bounding box center [344, 409] width 107 height 44
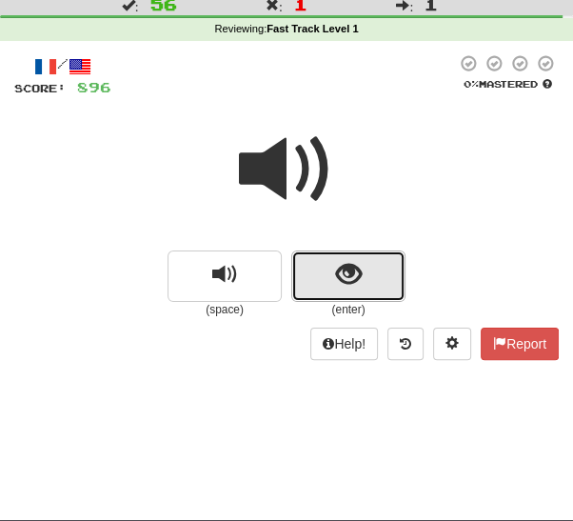
click at [371, 287] on button "show sentence" at bounding box center [348, 275] width 114 height 51
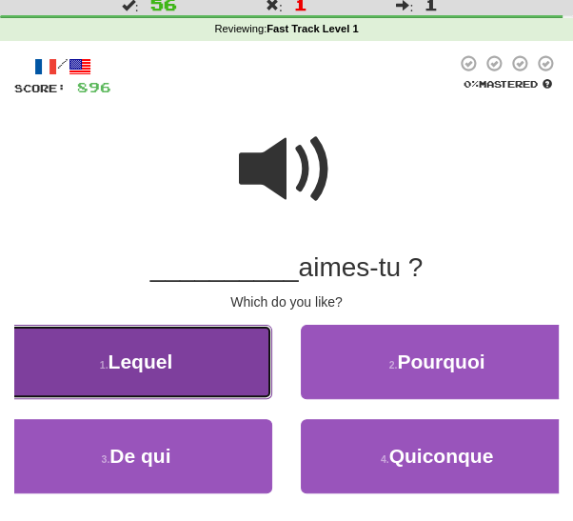
click at [242, 375] on button "1 . Lequel" at bounding box center [136, 362] width 272 height 74
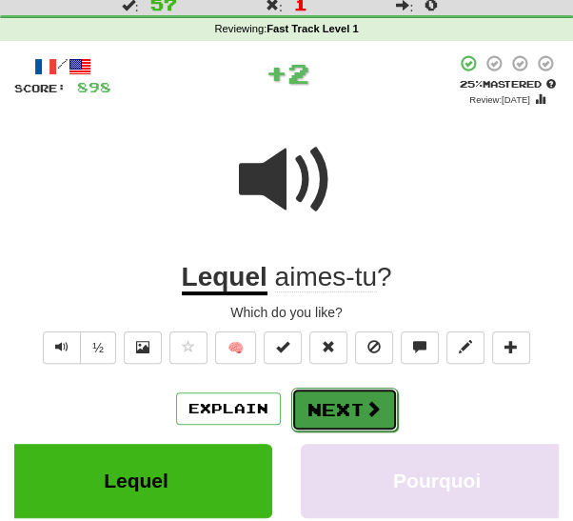
click at [348, 400] on button "Next" at bounding box center [344, 409] width 107 height 44
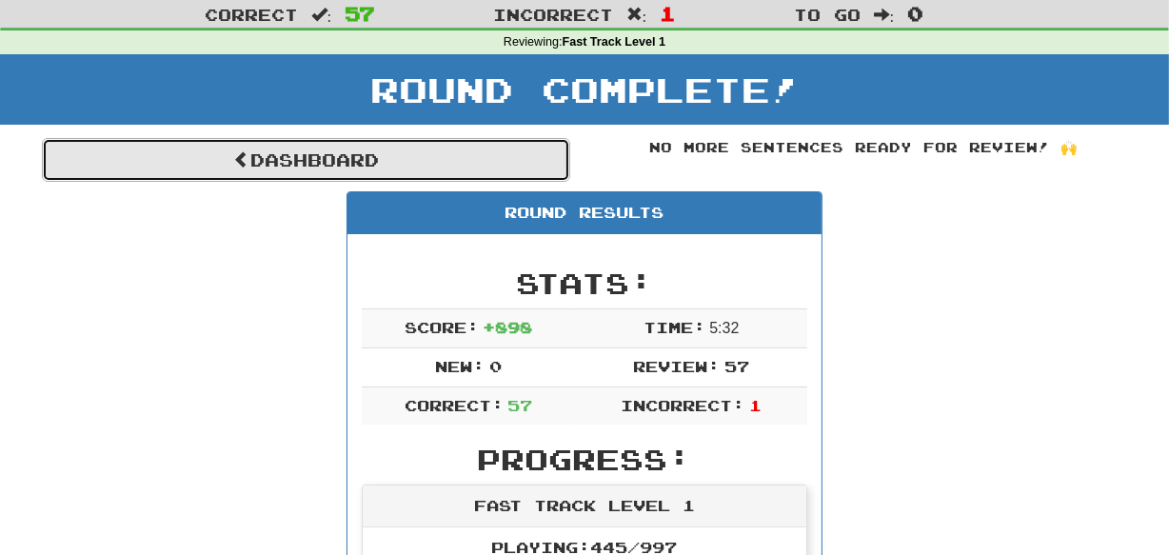
click at [495, 163] on link "Dashboard" at bounding box center [306, 160] width 528 height 44
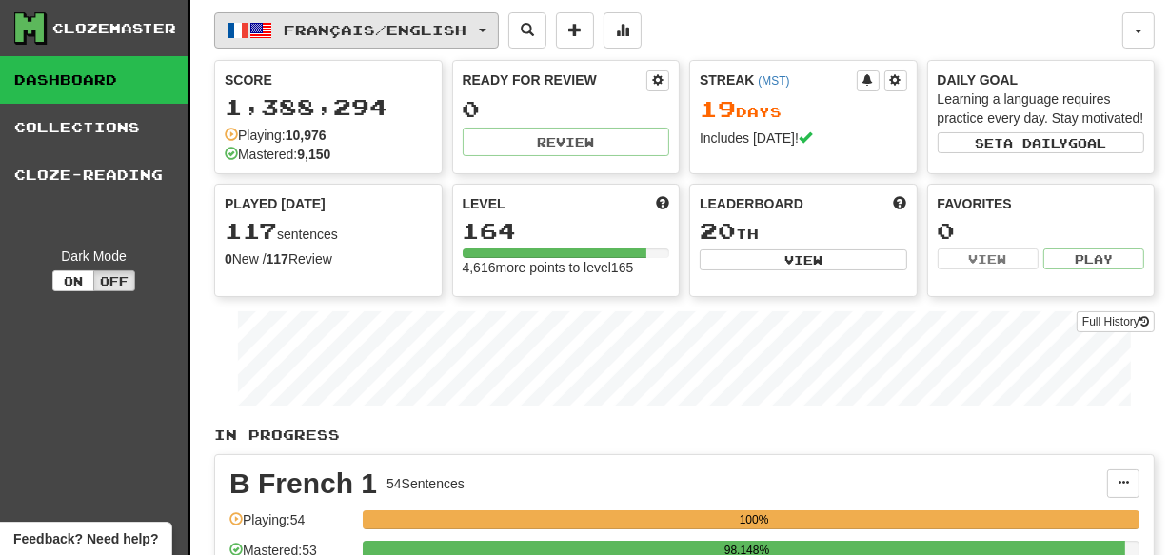
click at [484, 42] on button "Français / English" at bounding box center [356, 30] width 285 height 36
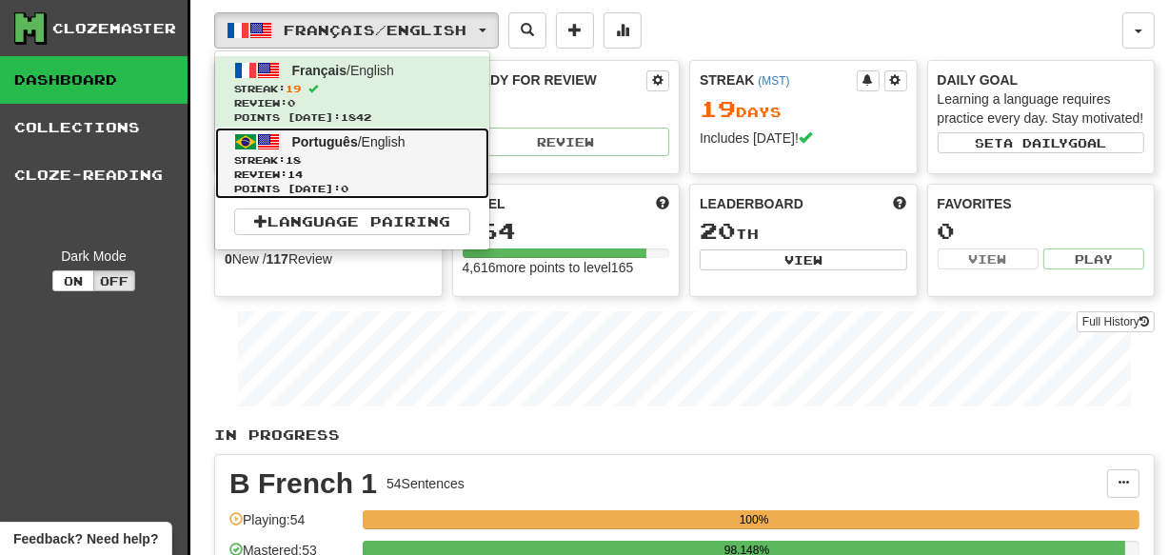
click at [427, 165] on span "Streak: 18" at bounding box center [352, 160] width 236 height 14
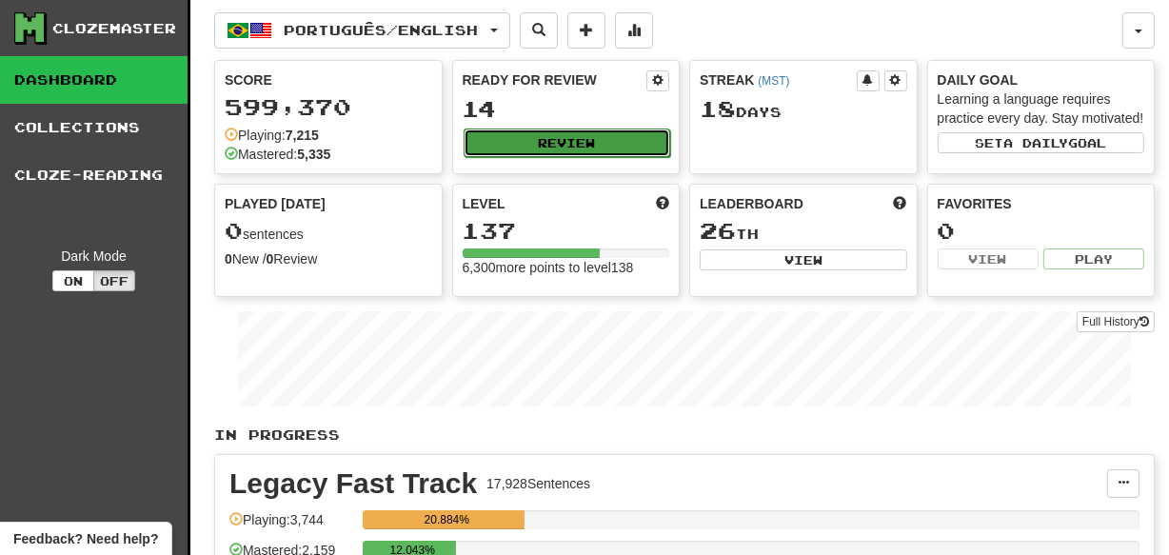
click at [622, 138] on button "Review" at bounding box center [567, 142] width 207 height 29
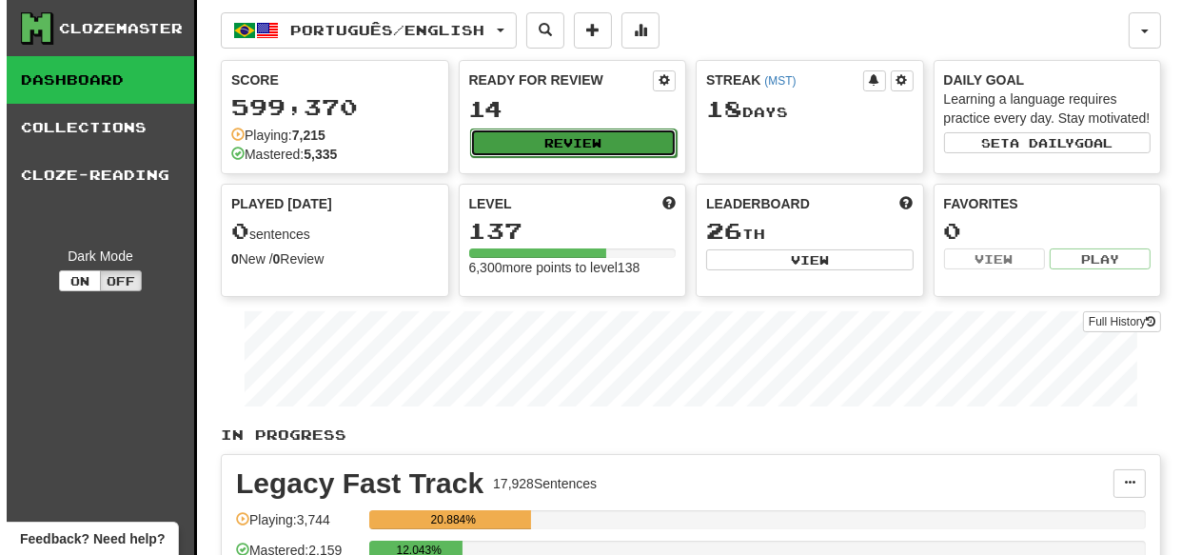
select select "***"
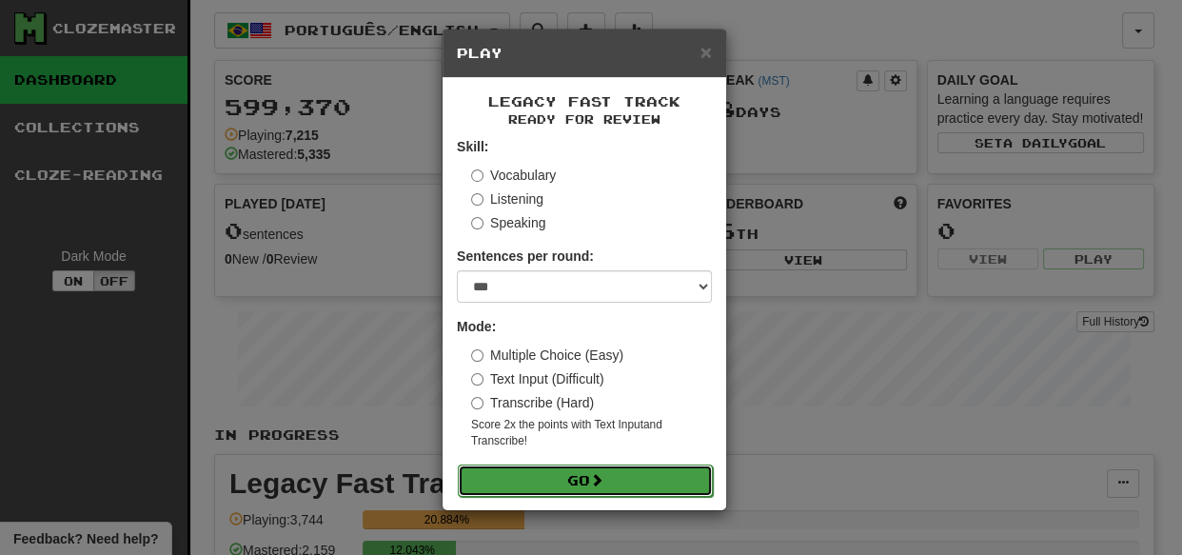
click at [650, 484] on button "Go" at bounding box center [585, 480] width 255 height 32
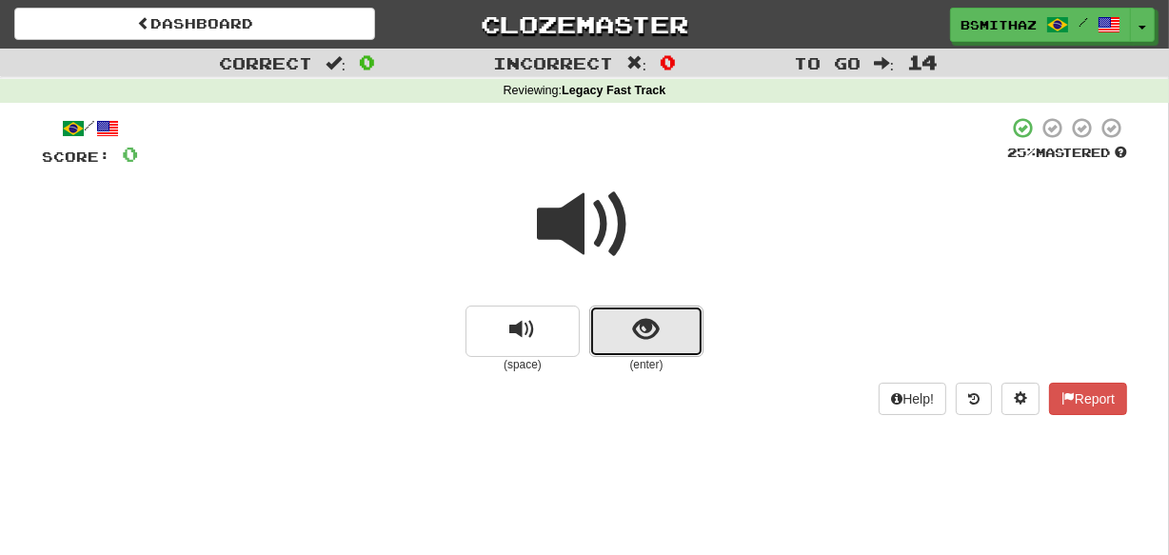
click at [687, 328] on button "show sentence" at bounding box center [646, 331] width 114 height 51
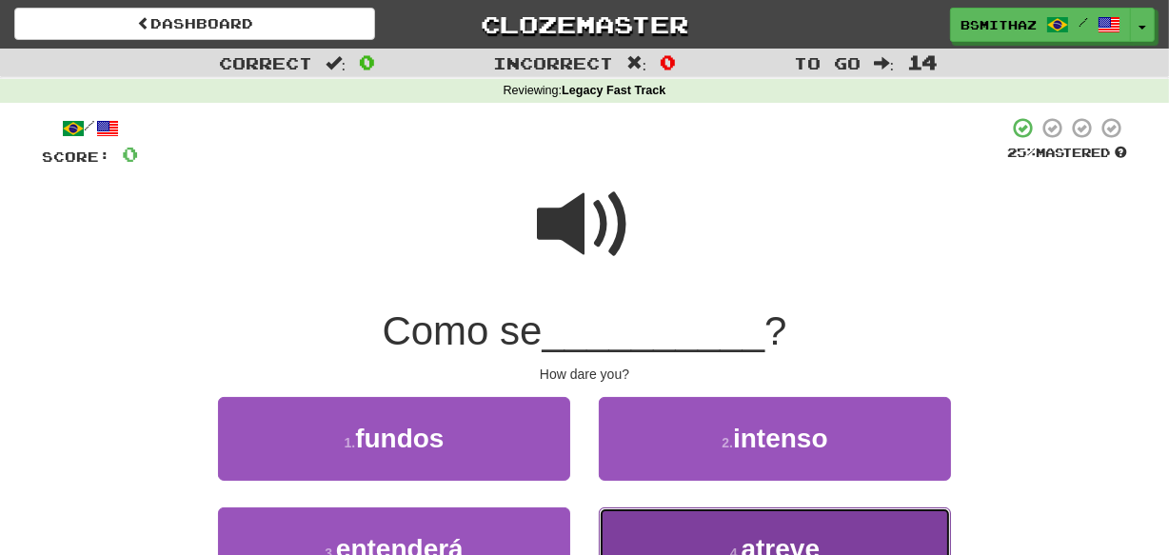
click at [631, 545] on button "4 . atreve" at bounding box center [775, 548] width 352 height 83
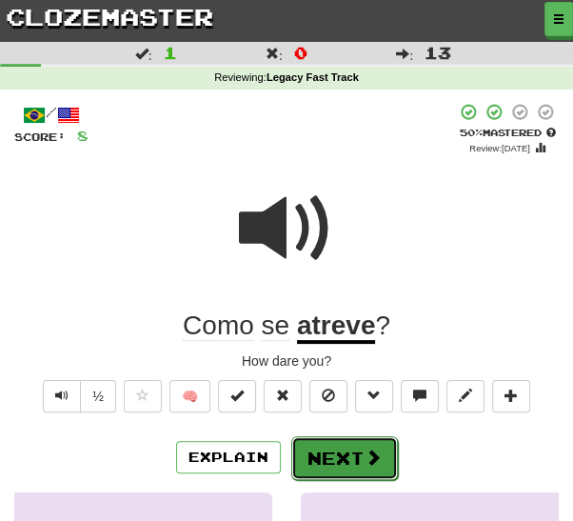
click at [361, 475] on button "Next" at bounding box center [344, 458] width 107 height 44
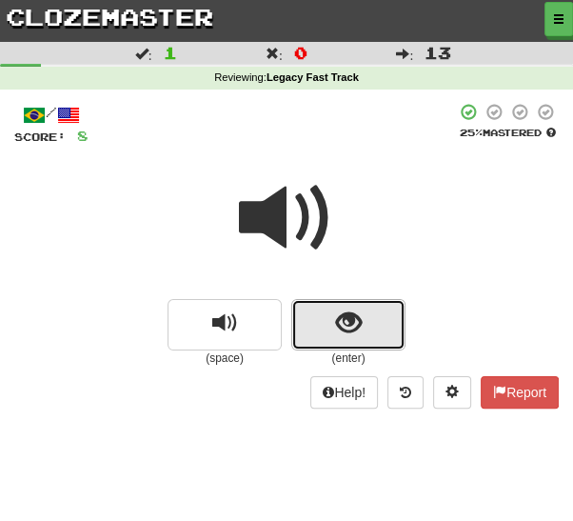
click at [379, 326] on button "show sentence" at bounding box center [348, 324] width 114 height 51
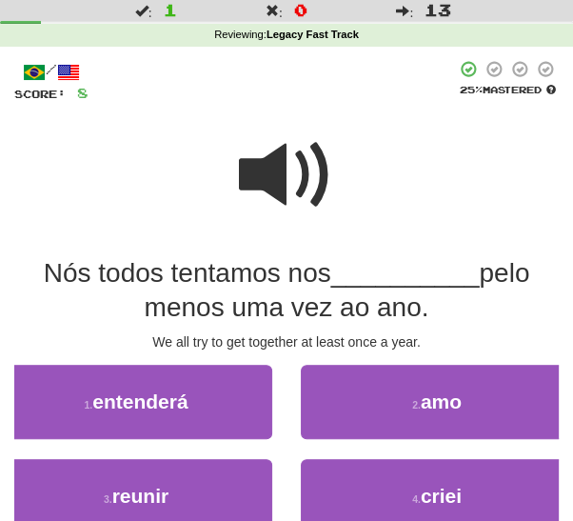
scroll to position [49, 0]
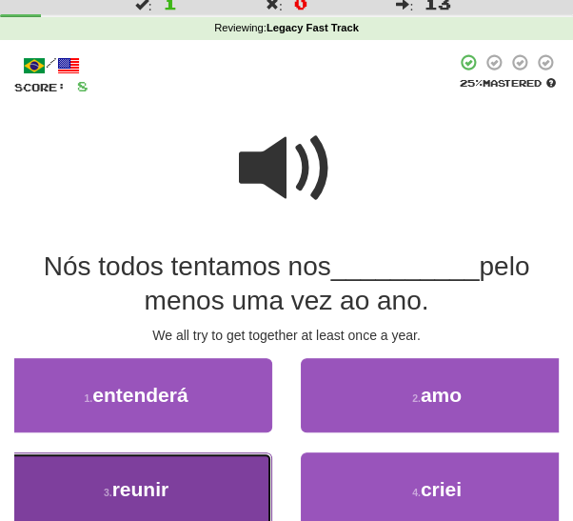
click at [227, 494] on button "3 . reunir" at bounding box center [136, 489] width 272 height 74
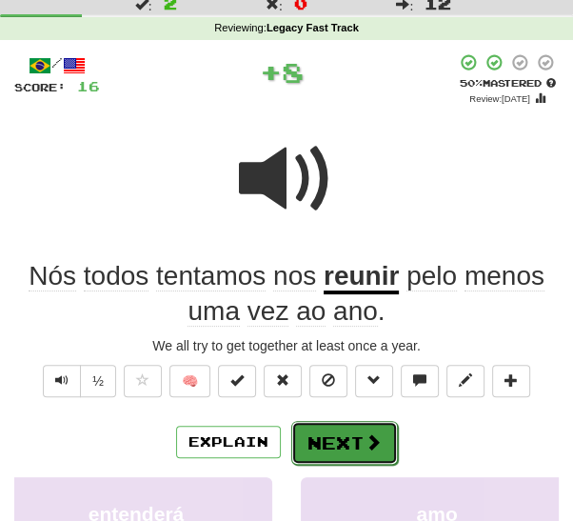
click at [346, 436] on button "Next" at bounding box center [344, 443] width 107 height 44
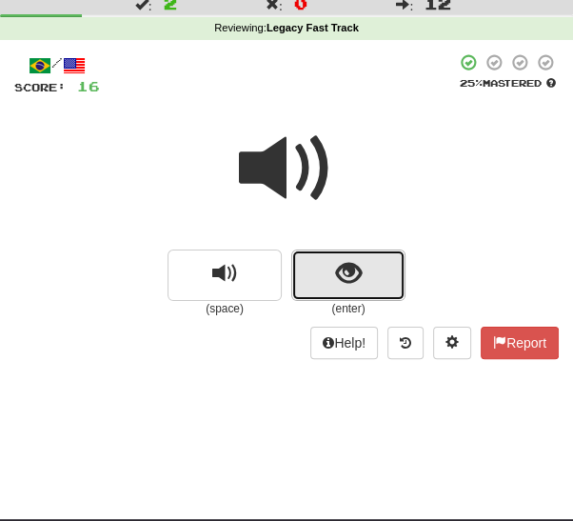
click at [385, 267] on button "show sentence" at bounding box center [348, 274] width 114 height 51
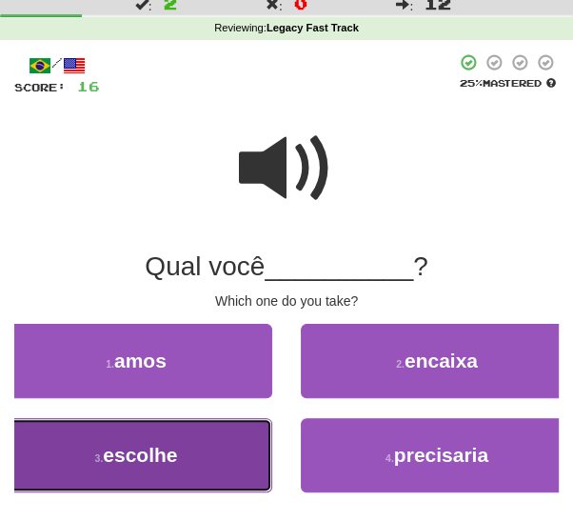
click at [227, 470] on button "3 . escolhe" at bounding box center [136, 455] width 272 height 74
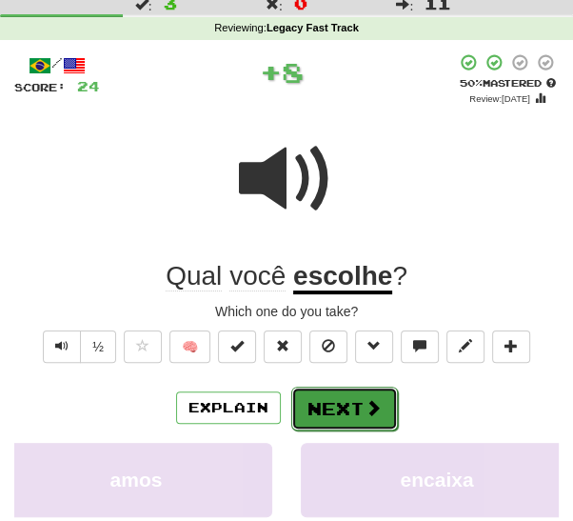
click at [352, 403] on button "Next" at bounding box center [344, 408] width 107 height 44
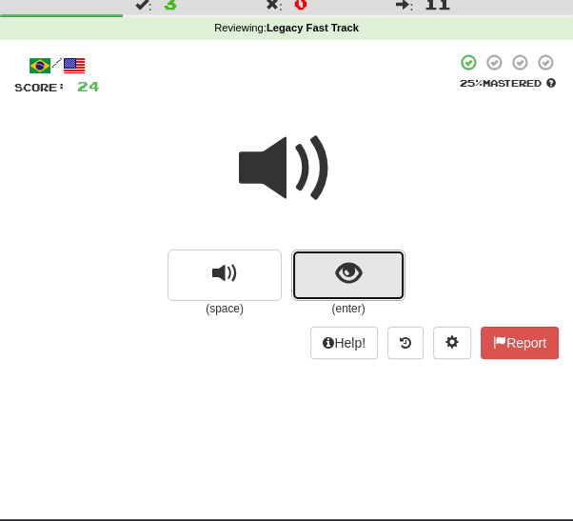
click at [370, 282] on button "show sentence" at bounding box center [348, 274] width 114 height 51
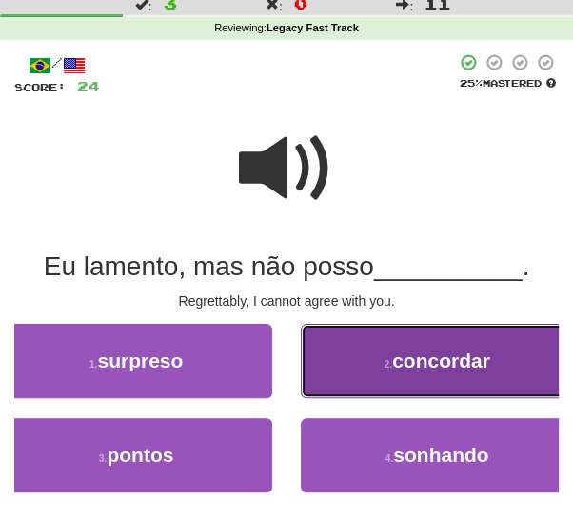
click at [371, 347] on button "2 . concordar" at bounding box center [437, 361] width 272 height 74
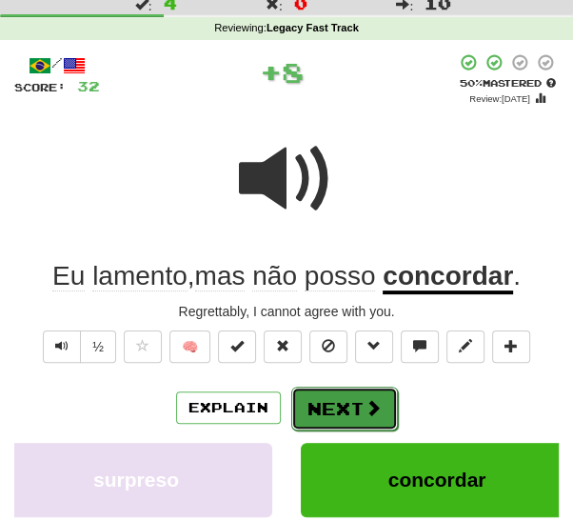
click at [340, 403] on button "Next" at bounding box center [344, 408] width 107 height 44
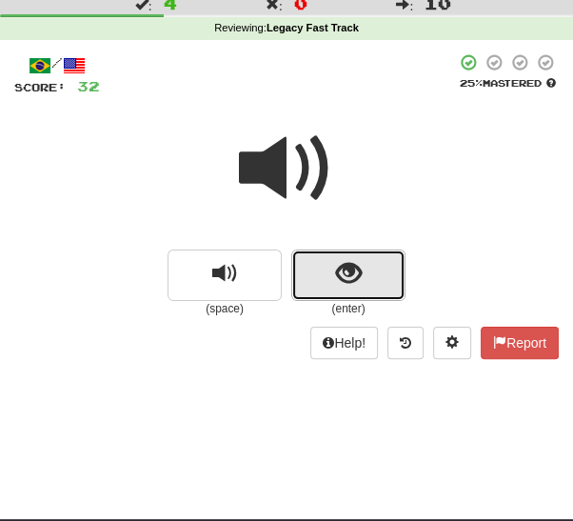
click at [372, 282] on button "show sentence" at bounding box center [348, 274] width 114 height 51
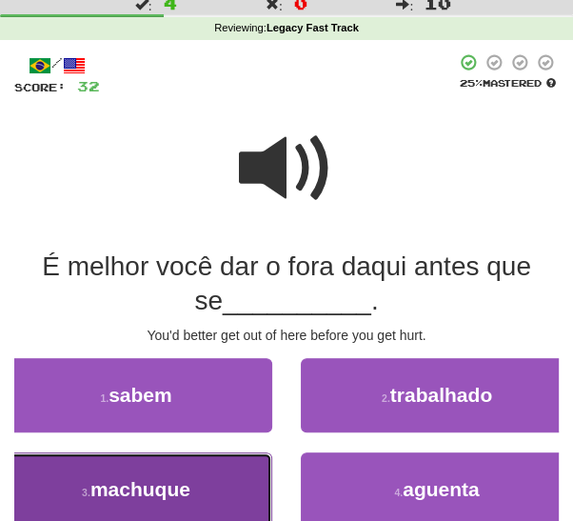
click at [233, 502] on button "3 . machuque" at bounding box center [136, 489] width 272 height 74
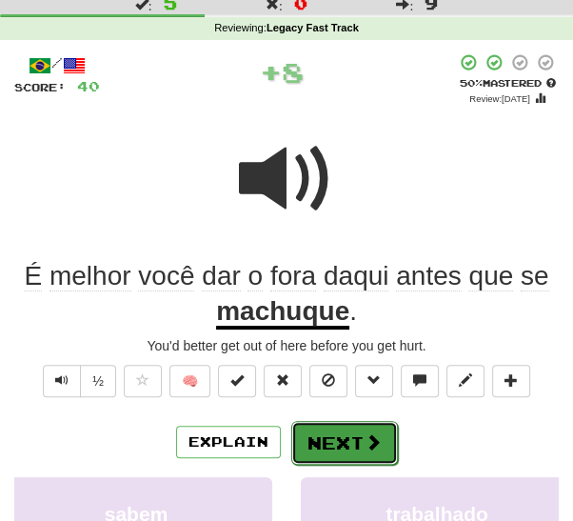
click at [364, 451] on button "Next" at bounding box center [344, 443] width 107 height 44
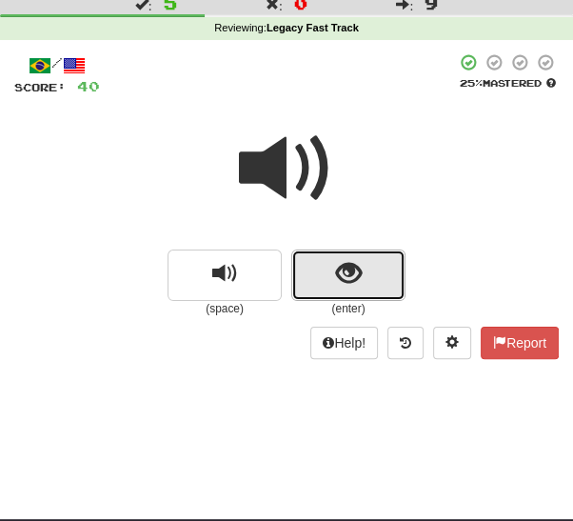
click at [371, 274] on button "show sentence" at bounding box center [348, 274] width 114 height 51
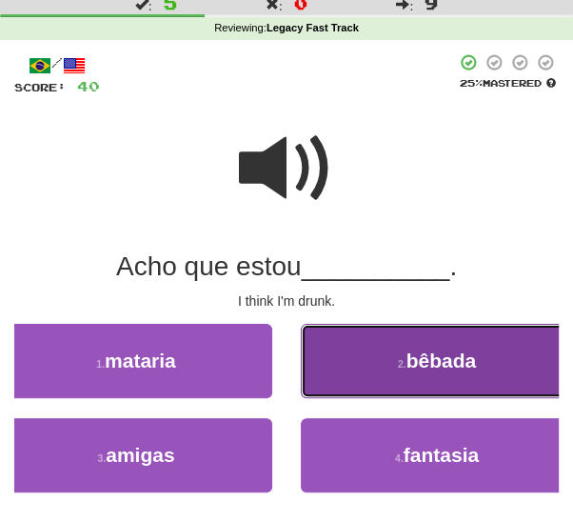
click at [439, 369] on span "bêbada" at bounding box center [441, 360] width 70 height 22
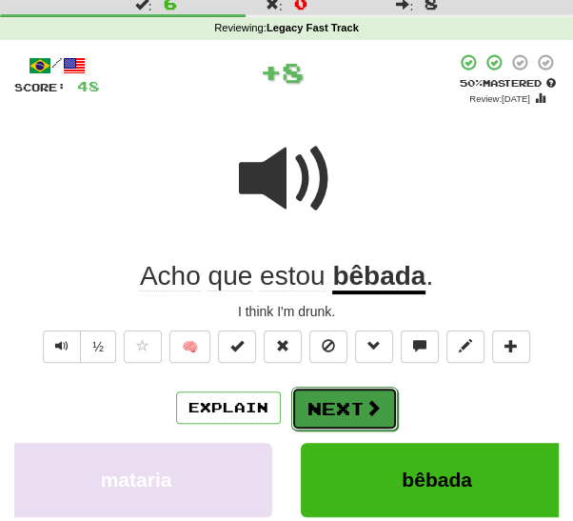
click at [347, 407] on button "Next" at bounding box center [344, 408] width 107 height 44
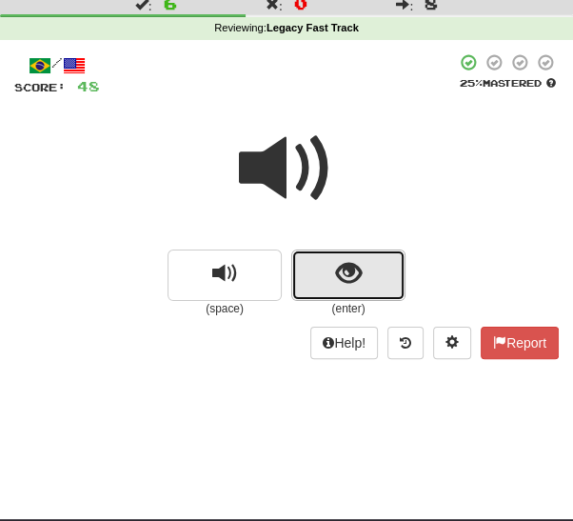
click at [370, 294] on button "show sentence" at bounding box center [348, 274] width 114 height 51
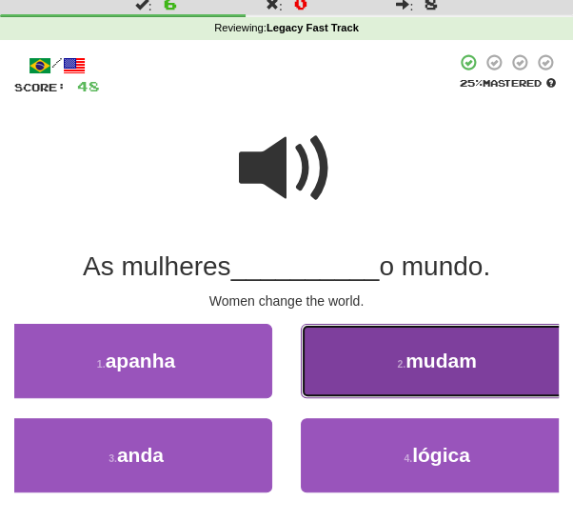
click at [384, 367] on button "2 . mudam" at bounding box center [437, 361] width 272 height 74
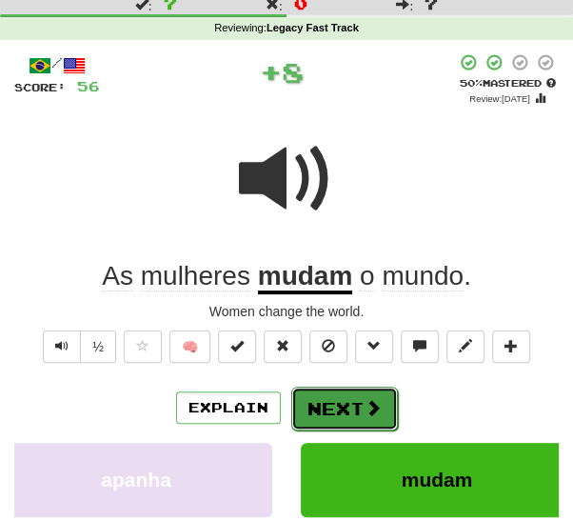
click at [348, 406] on button "Next" at bounding box center [344, 408] width 107 height 44
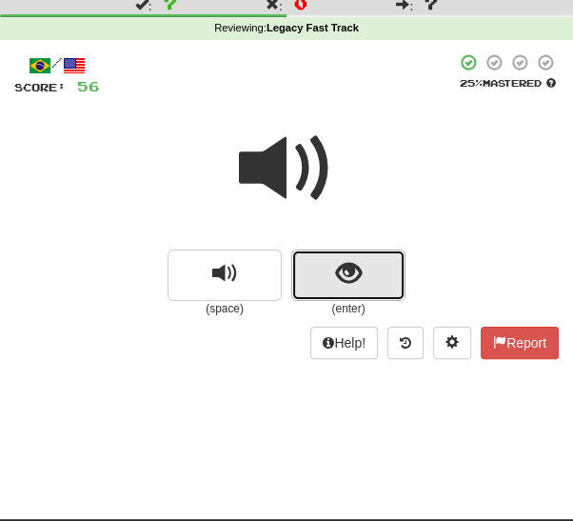
click at [376, 279] on button "show sentence" at bounding box center [348, 274] width 114 height 51
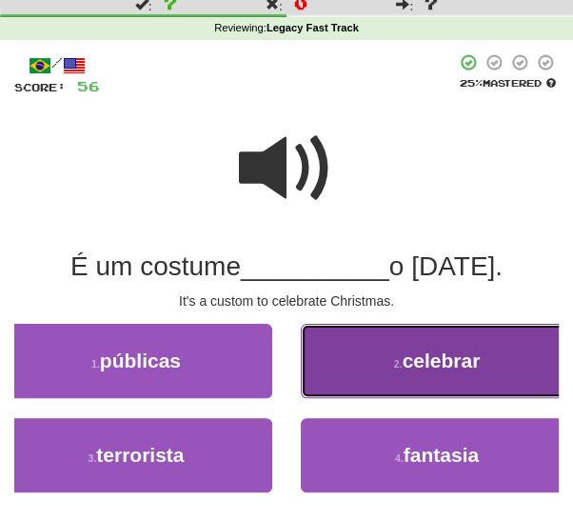
click at [377, 374] on button "2 . celebrar" at bounding box center [437, 361] width 272 height 74
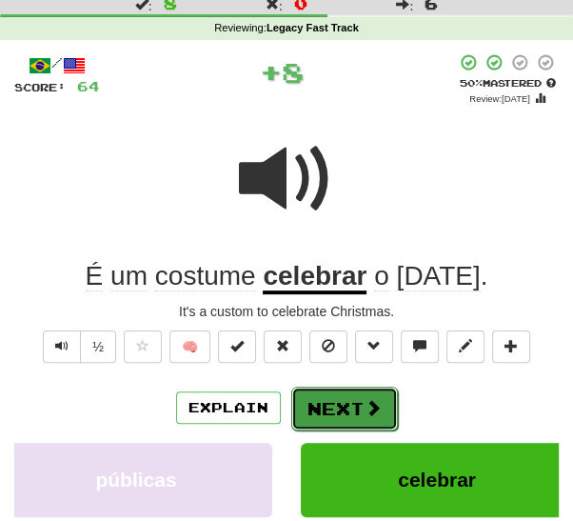
click at [348, 405] on button "Next" at bounding box center [344, 408] width 107 height 44
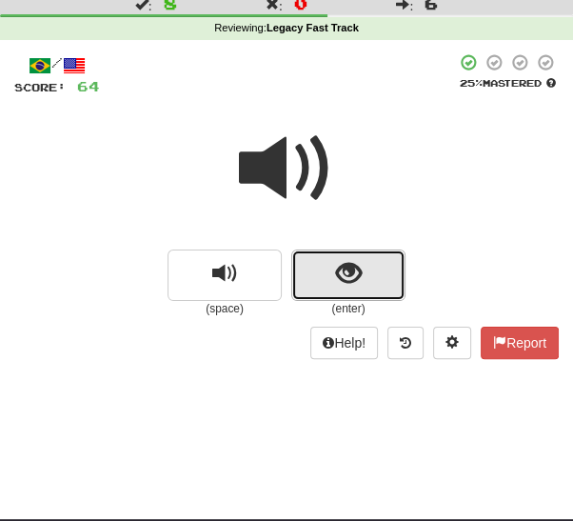
click at [385, 275] on button "show sentence" at bounding box center [348, 274] width 114 height 51
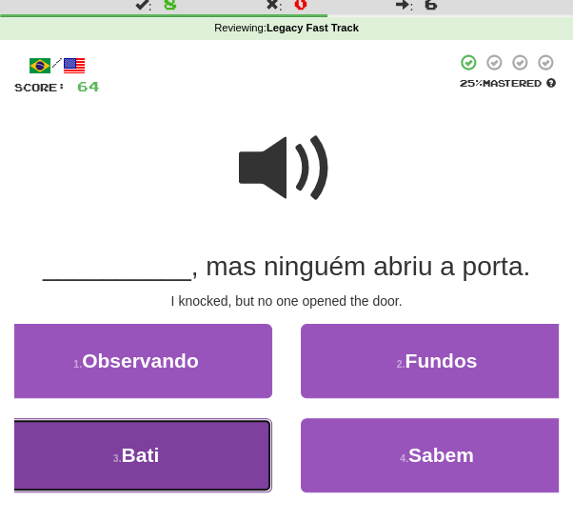
click at [255, 465] on button "3 . Bati" at bounding box center [136, 455] width 272 height 74
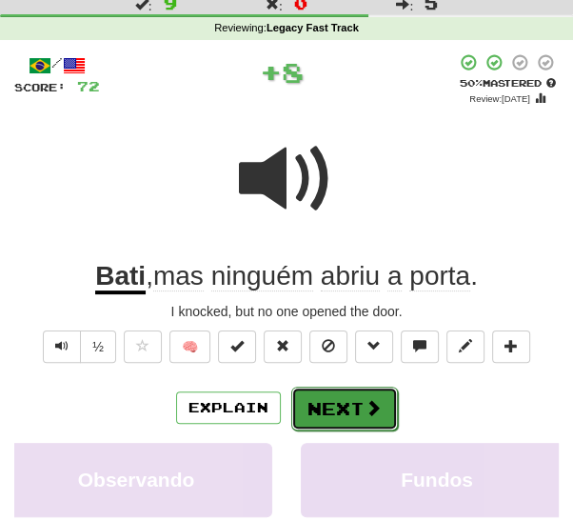
click at [344, 416] on button "Next" at bounding box center [344, 408] width 107 height 44
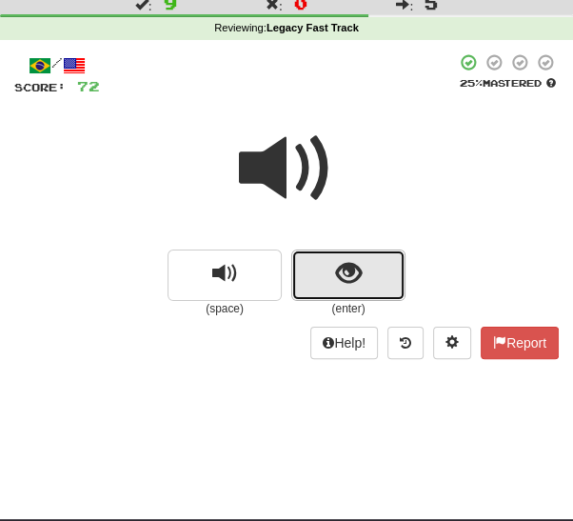
click at [378, 286] on button "show sentence" at bounding box center [348, 274] width 114 height 51
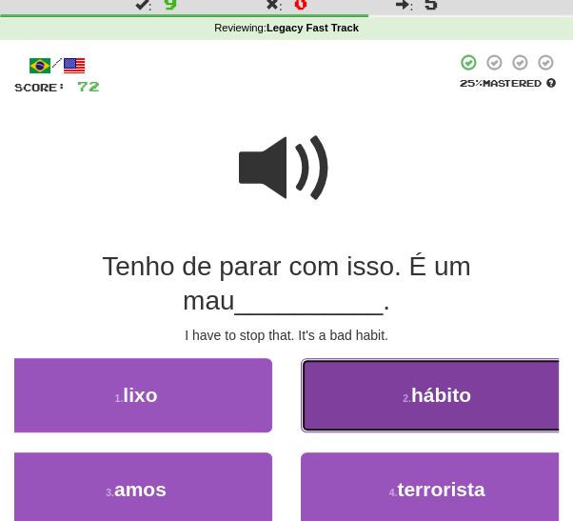
click at [373, 387] on button "2 . hábito" at bounding box center [437, 395] width 272 height 74
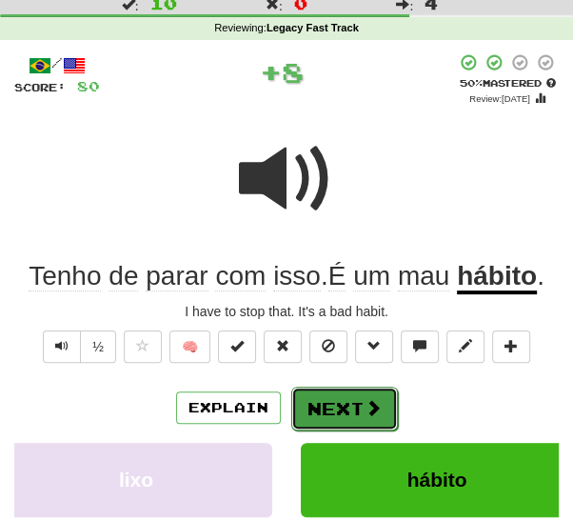
click at [347, 418] on button "Next" at bounding box center [344, 408] width 107 height 44
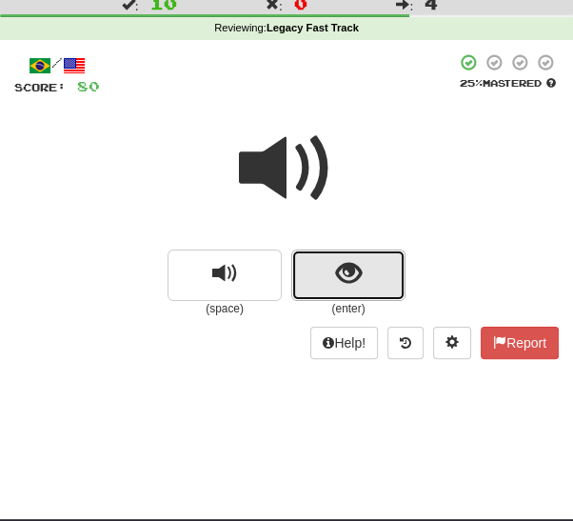
click at [369, 283] on button "show sentence" at bounding box center [348, 274] width 114 height 51
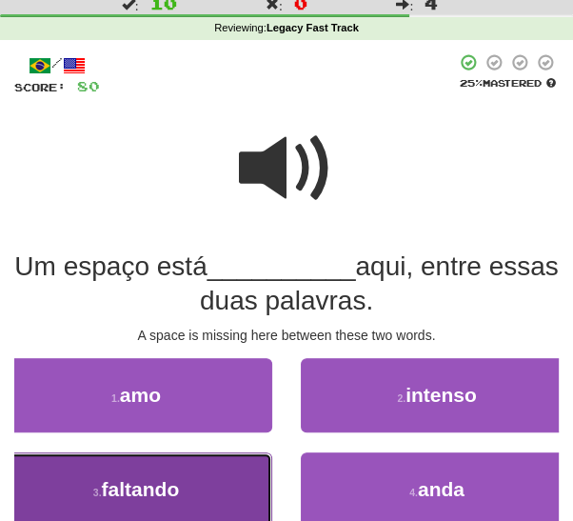
click at [237, 481] on button "3 . faltando" at bounding box center [136, 489] width 272 height 74
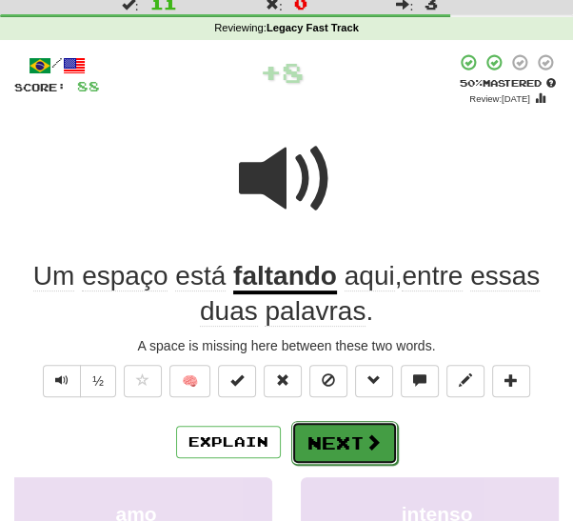
click at [342, 445] on button "Next" at bounding box center [344, 443] width 107 height 44
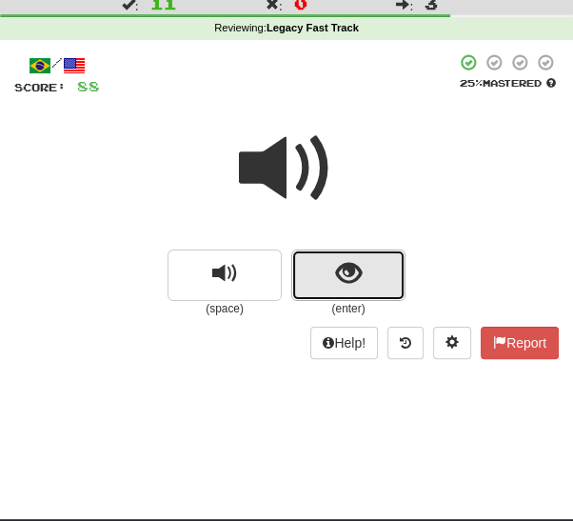
click at [381, 279] on button "show sentence" at bounding box center [348, 274] width 114 height 51
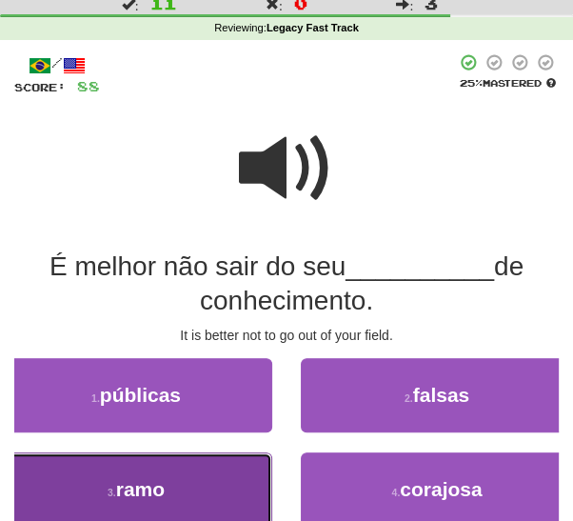
click at [243, 494] on button "3 . ramo" at bounding box center [136, 489] width 272 height 74
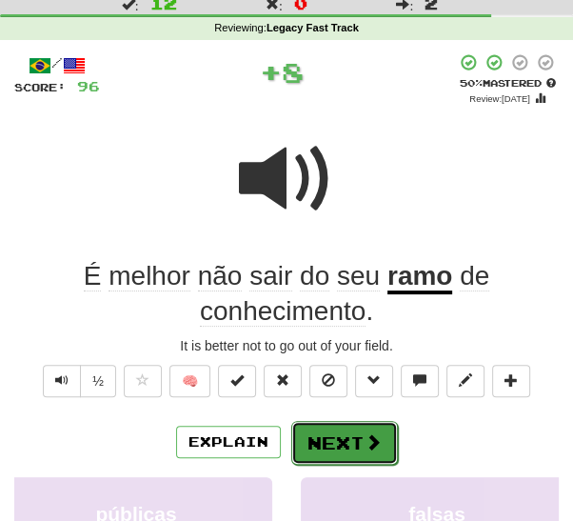
click at [333, 434] on button "Next" at bounding box center [344, 443] width 107 height 44
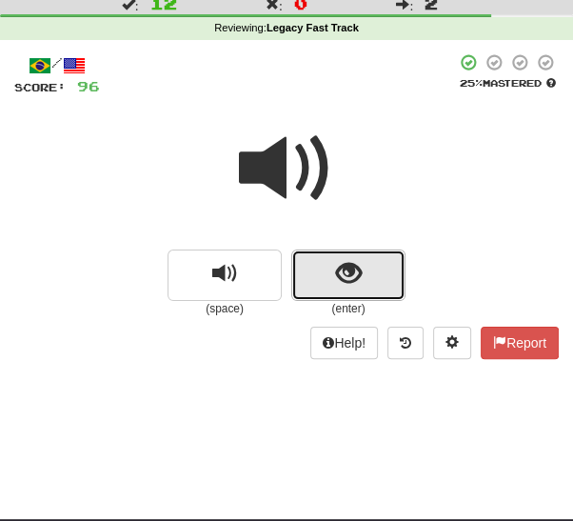
click at [376, 290] on button "show sentence" at bounding box center [348, 274] width 114 height 51
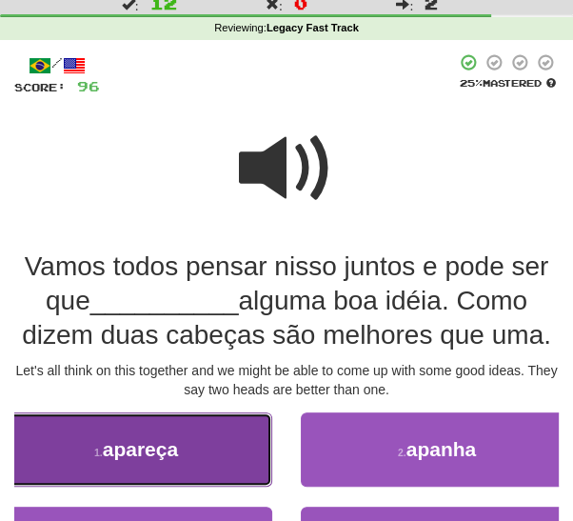
click at [236, 465] on button "1 . apareça" at bounding box center [136, 449] width 272 height 74
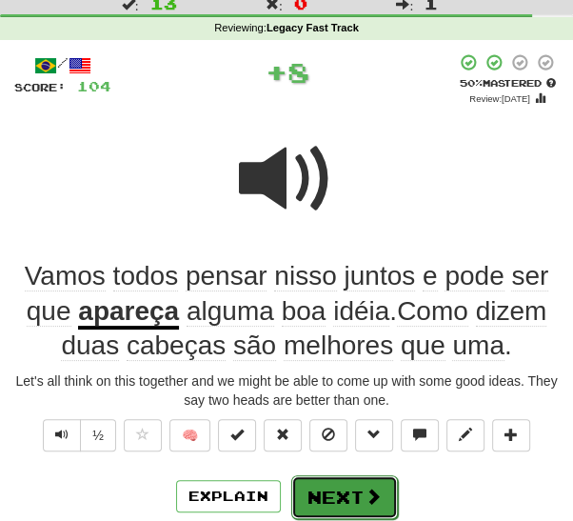
click at [343, 489] on button "Next" at bounding box center [344, 497] width 107 height 44
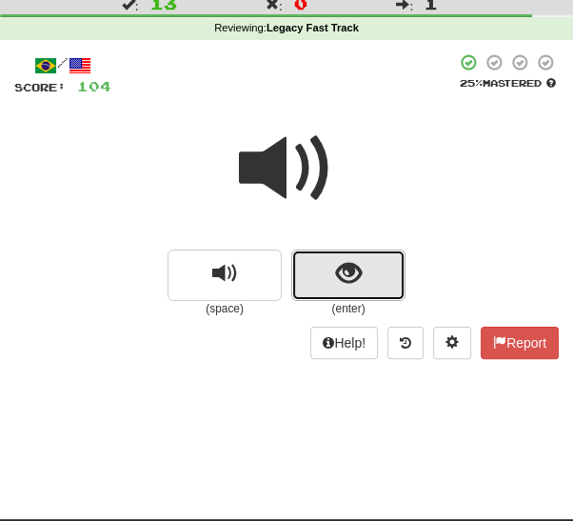
click at [375, 282] on button "show sentence" at bounding box center [348, 274] width 114 height 51
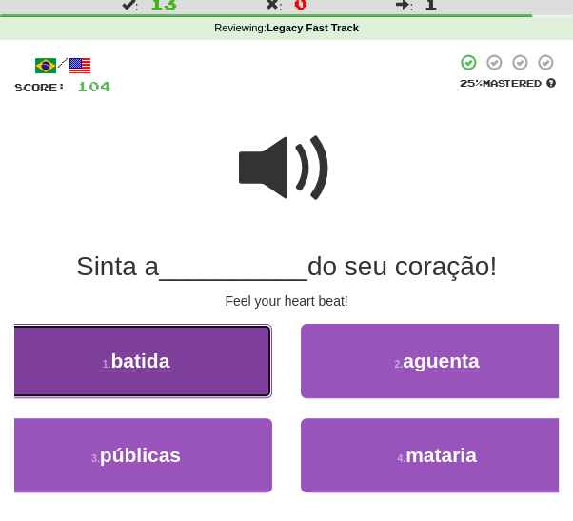
click at [230, 377] on button "1 . batida" at bounding box center [136, 361] width 272 height 74
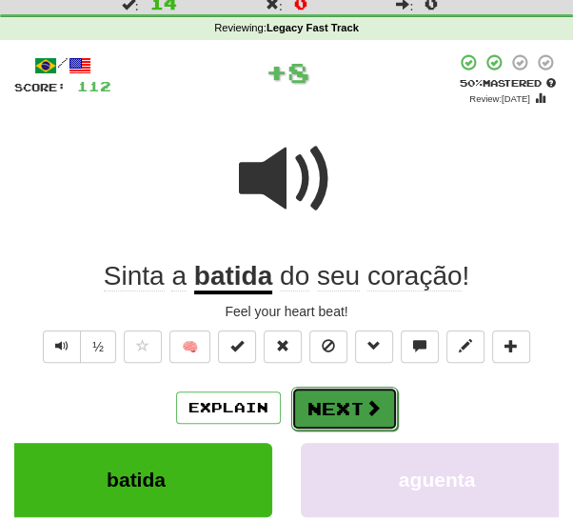
click at [356, 412] on button "Next" at bounding box center [344, 408] width 107 height 44
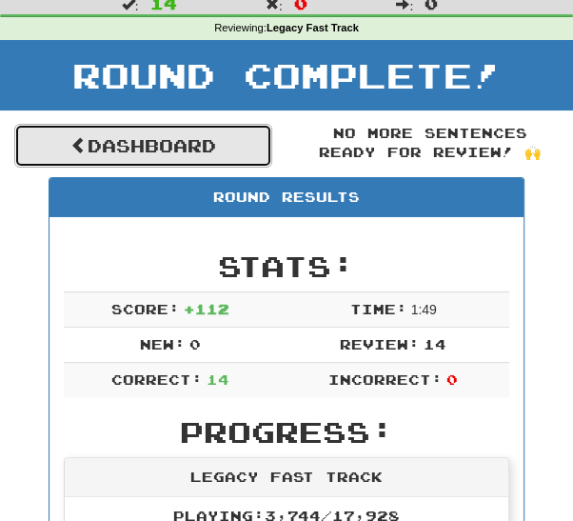
click at [245, 146] on link "Dashboard" at bounding box center [143, 146] width 258 height 44
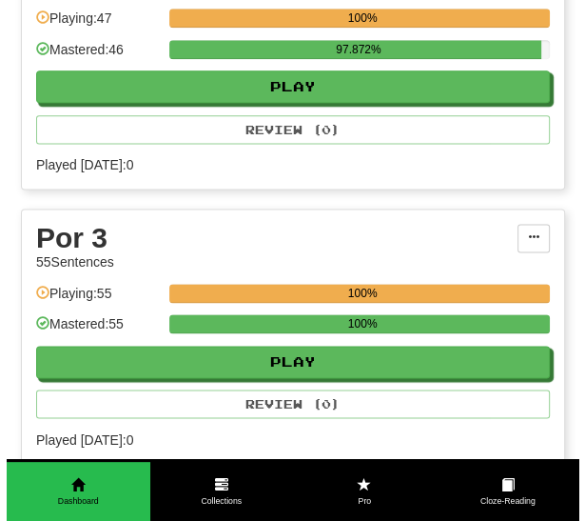
scroll to position [1103, 0]
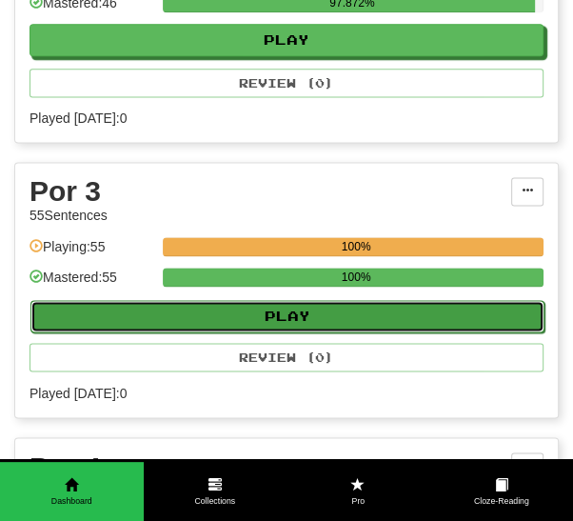
click at [471, 322] on button "Play" at bounding box center [287, 316] width 514 height 32
select select "***"
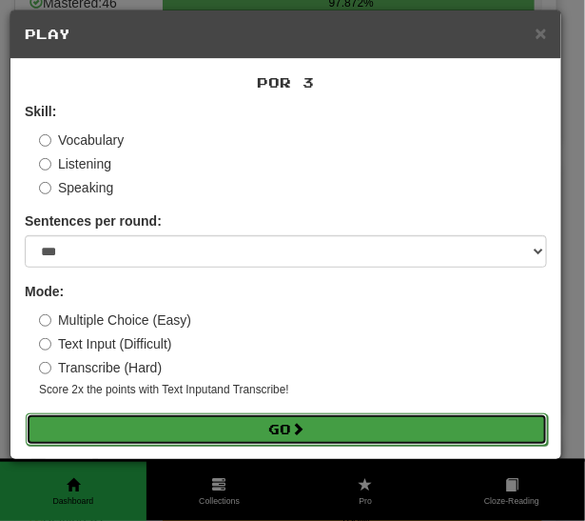
click at [304, 434] on span at bounding box center [298, 428] width 13 height 13
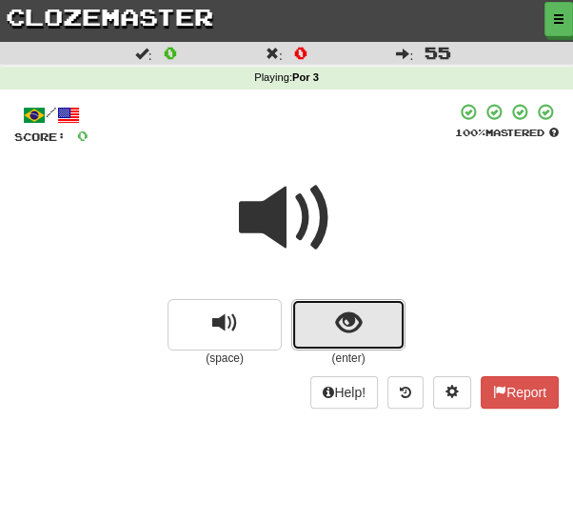
click at [353, 327] on span "show sentence" at bounding box center [349, 323] width 26 height 26
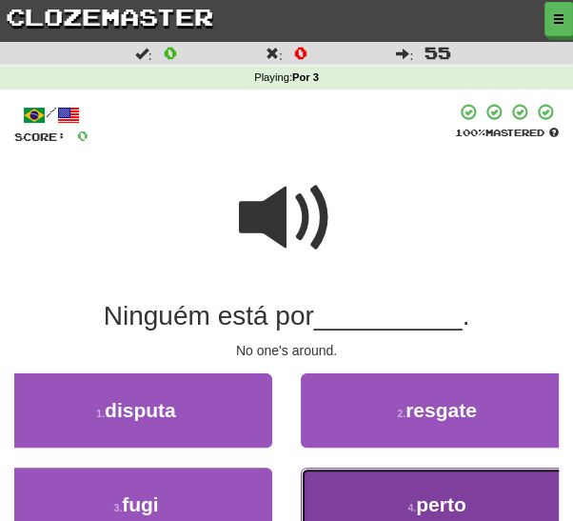
click at [457, 508] on span "perto" at bounding box center [441, 504] width 50 height 22
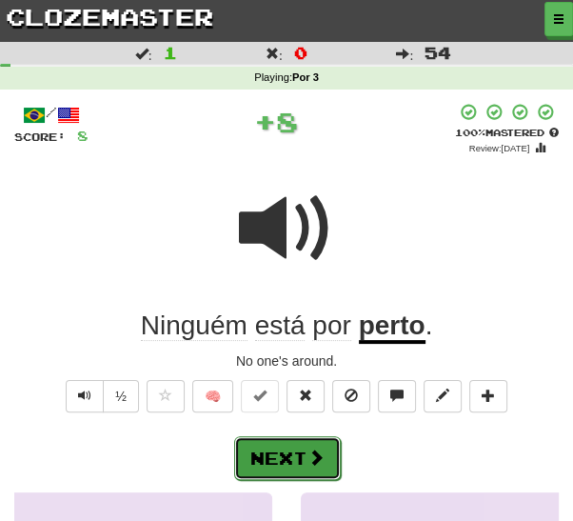
click at [302, 451] on button "Next" at bounding box center [287, 458] width 107 height 44
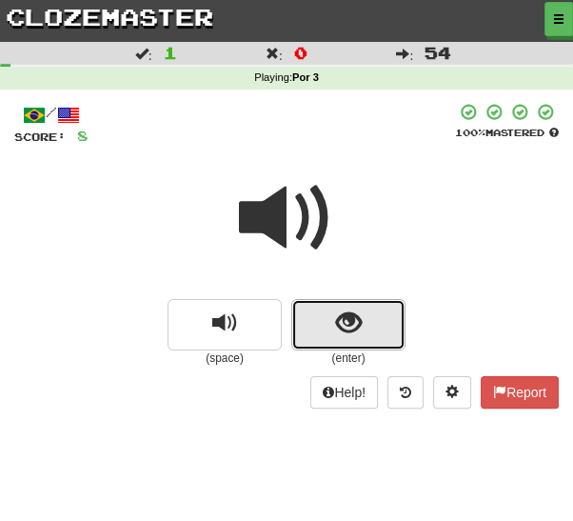
click at [354, 331] on span "show sentence" at bounding box center [349, 323] width 26 height 26
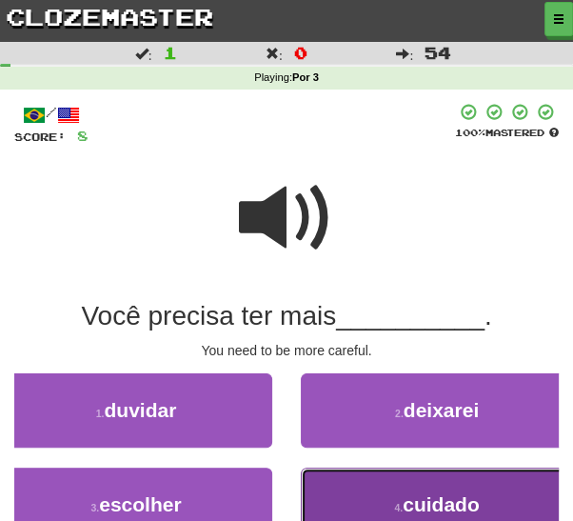
click at [433, 515] on button "4 . cuidado" at bounding box center [437, 504] width 272 height 74
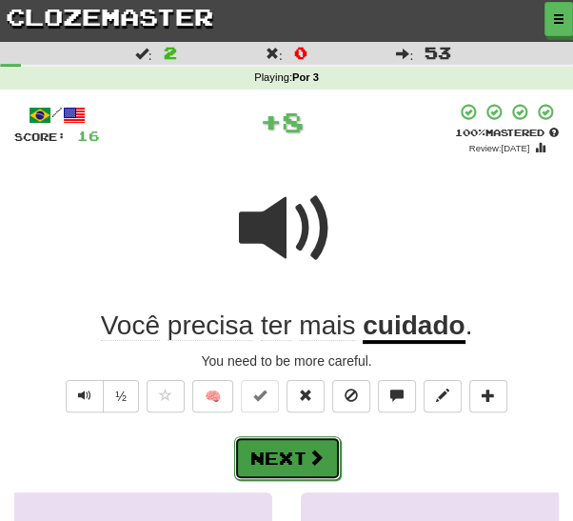
click at [316, 474] on button "Next" at bounding box center [287, 458] width 107 height 44
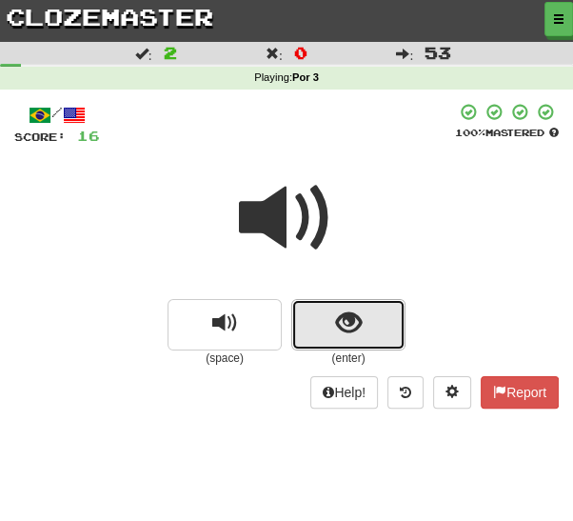
click at [344, 329] on span "show sentence" at bounding box center [349, 323] width 26 height 26
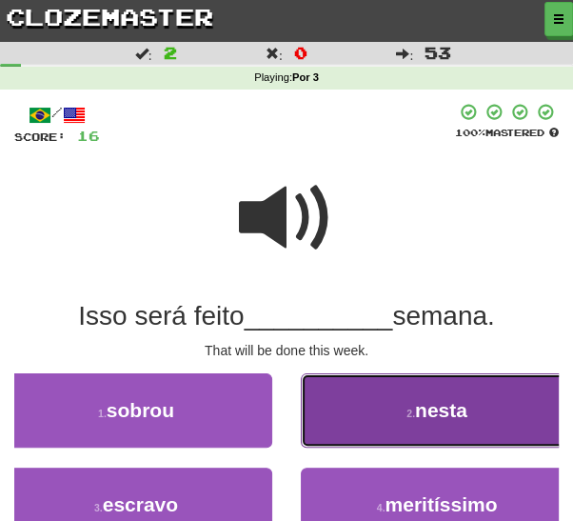
click at [456, 422] on button "2 . nesta" at bounding box center [437, 410] width 272 height 74
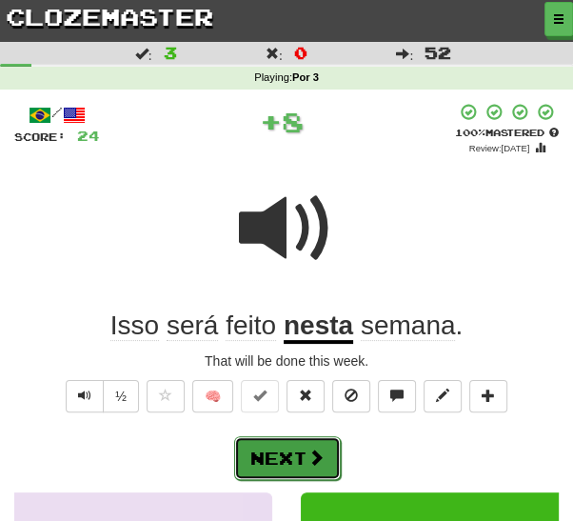
click at [314, 464] on span at bounding box center [315, 456] width 17 height 17
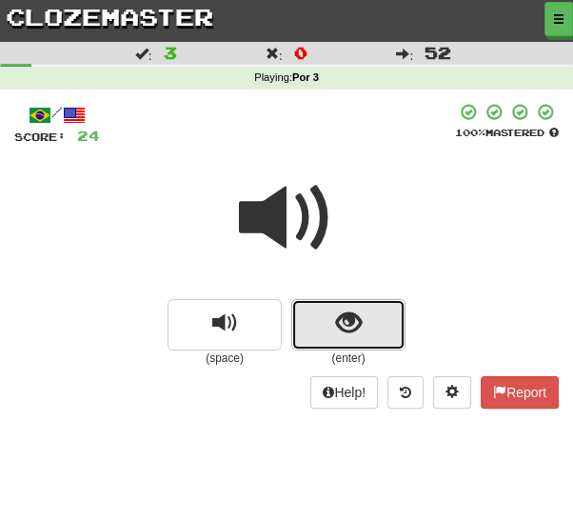
click at [347, 336] on span "show sentence" at bounding box center [349, 323] width 26 height 26
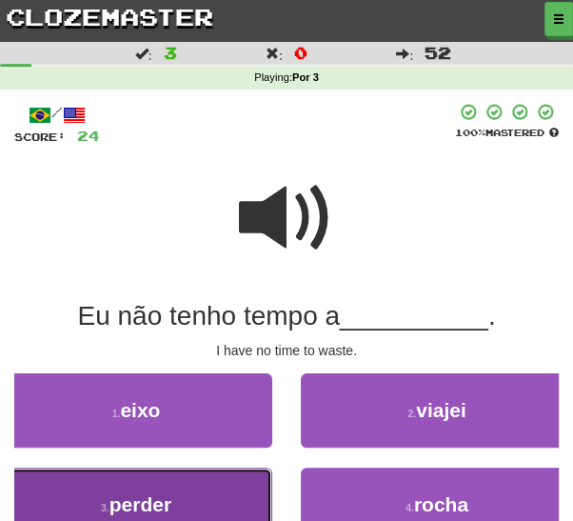
click at [213, 517] on button "3 . perder" at bounding box center [136, 504] width 272 height 74
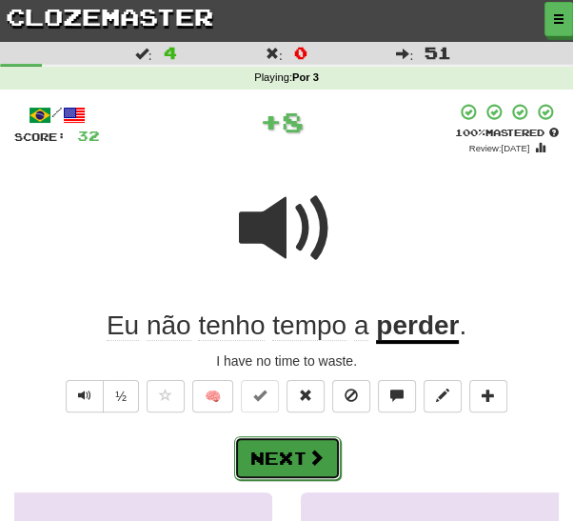
click at [307, 460] on span at bounding box center [315, 456] width 17 height 17
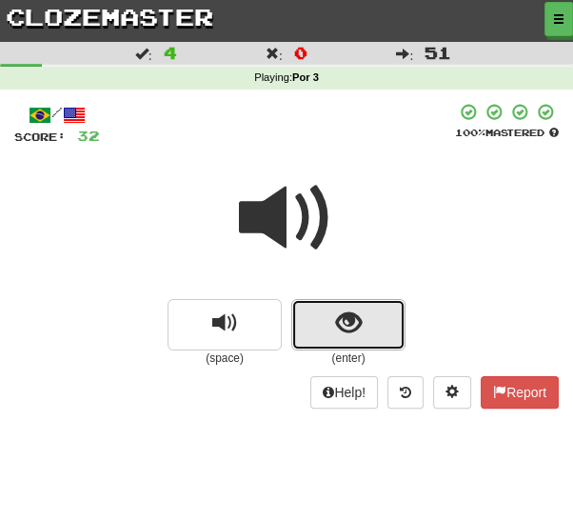
click at [352, 327] on span "show sentence" at bounding box center [349, 323] width 26 height 26
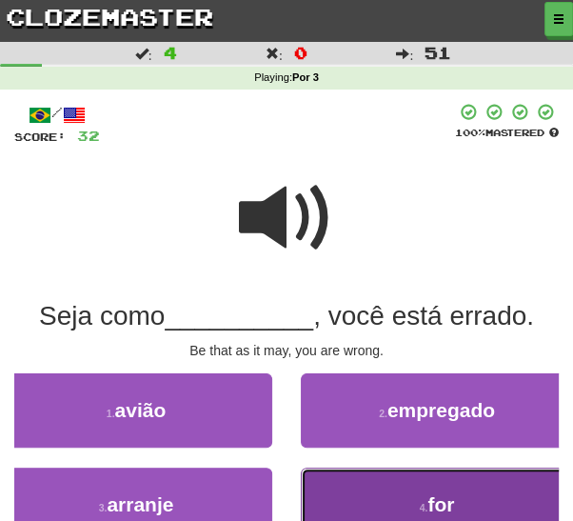
click at [452, 508] on span "for" at bounding box center [440, 504] width 27 height 22
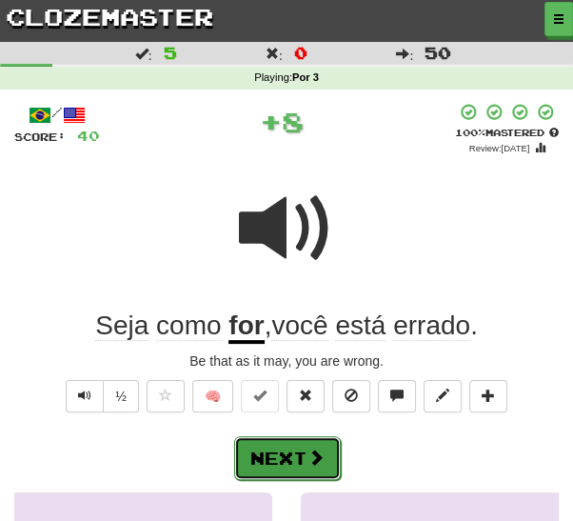
click at [307, 459] on span at bounding box center [315, 456] width 17 height 17
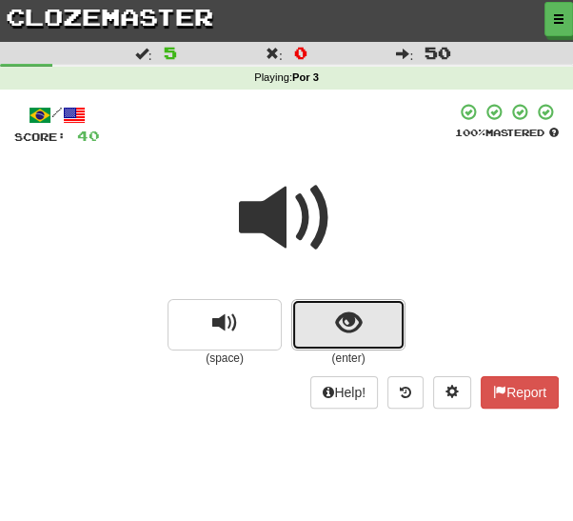
click at [358, 324] on span "show sentence" at bounding box center [349, 323] width 26 height 26
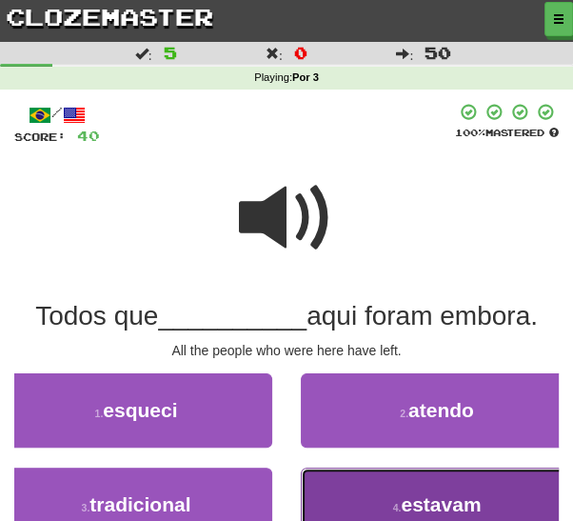
click at [363, 497] on button "4 . estavam" at bounding box center [437, 504] width 272 height 74
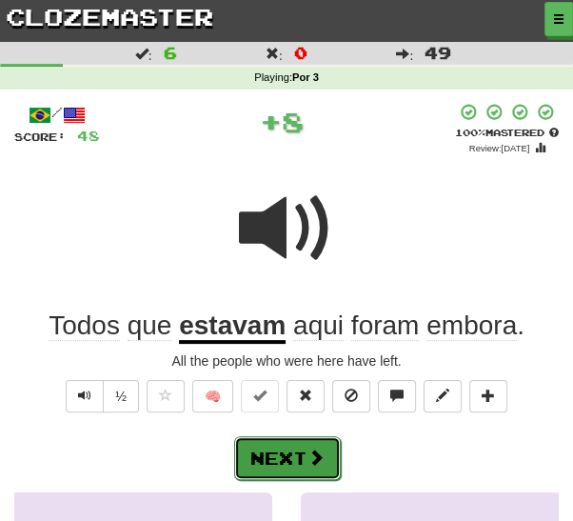
click at [315, 448] on span at bounding box center [315, 456] width 17 height 17
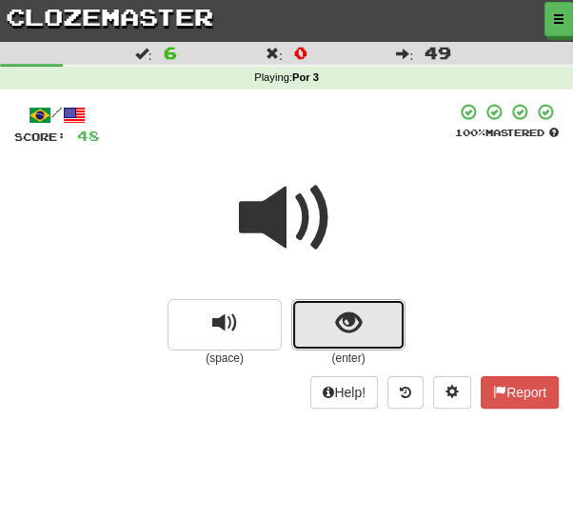
click at [354, 330] on span "show sentence" at bounding box center [349, 323] width 26 height 26
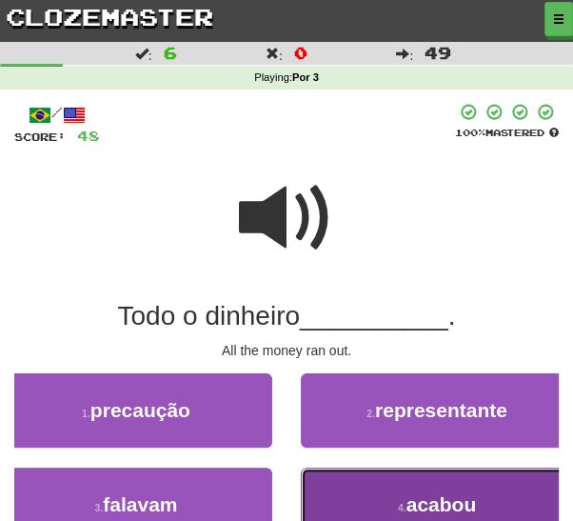
click at [383, 503] on button "4 . acabou" at bounding box center [437, 504] width 272 height 74
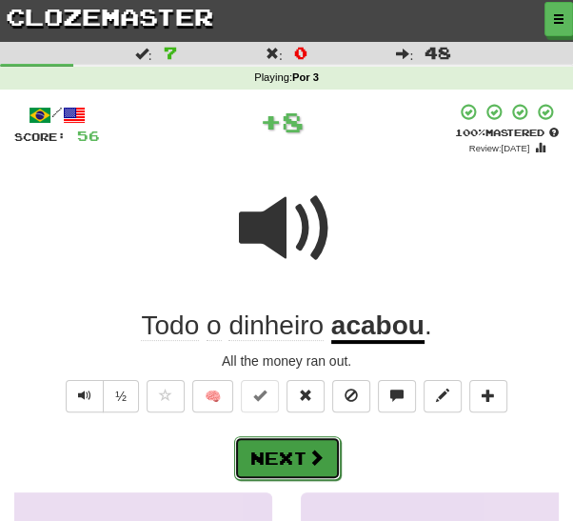
click at [301, 465] on button "Next" at bounding box center [287, 458] width 107 height 44
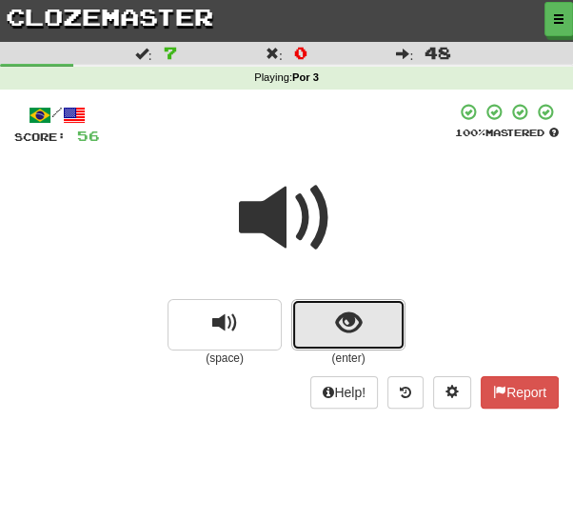
click at [366, 334] on button "show sentence" at bounding box center [348, 324] width 114 height 51
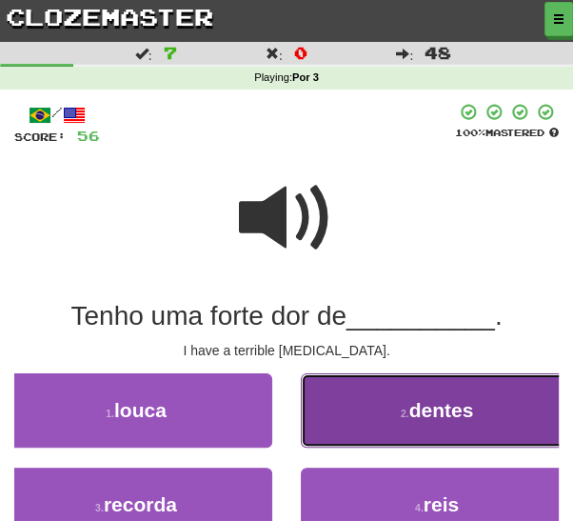
click at [449, 423] on button "2 . dentes" at bounding box center [437, 410] width 272 height 74
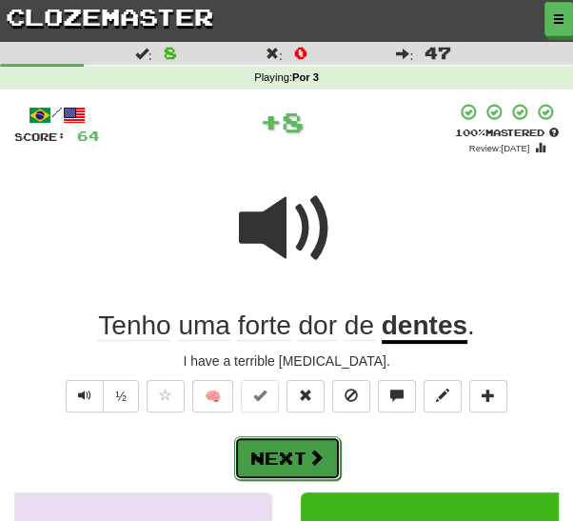
click at [293, 456] on button "Next" at bounding box center [287, 458] width 107 height 44
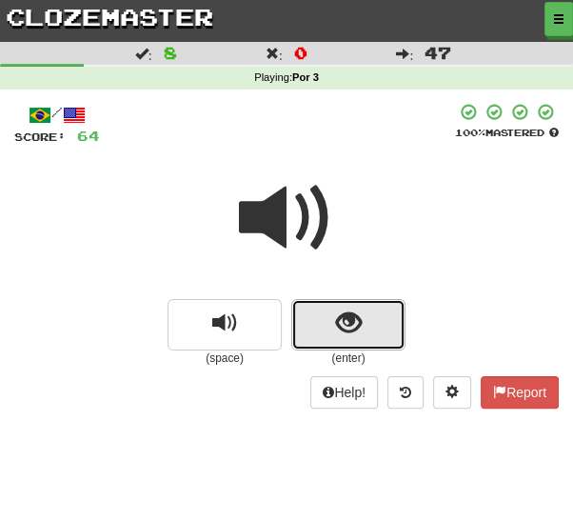
click at [352, 328] on span "show sentence" at bounding box center [349, 323] width 26 height 26
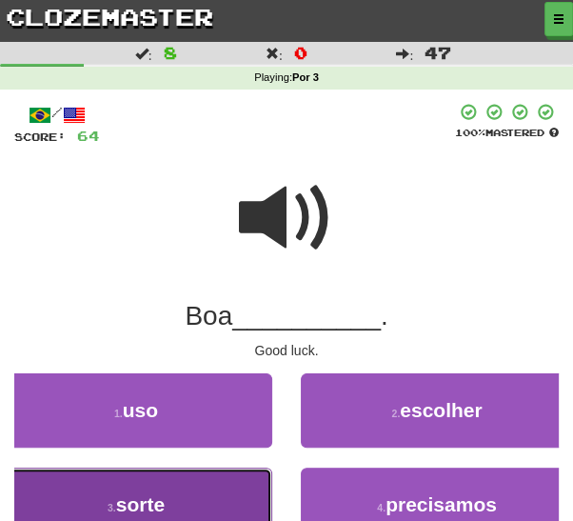
click at [209, 516] on button "3 . sorte" at bounding box center [136, 504] width 272 height 74
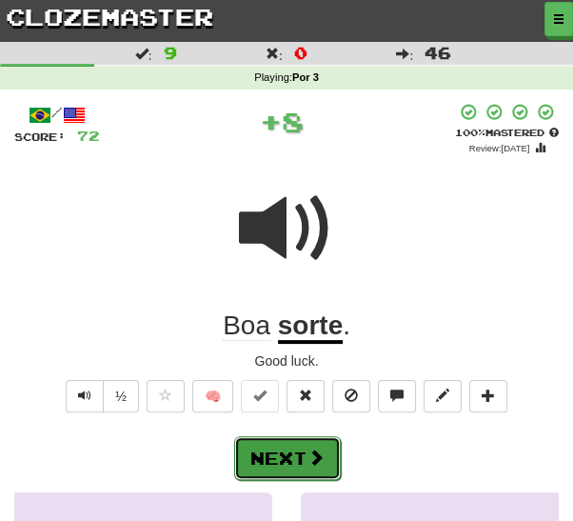
click at [311, 448] on span at bounding box center [315, 456] width 17 height 17
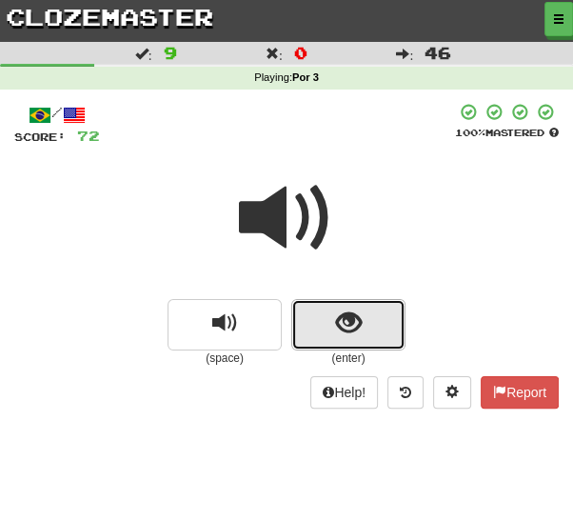
click at [357, 322] on span "show sentence" at bounding box center [349, 323] width 26 height 26
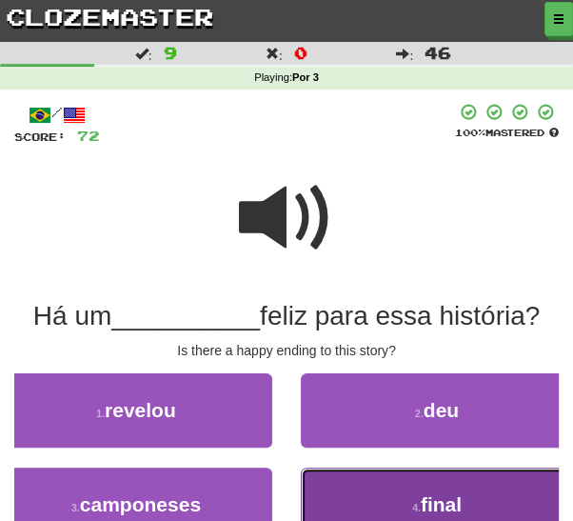
click at [445, 519] on button "4 . final" at bounding box center [437, 504] width 272 height 74
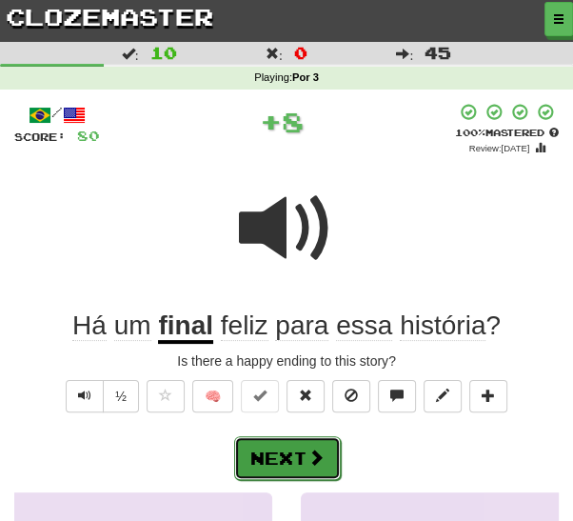
click at [294, 467] on button "Next" at bounding box center [287, 458] width 107 height 44
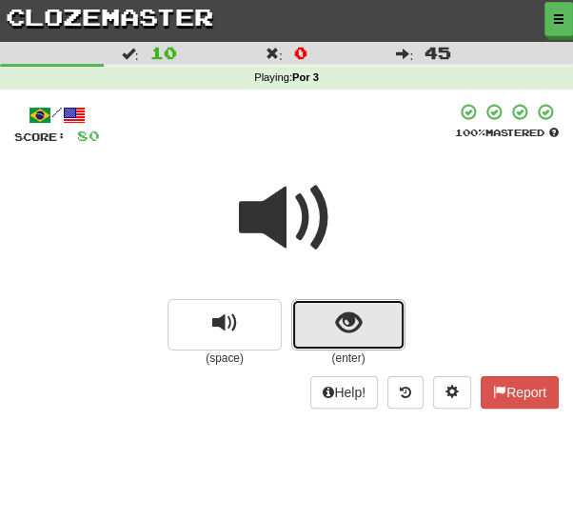
click at [356, 329] on span "show sentence" at bounding box center [349, 323] width 26 height 26
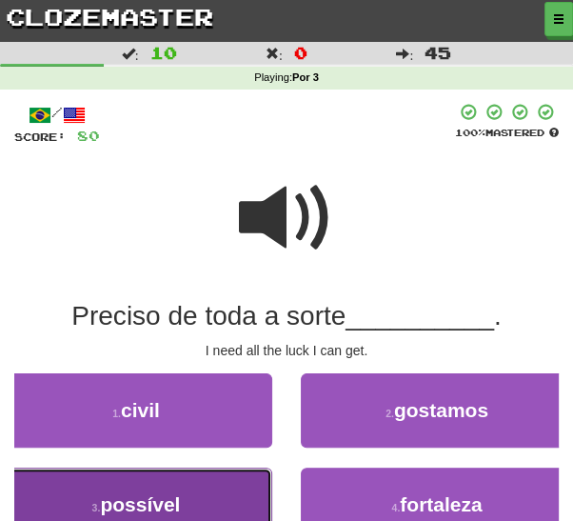
click at [220, 512] on button "3 . possível" at bounding box center [136, 504] width 272 height 74
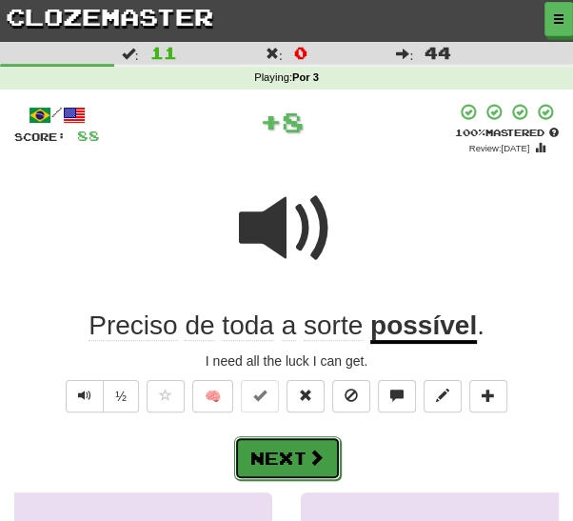
click at [303, 452] on button "Next" at bounding box center [287, 458] width 107 height 44
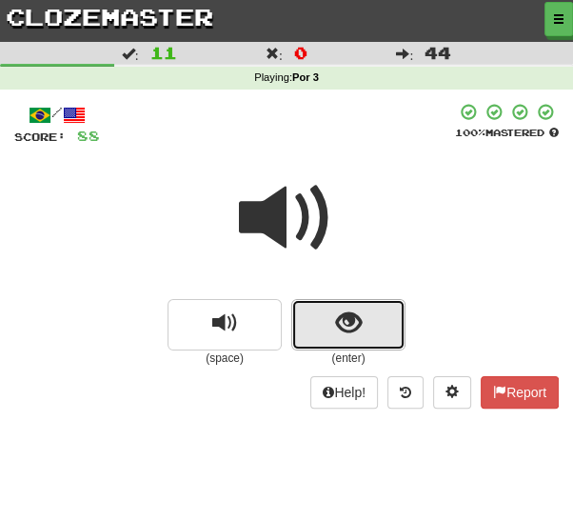
click at [361, 330] on span "show sentence" at bounding box center [349, 323] width 26 height 26
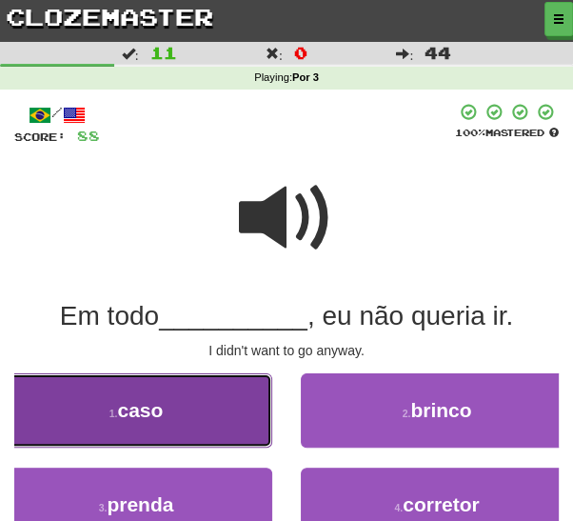
click at [229, 442] on button "1 . caso" at bounding box center [136, 410] width 272 height 74
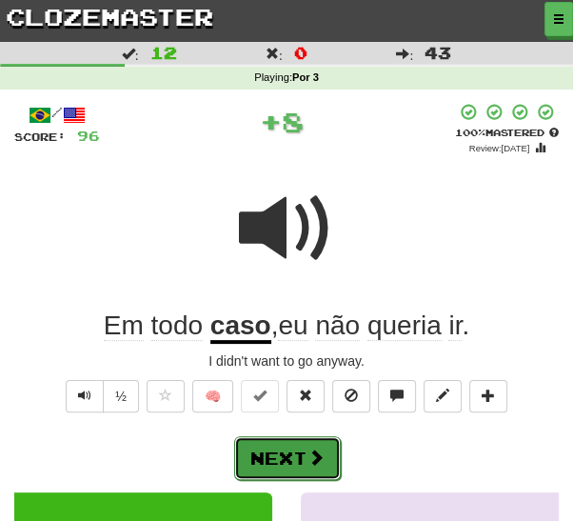
click at [312, 462] on span at bounding box center [315, 456] width 17 height 17
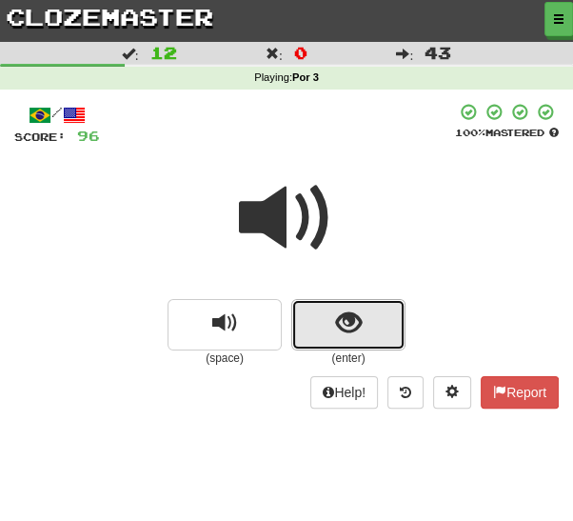
click at [352, 332] on span "show sentence" at bounding box center [349, 323] width 26 height 26
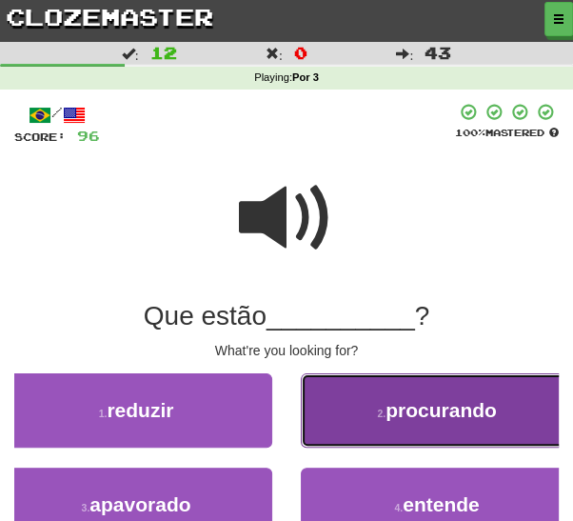
click at [402, 426] on button "2 . procurando" at bounding box center [437, 410] width 272 height 74
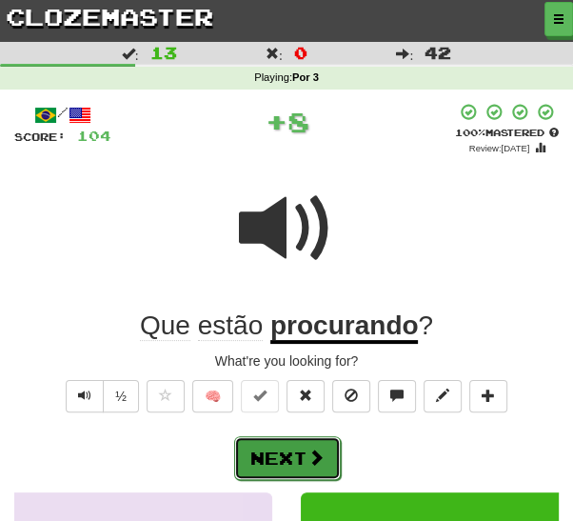
click at [301, 462] on button "Next" at bounding box center [287, 458] width 107 height 44
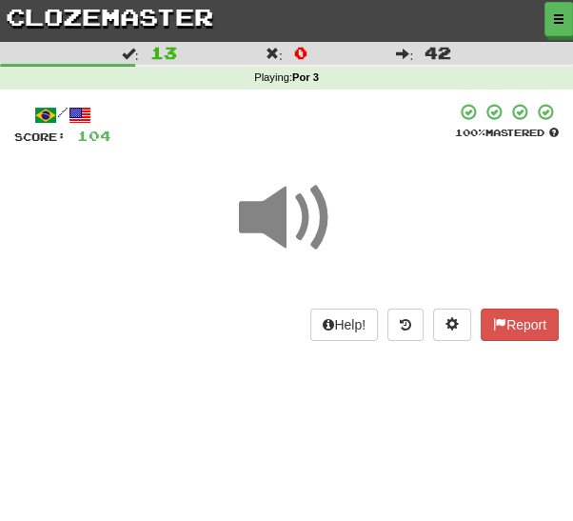
click at [312, 224] on span at bounding box center [286, 217] width 95 height 95
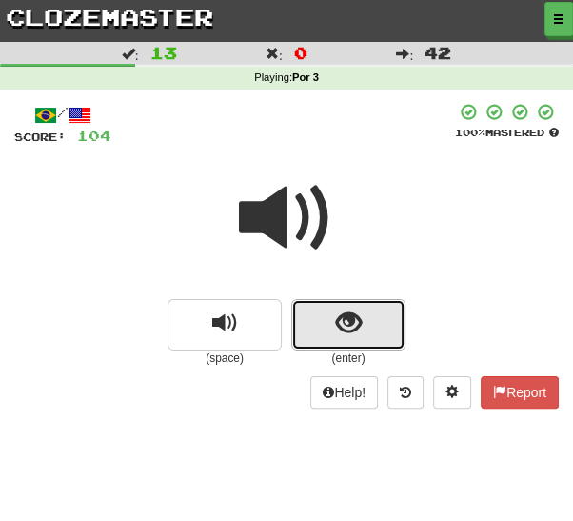
click at [381, 326] on button "show sentence" at bounding box center [348, 324] width 114 height 51
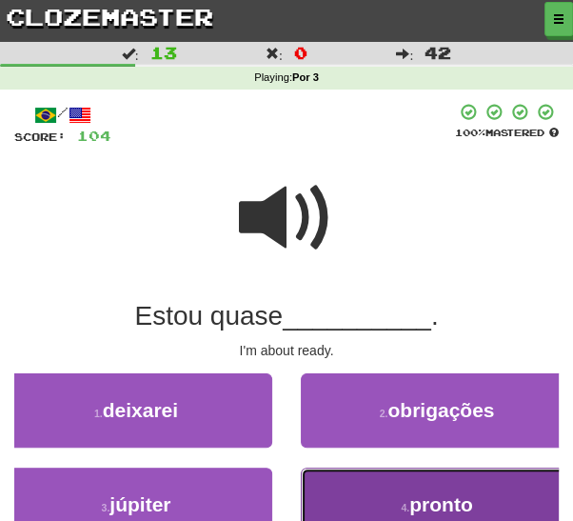
click at [366, 503] on button "4 . pronto" at bounding box center [437, 504] width 272 height 74
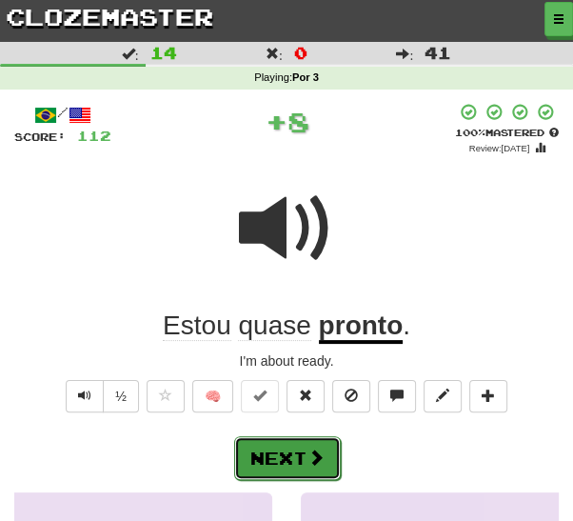
click at [314, 455] on span at bounding box center [315, 456] width 17 height 17
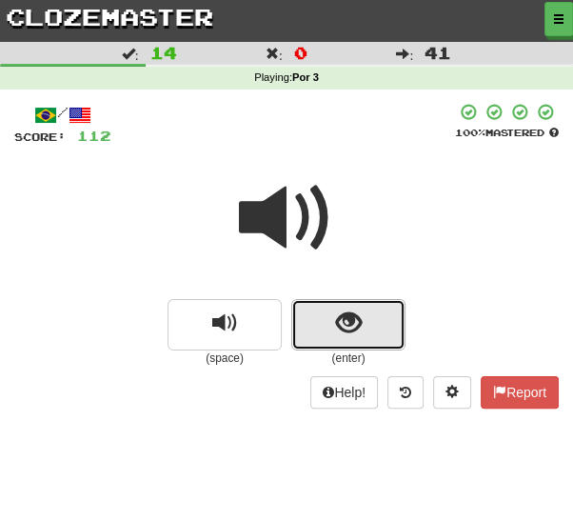
click at [361, 321] on span "show sentence" at bounding box center [349, 323] width 26 height 26
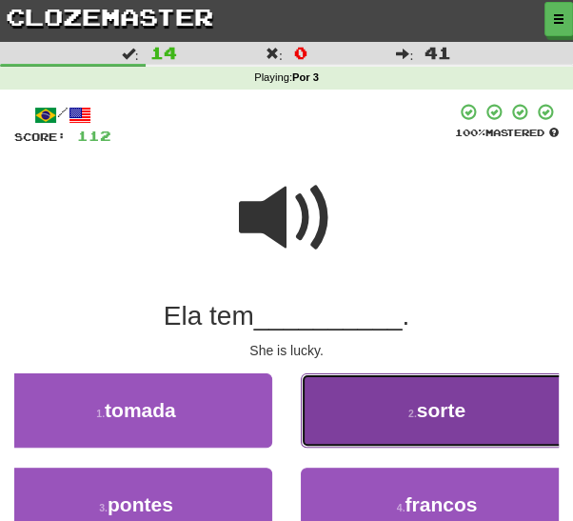
click at [399, 427] on button "2 . sorte" at bounding box center [437, 410] width 272 height 74
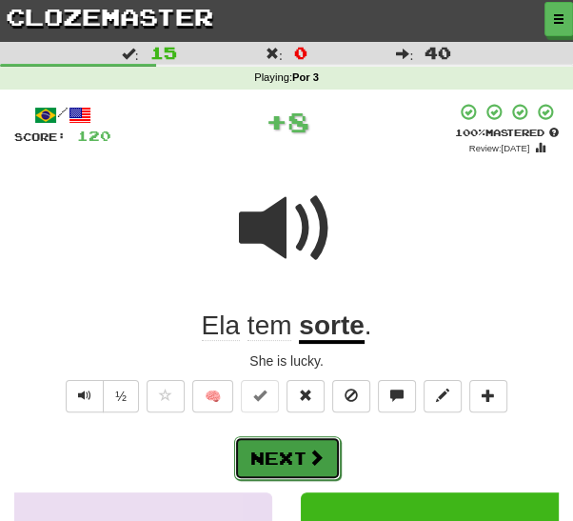
click at [303, 454] on button "Next" at bounding box center [287, 458] width 107 height 44
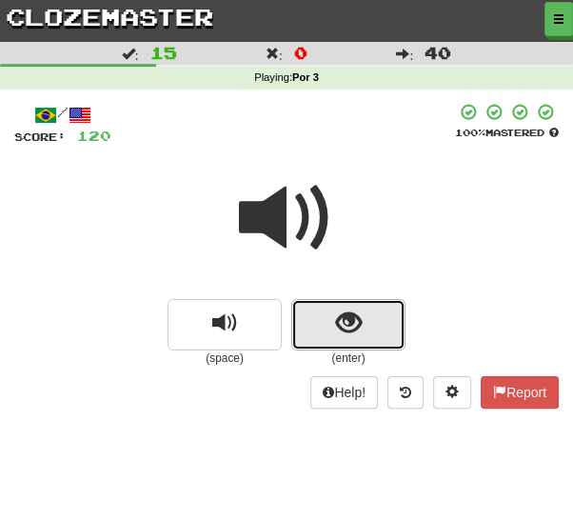
click at [365, 333] on button "show sentence" at bounding box center [348, 324] width 114 height 51
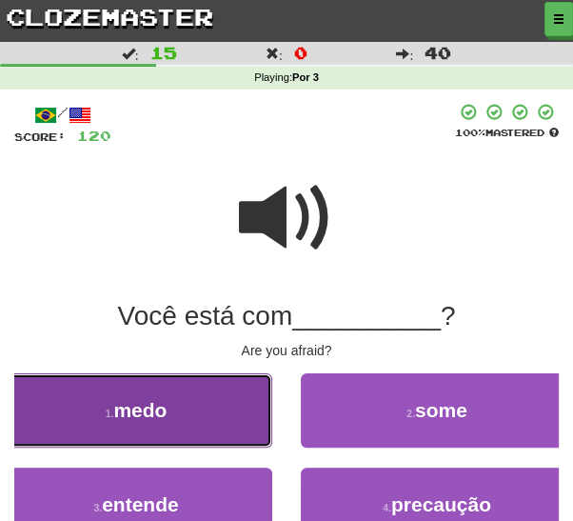
click at [220, 426] on button "1 . medo" at bounding box center [136, 410] width 272 height 74
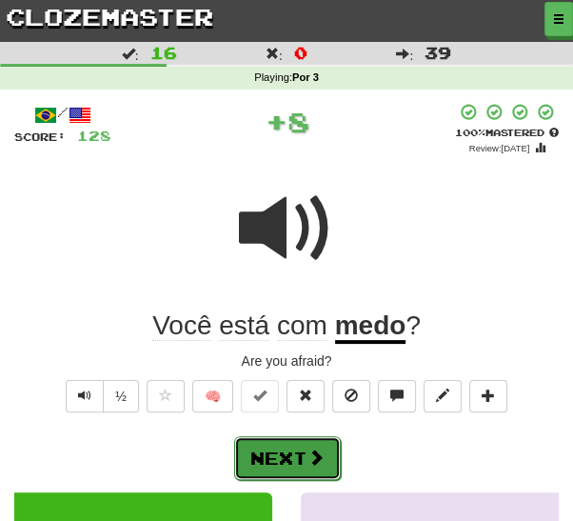
click at [310, 460] on span at bounding box center [315, 456] width 17 height 17
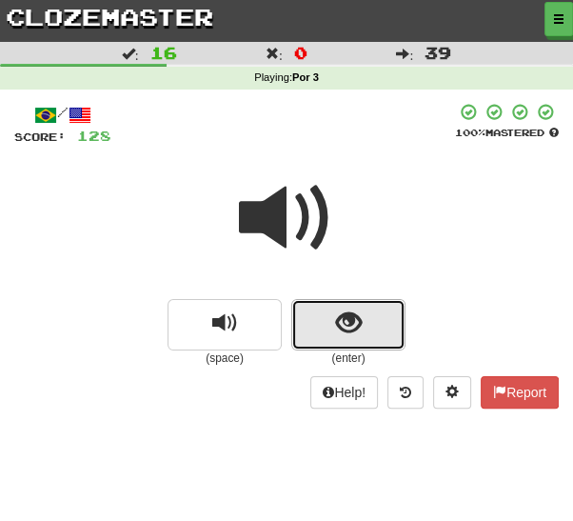
click at [363, 331] on button "show sentence" at bounding box center [348, 324] width 114 height 51
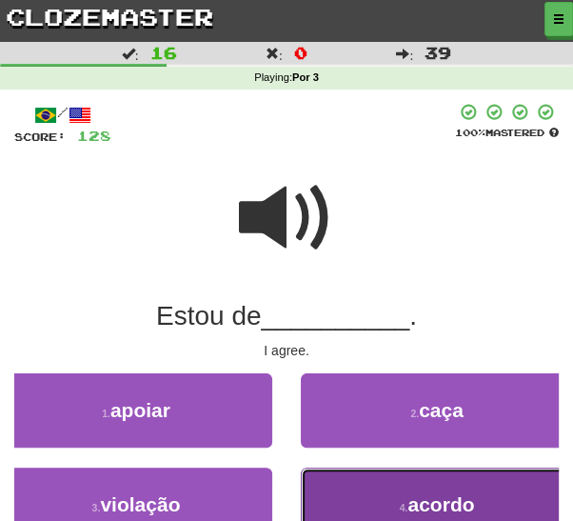
click at [376, 500] on button "4 . acordo" at bounding box center [437, 504] width 272 height 74
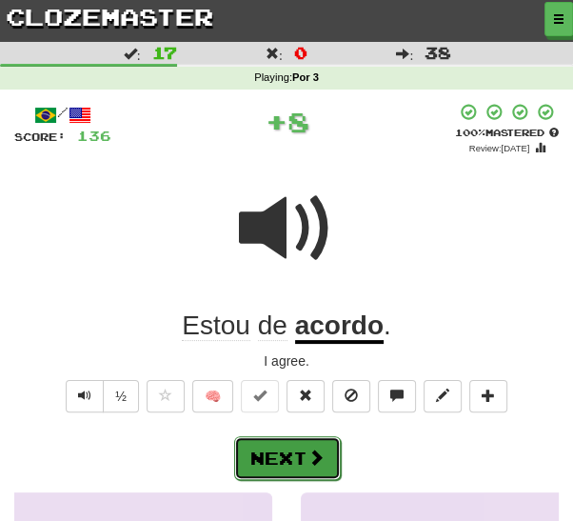
click at [305, 459] on button "Next" at bounding box center [287, 458] width 107 height 44
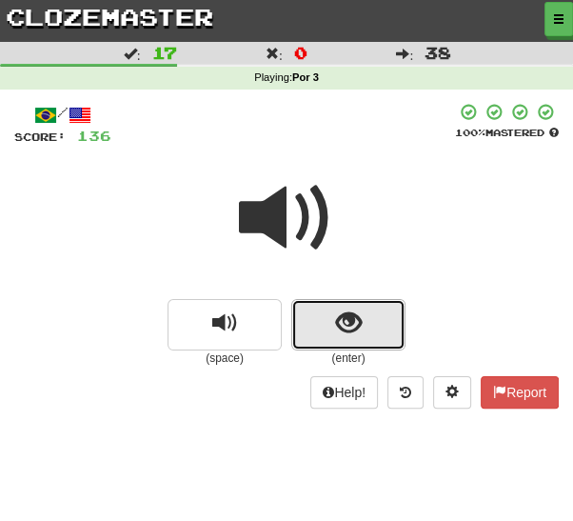
click at [367, 333] on button "show sentence" at bounding box center [348, 324] width 114 height 51
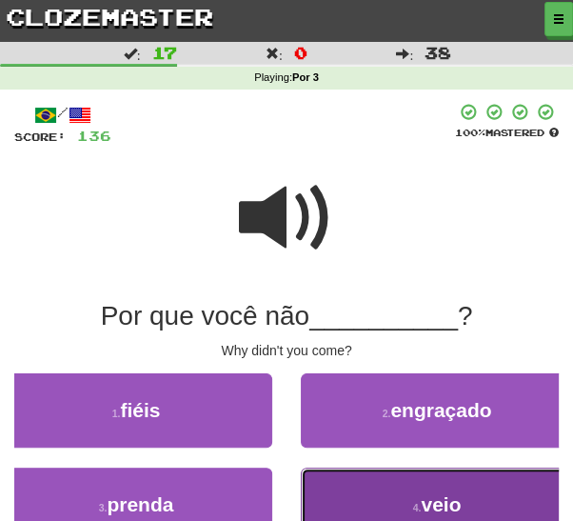
click at [387, 504] on button "4 . veio" at bounding box center [437, 504] width 272 height 74
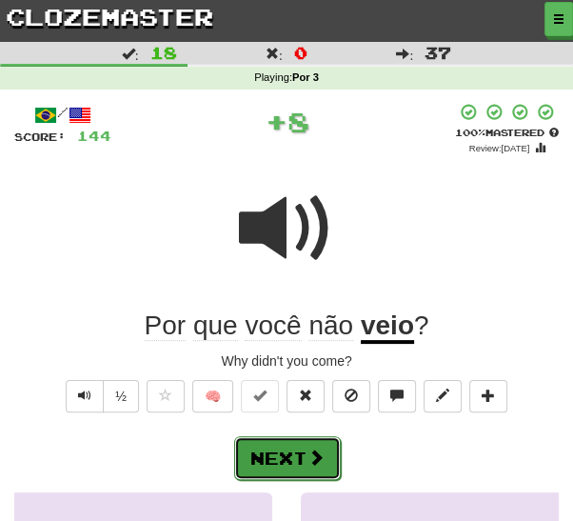
click at [316, 455] on span at bounding box center [315, 456] width 17 height 17
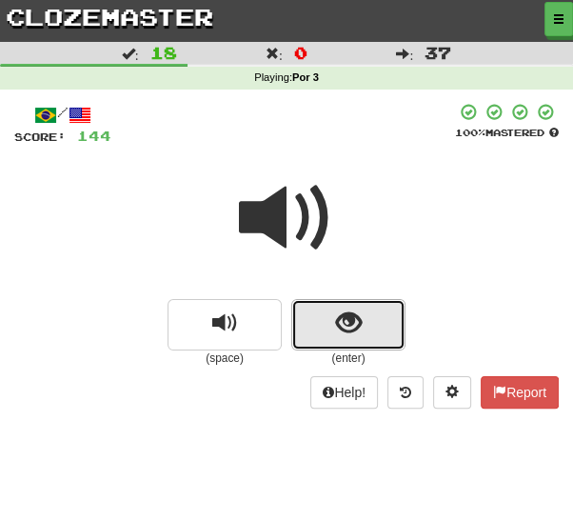
click at [363, 335] on button "show sentence" at bounding box center [348, 324] width 114 height 51
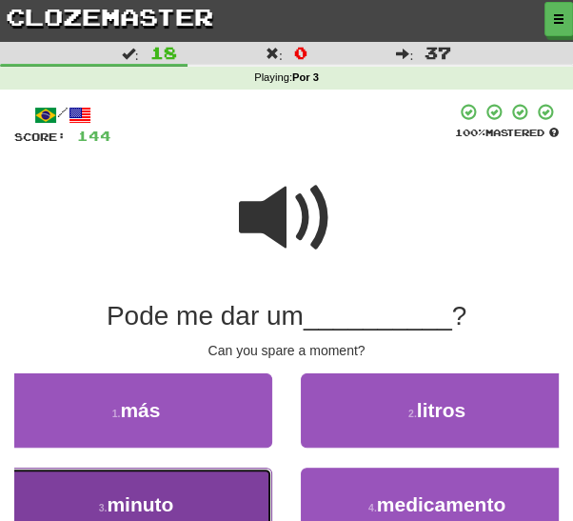
click at [237, 510] on button "3 . minuto" at bounding box center [136, 504] width 272 height 74
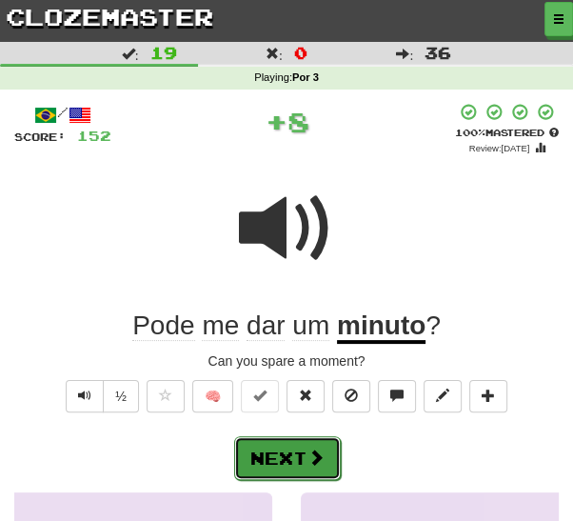
click at [310, 456] on span at bounding box center [315, 456] width 17 height 17
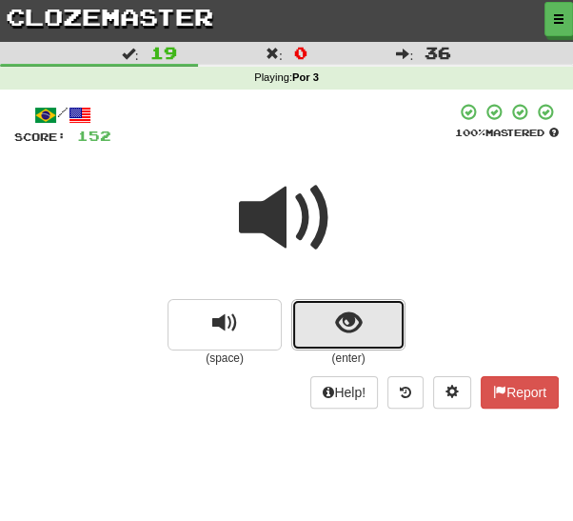
click at [371, 324] on button "show sentence" at bounding box center [348, 324] width 114 height 51
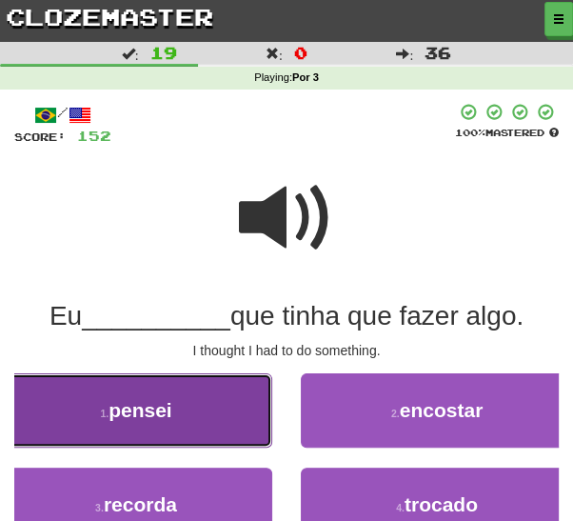
click at [224, 435] on button "1 . pensei" at bounding box center [136, 410] width 272 height 74
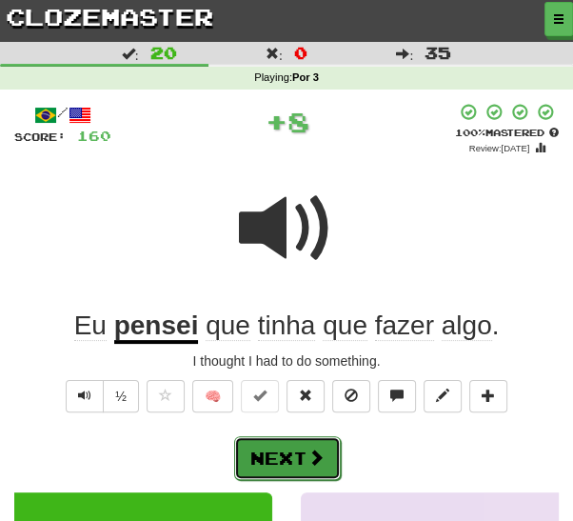
click at [318, 453] on span at bounding box center [315, 456] width 17 height 17
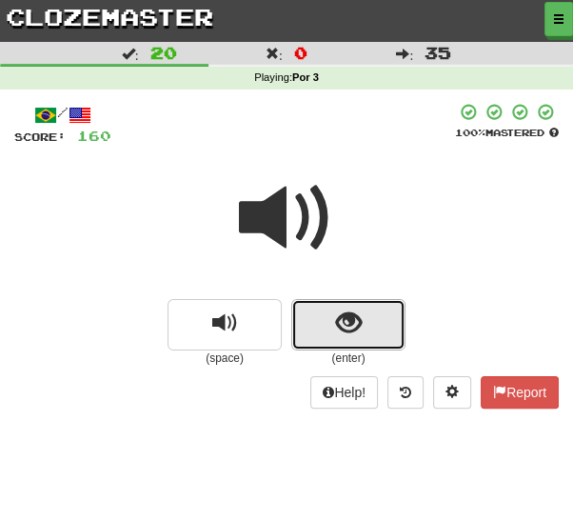
click at [360, 315] on span "show sentence" at bounding box center [349, 323] width 26 height 26
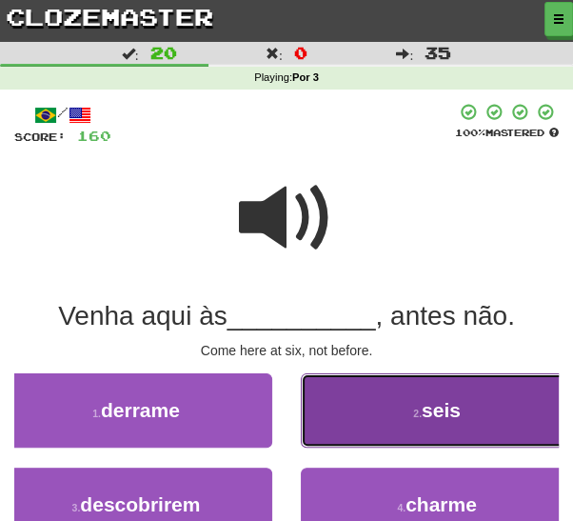
click at [401, 426] on button "2 . seis" at bounding box center [437, 410] width 272 height 74
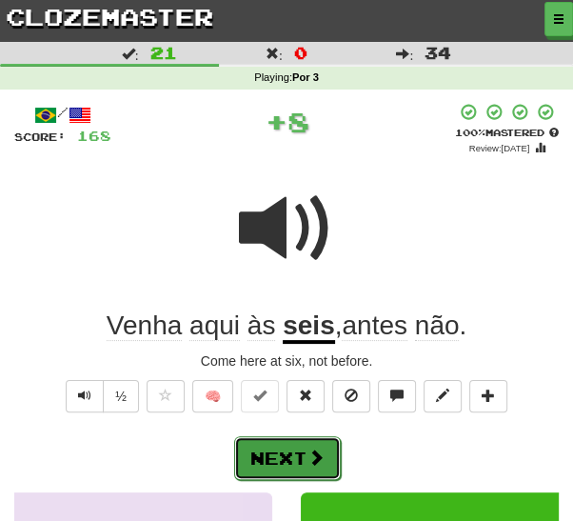
click at [301, 469] on button "Next" at bounding box center [287, 458] width 107 height 44
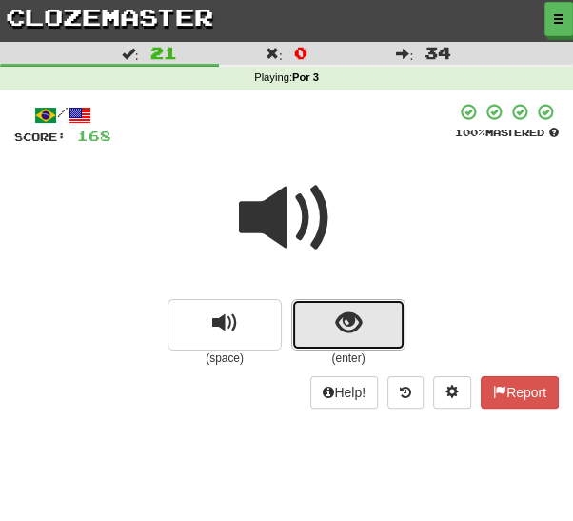
click at [366, 324] on button "show sentence" at bounding box center [348, 324] width 114 height 51
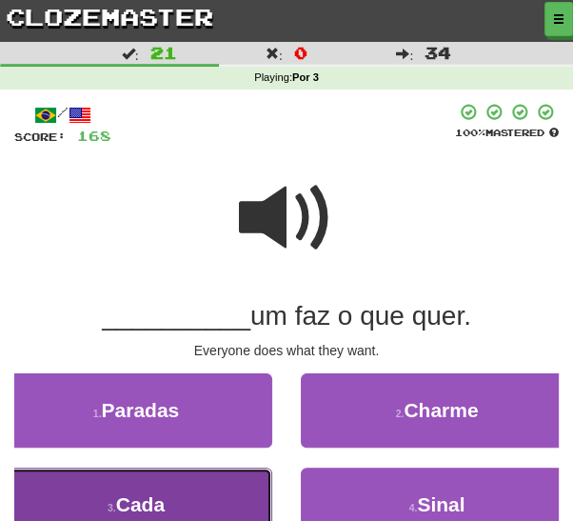
click at [230, 509] on button "3 . Cada" at bounding box center [136, 504] width 272 height 74
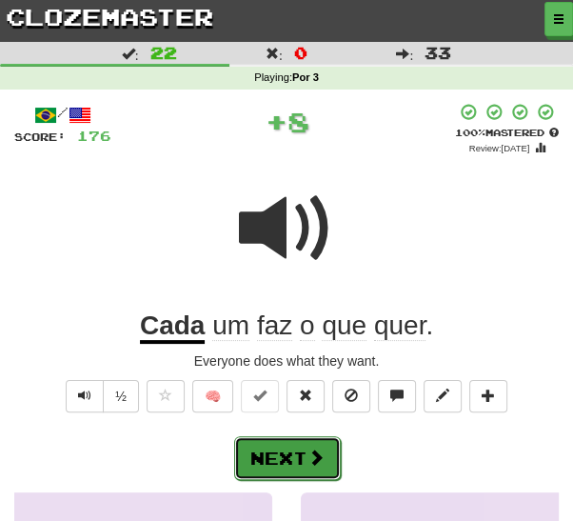
click at [314, 454] on span at bounding box center [315, 456] width 17 height 17
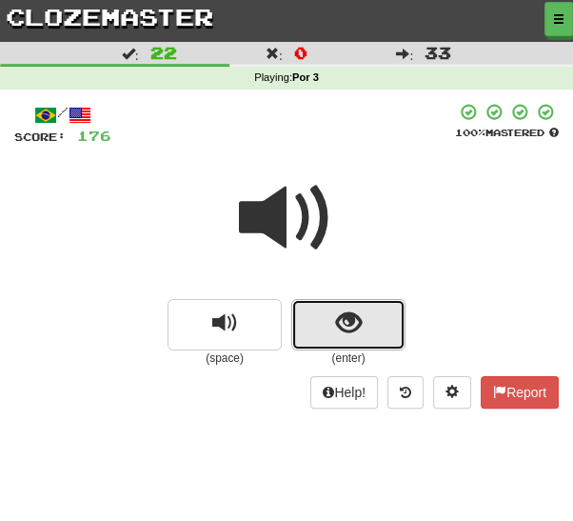
click at [352, 328] on span "show sentence" at bounding box center [349, 323] width 26 height 26
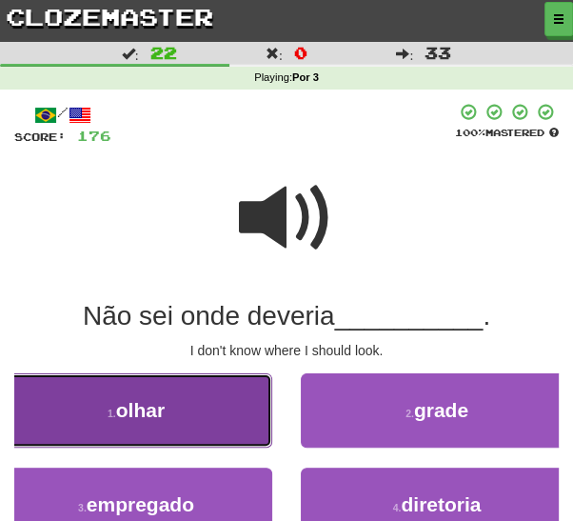
click at [238, 437] on button "1 . olhar" at bounding box center [136, 410] width 272 height 74
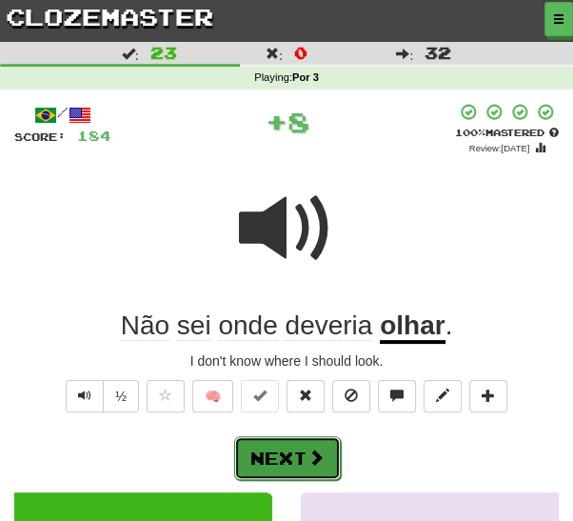
click at [312, 465] on button "Next" at bounding box center [287, 458] width 107 height 44
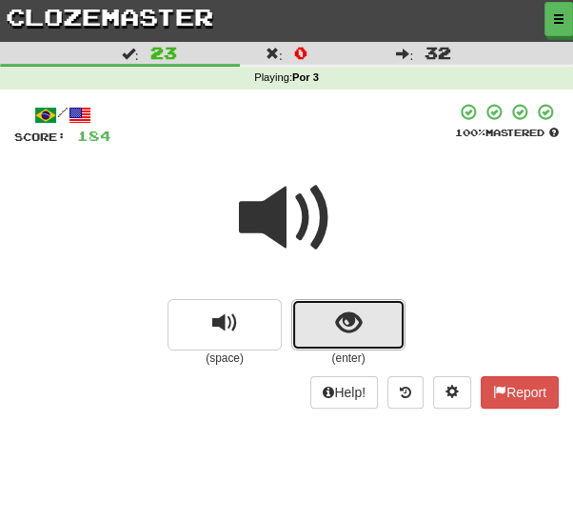
click at [358, 336] on span "show sentence" at bounding box center [349, 323] width 26 height 26
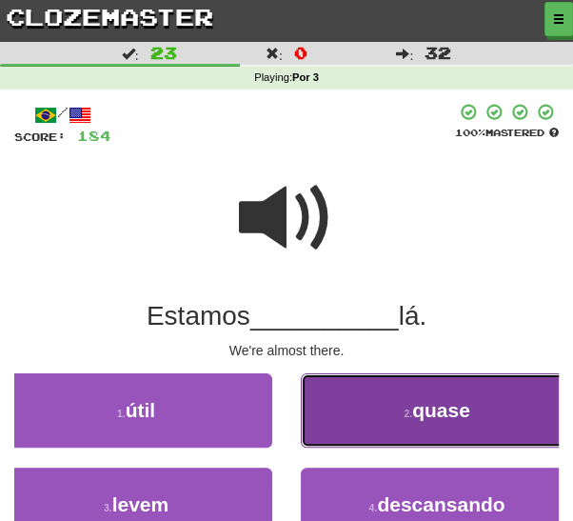
click at [382, 412] on button "2 . quase" at bounding box center [437, 410] width 272 height 74
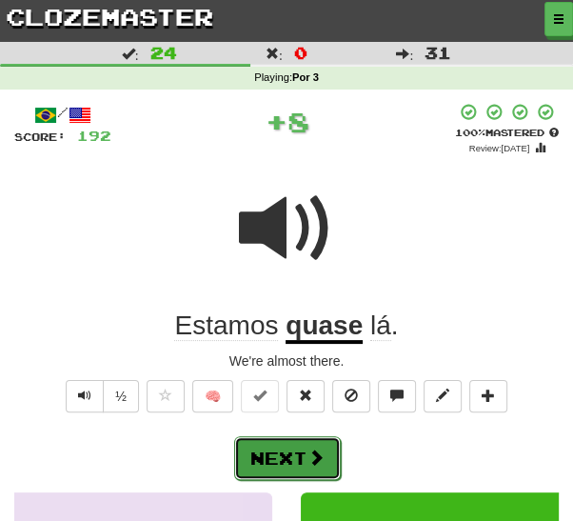
click at [316, 457] on span at bounding box center [315, 456] width 17 height 17
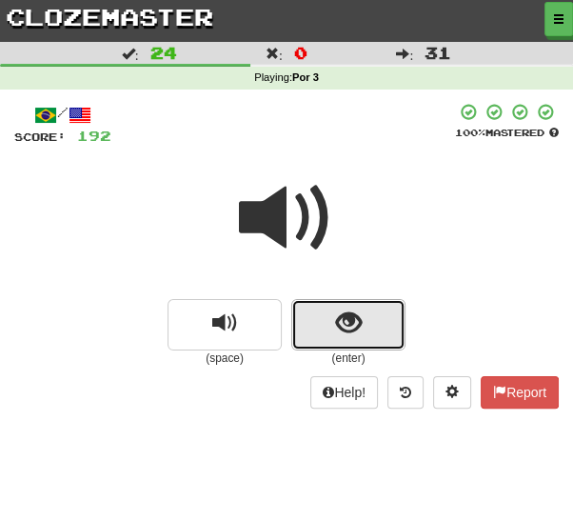
click at [360, 327] on span "show sentence" at bounding box center [349, 323] width 26 height 26
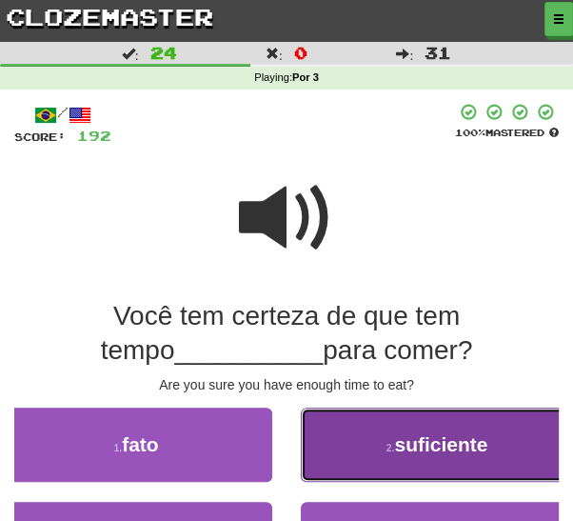
click at [387, 447] on small "2 ." at bounding box center [390, 447] width 9 height 11
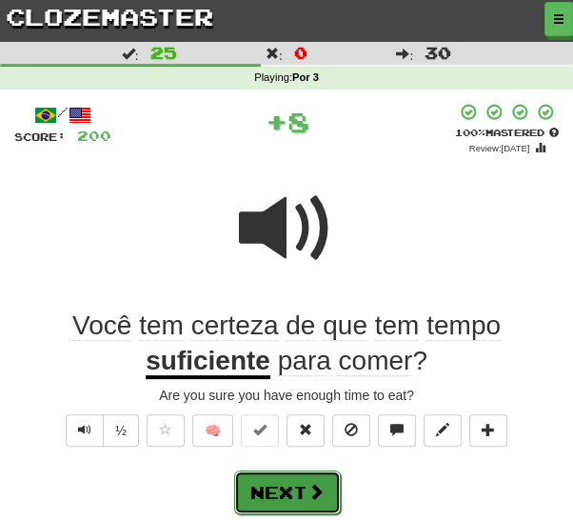
click at [307, 485] on span at bounding box center [315, 491] width 17 height 17
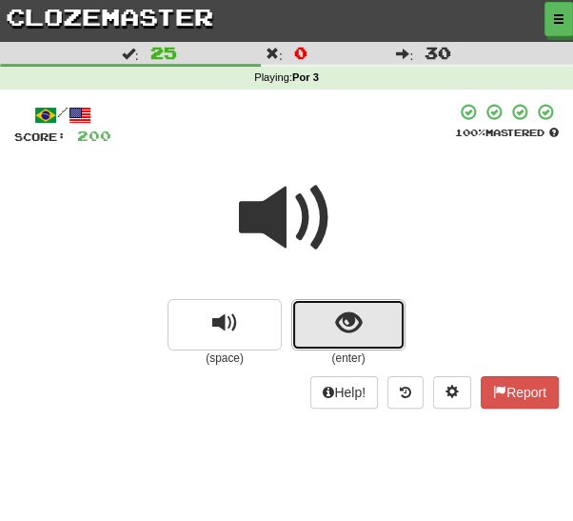
click at [364, 328] on button "show sentence" at bounding box center [348, 324] width 114 height 51
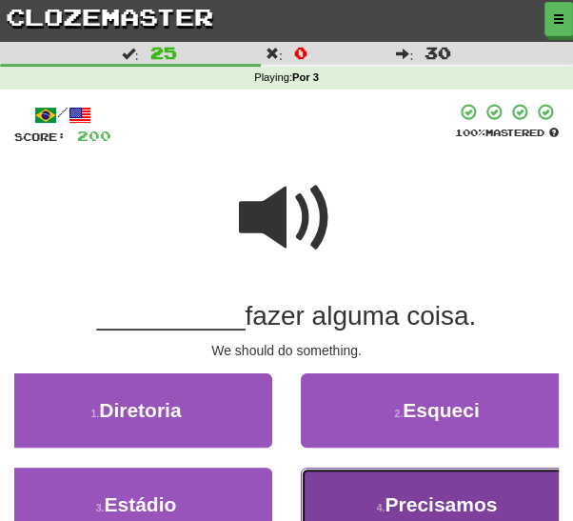
click at [380, 491] on button "4 . Precisamos" at bounding box center [437, 504] width 272 height 74
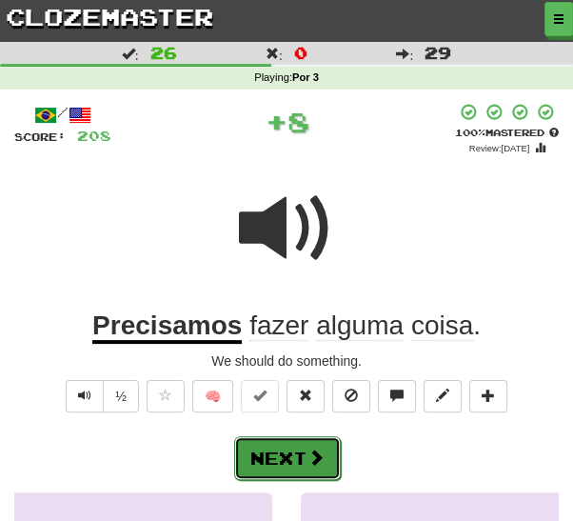
click at [314, 454] on span at bounding box center [315, 456] width 17 height 17
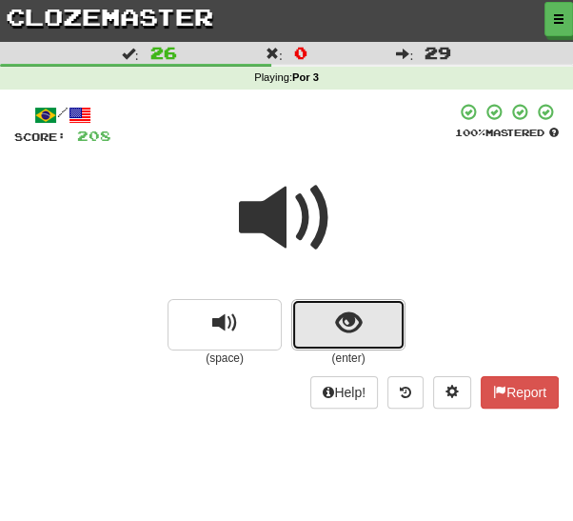
click at [352, 333] on span "show sentence" at bounding box center [349, 323] width 26 height 26
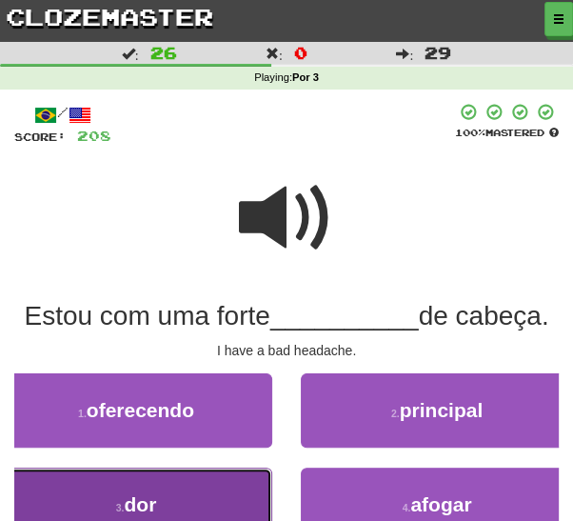
click at [226, 512] on button "3 . dor" at bounding box center [136, 504] width 272 height 74
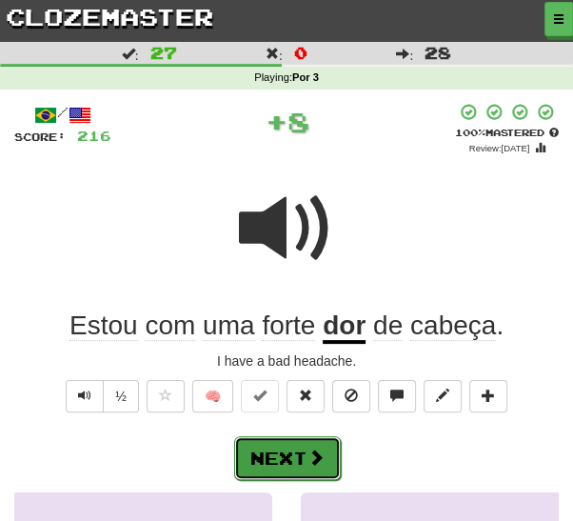
click at [302, 455] on button "Next" at bounding box center [287, 458] width 107 height 44
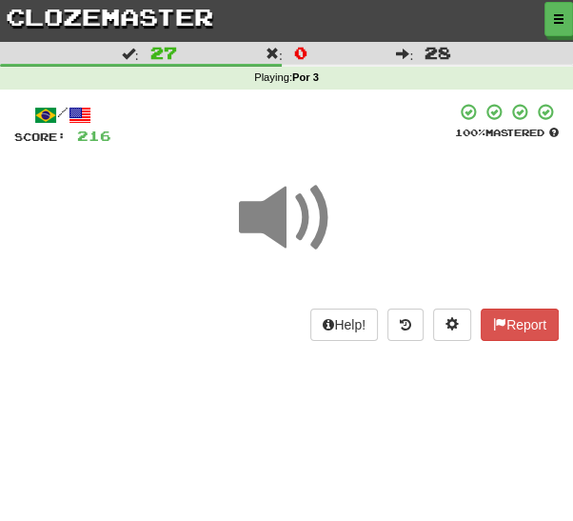
click at [314, 218] on span at bounding box center [286, 217] width 95 height 95
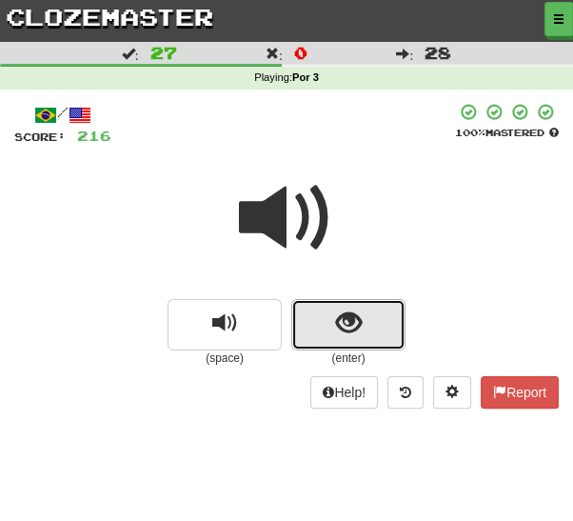
click at [361, 316] on span "show sentence" at bounding box center [349, 323] width 26 height 26
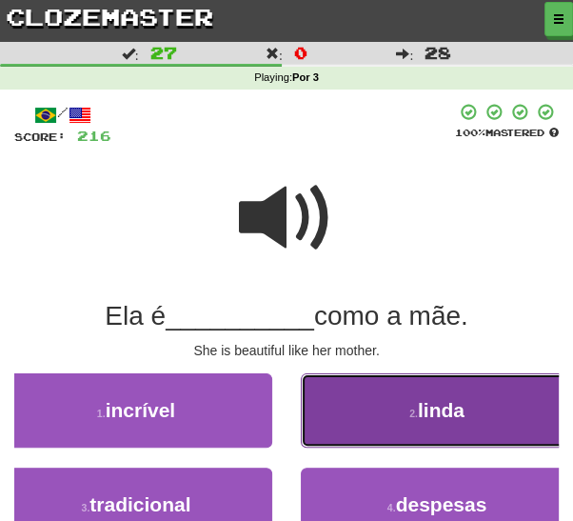
click at [397, 426] on button "2 . linda" at bounding box center [437, 410] width 272 height 74
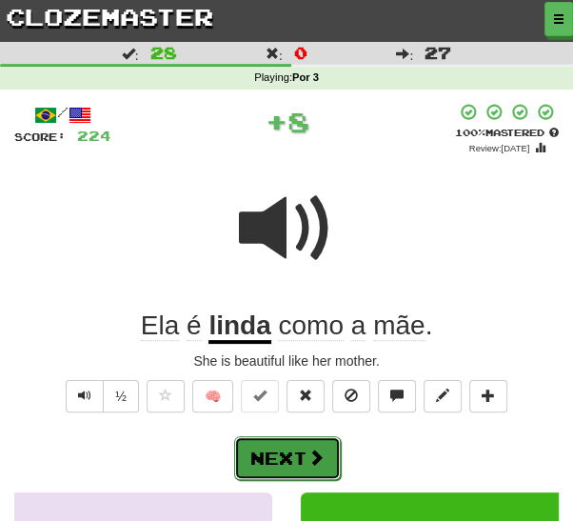
click at [305, 458] on button "Next" at bounding box center [287, 458] width 107 height 44
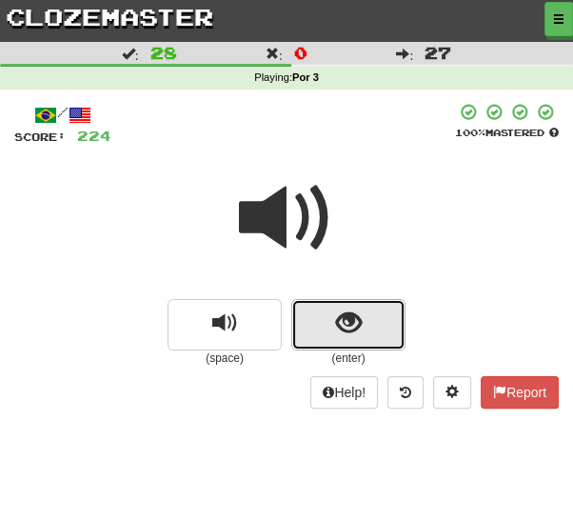
click at [369, 324] on button "show sentence" at bounding box center [348, 324] width 114 height 51
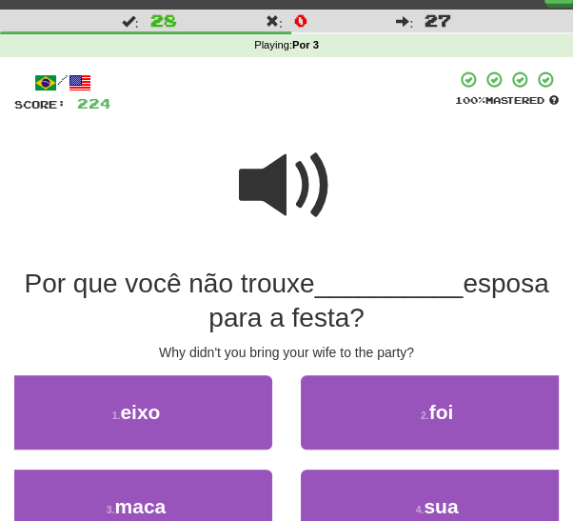
scroll to position [38, 0]
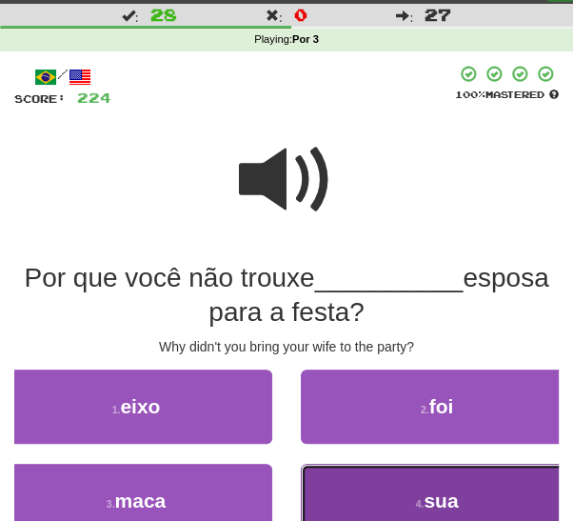
click at [354, 493] on button "4 . sua" at bounding box center [437, 501] width 272 height 74
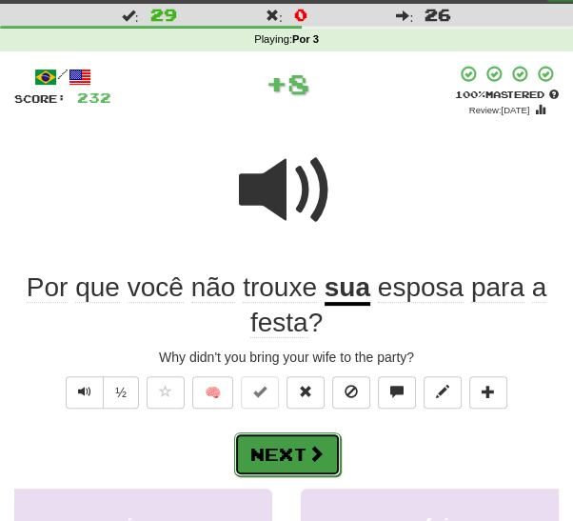
click at [304, 451] on button "Next" at bounding box center [287, 454] width 107 height 44
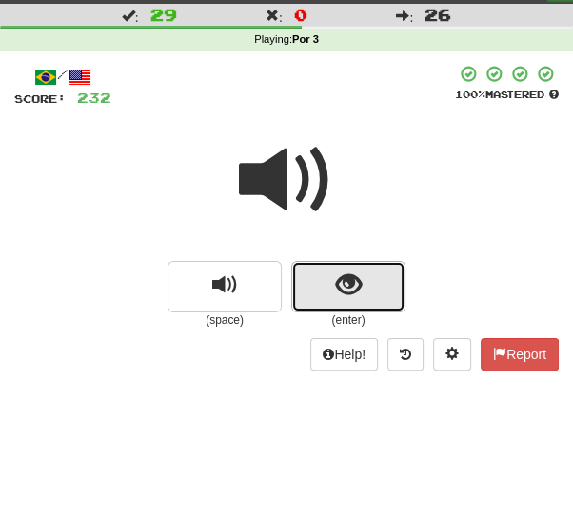
click at [361, 287] on span "show sentence" at bounding box center [349, 285] width 26 height 26
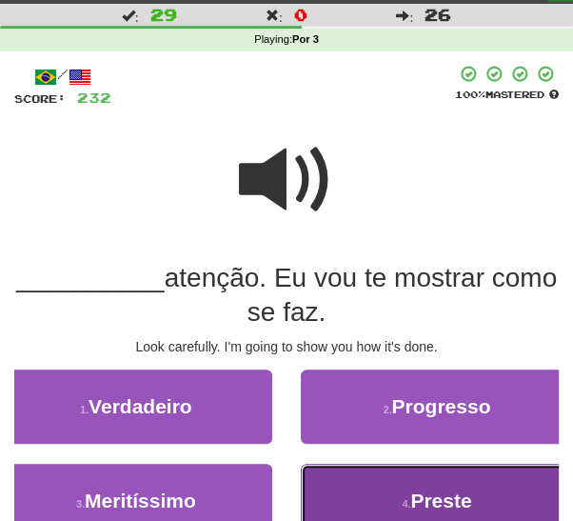
click at [375, 495] on button "4 . Preste" at bounding box center [437, 501] width 272 height 74
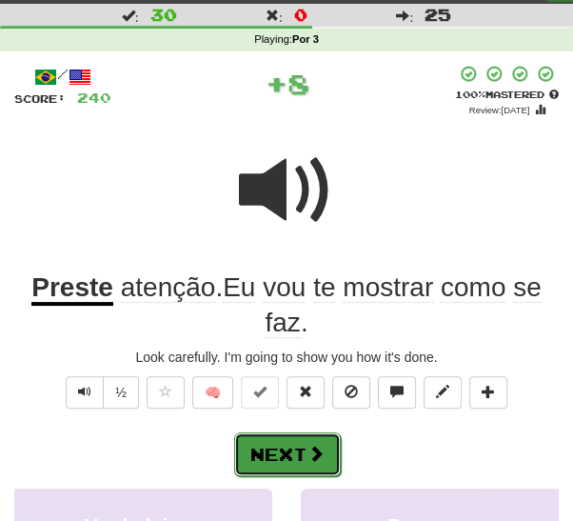
click at [308, 447] on span at bounding box center [315, 453] width 17 height 17
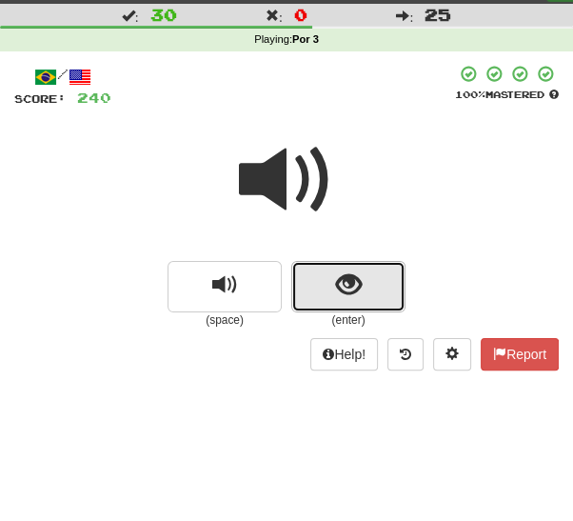
click at [357, 286] on span "show sentence" at bounding box center [349, 285] width 26 height 26
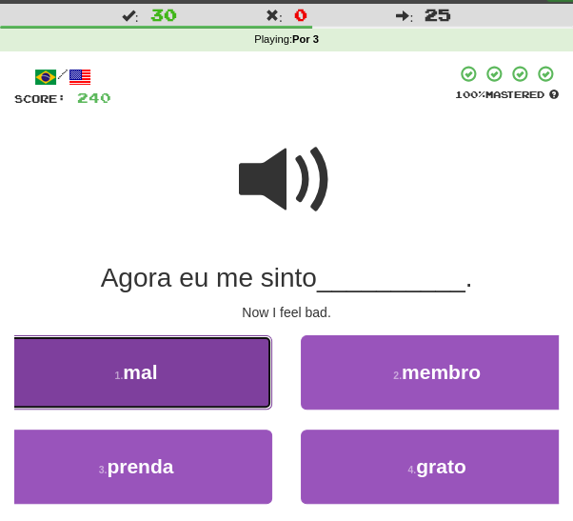
click at [233, 381] on button "1 . mal" at bounding box center [136, 372] width 272 height 74
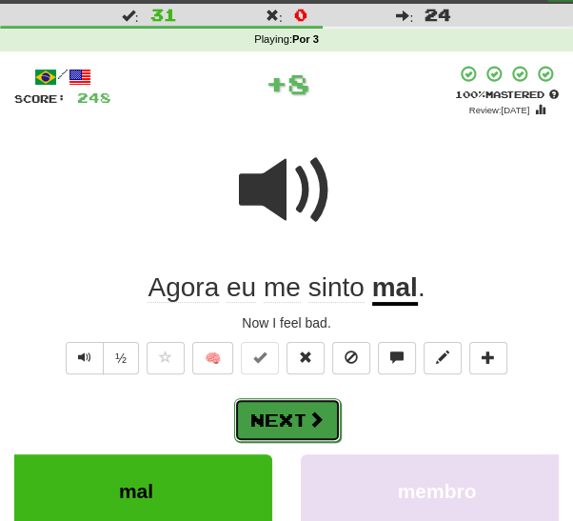
click at [309, 418] on span at bounding box center [315, 418] width 17 height 17
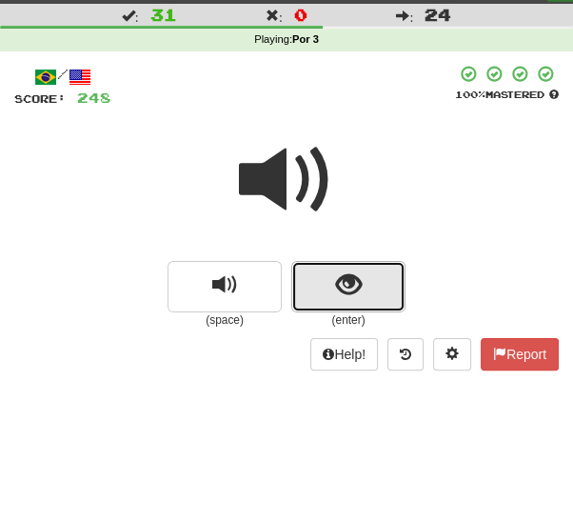
click at [366, 279] on button "show sentence" at bounding box center [348, 286] width 114 height 51
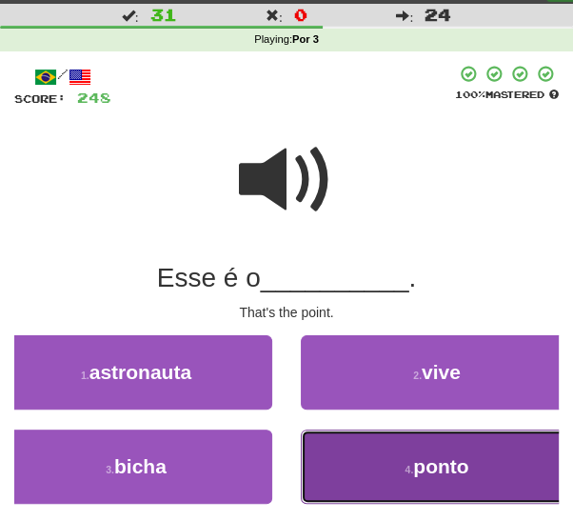
click at [380, 465] on button "4 . ponto" at bounding box center [437, 466] width 272 height 74
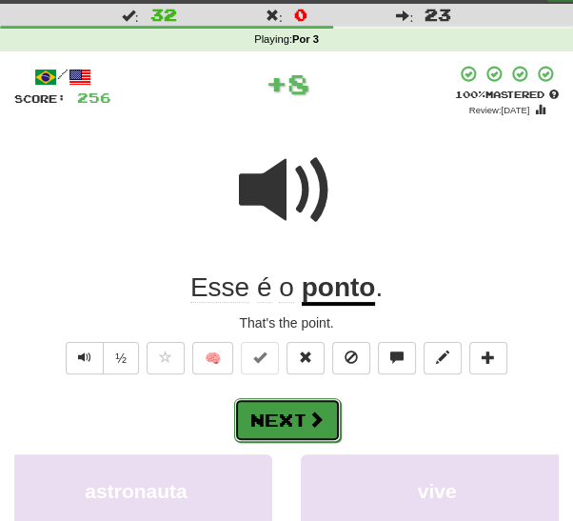
click at [299, 419] on button "Next" at bounding box center [287, 420] width 107 height 44
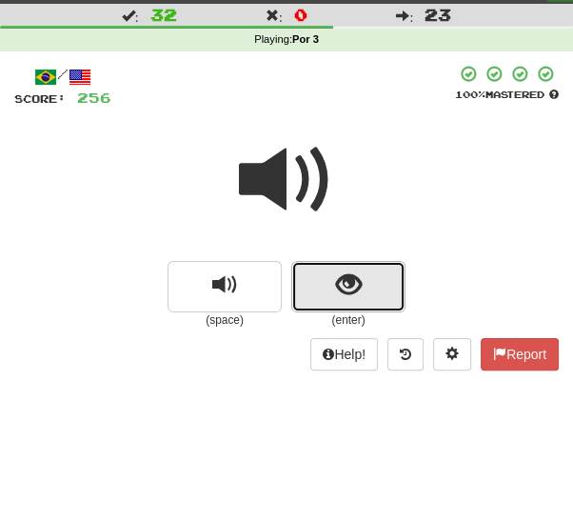
click at [367, 286] on button "show sentence" at bounding box center [348, 286] width 114 height 51
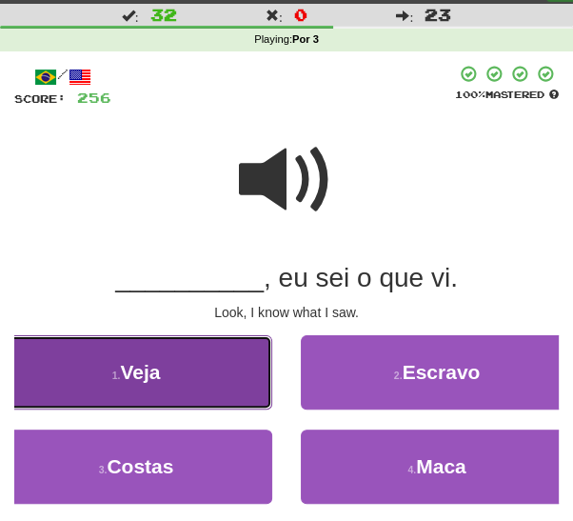
click at [227, 377] on button "1 . Veja" at bounding box center [136, 372] width 272 height 74
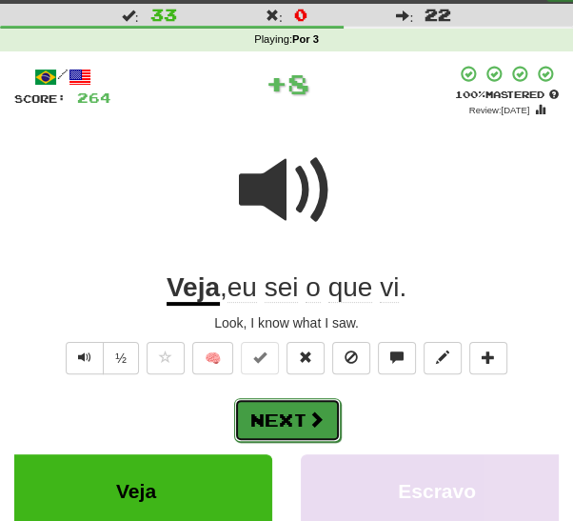
click at [309, 418] on span at bounding box center [315, 418] width 17 height 17
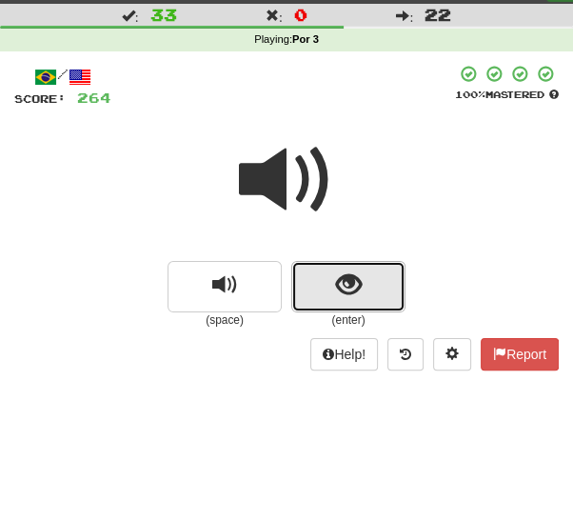
click at [360, 291] on span "show sentence" at bounding box center [349, 285] width 26 height 26
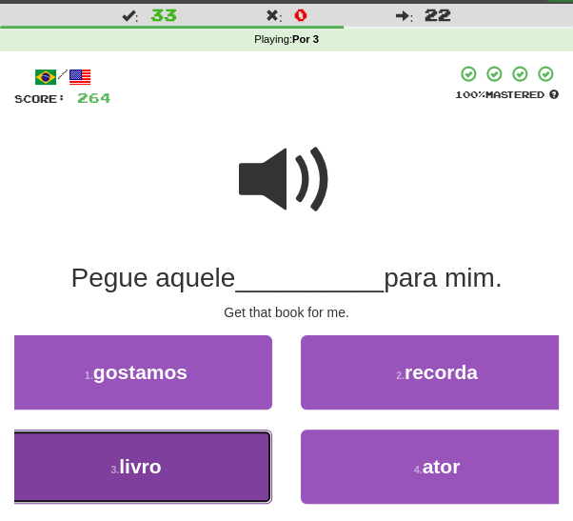
click at [229, 487] on button "3 . livro" at bounding box center [136, 466] width 272 height 74
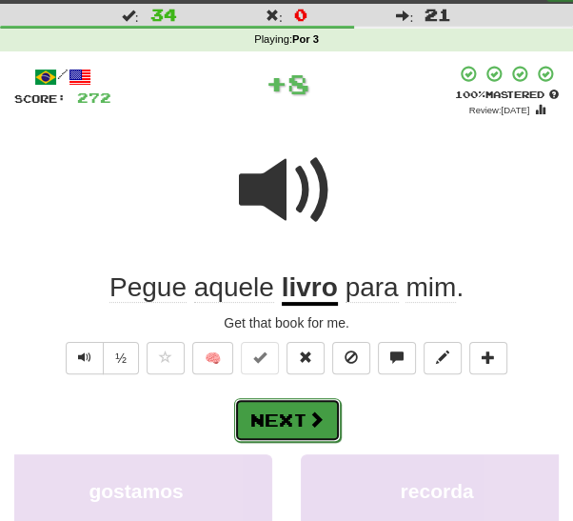
click at [307, 427] on button "Next" at bounding box center [287, 420] width 107 height 44
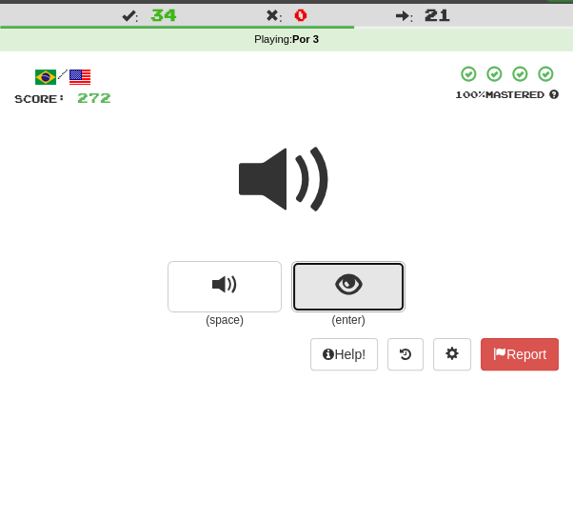
click at [359, 297] on span "show sentence" at bounding box center [349, 285] width 26 height 26
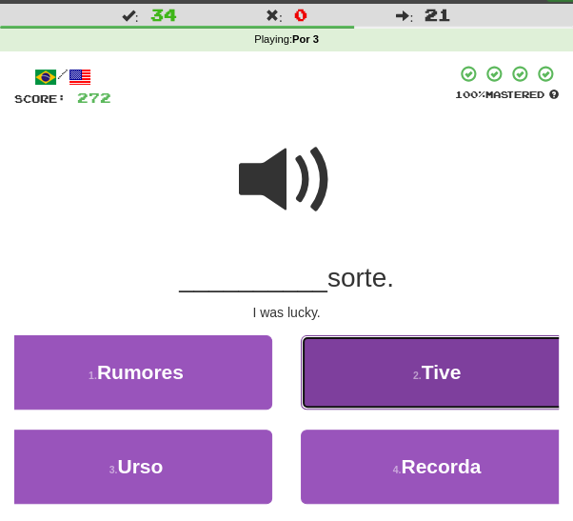
click at [416, 371] on small "2 ." at bounding box center [417, 374] width 9 height 11
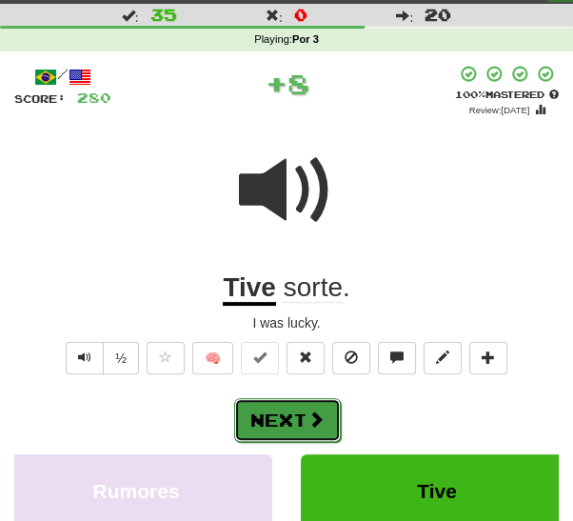
click at [312, 431] on button "Next" at bounding box center [287, 420] width 107 height 44
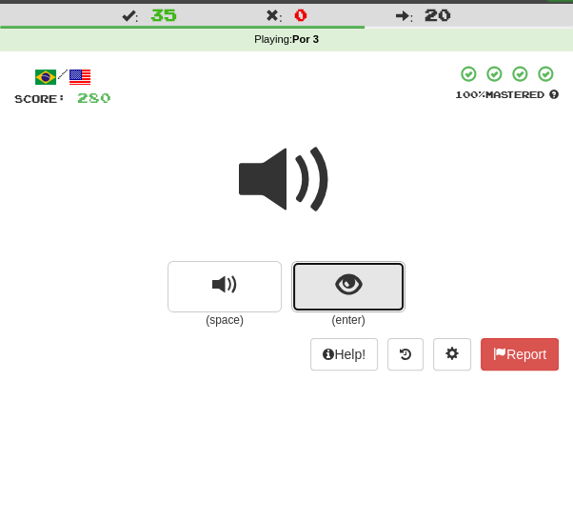
click at [366, 289] on button "show sentence" at bounding box center [348, 286] width 114 height 51
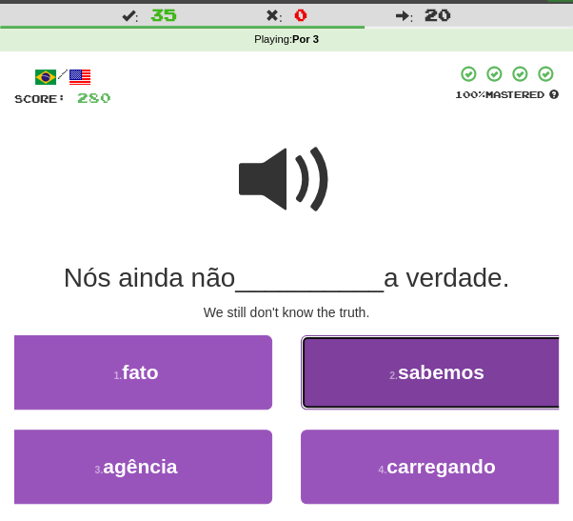
click at [401, 374] on span "sabemos" at bounding box center [441, 372] width 87 height 22
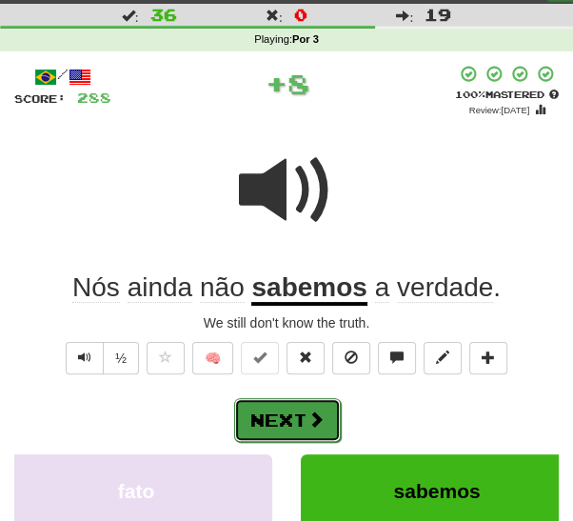
click at [318, 425] on span at bounding box center [315, 418] width 17 height 17
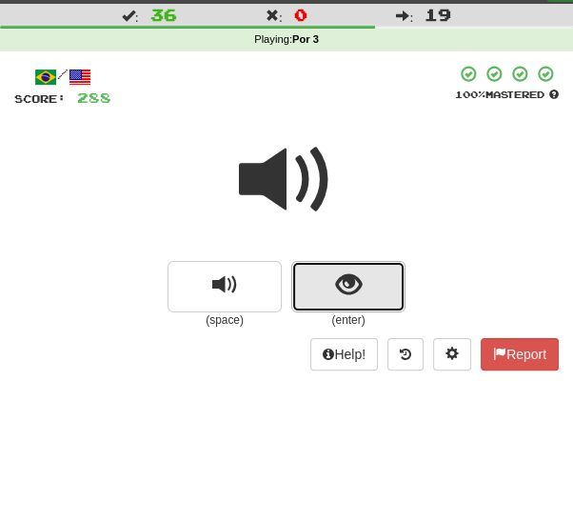
click at [367, 294] on button "show sentence" at bounding box center [348, 286] width 114 height 51
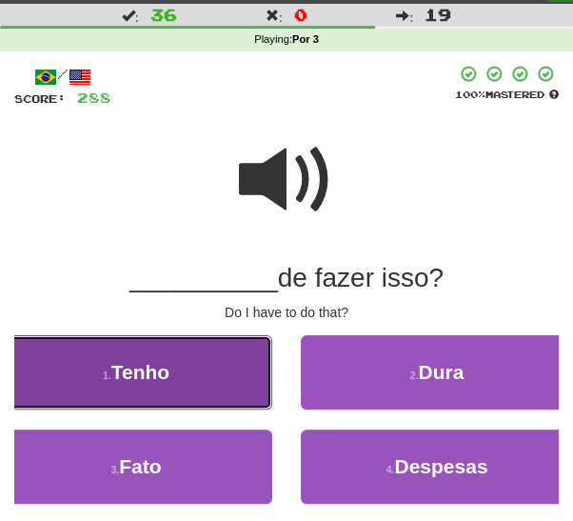
click at [237, 385] on button "1 . Tenho" at bounding box center [136, 372] width 272 height 74
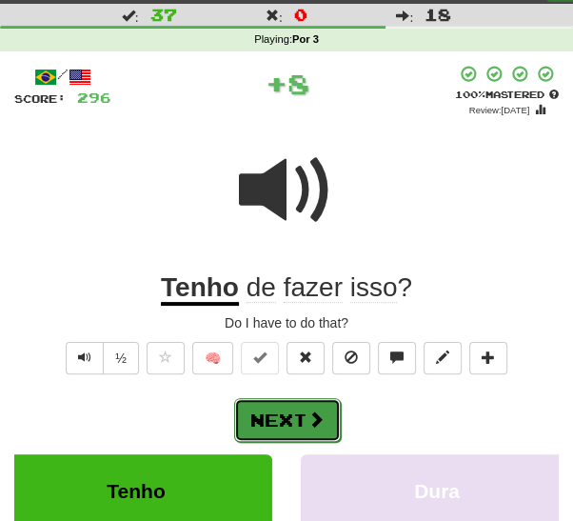
click at [309, 418] on span at bounding box center [315, 418] width 17 height 17
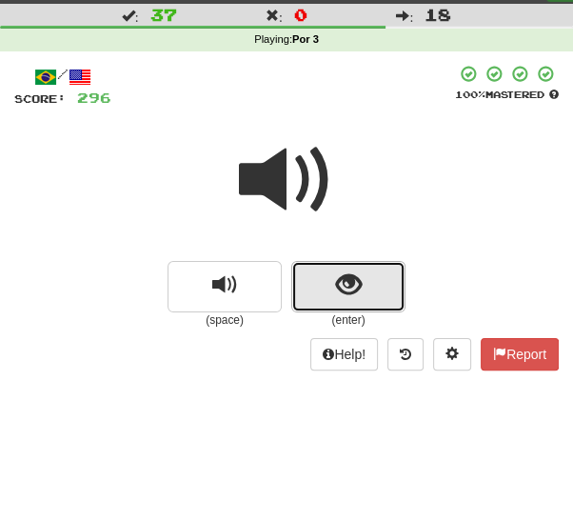
click at [354, 287] on span "show sentence" at bounding box center [349, 285] width 26 height 26
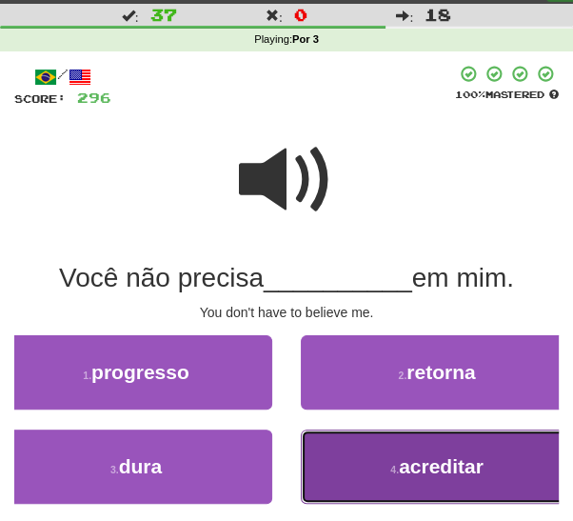
click at [380, 476] on button "4 . acreditar" at bounding box center [437, 466] width 272 height 74
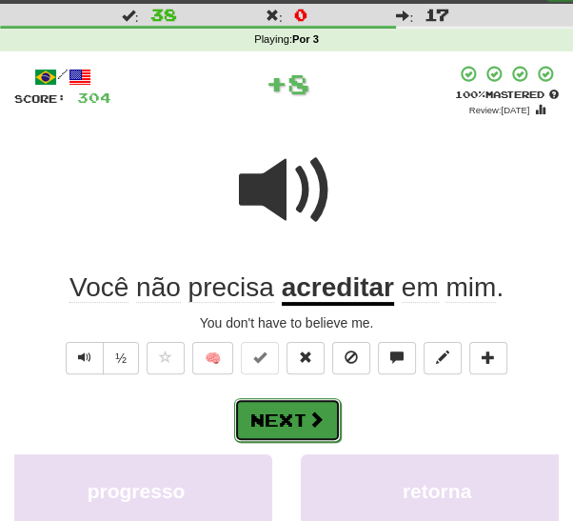
click at [308, 418] on span at bounding box center [315, 418] width 17 height 17
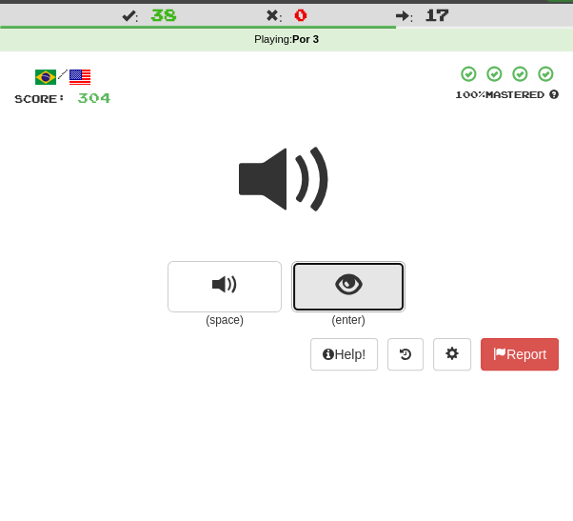
click at [363, 303] on button "show sentence" at bounding box center [348, 286] width 114 height 51
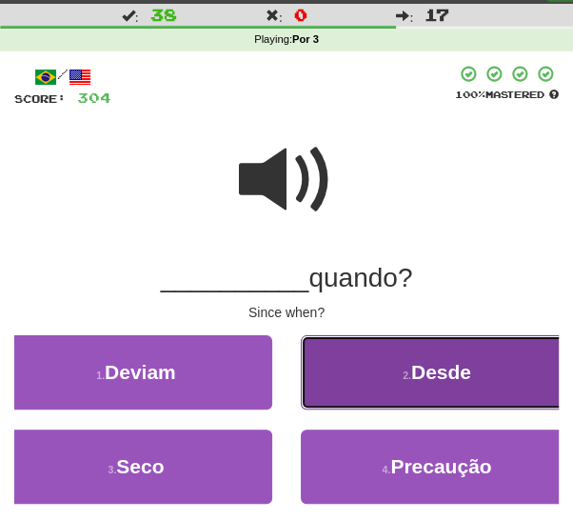
click at [414, 381] on span "Desde" at bounding box center [441, 372] width 60 height 22
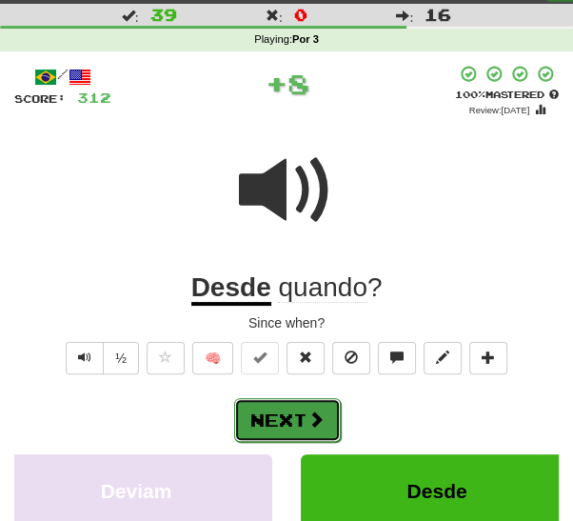
click at [302, 418] on button "Next" at bounding box center [287, 420] width 107 height 44
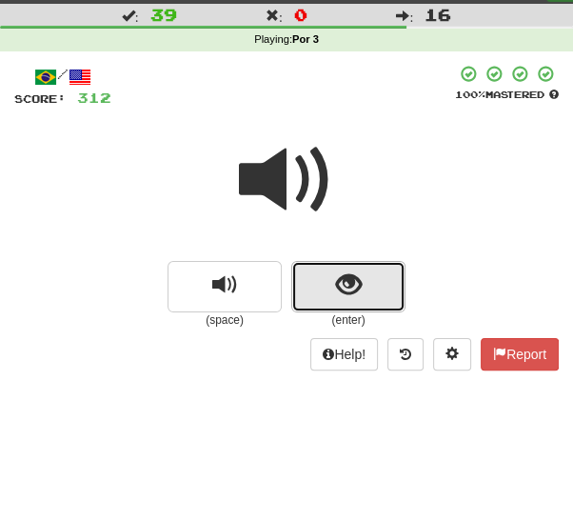
click at [365, 290] on button "show sentence" at bounding box center [348, 286] width 114 height 51
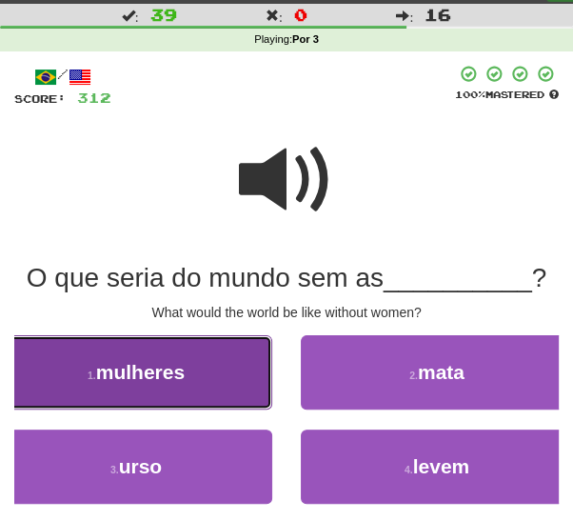
click at [246, 386] on button "1 . mulheres" at bounding box center [136, 372] width 272 height 74
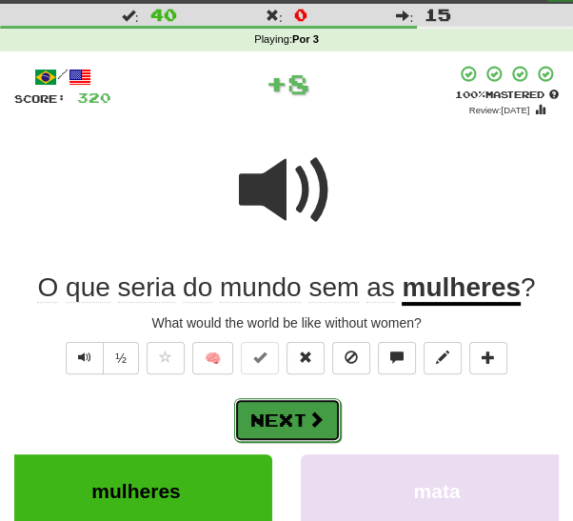
click at [307, 423] on span at bounding box center [315, 418] width 17 height 17
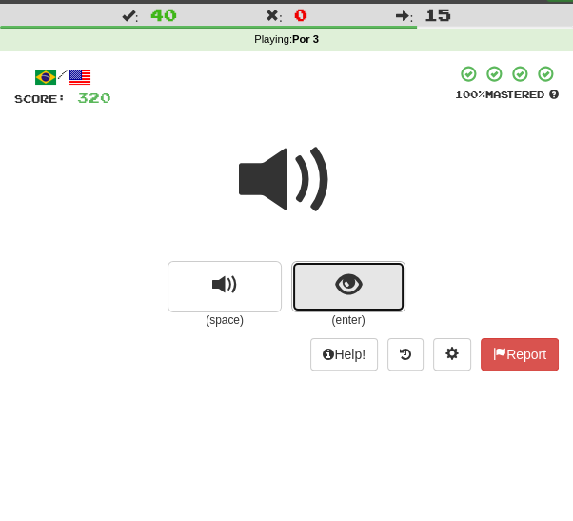
click at [349, 295] on span "show sentence" at bounding box center [349, 285] width 26 height 26
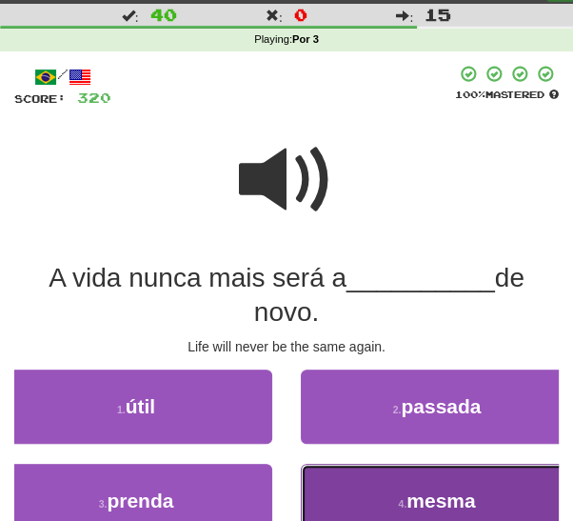
click at [365, 501] on button "4 . mesma" at bounding box center [437, 501] width 272 height 74
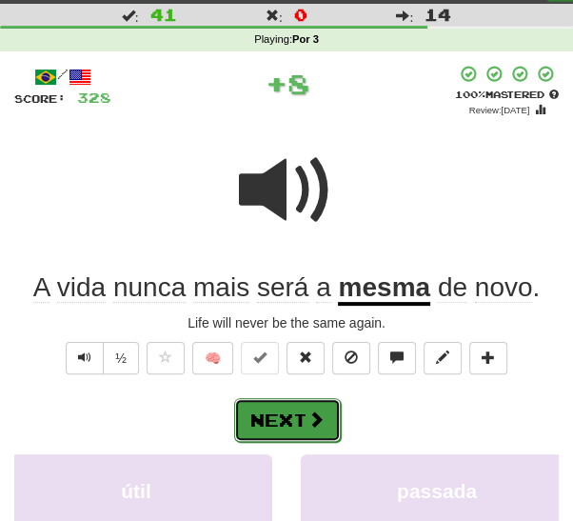
click at [307, 425] on span at bounding box center [315, 418] width 17 height 17
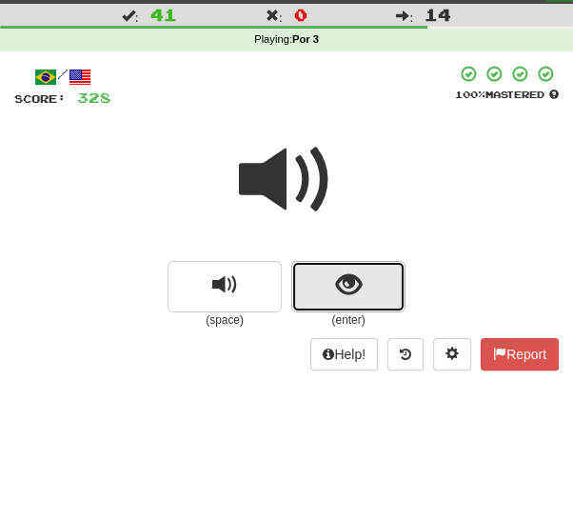
click at [350, 273] on span "show sentence" at bounding box center [349, 285] width 26 height 26
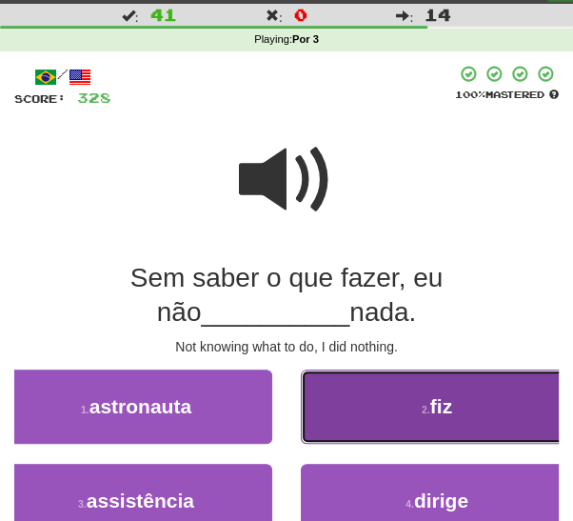
click at [405, 413] on button "2 . fiz" at bounding box center [437, 406] width 272 height 74
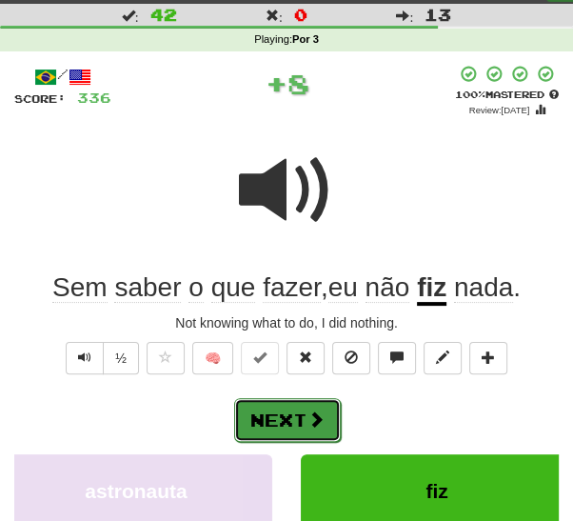
click at [304, 418] on button "Next" at bounding box center [287, 420] width 107 height 44
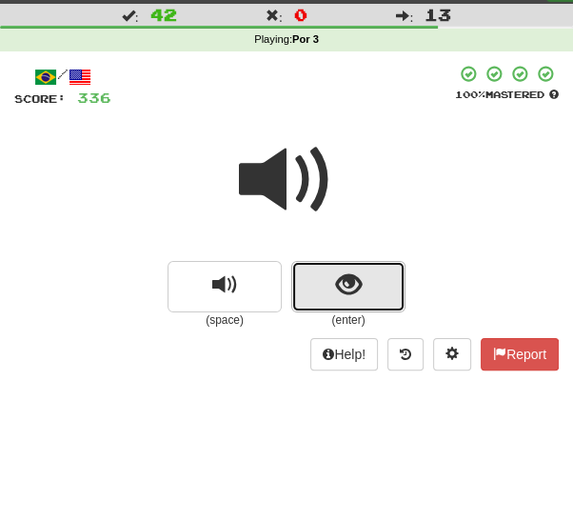
click at [356, 292] on span "show sentence" at bounding box center [349, 285] width 26 height 26
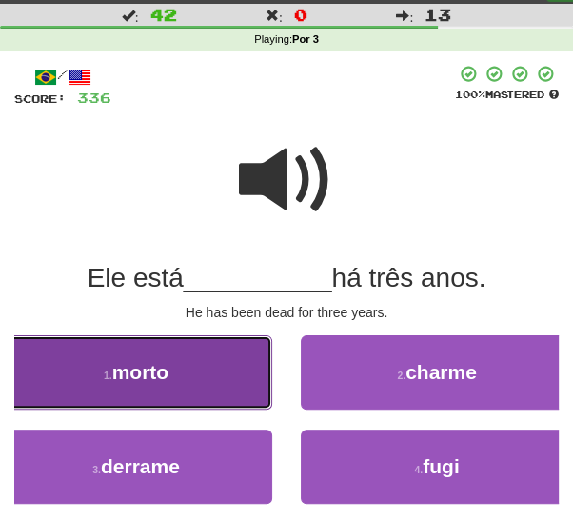
click at [250, 385] on button "1 . morto" at bounding box center [136, 372] width 272 height 74
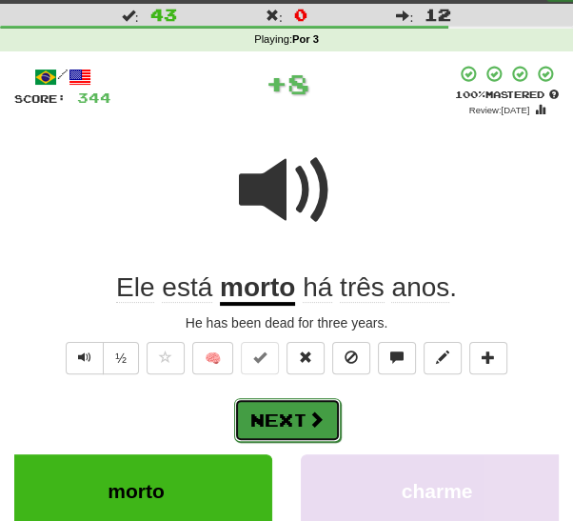
click at [316, 428] on button "Next" at bounding box center [287, 420] width 107 height 44
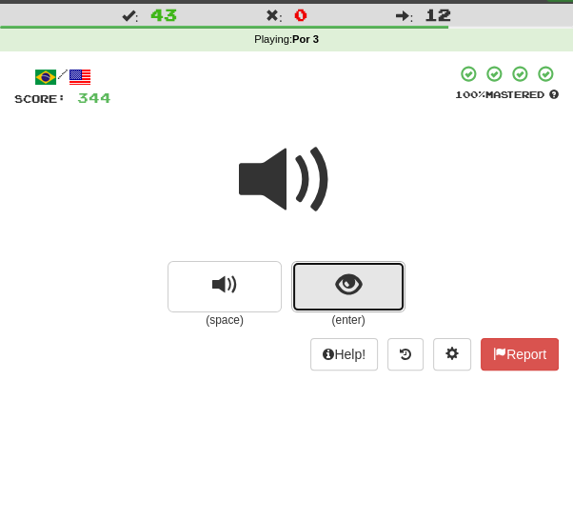
click at [350, 292] on span "show sentence" at bounding box center [349, 285] width 26 height 26
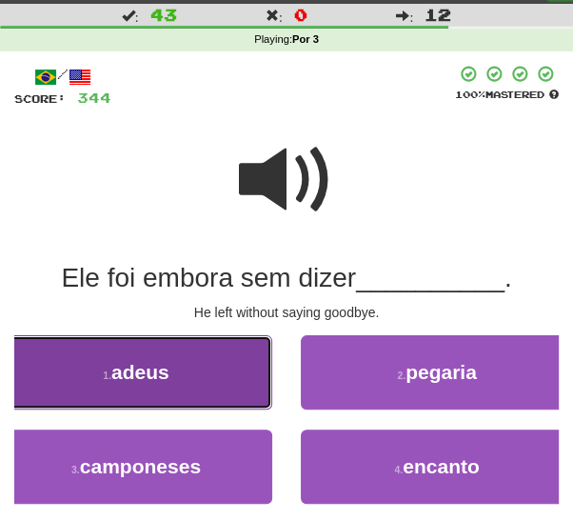
click at [233, 375] on button "1 . adeus" at bounding box center [136, 372] width 272 height 74
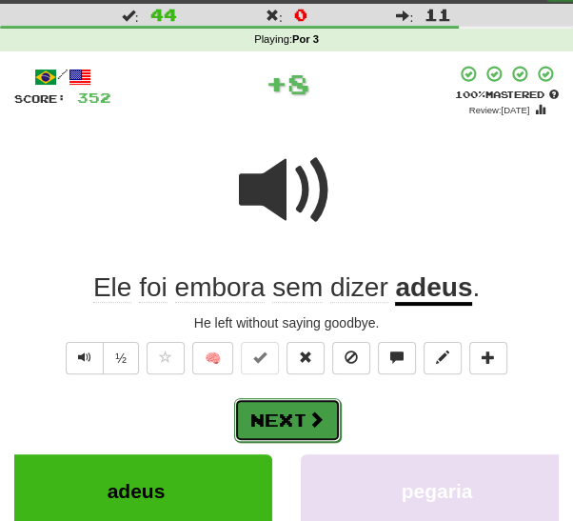
click at [295, 426] on button "Next" at bounding box center [287, 420] width 107 height 44
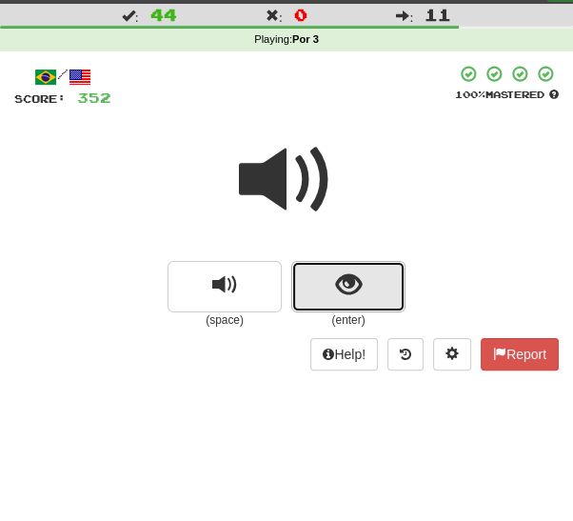
click at [362, 293] on button "show sentence" at bounding box center [348, 286] width 114 height 51
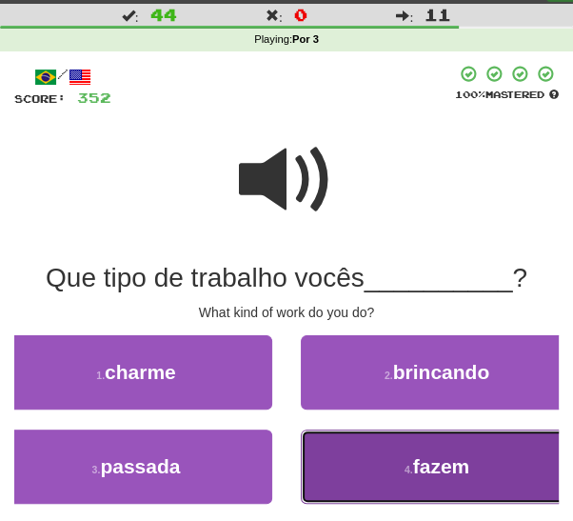
click at [361, 463] on button "4 . fazem" at bounding box center [437, 466] width 272 height 74
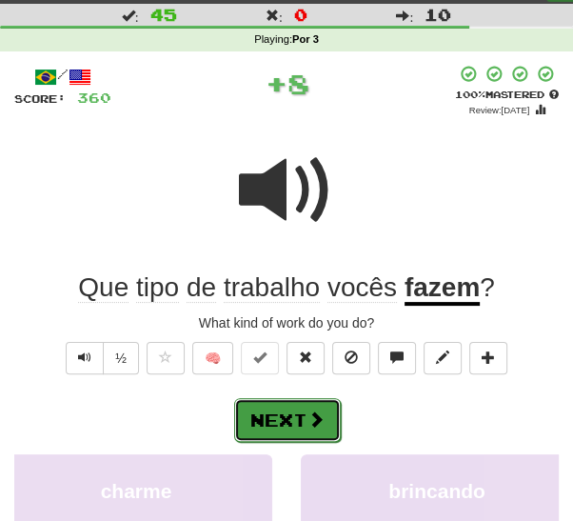
click at [297, 427] on button "Next" at bounding box center [287, 420] width 107 height 44
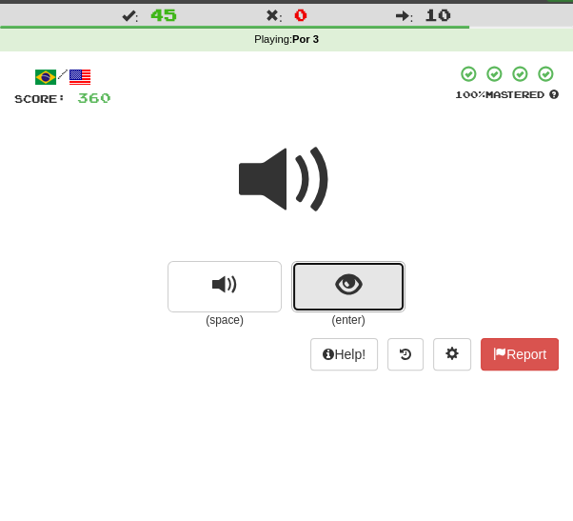
click at [351, 296] on span "show sentence" at bounding box center [349, 285] width 26 height 26
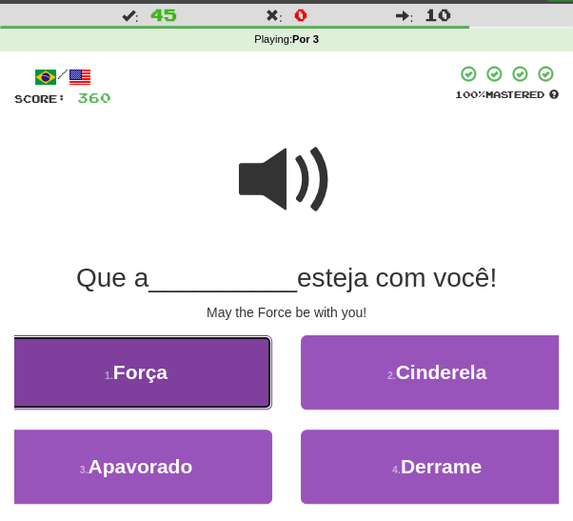
click at [257, 389] on button "1 . Força" at bounding box center [136, 372] width 272 height 74
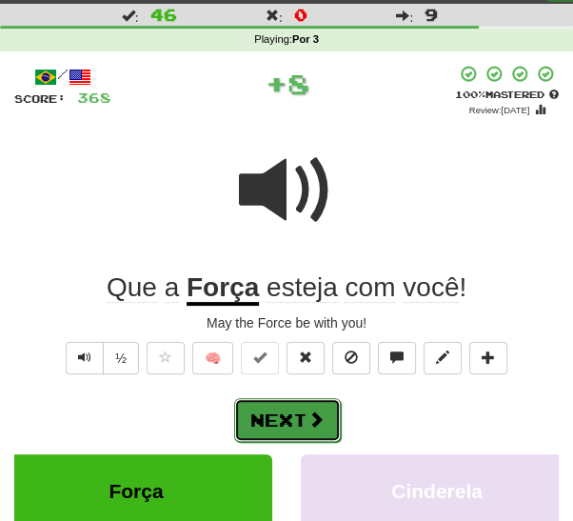
click at [307, 426] on button "Next" at bounding box center [287, 420] width 107 height 44
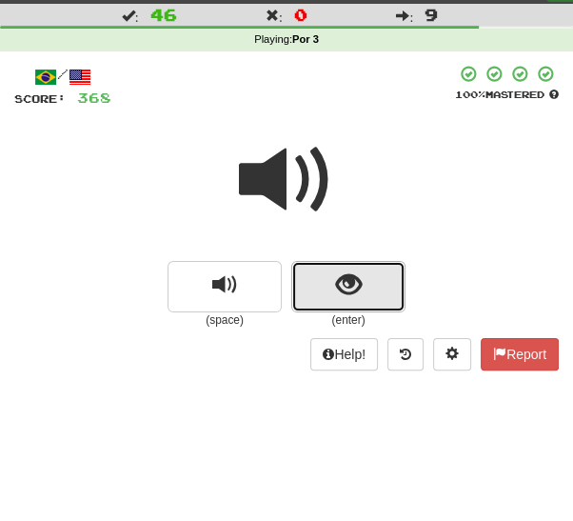
click at [356, 286] on span "show sentence" at bounding box center [349, 285] width 26 height 26
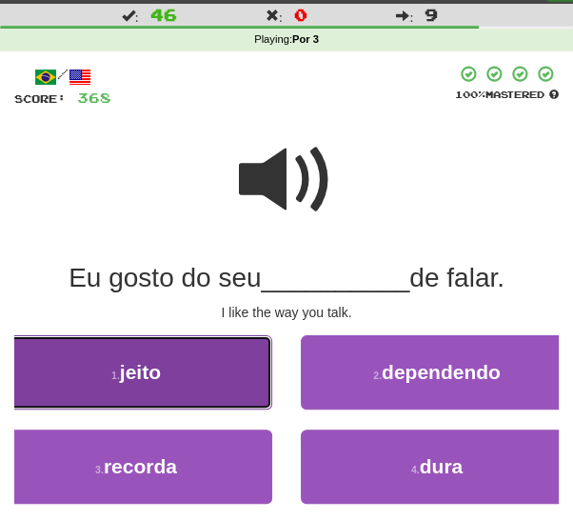
click at [230, 381] on button "1 . jeito" at bounding box center [136, 372] width 272 height 74
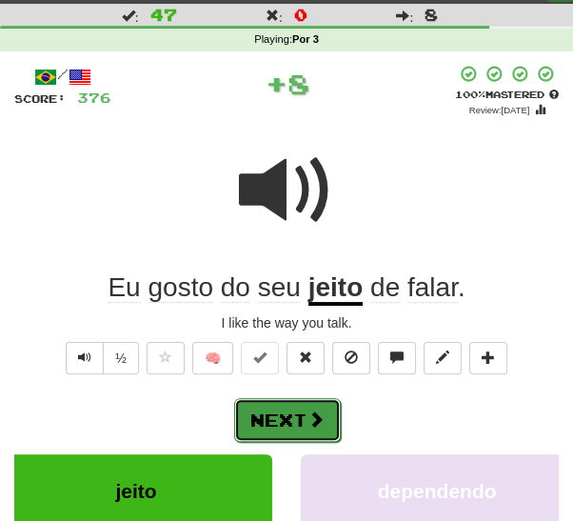
click at [314, 426] on button "Next" at bounding box center [287, 420] width 107 height 44
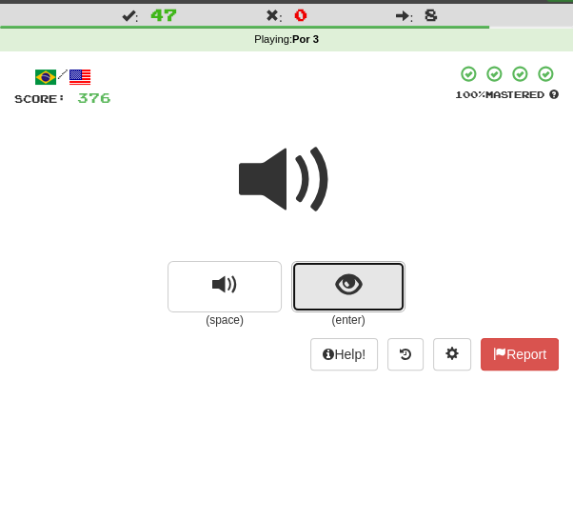
click at [356, 293] on span "show sentence" at bounding box center [349, 285] width 26 height 26
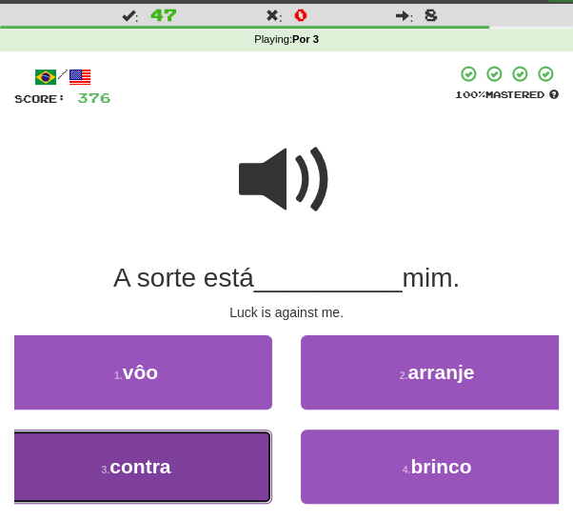
click at [228, 485] on button "3 . contra" at bounding box center [136, 466] width 272 height 74
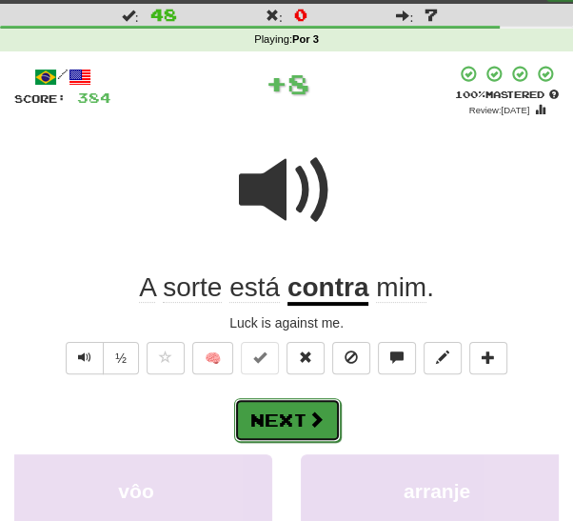
click at [310, 410] on span at bounding box center [315, 418] width 17 height 17
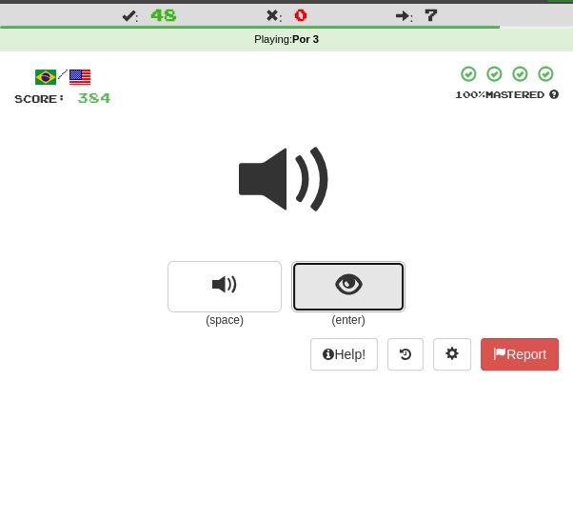
click at [361, 291] on span "show sentence" at bounding box center [349, 285] width 26 height 26
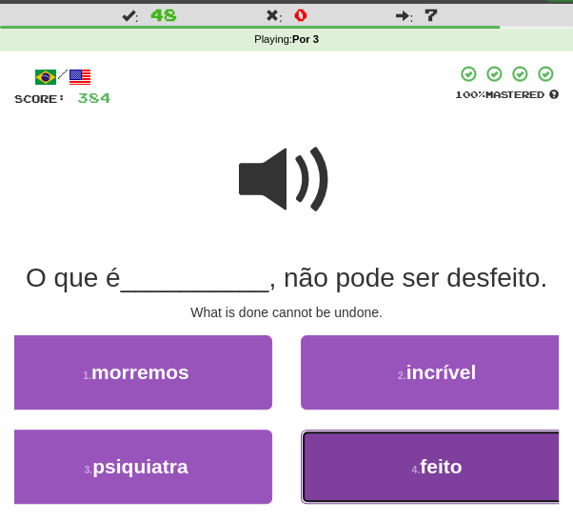
click at [362, 474] on button "4 . feito" at bounding box center [437, 466] width 272 height 74
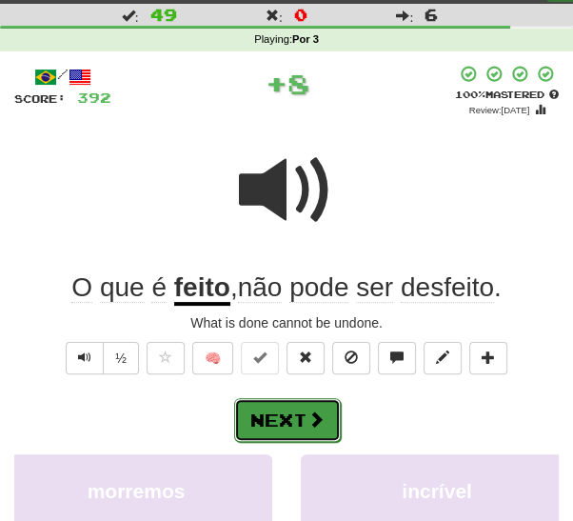
click at [316, 415] on span at bounding box center [315, 418] width 17 height 17
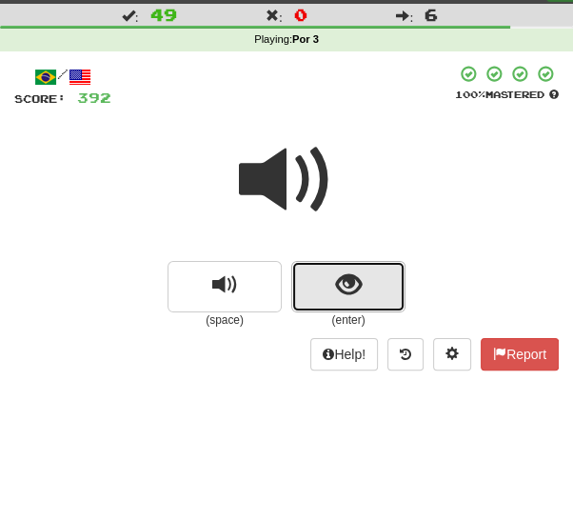
click at [366, 283] on button "show sentence" at bounding box center [348, 286] width 114 height 51
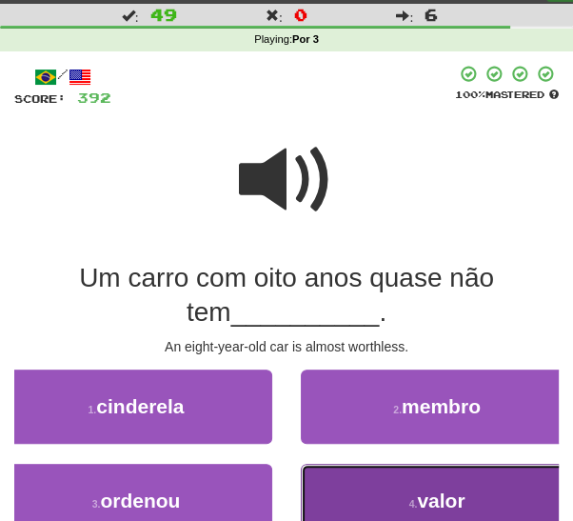
click at [381, 484] on button "4 . valor" at bounding box center [437, 501] width 272 height 74
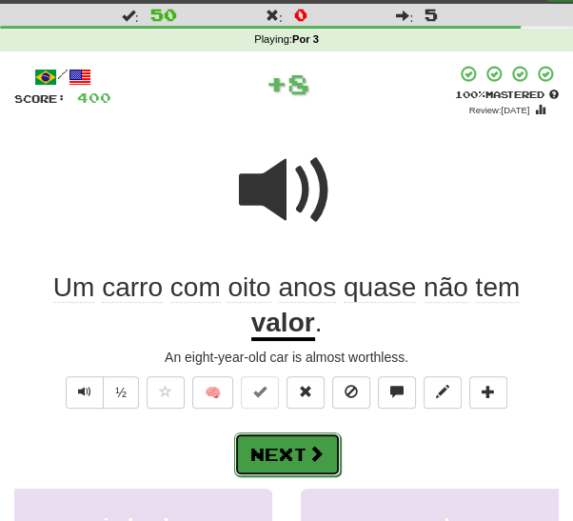
click at [304, 459] on button "Next" at bounding box center [287, 454] width 107 height 44
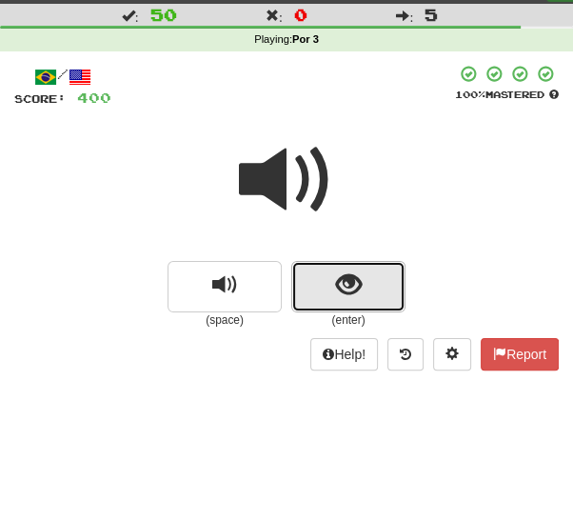
click at [359, 299] on button "show sentence" at bounding box center [348, 286] width 114 height 51
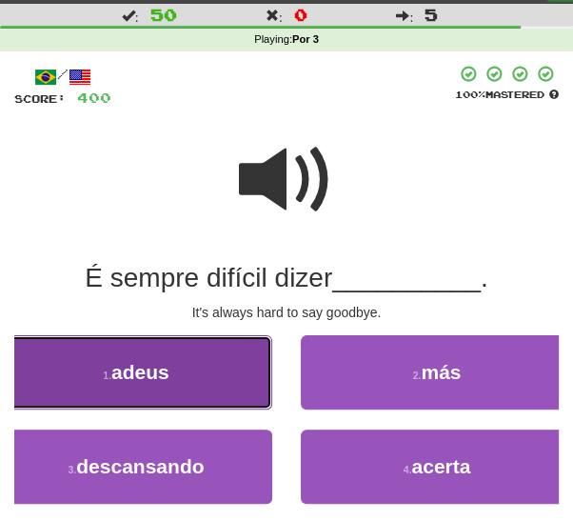
click at [247, 393] on button "1 . adeus" at bounding box center [136, 372] width 272 height 74
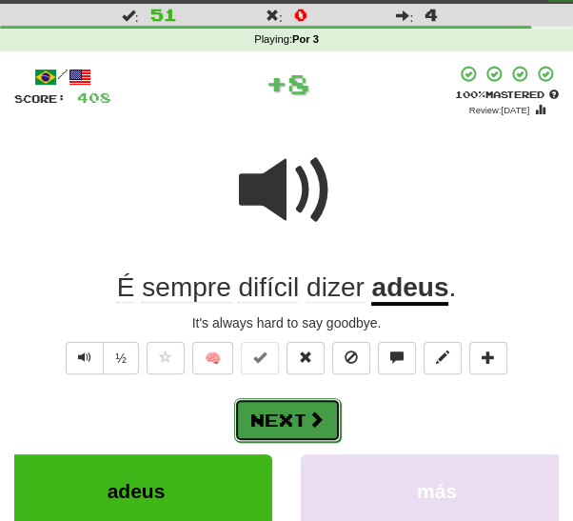
click at [321, 429] on button "Next" at bounding box center [287, 420] width 107 height 44
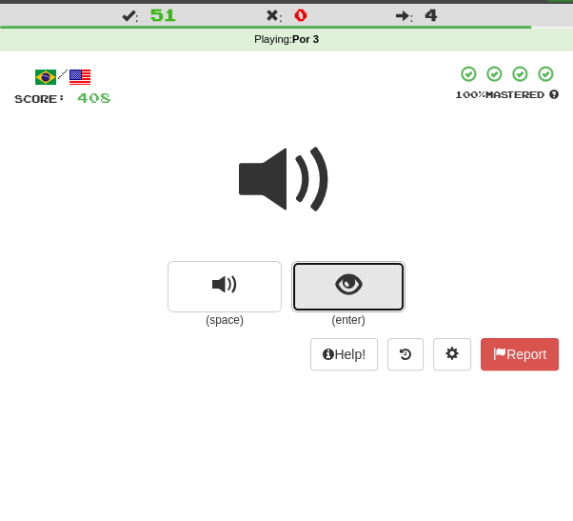
click at [367, 292] on button "show sentence" at bounding box center [348, 286] width 114 height 51
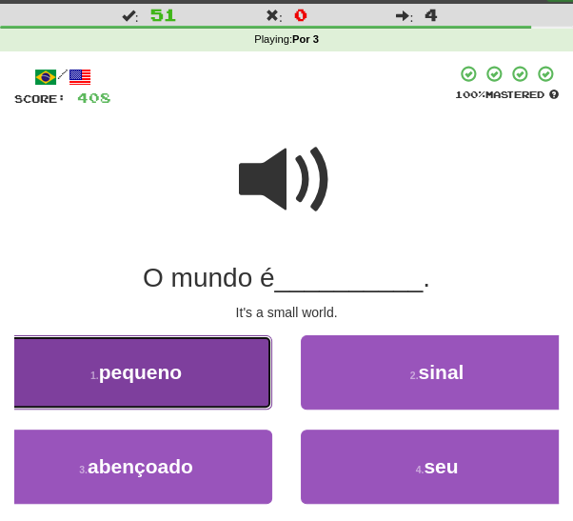
click at [228, 381] on button "1 . pequeno" at bounding box center [136, 372] width 272 height 74
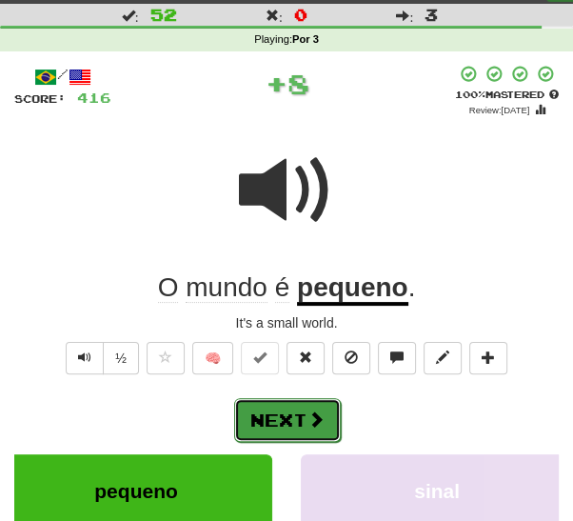
click at [320, 429] on button "Next" at bounding box center [287, 420] width 107 height 44
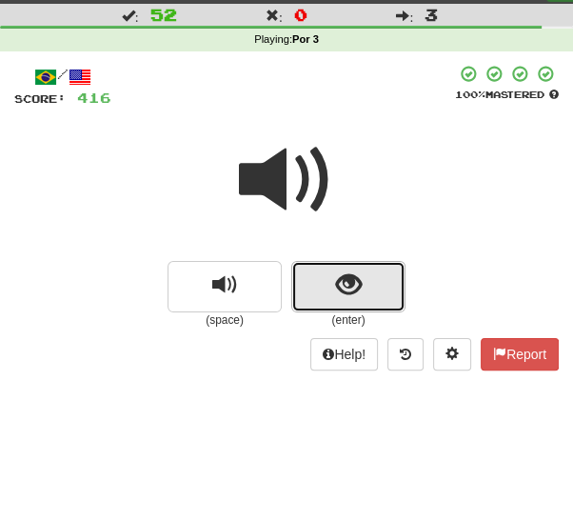
click at [367, 293] on button "show sentence" at bounding box center [348, 286] width 114 height 51
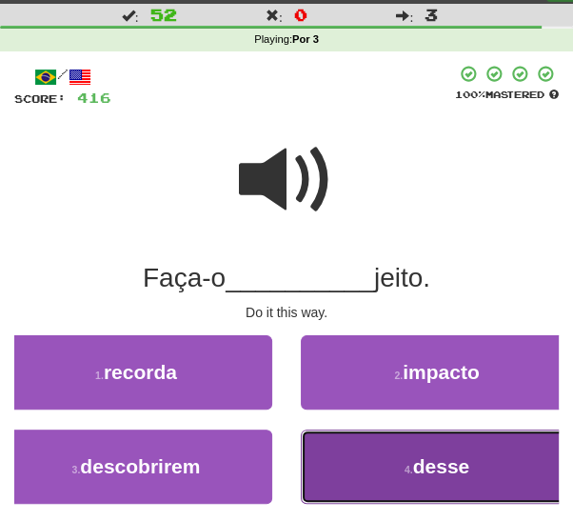
click at [381, 484] on button "4 . desse" at bounding box center [437, 466] width 272 height 74
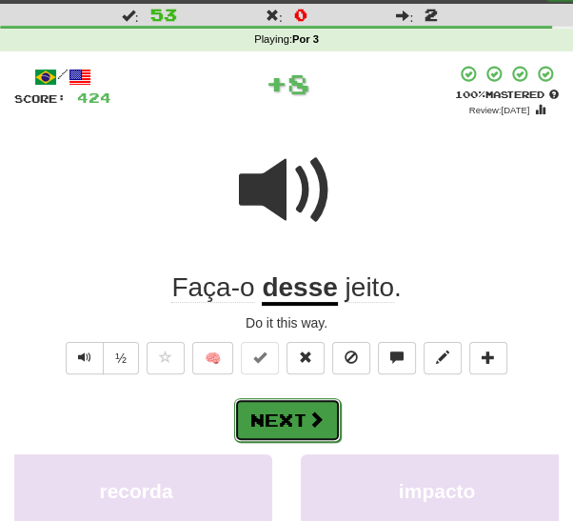
click at [314, 415] on span at bounding box center [315, 418] width 17 height 17
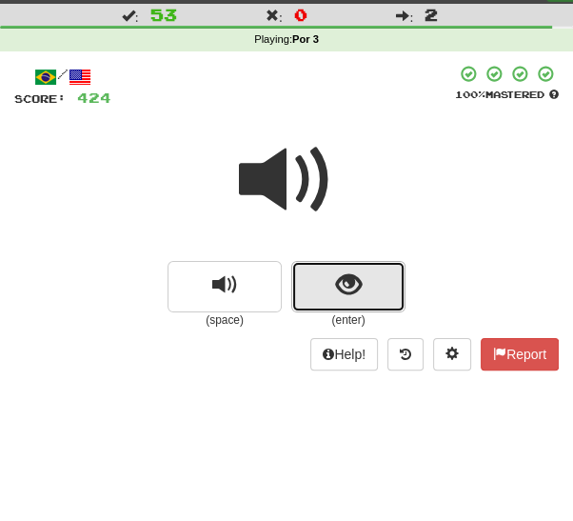
click at [359, 290] on span "show sentence" at bounding box center [349, 285] width 26 height 26
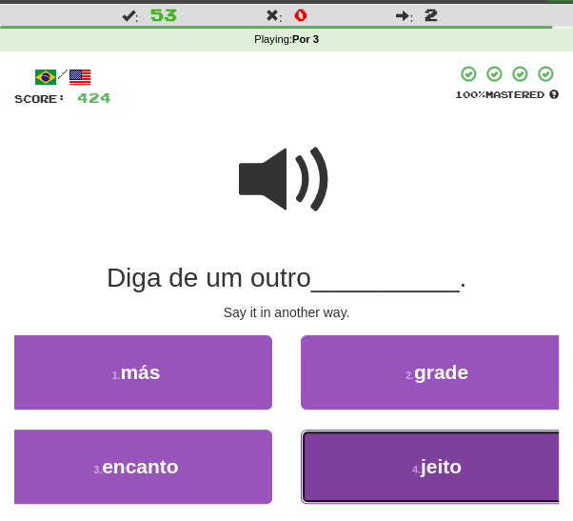
click at [380, 471] on button "4 . jeito" at bounding box center [437, 466] width 272 height 74
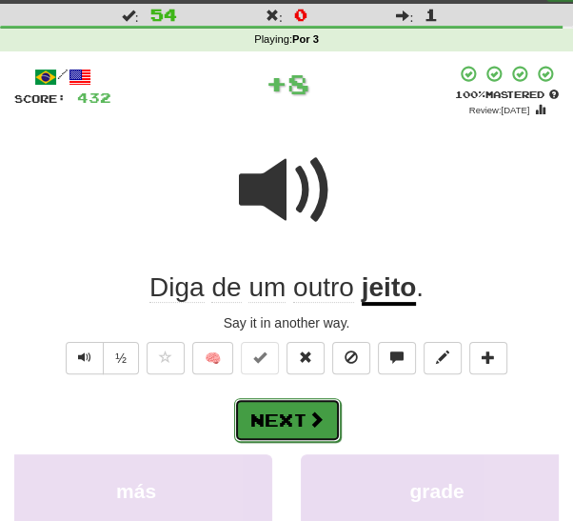
click at [305, 413] on button "Next" at bounding box center [287, 420] width 107 height 44
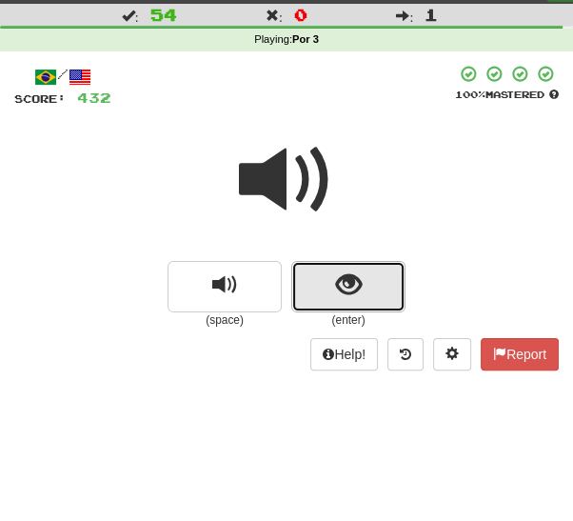
click at [365, 287] on button "show sentence" at bounding box center [348, 286] width 114 height 51
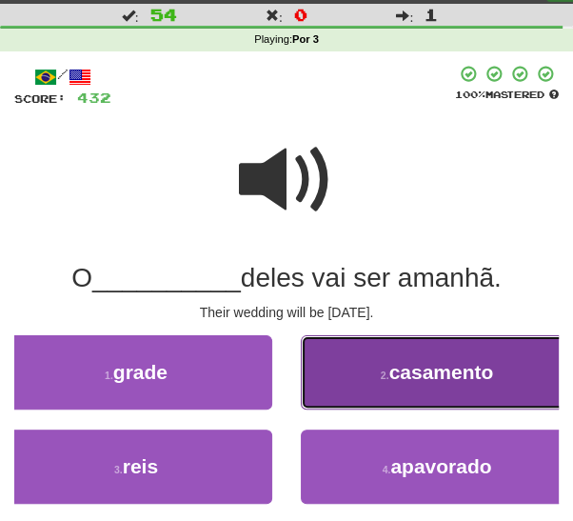
click at [423, 379] on span "casamento" at bounding box center [441, 372] width 105 height 22
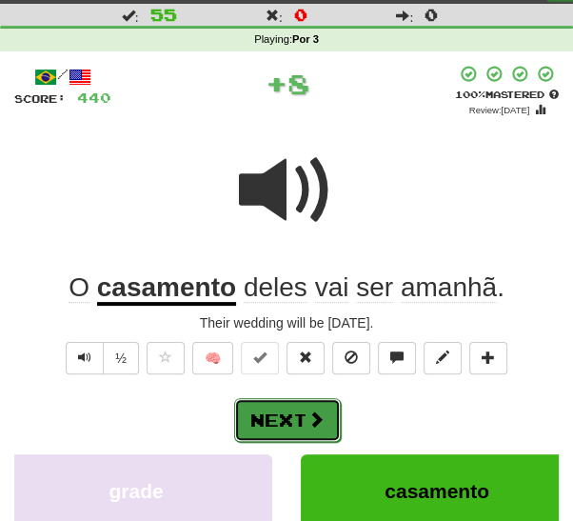
click at [316, 425] on span at bounding box center [315, 418] width 17 height 17
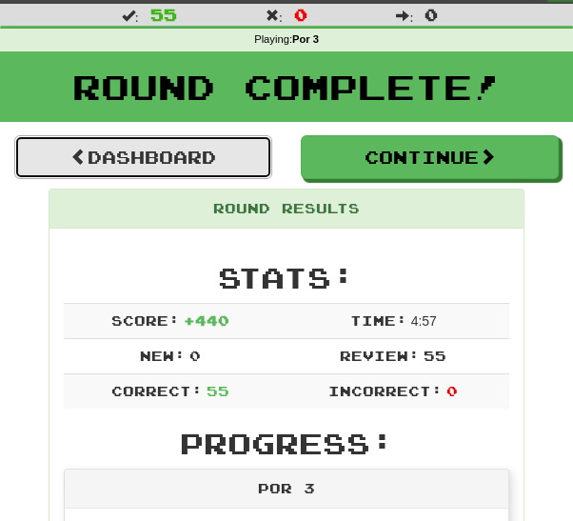
click at [227, 158] on link "Dashboard" at bounding box center [143, 157] width 258 height 44
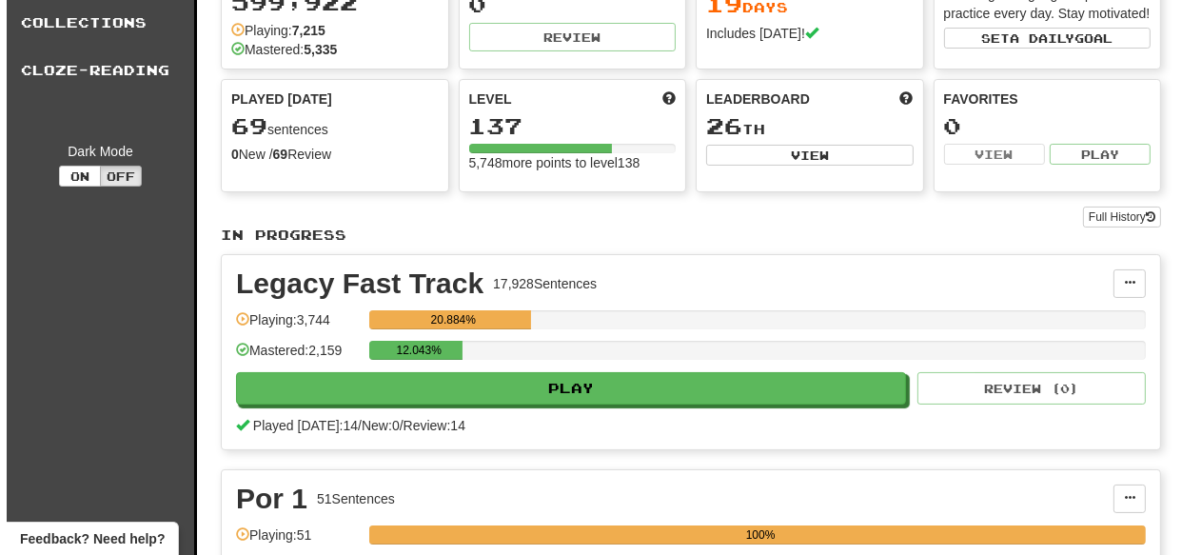
scroll to position [115, 0]
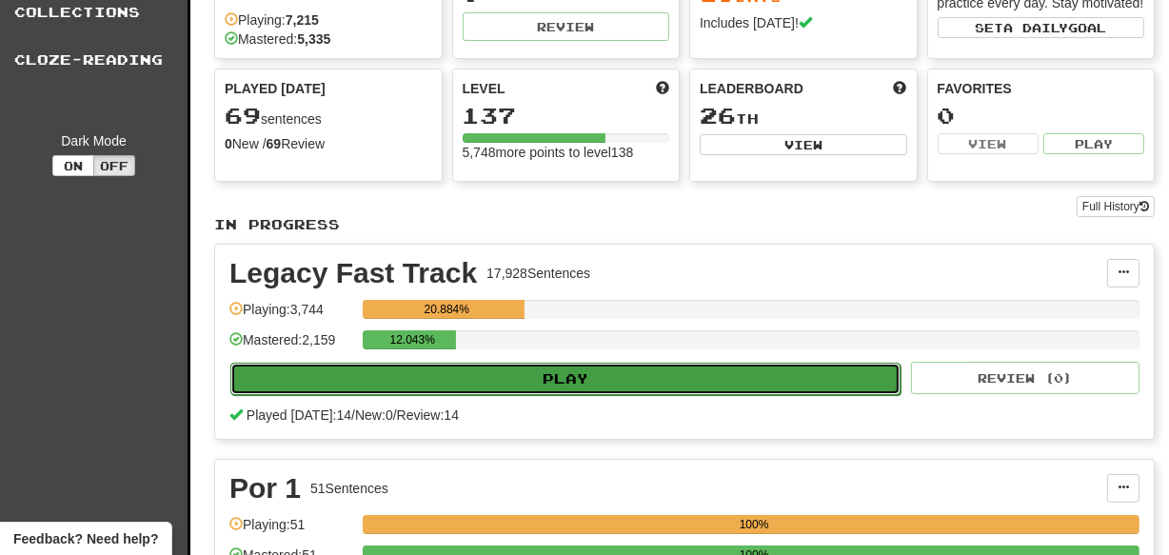
click at [572, 387] on button "Play" at bounding box center [565, 379] width 670 height 32
select select "***"
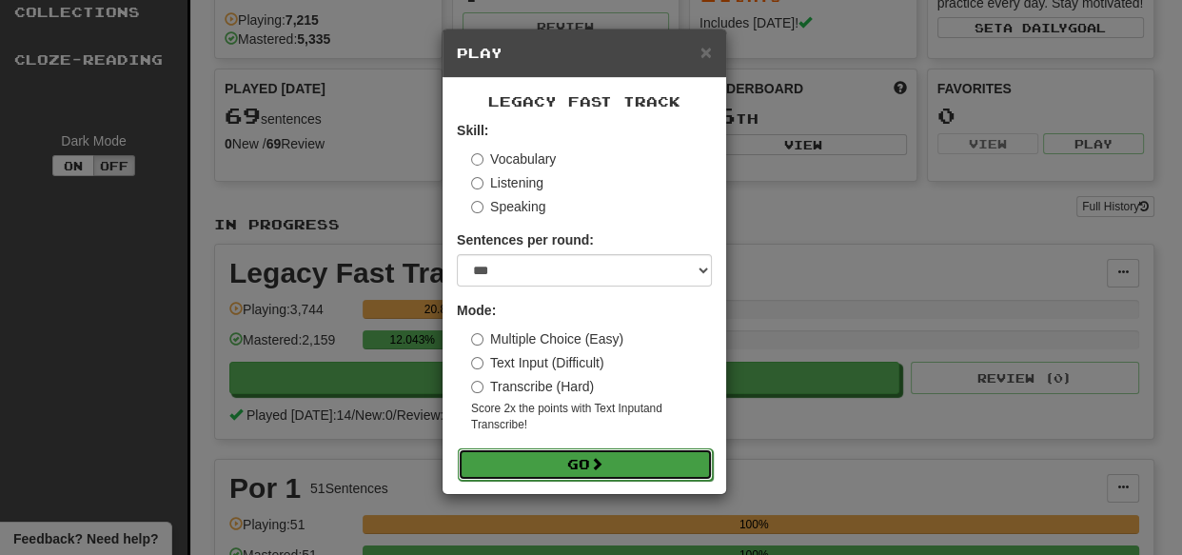
click at [564, 466] on button "Go" at bounding box center [585, 464] width 255 height 32
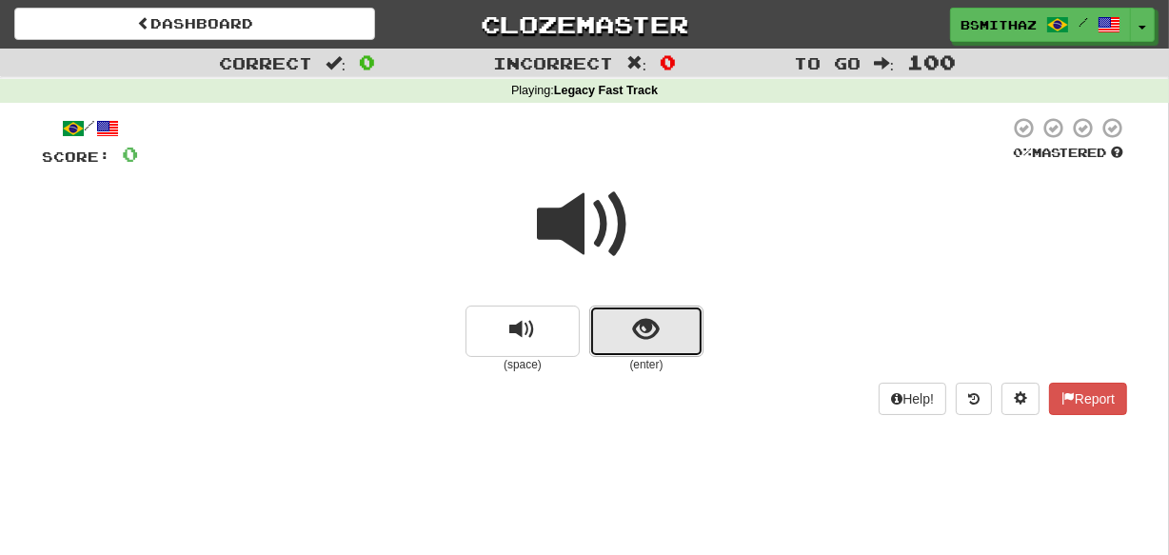
click at [661, 322] on button "show sentence" at bounding box center [646, 331] width 114 height 51
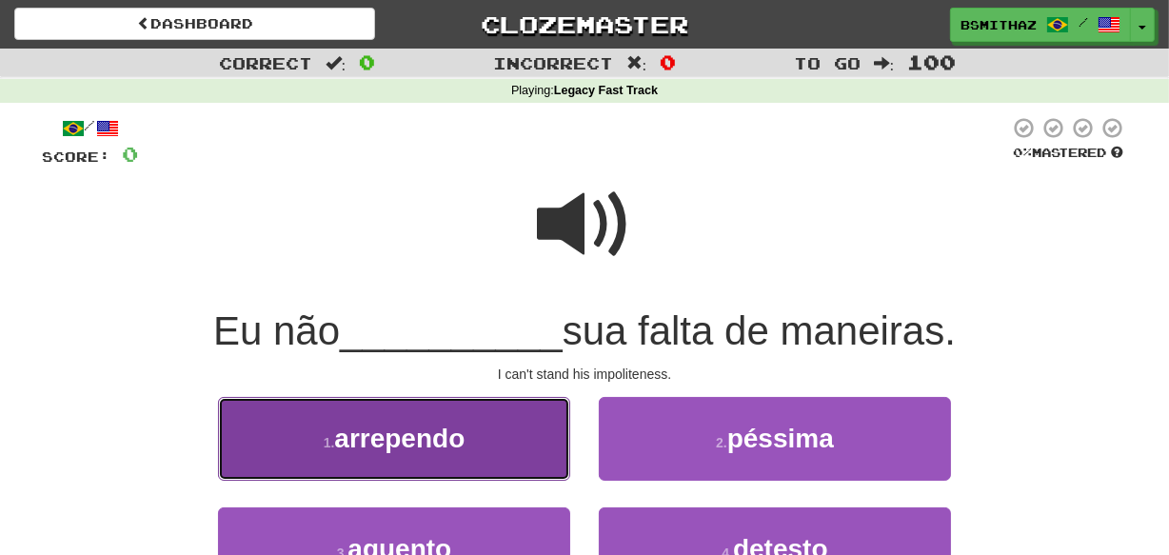
click at [482, 447] on button "1 . arrependo" at bounding box center [394, 438] width 352 height 83
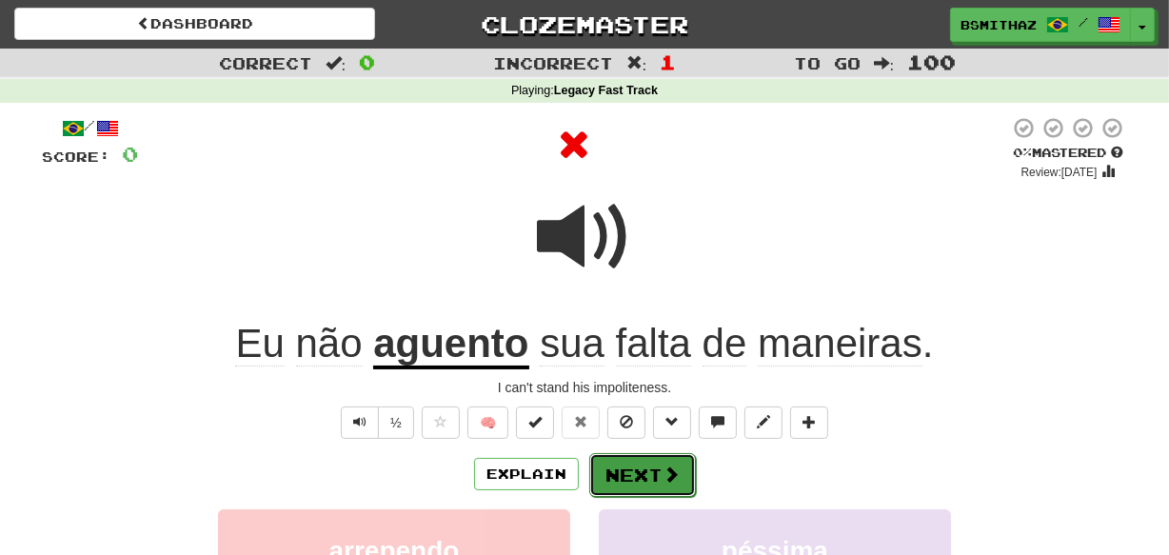
click at [662, 467] on span at bounding box center [670, 473] width 17 height 17
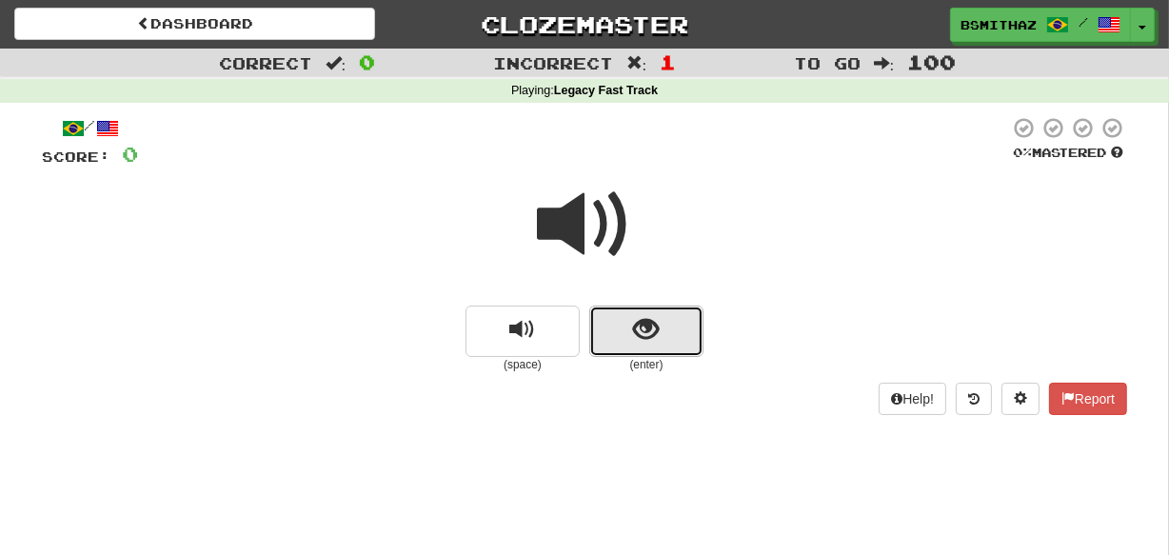
click at [660, 342] on button "show sentence" at bounding box center [646, 331] width 114 height 51
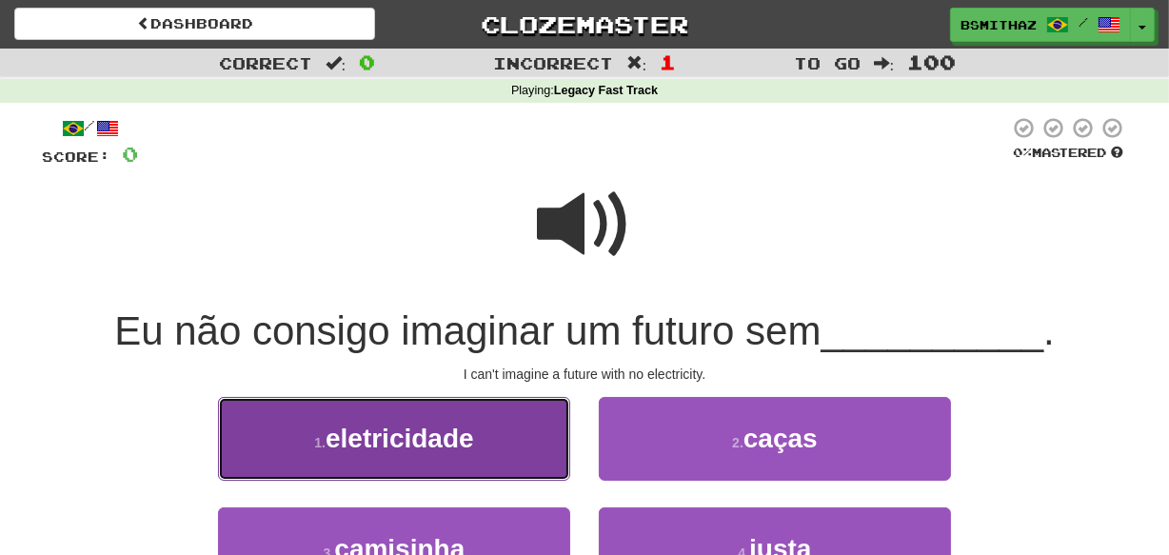
click at [495, 461] on button "1 . eletricidade" at bounding box center [394, 438] width 352 height 83
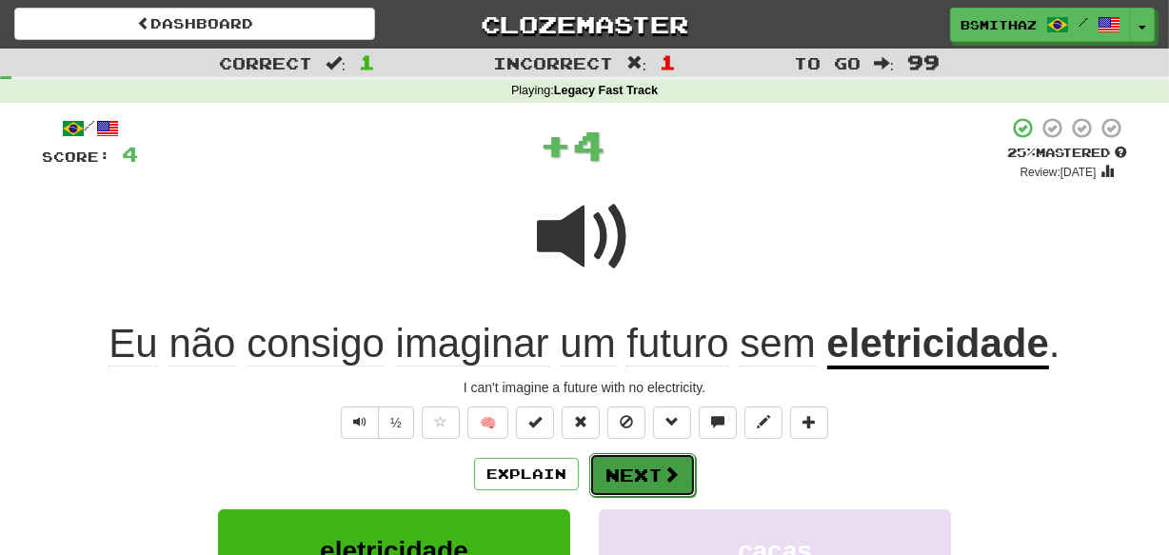
click at [659, 484] on button "Next" at bounding box center [642, 475] width 107 height 44
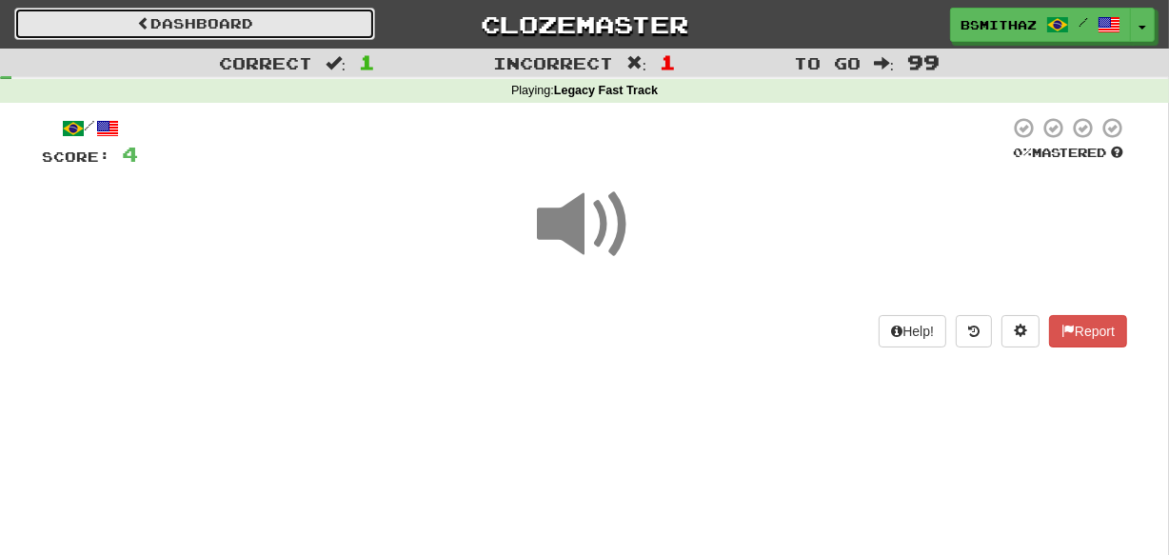
click at [294, 26] on link "Dashboard" at bounding box center [194, 24] width 361 height 32
